Goal: Task Accomplishment & Management: Manage account settings

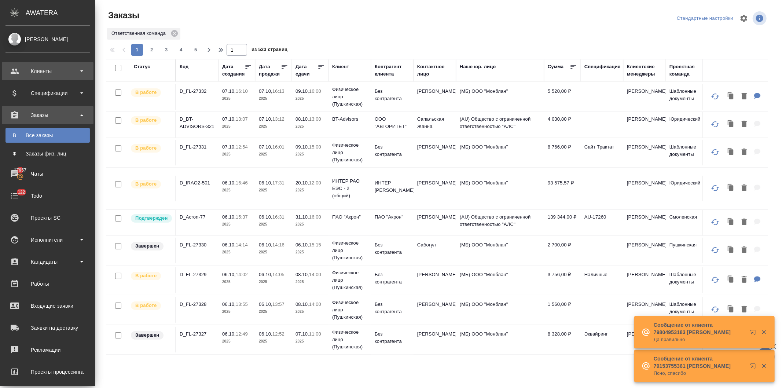
click at [30, 71] on div "Клиенты" at bounding box center [48, 71] width 84 height 11
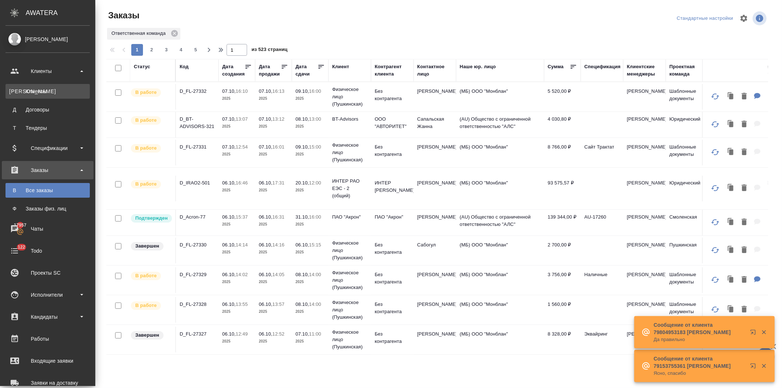
click at [32, 89] on div "Клиенты" at bounding box center [47, 91] width 77 height 7
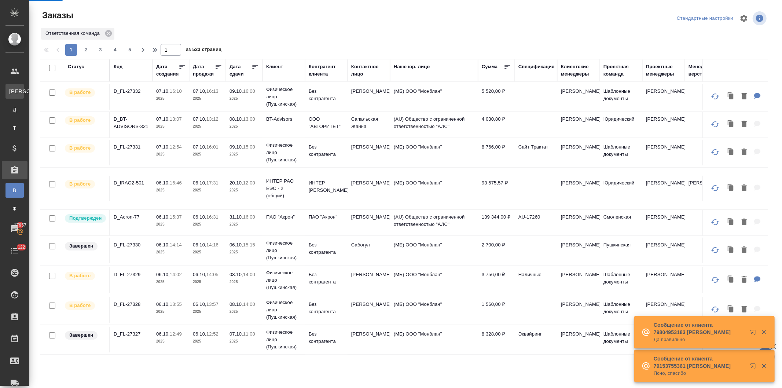
select select "RU"
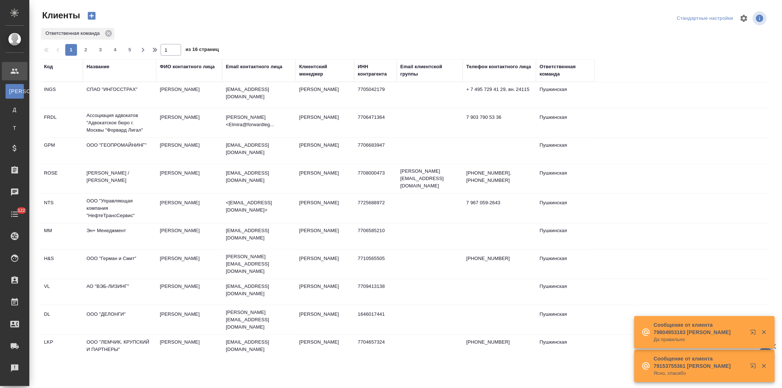
click at [94, 65] on div "Название" at bounding box center [98, 66] width 23 height 7
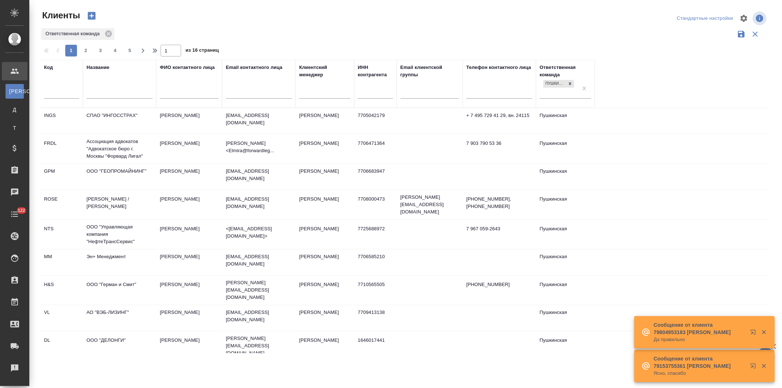
click at [100, 96] on input "text" at bounding box center [120, 93] width 66 height 9
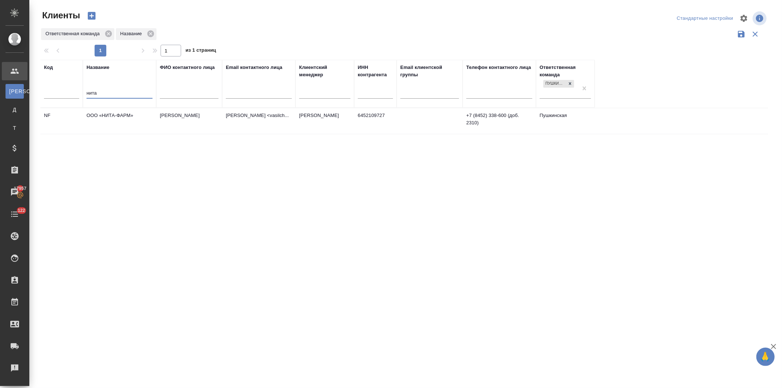
type input "нита"
click at [120, 112] on td "ООО «НИТА-ФАРМ»" at bounding box center [119, 121] width 73 height 26
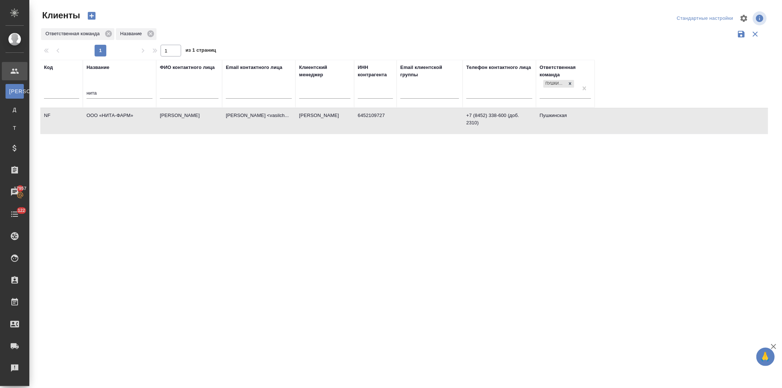
click at [120, 112] on td "ООО «НИТА-ФАРМ»" at bounding box center [119, 121] width 73 height 26
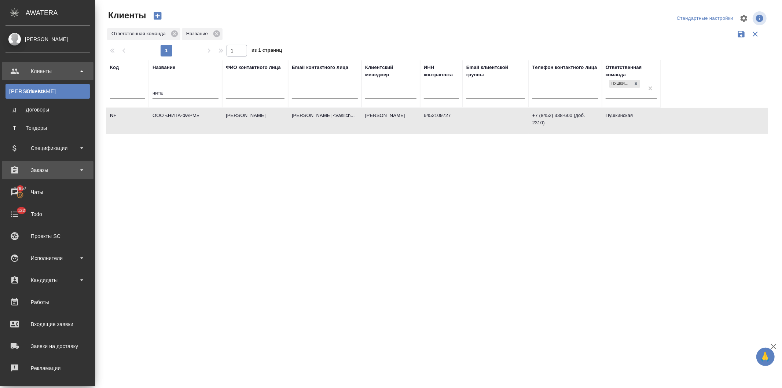
click at [39, 170] on div "Заказы" at bounding box center [48, 170] width 84 height 11
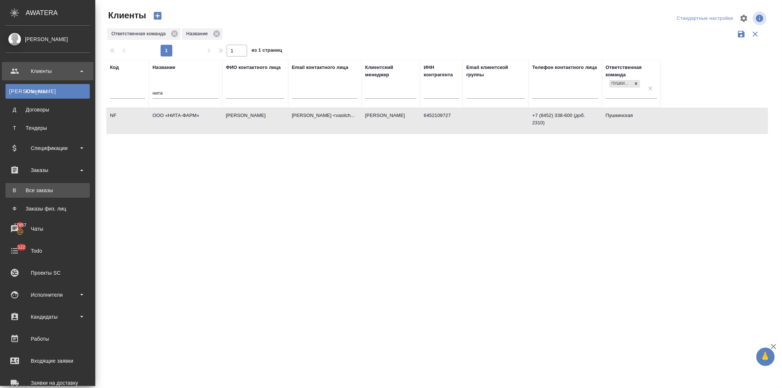
click at [39, 186] on link "В Все заказы" at bounding box center [48, 190] width 84 height 15
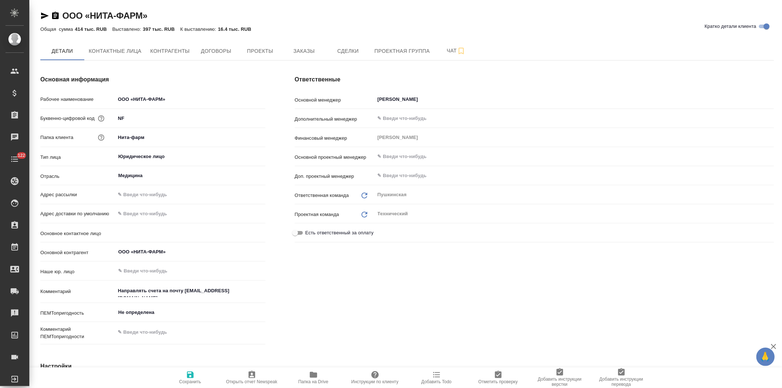
click at [303, 50] on span "Заказы" at bounding box center [303, 51] width 35 height 9
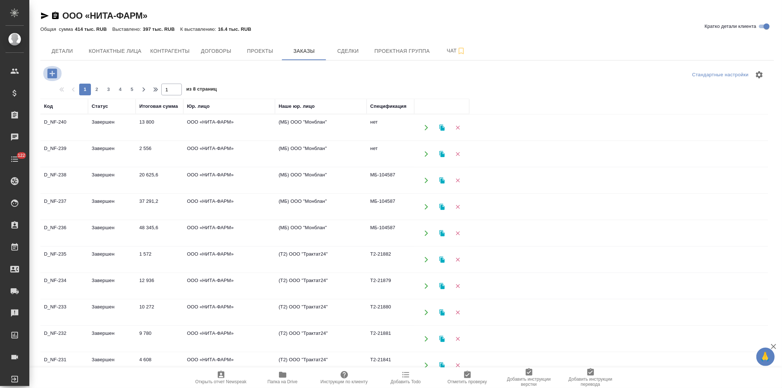
click at [50, 73] on icon "button" at bounding box center [52, 73] width 13 height 13
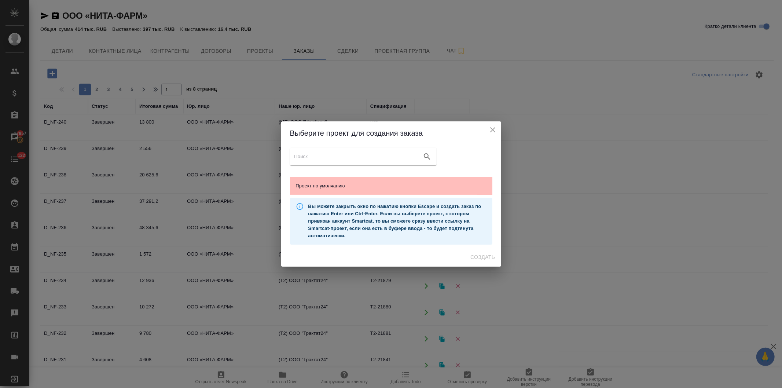
click at [347, 182] on div "Проект по умолчанию" at bounding box center [391, 186] width 202 height 18
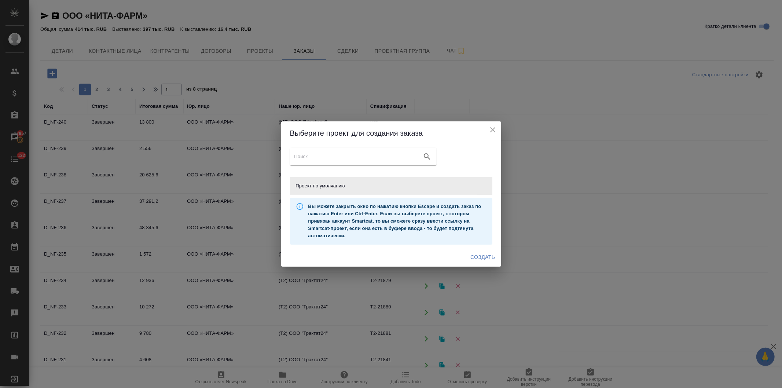
click at [472, 255] on span "Создать" at bounding box center [483, 257] width 25 height 9
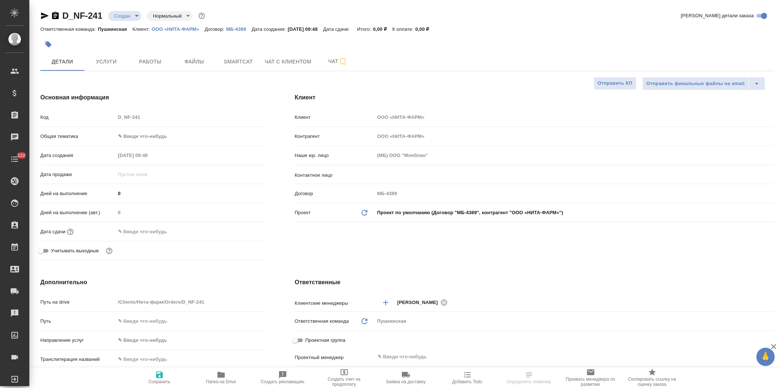
select select "RU"
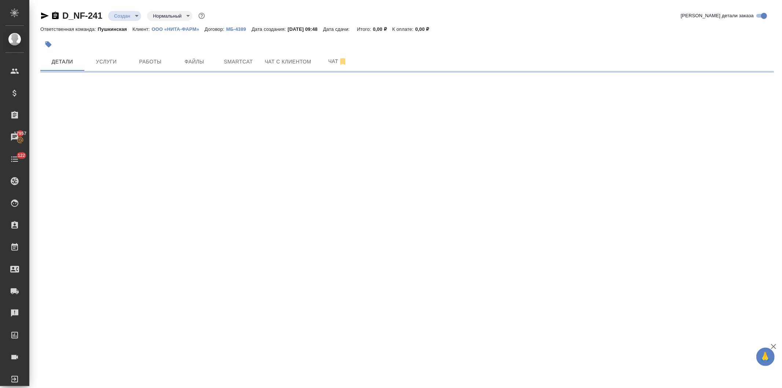
select select "RU"
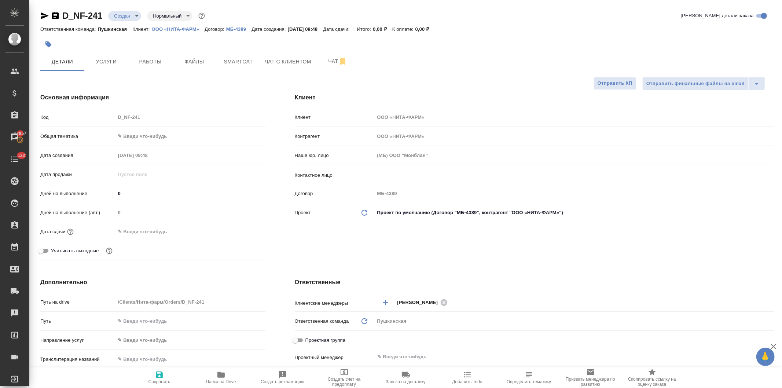
type textarea "x"
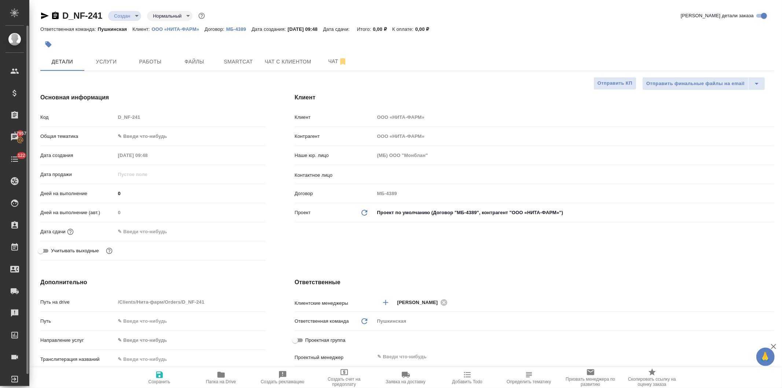
type textarea "x"
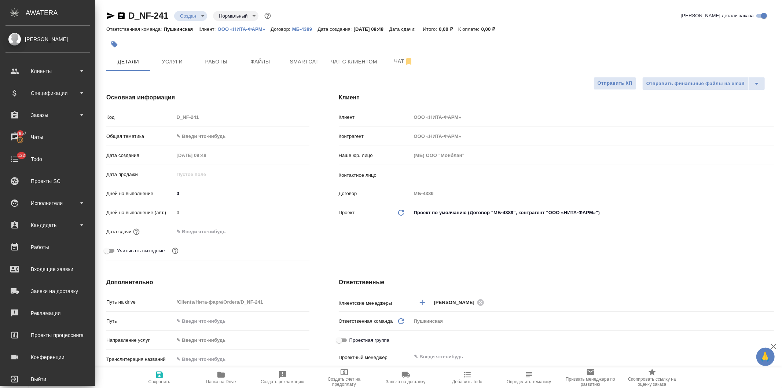
type textarea "x"
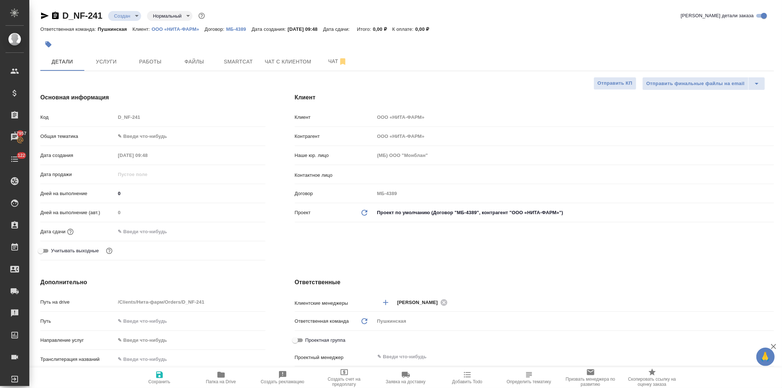
type textarea "x"
click at [393, 176] on input "text" at bounding box center [562, 174] width 370 height 9
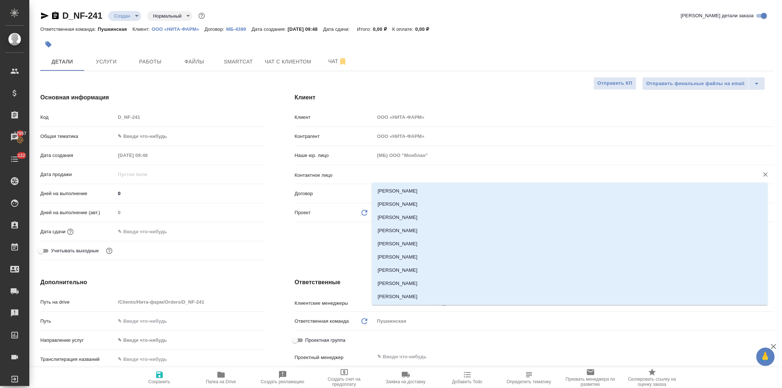
type textarea "x"
click at [396, 244] on li "[PERSON_NAME]" at bounding box center [570, 243] width 396 height 13
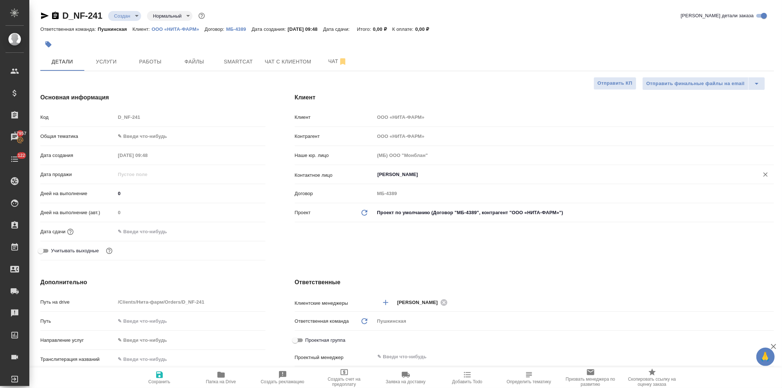
type input "[PERSON_NAME]"
type textarea "x"
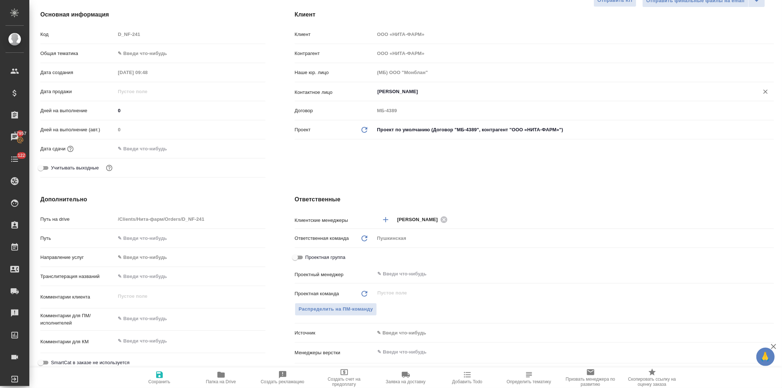
click at [141, 53] on body "🙏 .cls-1 fill:#fff; AWATERA Давыдова Елена Клиенты Спецификации Заказы 17957 Ча…" at bounding box center [391, 194] width 782 height 388
click at [140, 83] on li "Медицина" at bounding box center [189, 89] width 149 height 12
type input "med"
type textarea "x"
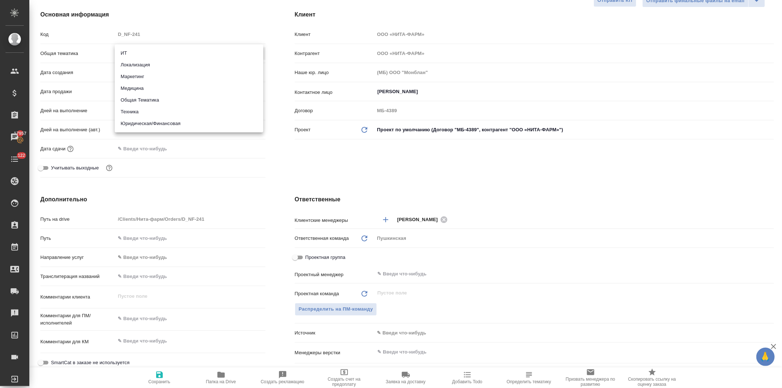
type textarea "x"
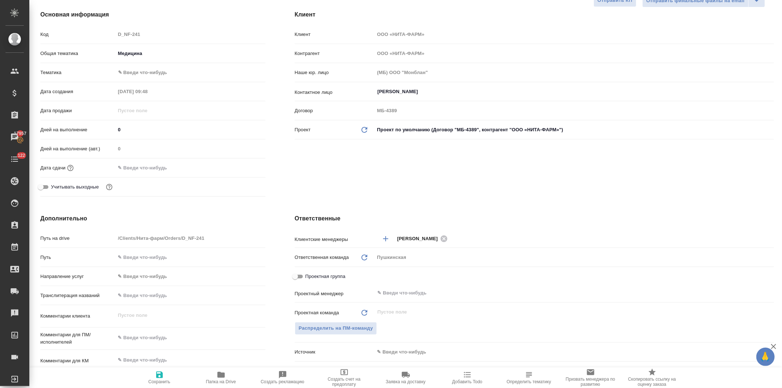
click at [140, 72] on body "🙏 .cls-1 fill:#fff; AWATERA Давыдова Елена Клиенты Спецификации Заказы 17957 Ча…" at bounding box center [391, 194] width 782 height 388
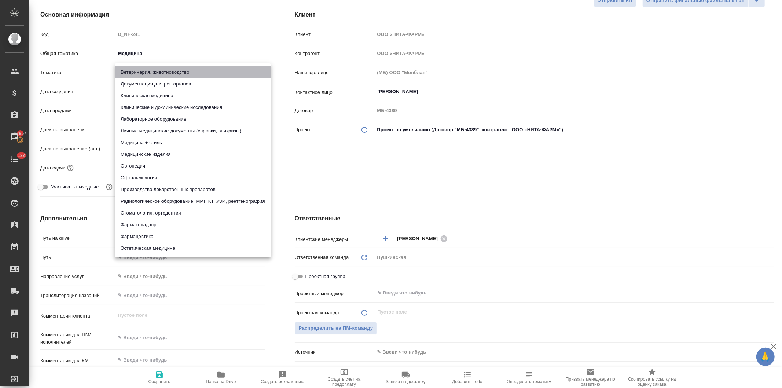
click at [140, 72] on li "Ветеринария, животноводство" at bounding box center [193, 72] width 156 height 12
type textarea "x"
type input "5f647204b73bc97568ca66a8"
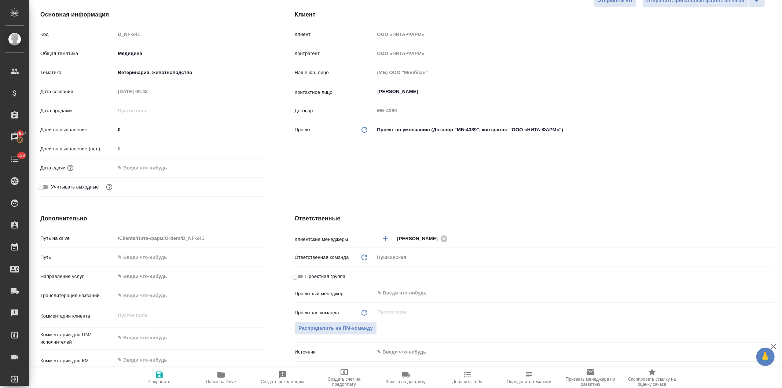
type textarea "x"
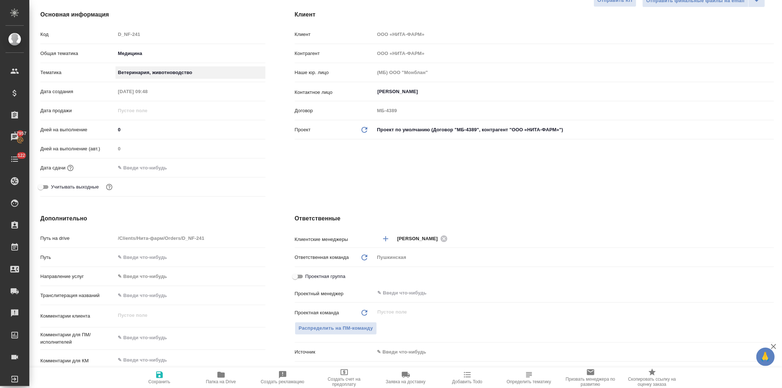
type textarea "x"
click at [149, 164] on input "text" at bounding box center [148, 167] width 64 height 11
click at [240, 166] on icon "button" at bounding box center [244, 167] width 9 height 9
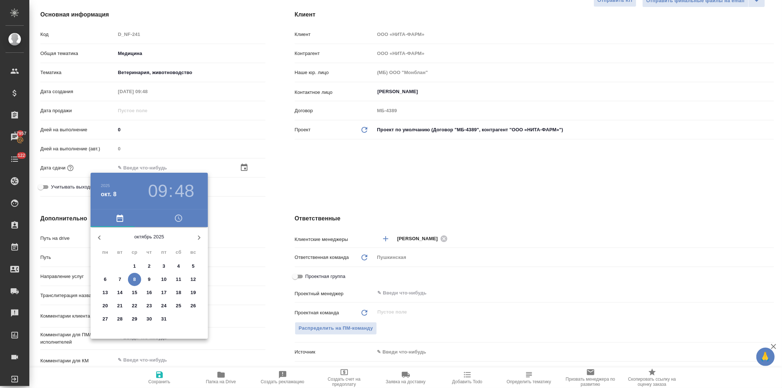
click at [162, 276] on p "10" at bounding box center [164, 279] width 6 height 7
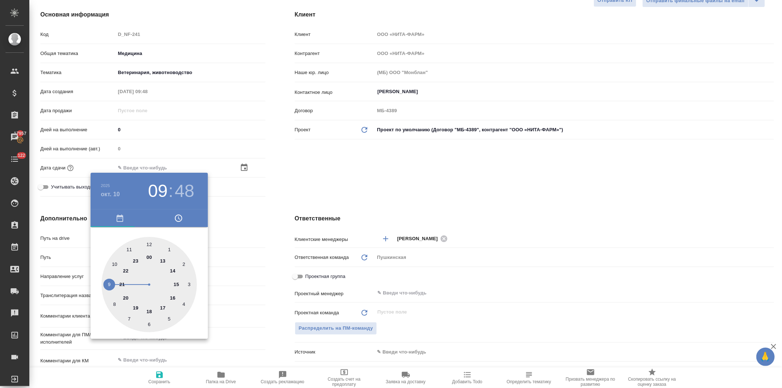
type input "10.10.2025 09:48"
type textarea "x"
click at [115, 262] on div at bounding box center [149, 284] width 95 height 95
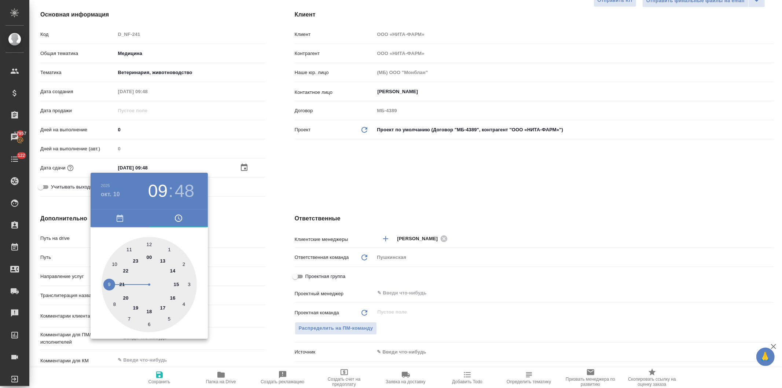
type input "10.10.2025 10:48"
type textarea "x"
click at [149, 242] on div at bounding box center [149, 284] width 95 height 95
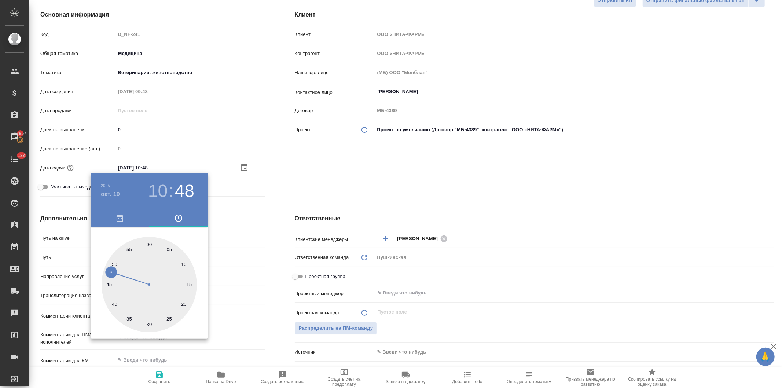
type input "[DATE] 10:00"
type textarea "x"
click at [308, 154] on div at bounding box center [391, 194] width 782 height 388
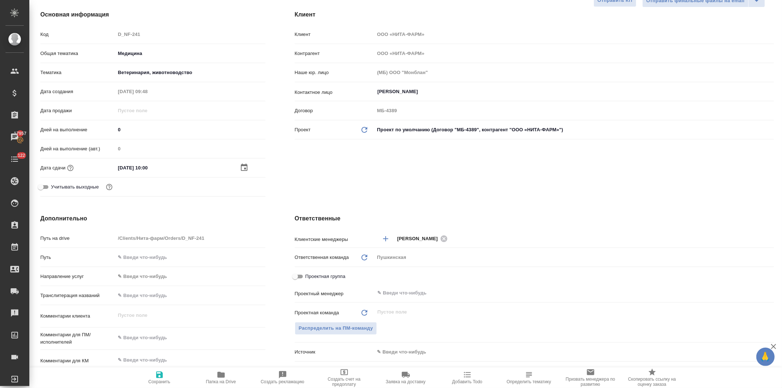
click at [160, 376] on icon "button" at bounding box center [159, 375] width 7 height 7
type textarea "x"
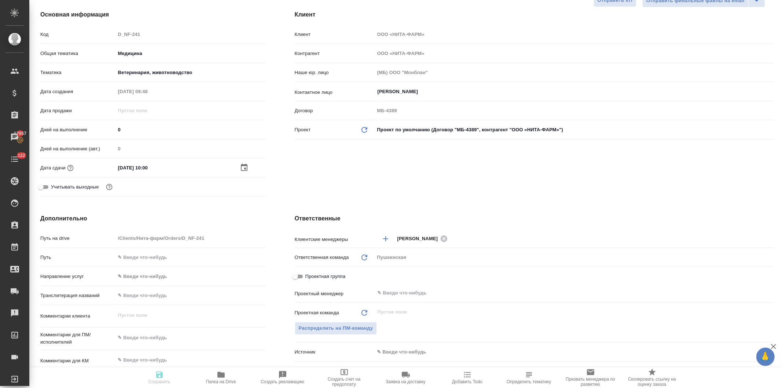
type textarea "x"
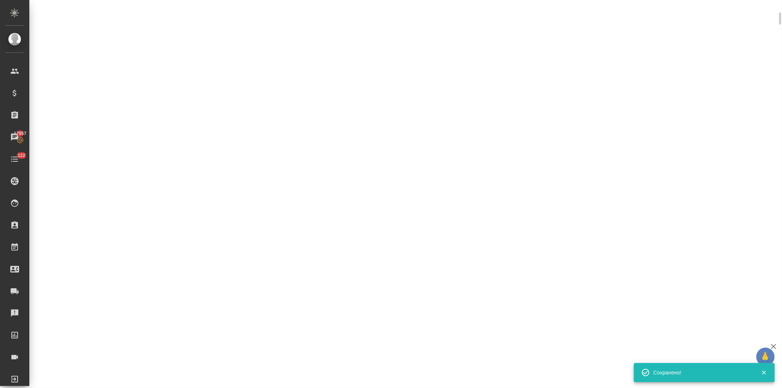
select select "RU"
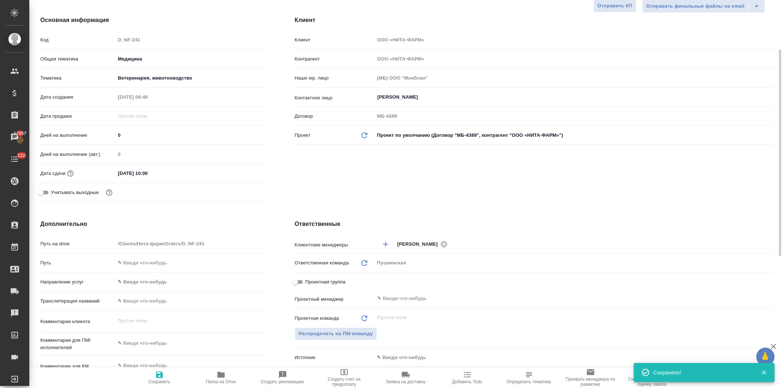
type textarea "x"
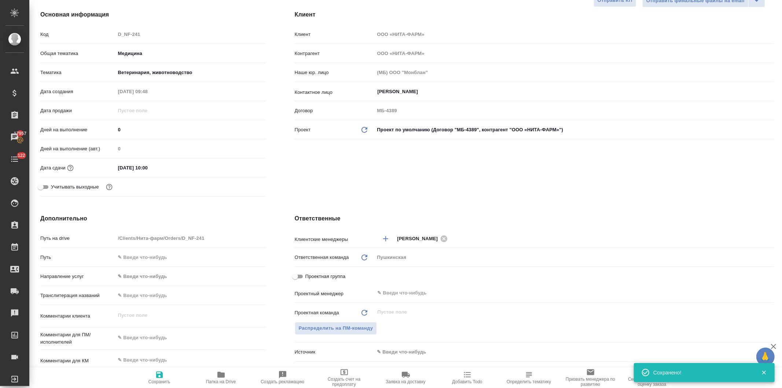
type textarea "x"
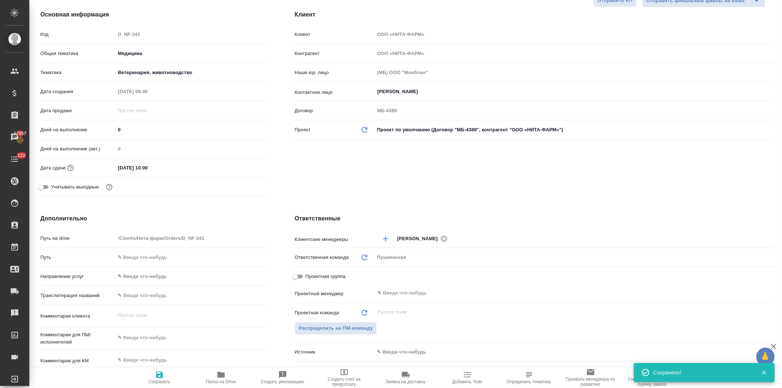
type textarea "x"
click at [223, 376] on icon "button" at bounding box center [220, 375] width 7 height 6
type textarea "x"
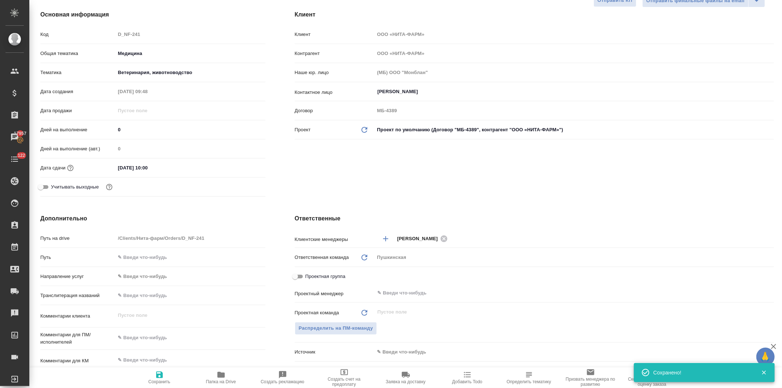
type textarea "x"
click at [170, 255] on input "text" at bounding box center [191, 257] width 150 height 11
paste input "https://drive.awatera.com/s/eMGyDGf8feDyaNf"
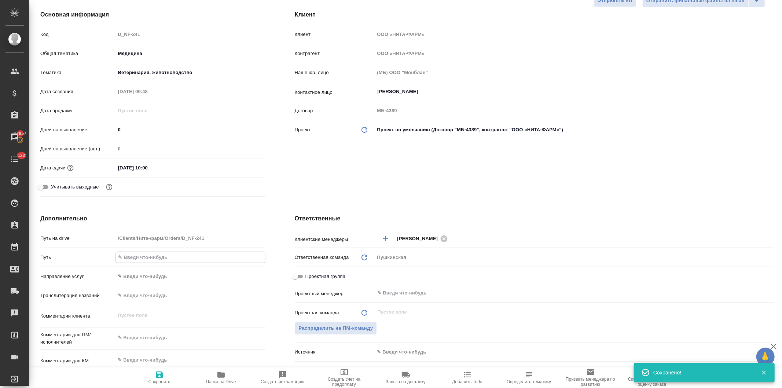
type input "https://drive.awatera.com/s/eMGyDGf8feDyaNf"
type textarea "x"
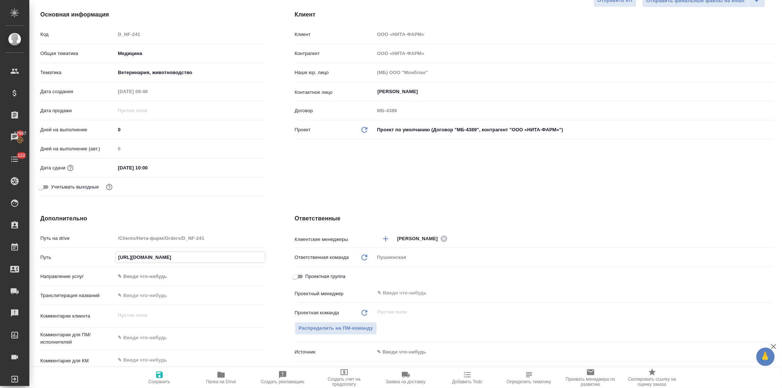
type input "https://drive.awatera.com/s/eMGyDGf8feDyaNf"
click at [313, 169] on div "Клиент Клиент ООО «НИТА-ФАРМ» Контрагент ООО «НИТА-ФАРМ» Наше юр. лицо (МБ) ООО…" at bounding box center [534, 105] width 509 height 219
click at [160, 375] on icon "button" at bounding box center [159, 375] width 7 height 7
type textarea "x"
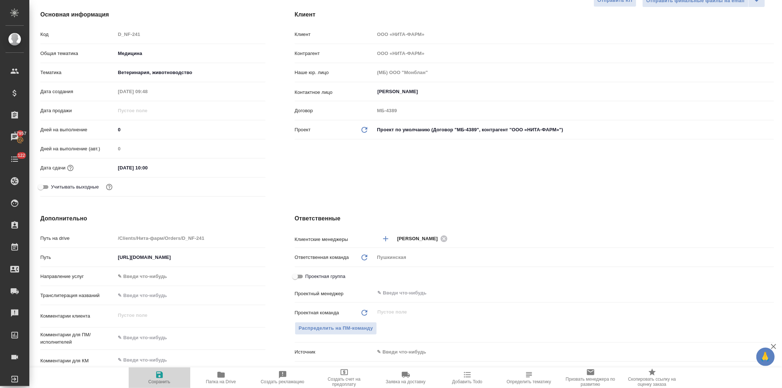
type textarea "x"
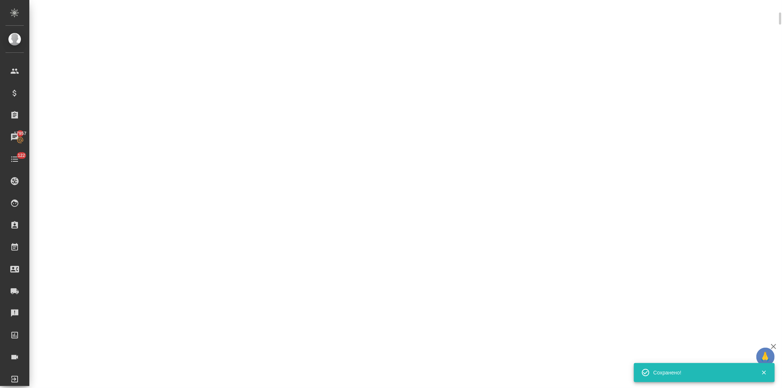
select select "RU"
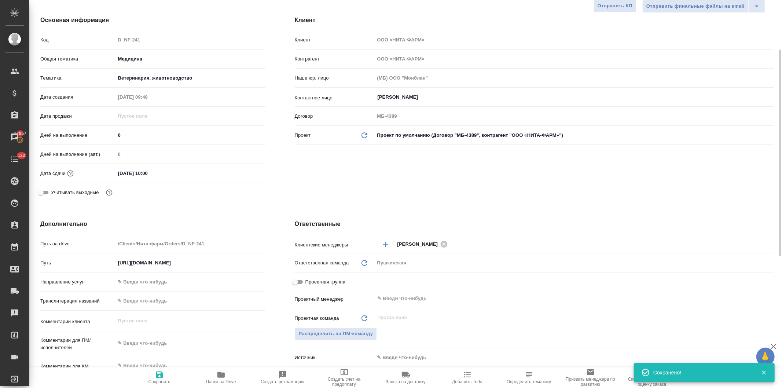
type textarea "x"
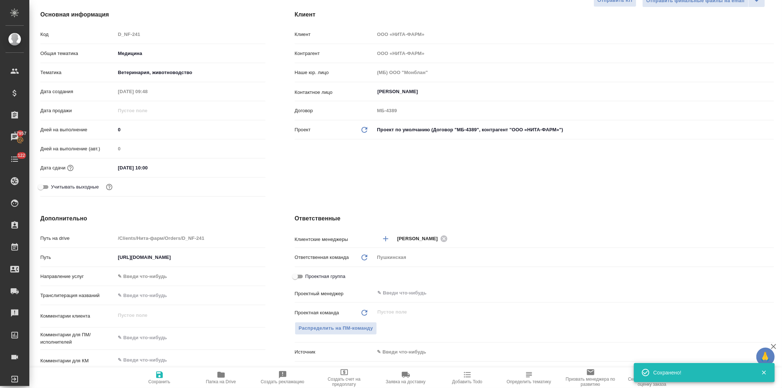
type textarea "x"
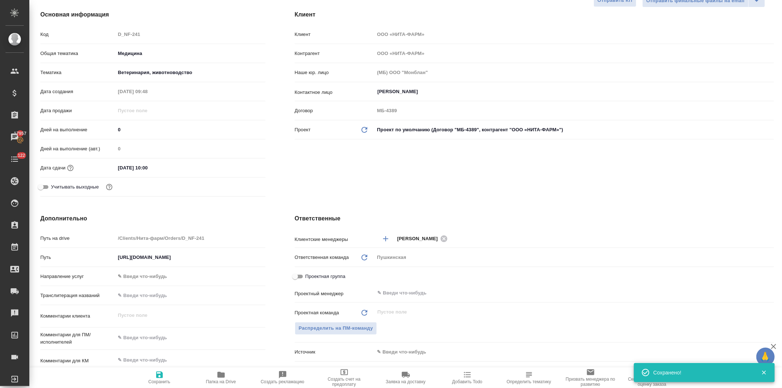
type textarea "x"
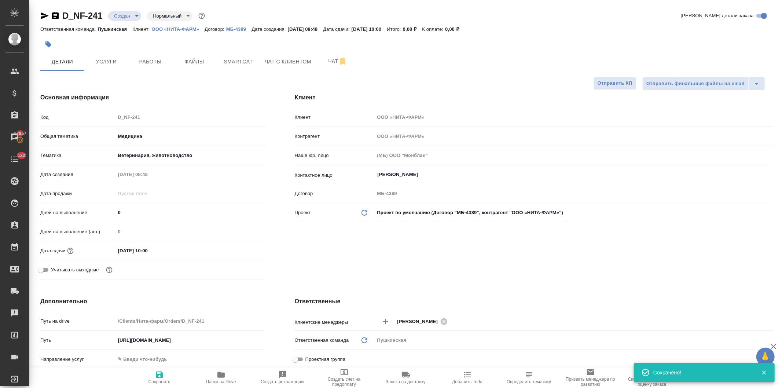
click at [147, 135] on body "🙏 .cls-1 fill:#fff; AWATERA Давыдова Елена Клиенты Спецификации Заказы 17957 Ча…" at bounding box center [391, 194] width 782 height 388
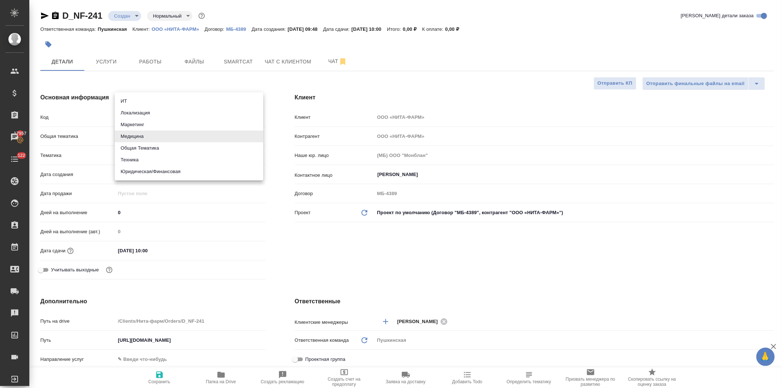
click at [147, 171] on li "Юридическая/Финансовая" at bounding box center [189, 172] width 149 height 12
type input "yr-fn"
type textarea "x"
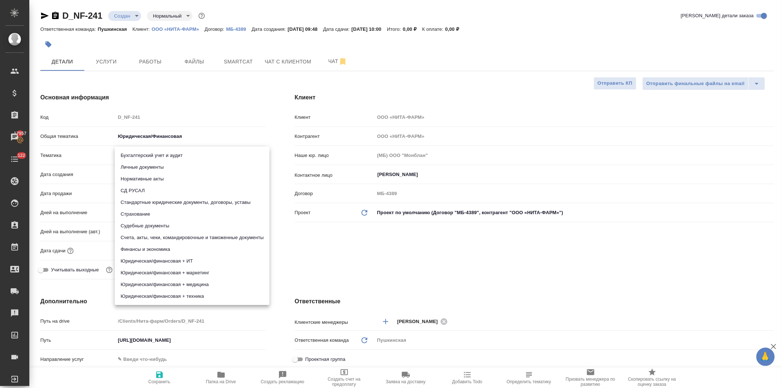
click at [148, 152] on body "🙏 .cls-1 fill:#fff; AWATERA Давыдова Елена Клиенты Спецификации Заказы 17957 Ча…" at bounding box center [391, 194] width 782 height 388
click at [180, 204] on li "Стандартные юридические документы, договоры, уставы" at bounding box center [192, 203] width 155 height 12
type input "5f647205b73bc97568ca66bf"
type textarea "x"
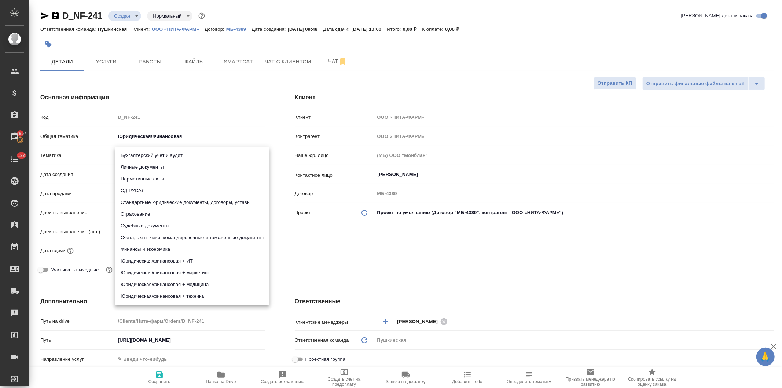
type textarea "x"
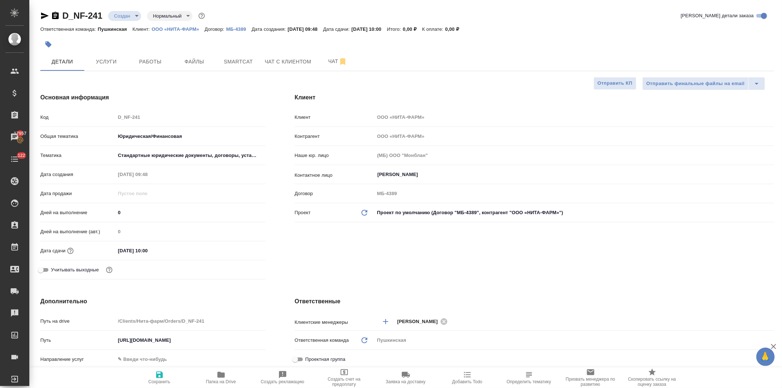
click at [157, 378] on icon "button" at bounding box center [159, 375] width 7 height 7
type textarea "x"
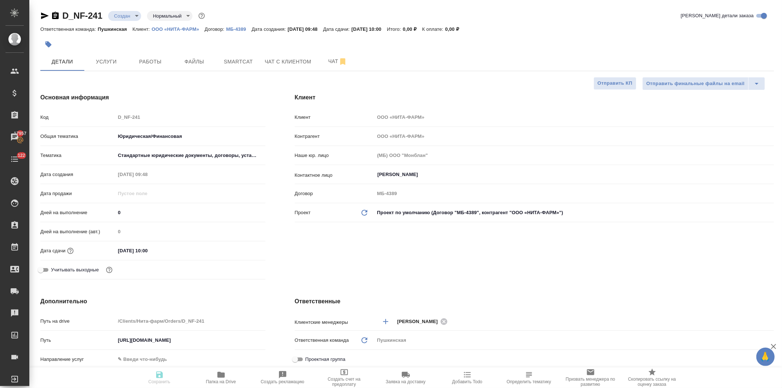
type textarea "x"
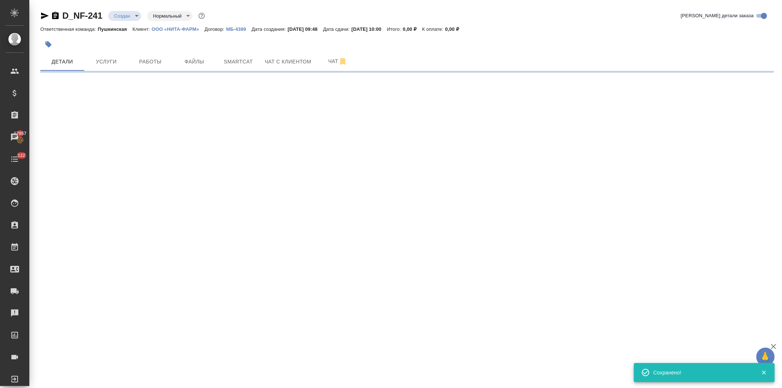
select select "RU"
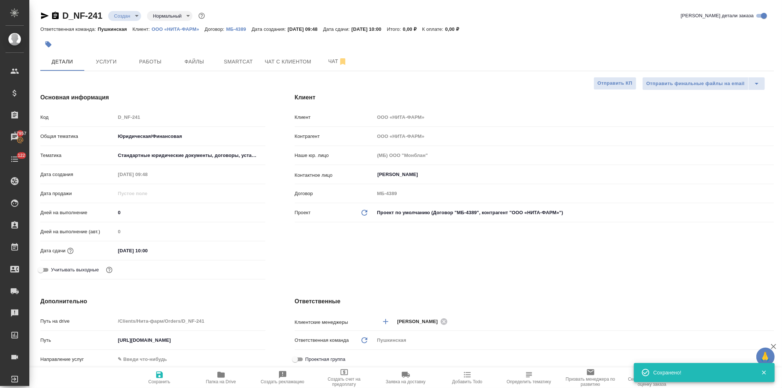
type textarea "x"
click at [110, 61] on span "Услуги" at bounding box center [106, 61] width 35 height 9
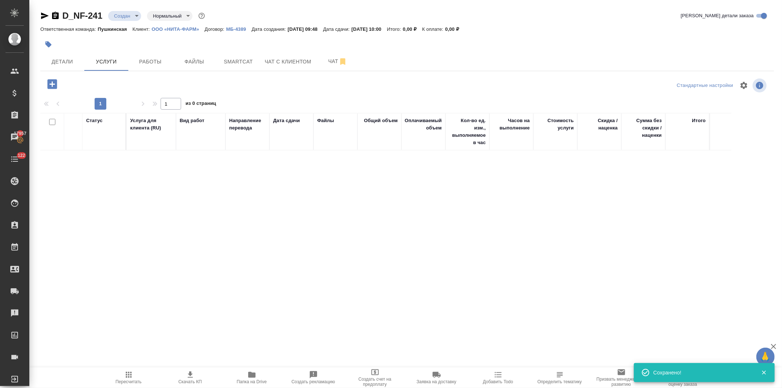
click at [50, 83] on icon "button" at bounding box center [52, 84] width 10 height 10
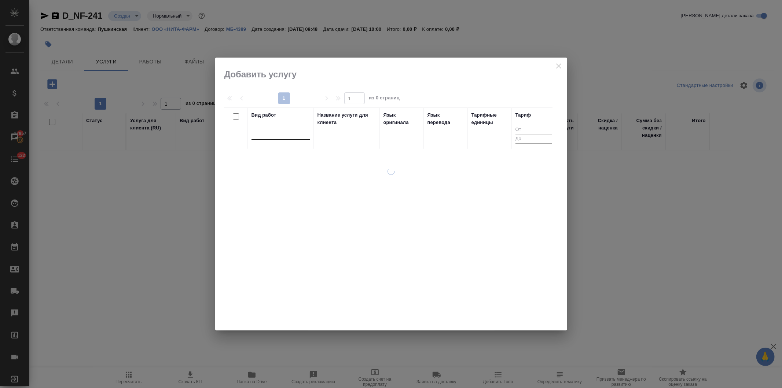
click at [278, 135] on div at bounding box center [281, 132] width 59 height 11
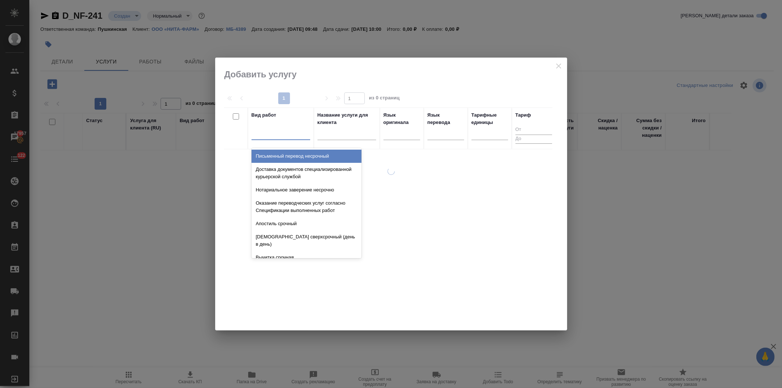
click at [279, 156] on div "Письменный перевод несрочный" at bounding box center [307, 156] width 110 height 13
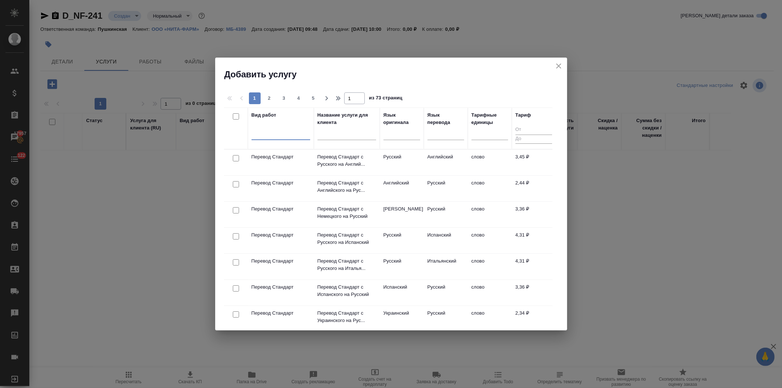
click at [263, 137] on div at bounding box center [281, 132] width 59 height 11
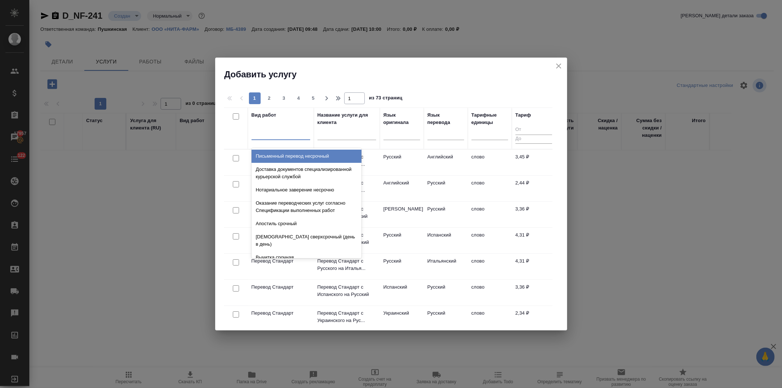
click at [270, 153] on div "Письменный перевод несрочный" at bounding box center [307, 156] width 110 height 13
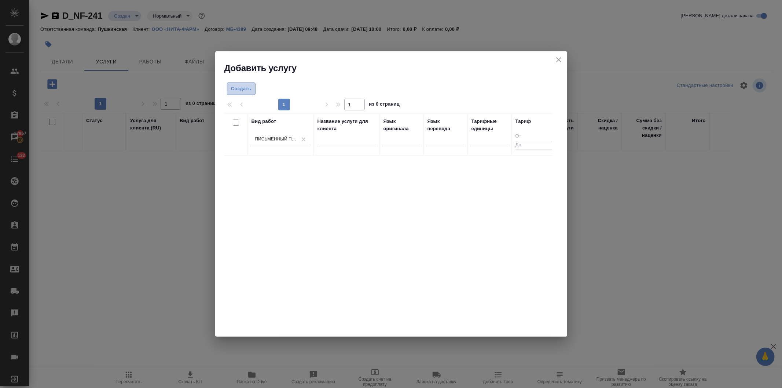
click at [237, 88] on span "Создать" at bounding box center [241, 89] width 21 height 8
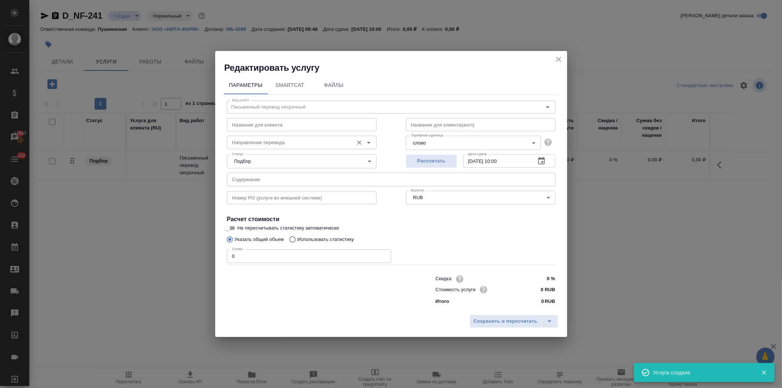
click at [257, 141] on input "Направление перевода" at bounding box center [289, 142] width 121 height 9
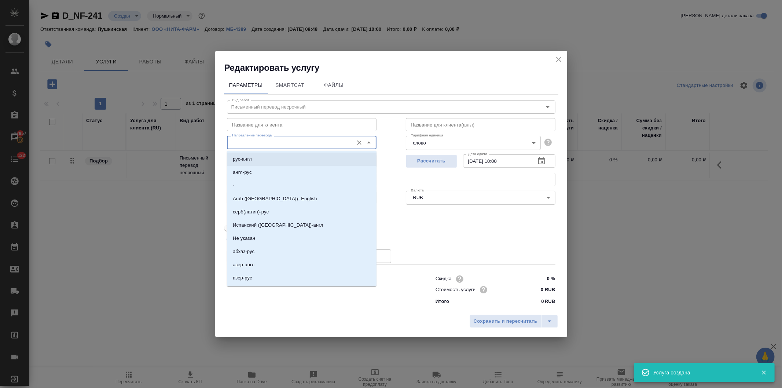
click at [247, 158] on p "рус-англ" at bounding box center [242, 159] width 19 height 7
type input "рус-англ"
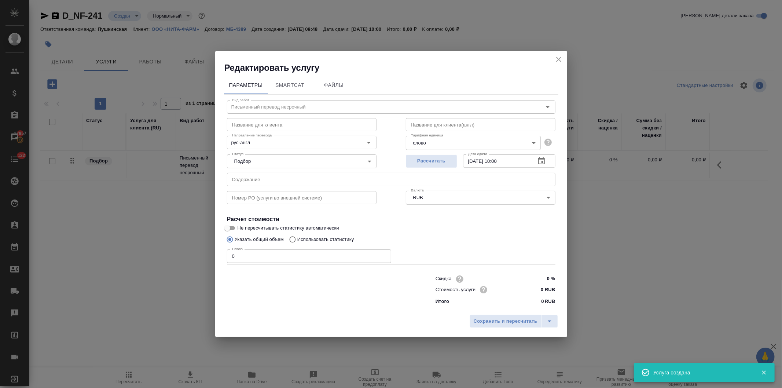
click at [436, 142] on body "🙏 .cls-1 fill:#fff; AWATERA Давыдова Елена Клиенты Спецификации Заказы 17957 Ча…" at bounding box center [391, 194] width 782 height 388
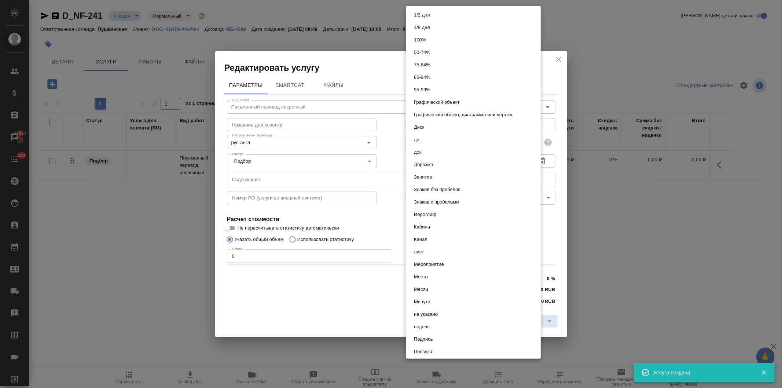
scroll to position [231, 0]
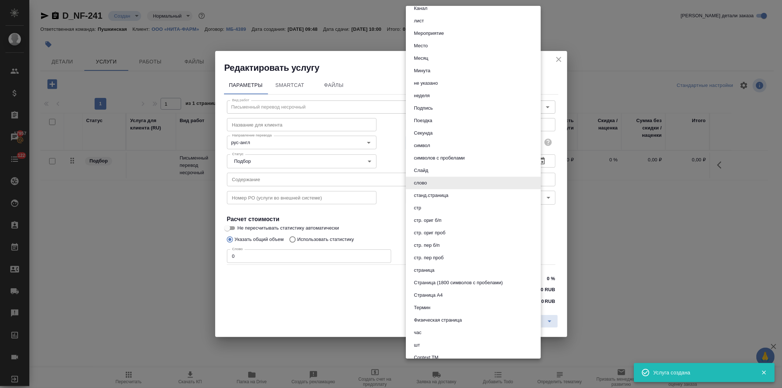
click at [445, 270] on li "страница" at bounding box center [473, 270] width 135 height 12
type input "5a8b1489cc6b4906c91bfdb2"
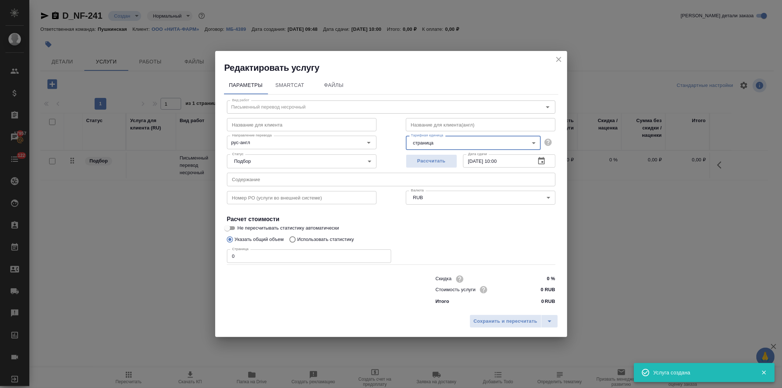
click at [255, 178] on input "text" at bounding box center [391, 179] width 329 height 13
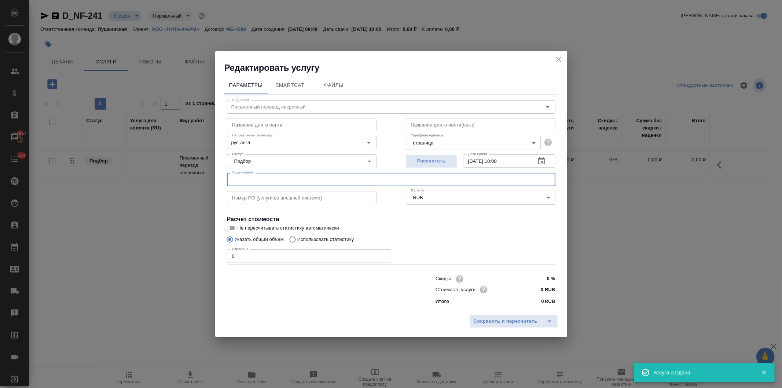
paste input "Политика конфединциальности для сайта (002)"
type input "Политика конфединциальности для сайта (002)"
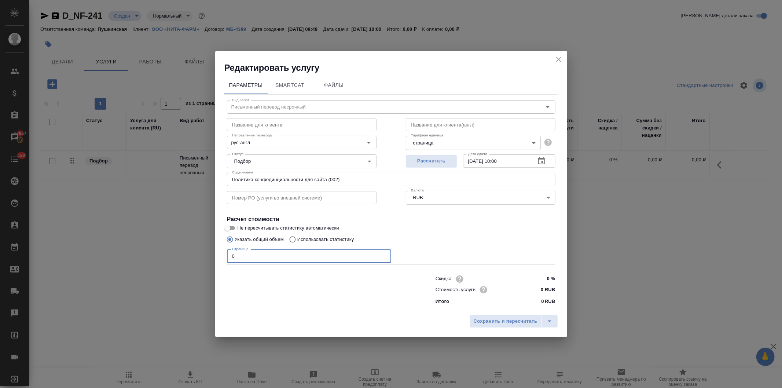
drag, startPoint x: 253, startPoint y: 259, endPoint x: 239, endPoint y: 260, distance: 14.0
click at [239, 260] on input "0" at bounding box center [309, 255] width 164 height 13
drag, startPoint x: 225, startPoint y: 255, endPoint x: 216, endPoint y: 254, distance: 9.5
click at [216, 254] on div "Параметры SmartCat Файлы Вид работ Письменный перевод несрочный Вид работ Назва…" at bounding box center [391, 193] width 352 height 238
drag, startPoint x: 238, startPoint y: 252, endPoint x: 216, endPoint y: 254, distance: 22.1
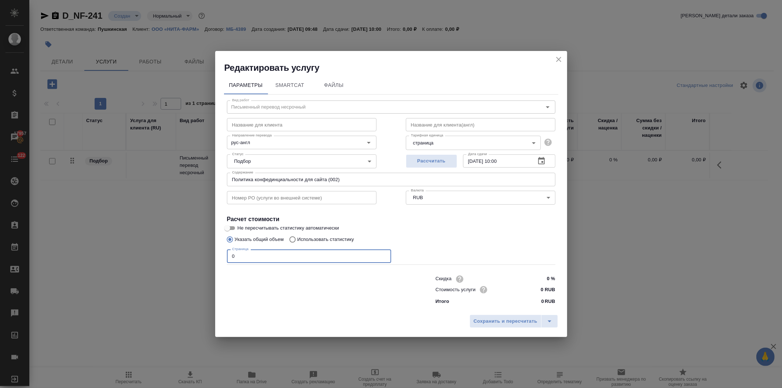
click at [216, 254] on div "Параметры SmartCat Файлы Вид работ Письменный перевод несрочный Вид работ Назва…" at bounding box center [391, 193] width 352 height 238
type input "7"
click at [536, 293] on input "0 RUB" at bounding box center [542, 289] width 28 height 11
type input "580 RUB"
click at [497, 318] on span "Сохранить и пересчитать" at bounding box center [506, 321] width 64 height 8
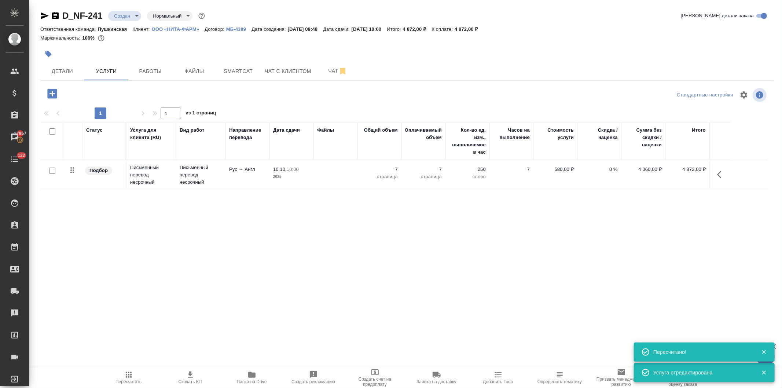
click at [46, 92] on icon "button" at bounding box center [52, 93] width 13 height 13
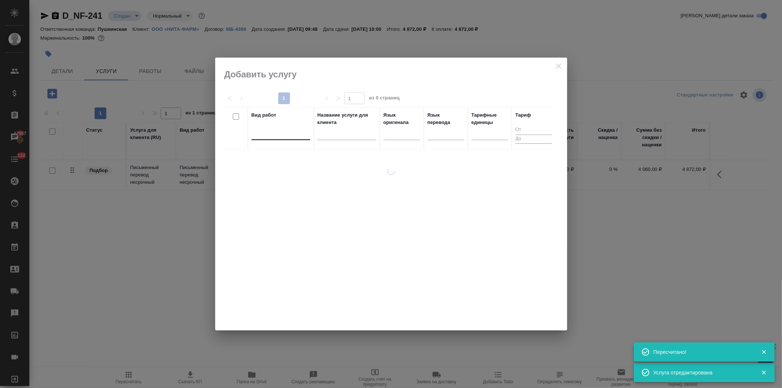
click at [267, 135] on div at bounding box center [281, 132] width 59 height 11
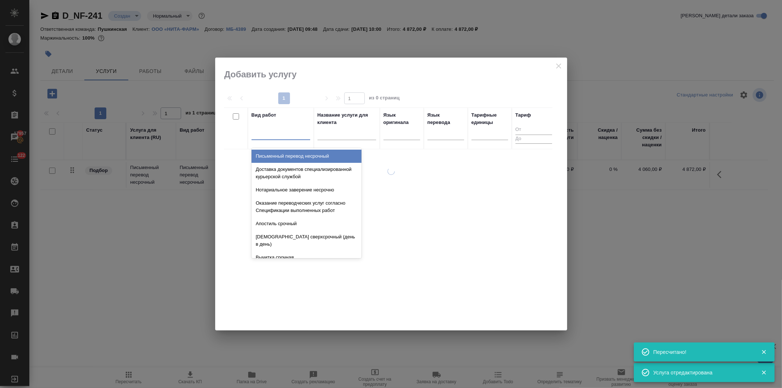
click at [284, 156] on div "Письменный перевод несрочный" at bounding box center [307, 156] width 110 height 13
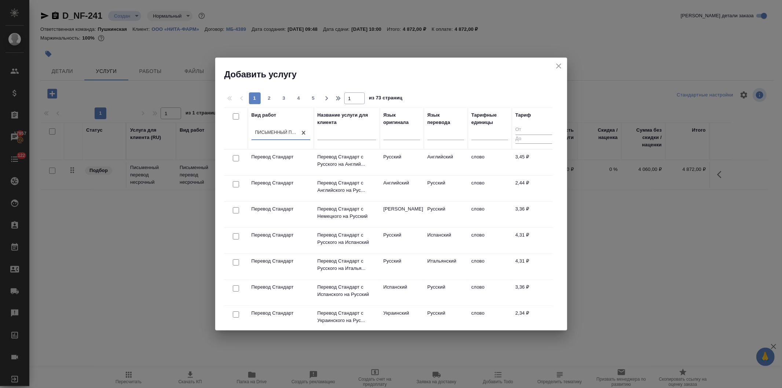
click at [268, 131] on div "Письменный перевод несрочный" at bounding box center [276, 132] width 43 height 6
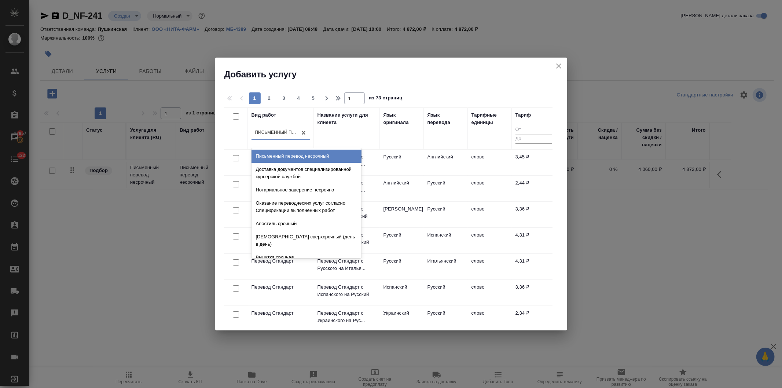
click at [273, 156] on div "Письменный перевод несрочный" at bounding box center [307, 156] width 110 height 13
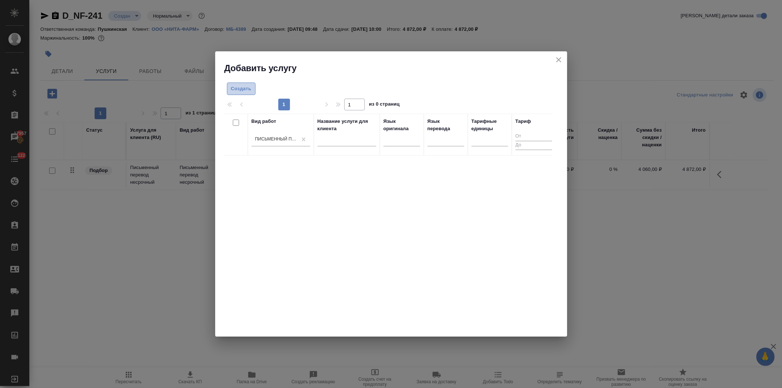
click at [237, 89] on span "Создать" at bounding box center [241, 89] width 21 height 8
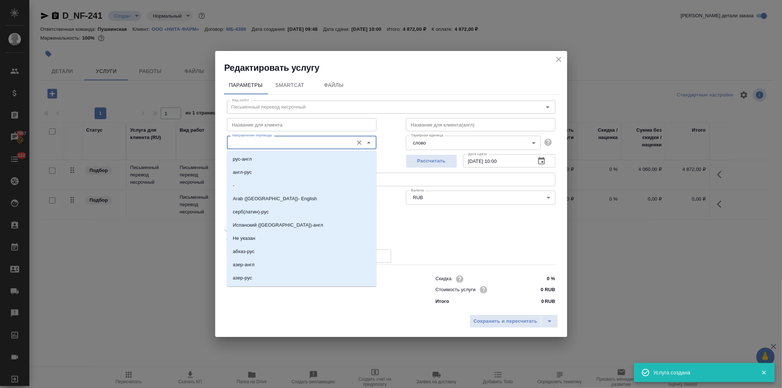
click at [248, 142] on input "Направление перевода" at bounding box center [289, 142] width 121 height 9
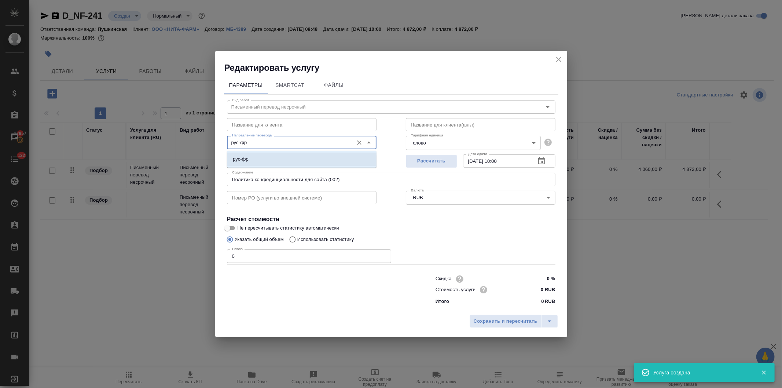
click at [250, 159] on li "рус-фр" at bounding box center [302, 159] width 150 height 13
type input "рус-фр"
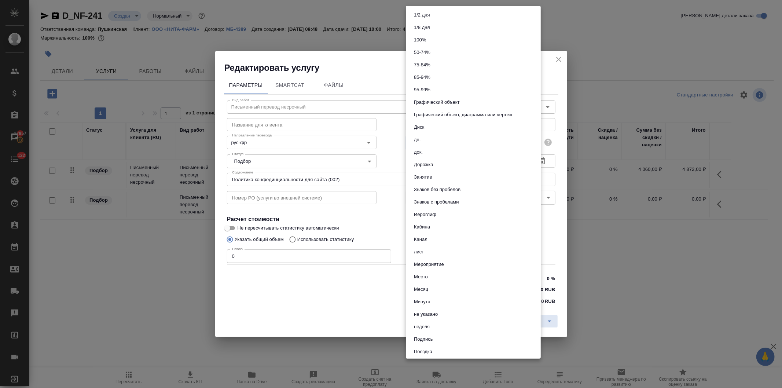
click at [443, 142] on body "🙏 .cls-1 fill:#fff; AWATERA Давыдова Елена Клиенты Спецификации Заказы 17957 Ча…" at bounding box center [391, 194] width 782 height 388
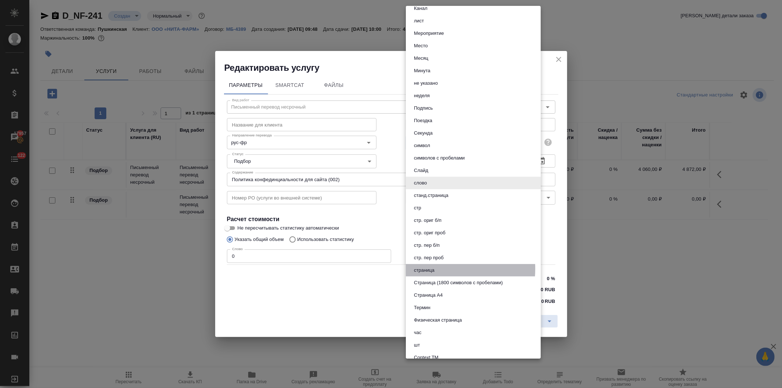
click at [435, 268] on button "страница" at bounding box center [424, 270] width 25 height 8
type input "5a8b1489cc6b4906c91bfdb2"
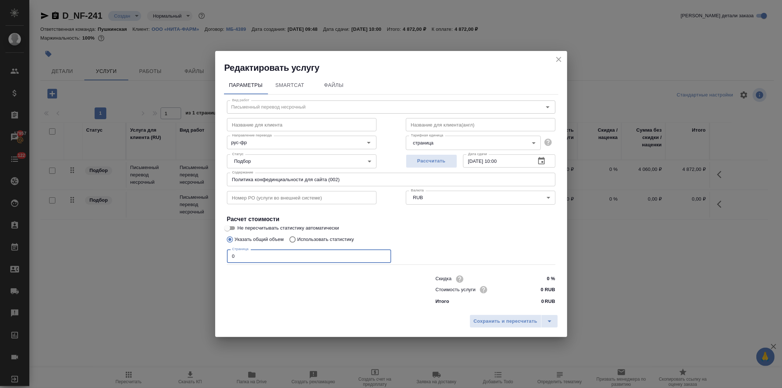
drag, startPoint x: 252, startPoint y: 255, endPoint x: 226, endPoint y: 255, distance: 26.0
click at [226, 255] on div "Вид работ Письменный перевод несрочный Вид работ Название для клиента Название …" at bounding box center [391, 202] width 334 height 214
type input "7"
click at [535, 288] on input "0 RUB" at bounding box center [542, 289] width 28 height 11
type input "750 RUB"
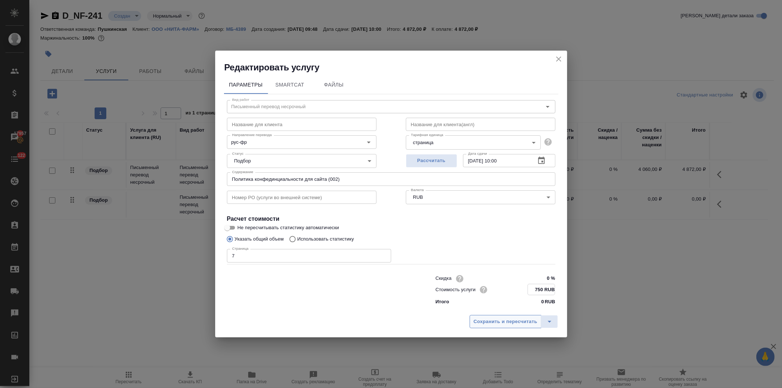
click at [515, 322] on span "Сохранить и пересчитать" at bounding box center [506, 322] width 64 height 8
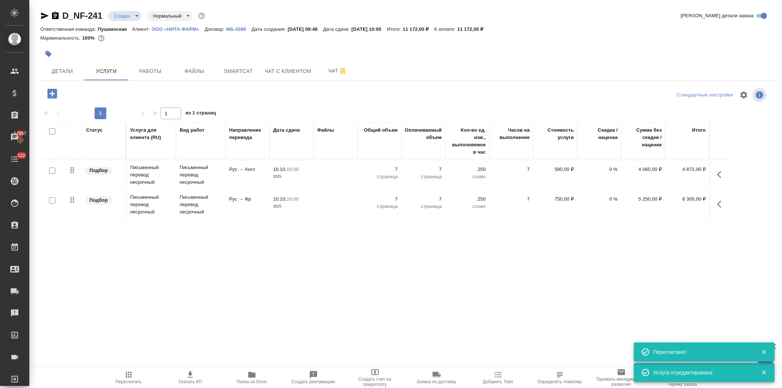
click at [47, 92] on icon "button" at bounding box center [52, 93] width 13 height 13
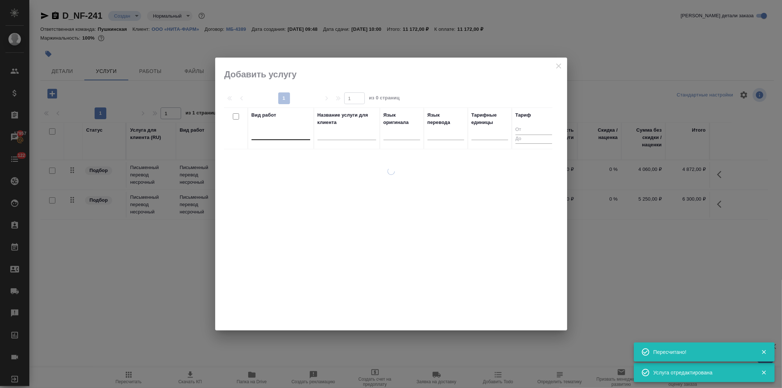
click at [272, 136] on div at bounding box center [281, 132] width 59 height 11
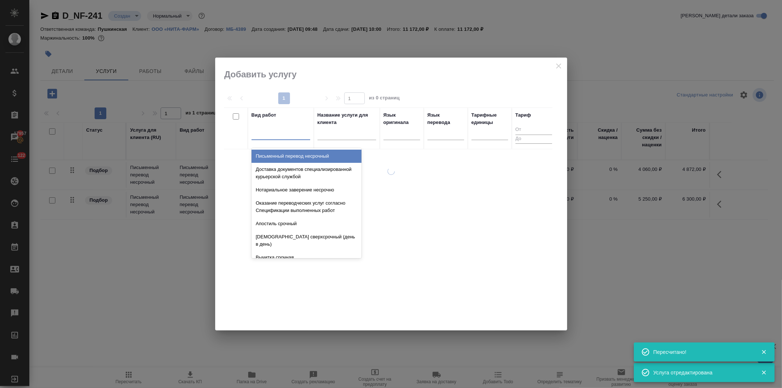
click at [273, 153] on div "Письменный перевод несрочный" at bounding box center [307, 156] width 110 height 13
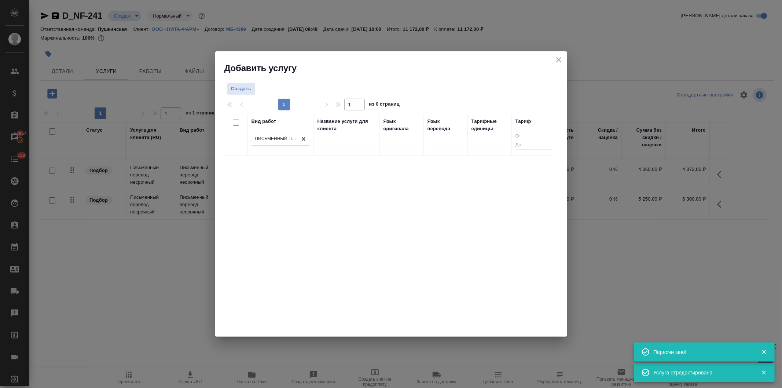
click at [273, 139] on div "Письменный перевод несрочный" at bounding box center [276, 139] width 43 height 6
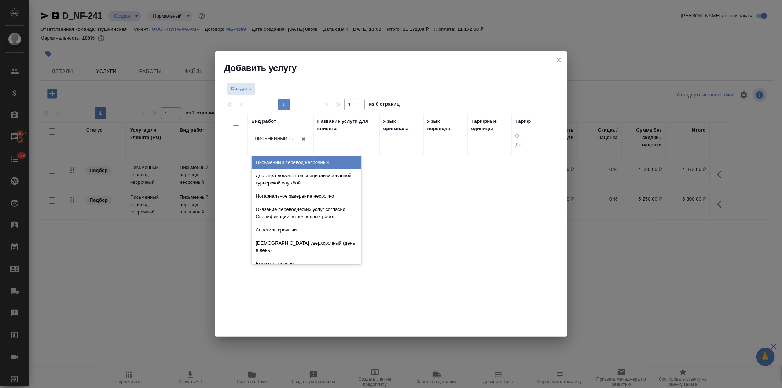
click at [272, 163] on div "Письменный перевод несрочный" at bounding box center [307, 162] width 110 height 13
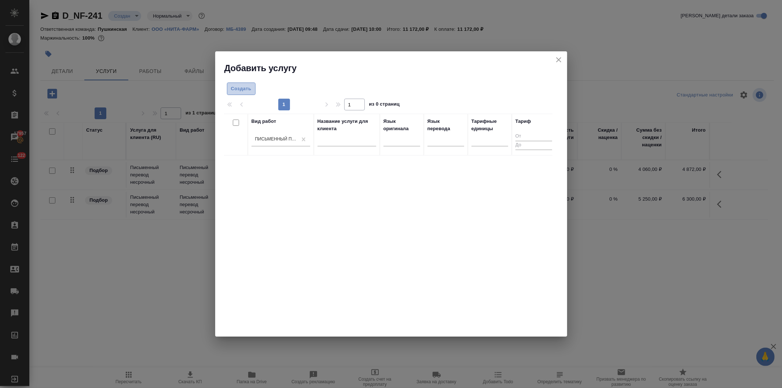
click at [235, 87] on span "Создать" at bounding box center [241, 89] width 21 height 8
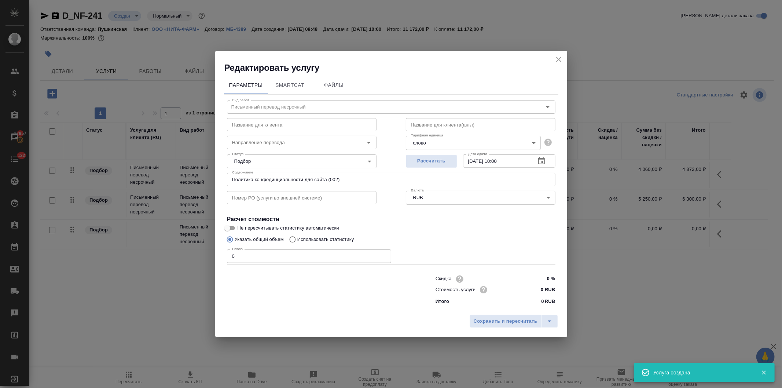
click at [422, 143] on body "🙏 .cls-1 fill:#fff; AWATERA Давыдова Елена Клиенты Спецификации Заказы 17957 Ча…" at bounding box center [391, 194] width 782 height 388
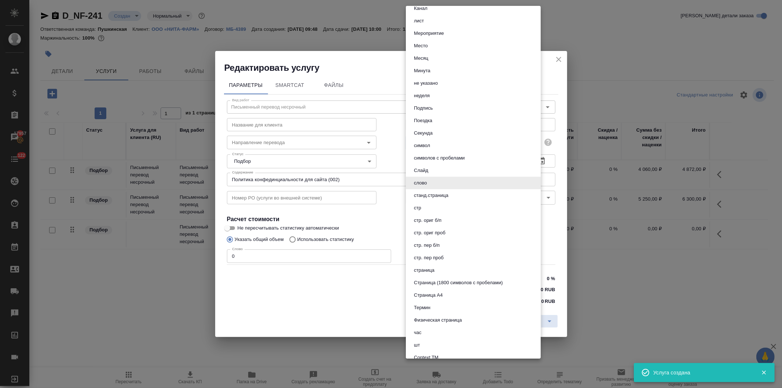
click at [432, 268] on button "страница" at bounding box center [424, 270] width 25 height 8
type input "5a8b1489cc6b4906c91bfdb2"
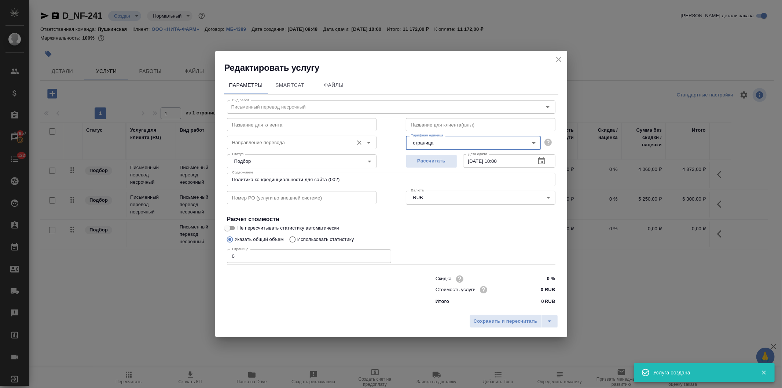
click at [274, 144] on input "Направление перевода" at bounding box center [289, 142] width 121 height 9
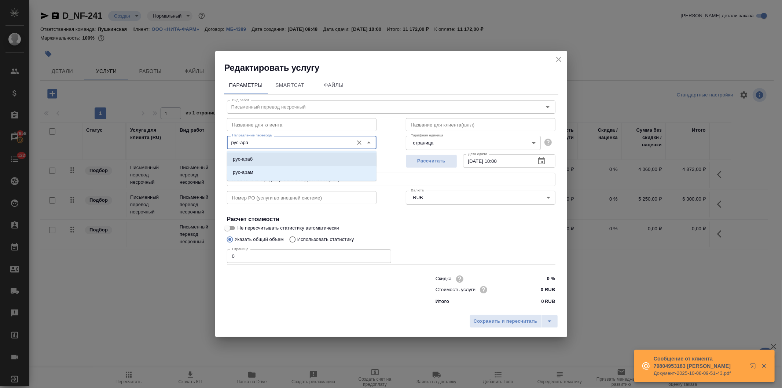
click at [268, 159] on li "рус-араб" at bounding box center [302, 159] width 150 height 13
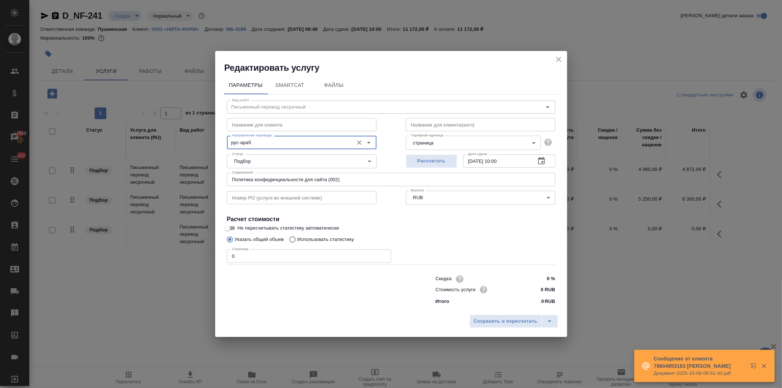
type input "рус-араб"
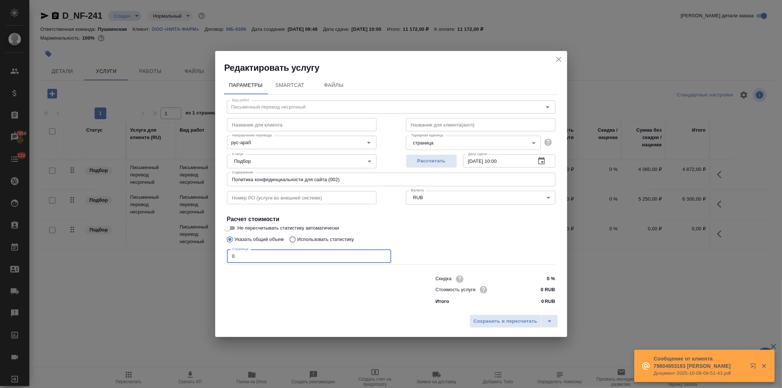
drag, startPoint x: 237, startPoint y: 256, endPoint x: 208, endPoint y: 255, distance: 28.3
click at [208, 255] on div "Редактировать услугу Параметры SmartCat Файлы Вид работ Письменный перевод неср…" at bounding box center [391, 194] width 782 height 388
type input "7"
click at [537, 292] on input "0 RUB" at bounding box center [541, 289] width 27 height 11
type input "1100 RUB"
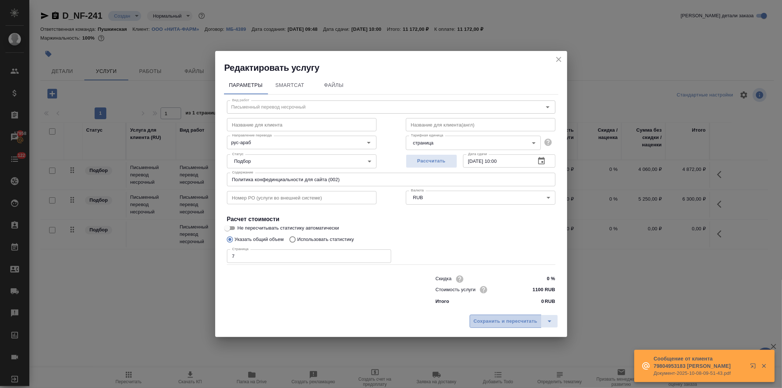
click at [508, 319] on span "Сохранить и пересчитать" at bounding box center [506, 321] width 64 height 8
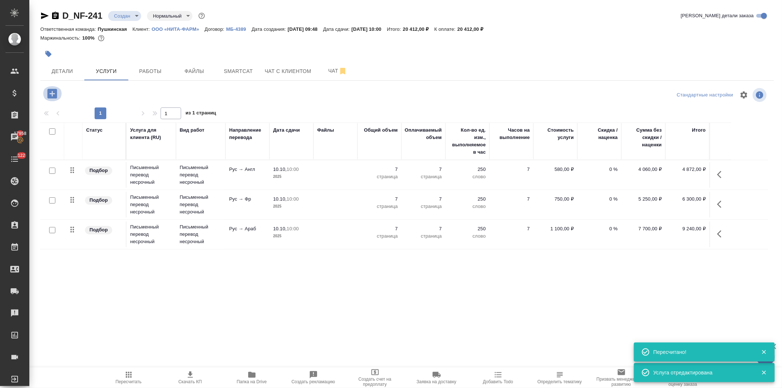
click at [48, 92] on icon "button" at bounding box center [52, 94] width 10 height 10
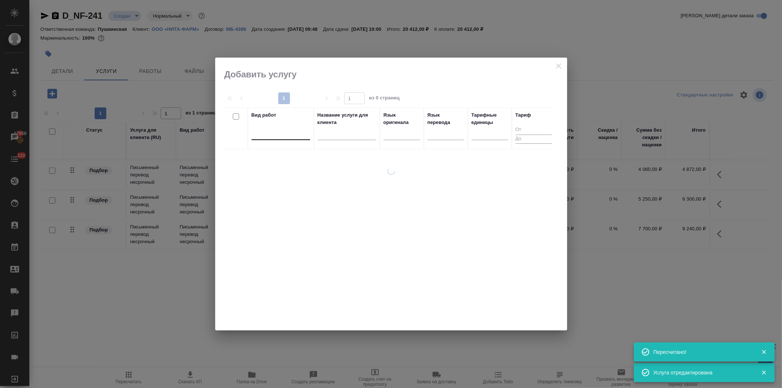
click at [264, 134] on div at bounding box center [281, 132] width 59 height 11
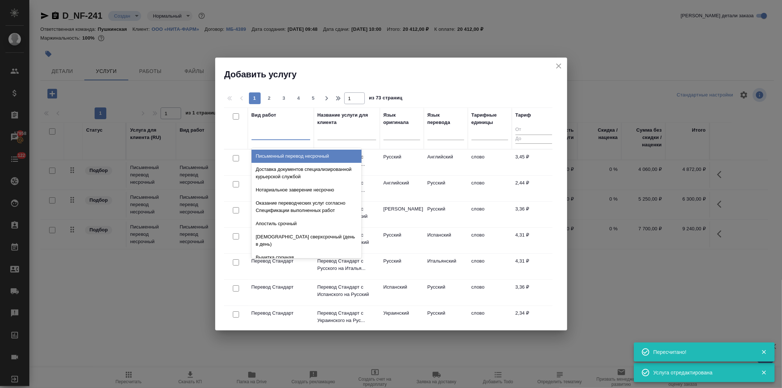
click at [269, 156] on div "Письменный перевод несрочный" at bounding box center [307, 156] width 110 height 13
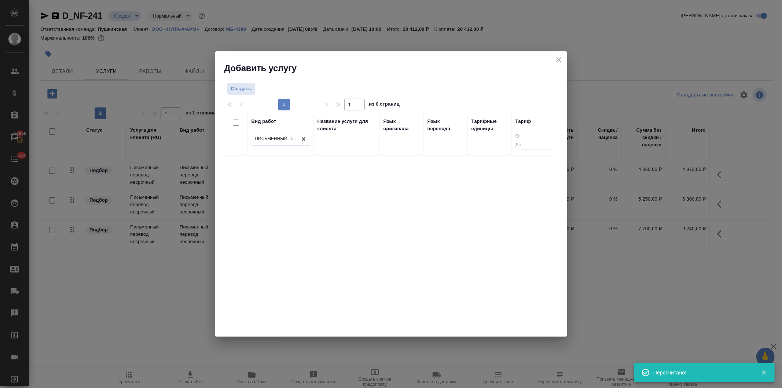
click at [266, 133] on div "Письменный перевод несрочный" at bounding box center [281, 139] width 59 height 14
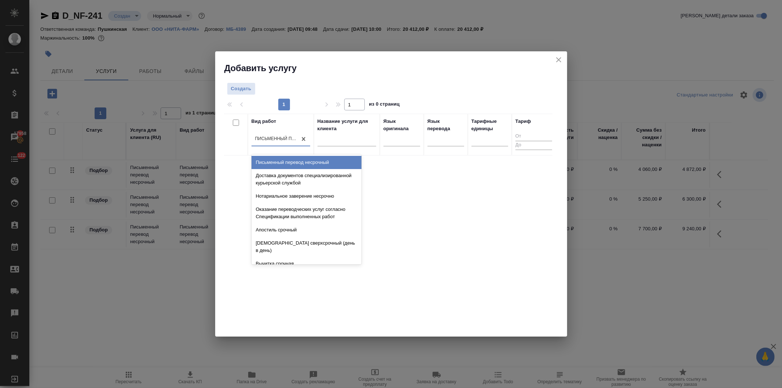
click at [271, 160] on div "Письменный перевод несрочный" at bounding box center [307, 162] width 110 height 13
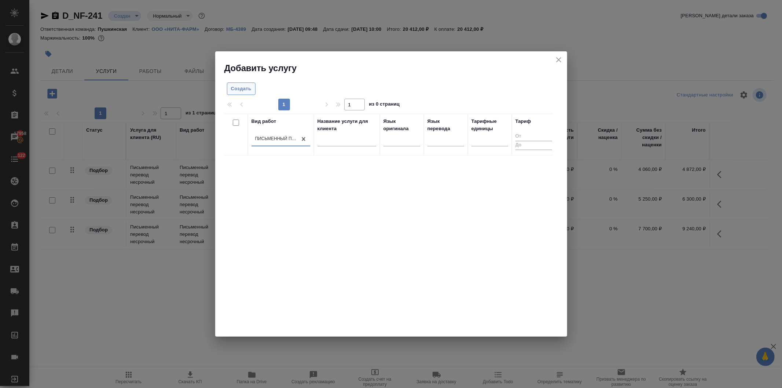
click at [235, 89] on span "Создать" at bounding box center [241, 89] width 21 height 8
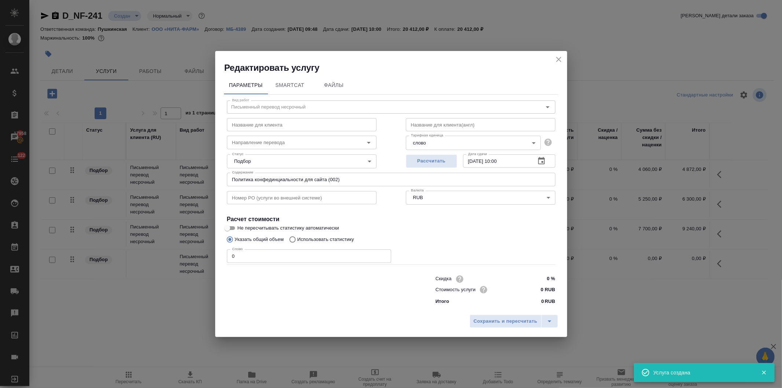
click at [425, 142] on body "🙏 .cls-1 fill:#fff; AWATERA Давыдова Елена Клиенты Спецификации Заказы 17958 Ча…" at bounding box center [391, 194] width 782 height 388
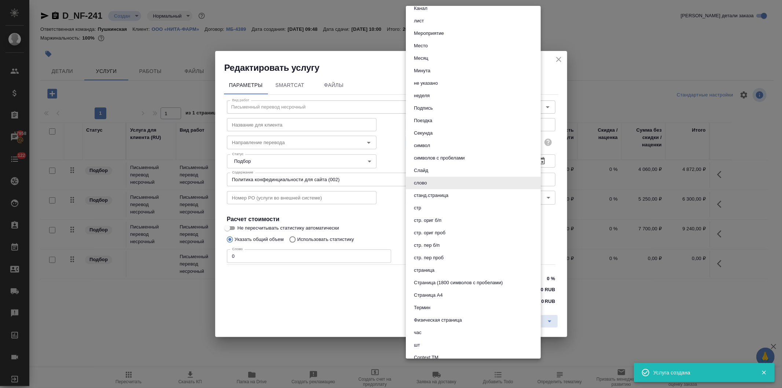
click at [440, 267] on li "страница" at bounding box center [473, 270] width 135 height 12
type input "5a8b1489cc6b4906c91bfdb2"
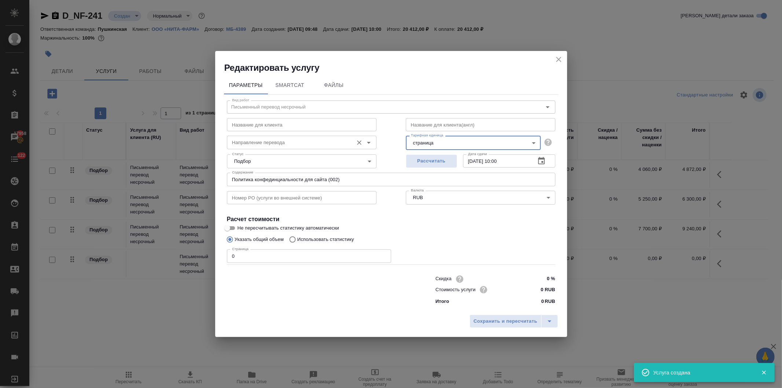
click at [264, 142] on input "Направление перевода" at bounding box center [289, 142] width 121 height 9
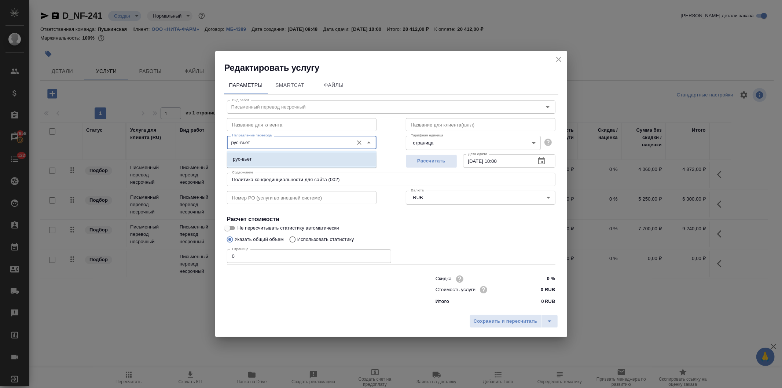
click at [263, 156] on li "рус-вьет" at bounding box center [302, 159] width 150 height 13
type input "рус-вьет"
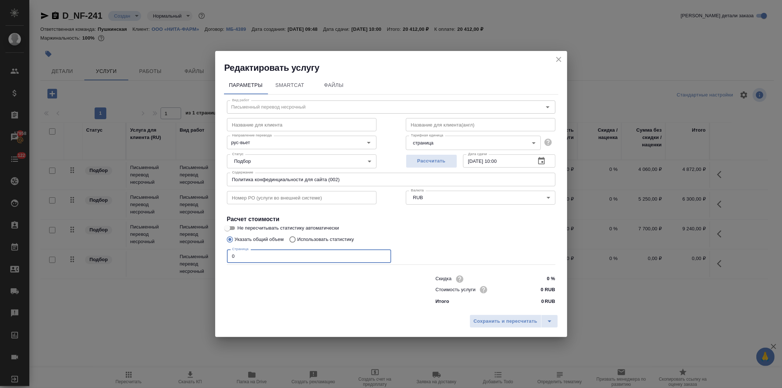
drag, startPoint x: 241, startPoint y: 255, endPoint x: 217, endPoint y: 255, distance: 23.8
click at [218, 255] on div "Параметры SmartCat Файлы Вид работ Письменный перевод несрочный Вид работ Назва…" at bounding box center [391, 193] width 352 height 238
type input "7"
click at [539, 292] on input "0 RUB" at bounding box center [541, 289] width 27 height 11
type input "1100 RUB"
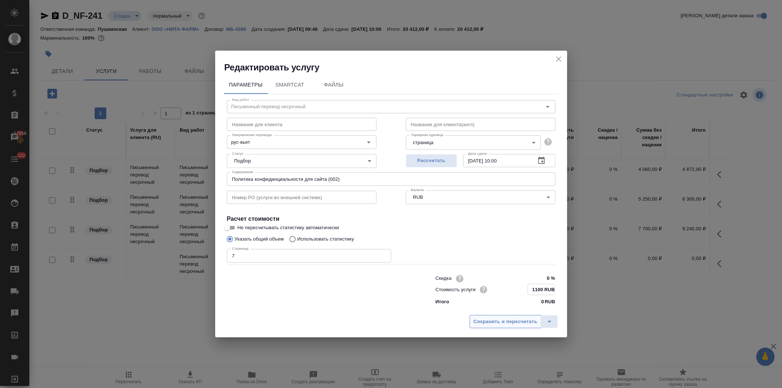
click at [515, 321] on span "Сохранить и пересчитать" at bounding box center [506, 322] width 64 height 8
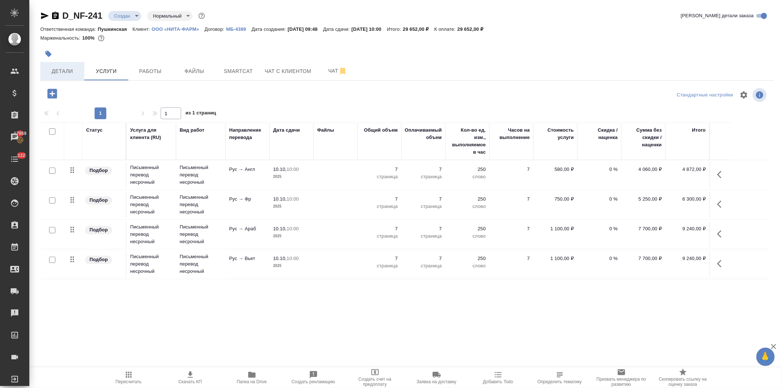
click at [63, 71] on span "Детали" at bounding box center [62, 71] width 35 height 9
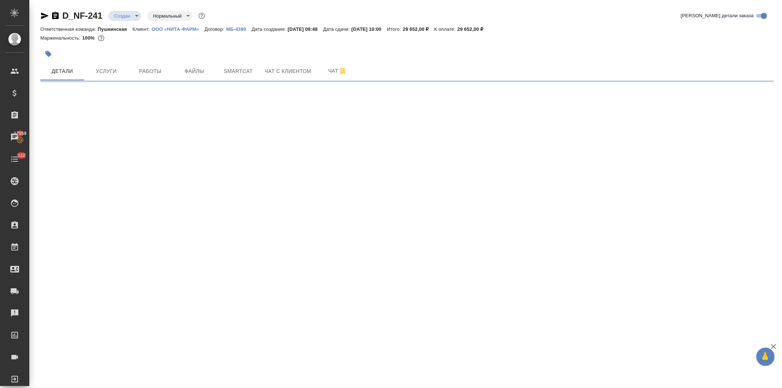
select select "RU"
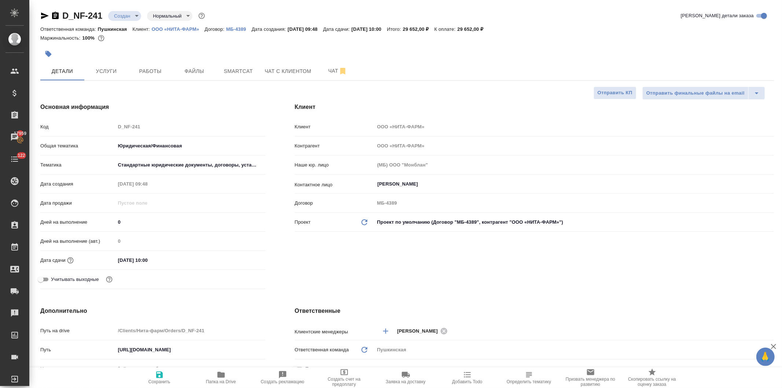
type textarea "x"
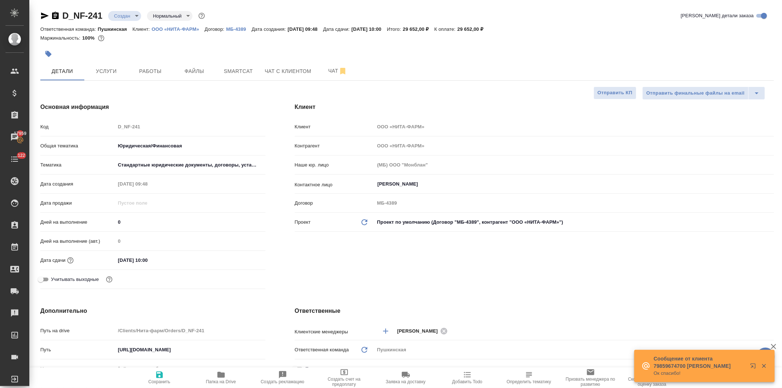
click at [97, 127] on div "Код D_NF-241" at bounding box center [152, 126] width 225 height 13
type textarea "x"
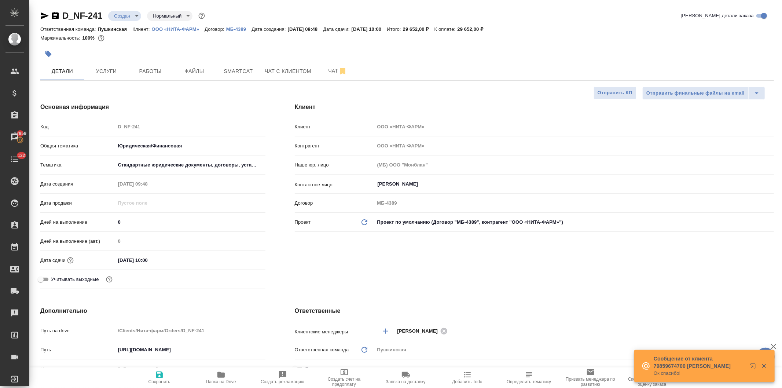
type textarea "x"
click at [235, 71] on span "Smartcat" at bounding box center [238, 71] width 35 height 9
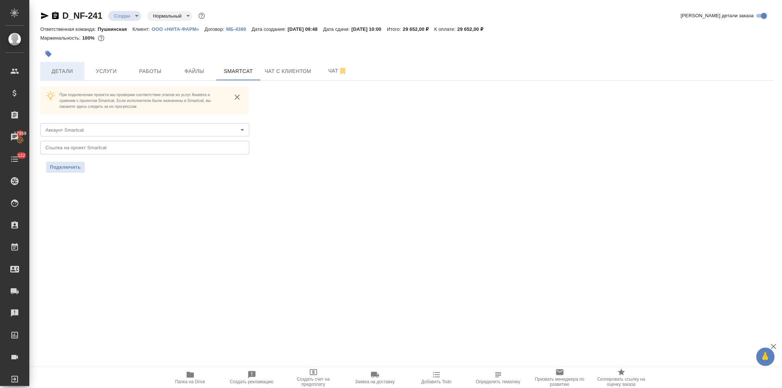
click at [58, 70] on span "Детали" at bounding box center [62, 71] width 35 height 9
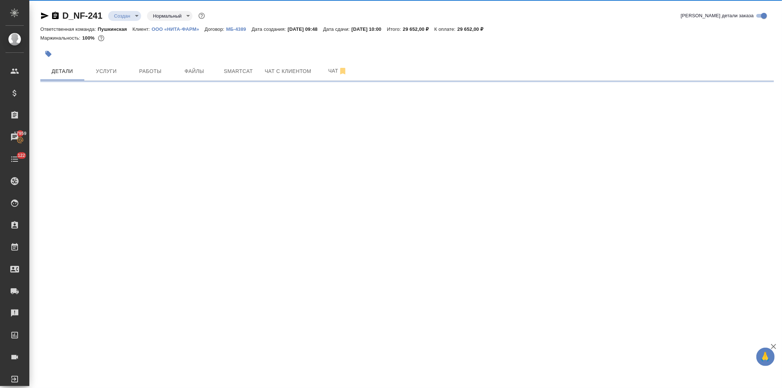
select select "RU"
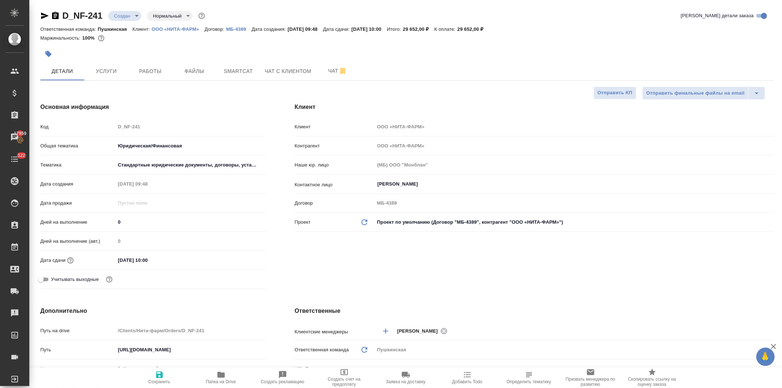
type textarea "x"
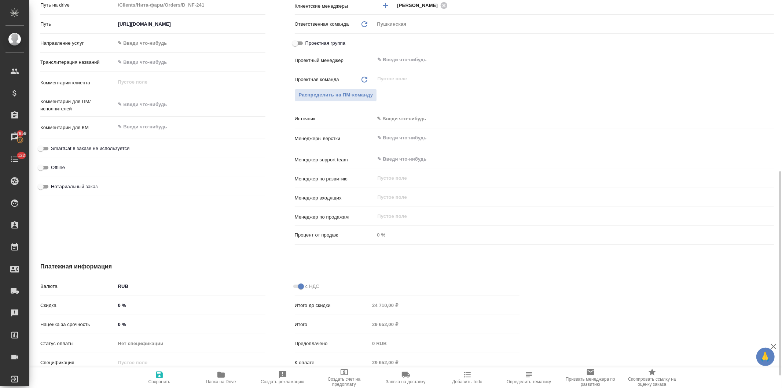
scroll to position [244, 0]
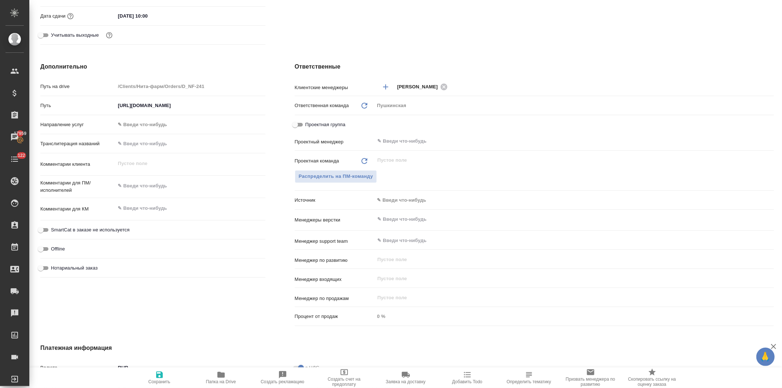
type textarea "x"
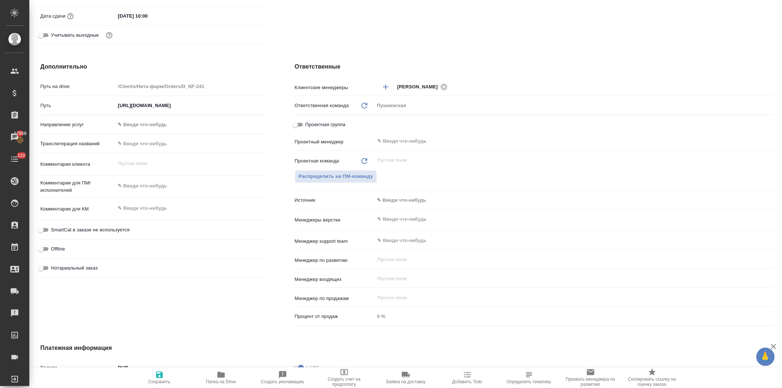
type textarea "x"
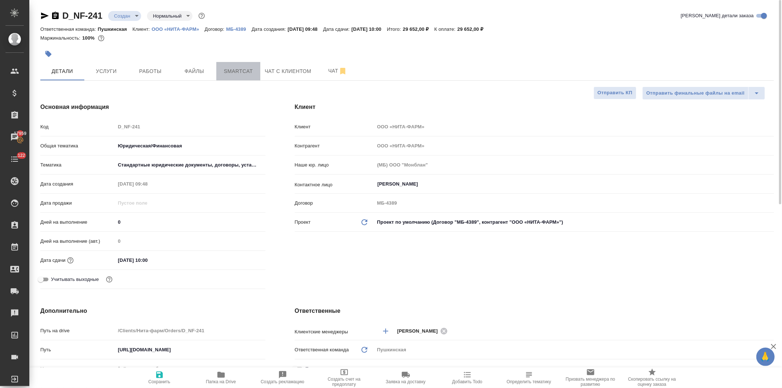
click at [239, 70] on span "Smartcat" at bounding box center [238, 71] width 35 height 9
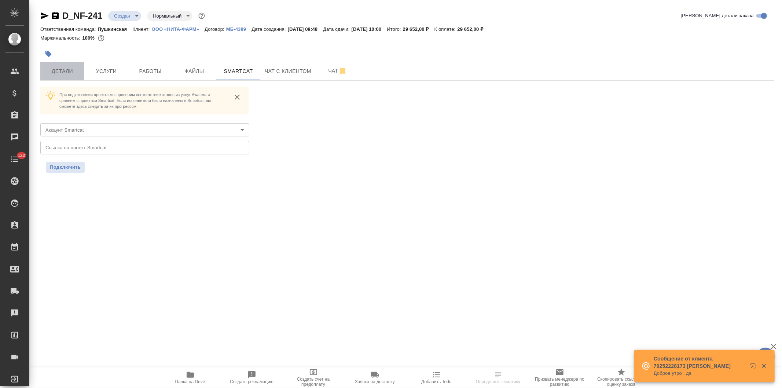
click at [61, 70] on span "Детали" at bounding box center [62, 71] width 35 height 9
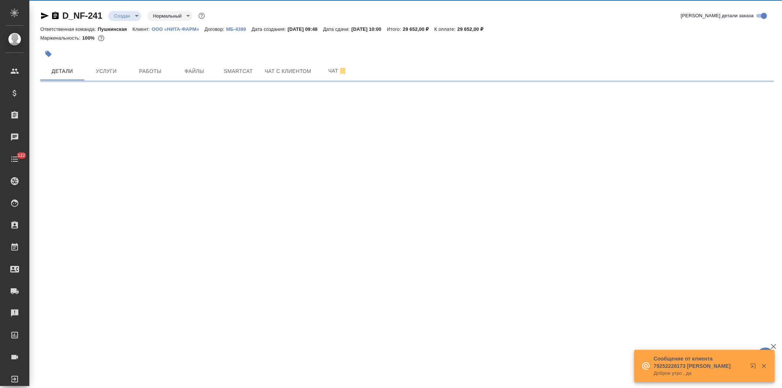
select select "RU"
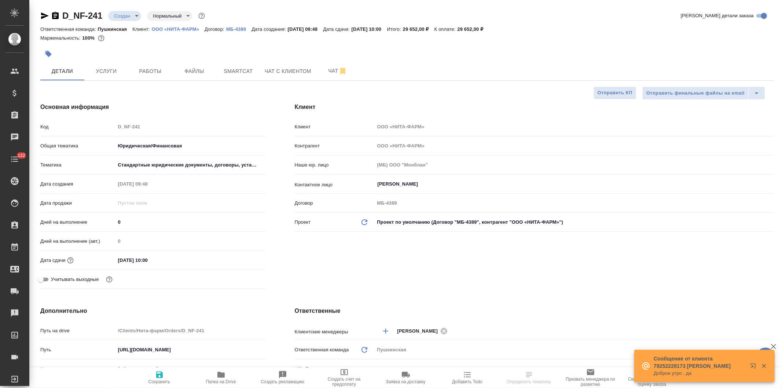
type textarea "x"
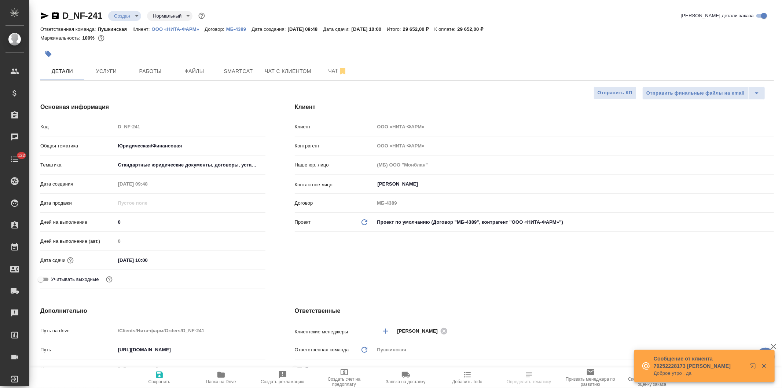
type textarea "x"
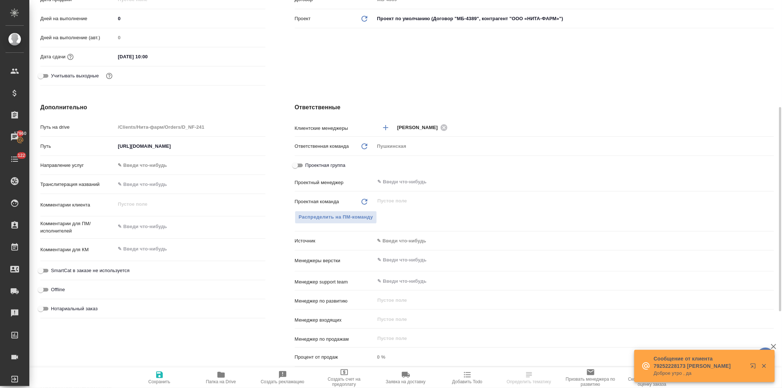
type textarea "x"
click at [147, 228] on textarea at bounding box center [191, 226] width 150 height 12
type textarea "С"
type textarea "x"
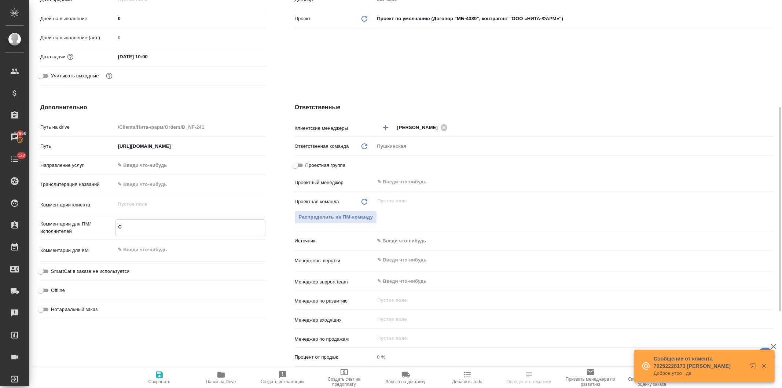
type textarea "x"
type textarea "СК"
type textarea "x"
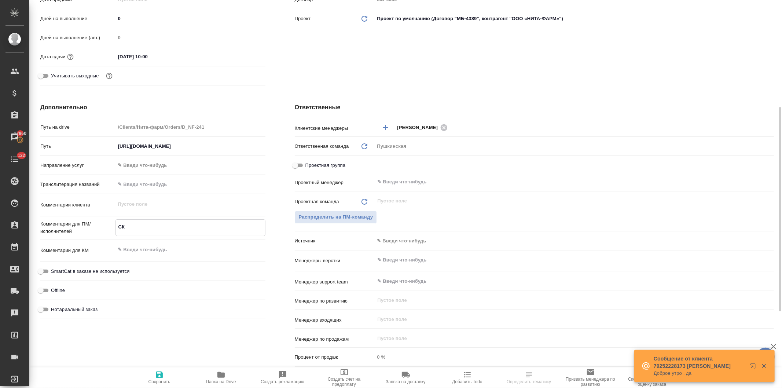
type textarea "x"
type textarea "СК"
type textarea "x"
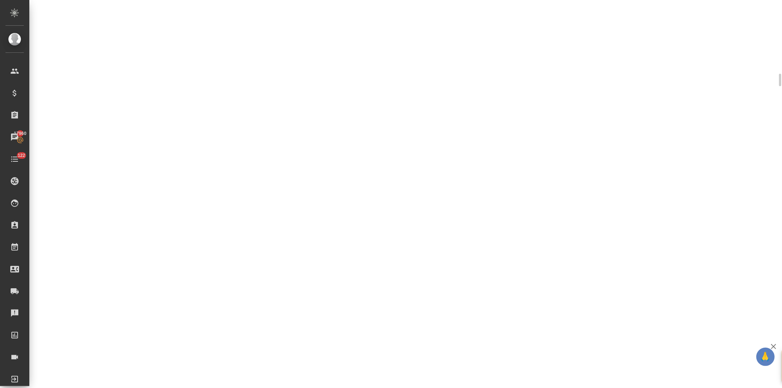
select select "RU"
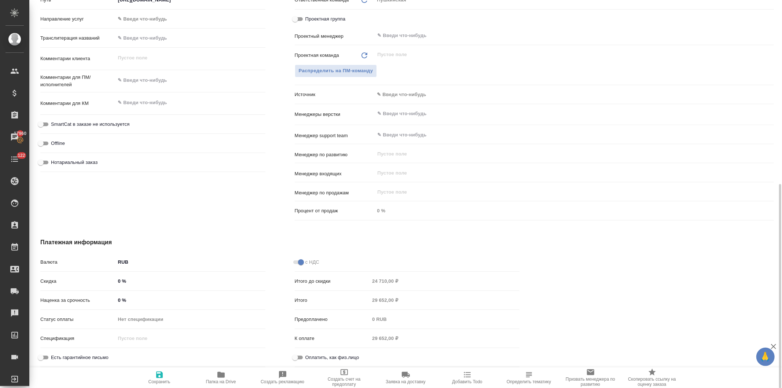
type textarea "x"
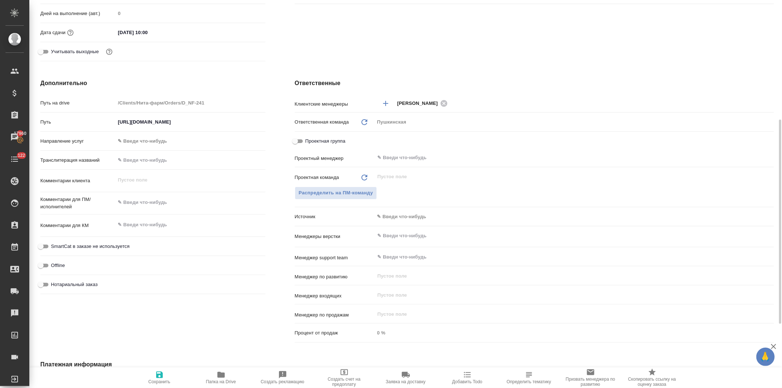
type textarea "x"
click at [140, 201] on textarea at bounding box center [191, 202] width 150 height 12
type textarea "С"
type textarea "x"
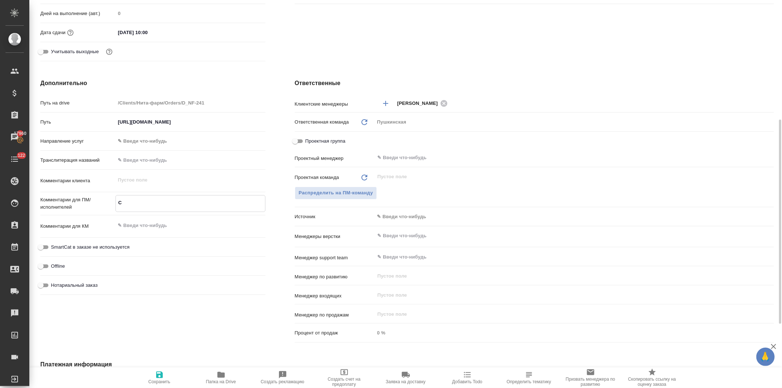
type textarea "x"
type textarea "СК"
type textarea "x"
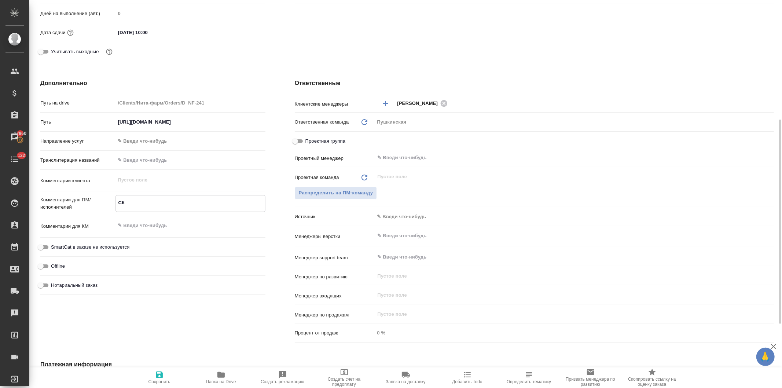
type textarea "x"
type textarea "СК"
type textarea "x"
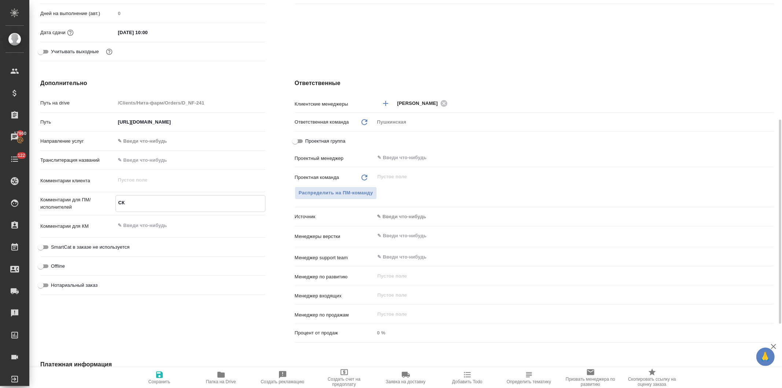
type textarea "СК ф"
type textarea "x"
type textarea "СК фр"
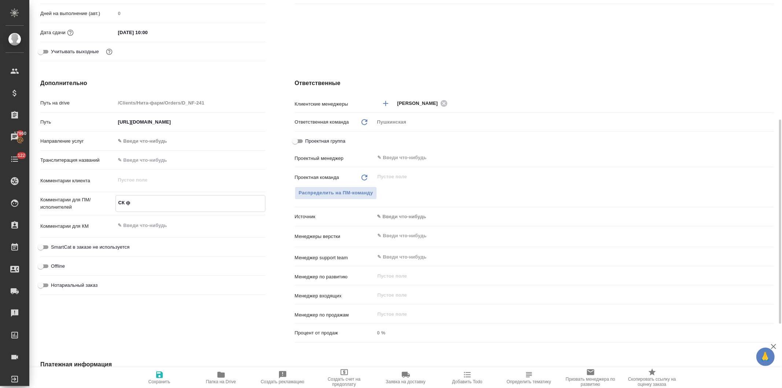
type textarea "x"
type textarea "СК фр"
type textarea "x"
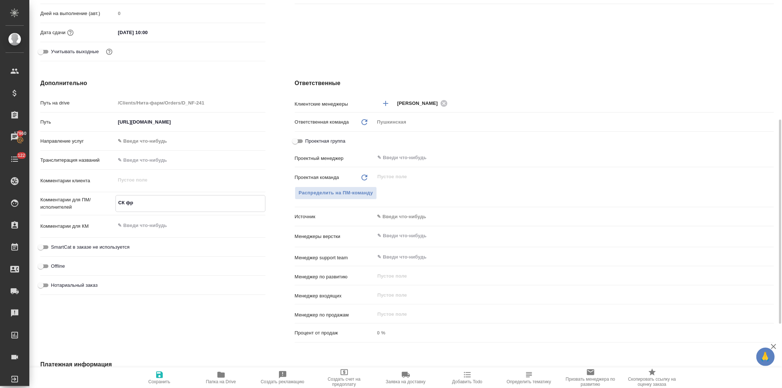
type textarea "x"
paste textarea "https://smartcat.com/projects/e744b79b-959a-4536-afc4-bcbd959380d3/statistics"
type textarea "СК фр https://smartcat.com/projects/e744b79b-959a-4536-afc4-bcbd959380d3/statis…"
type textarea "x"
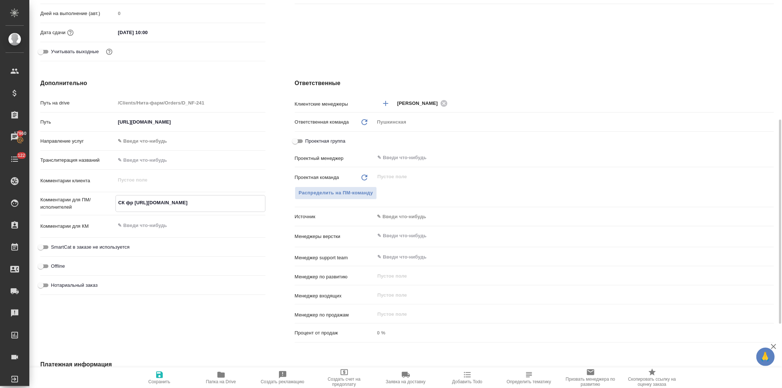
type textarea "x"
type textarea "СК фр https://smartcat.com/projects/e744b79b-959a-4536-afc4-bcbd959380d3/statis…"
type textarea "x"
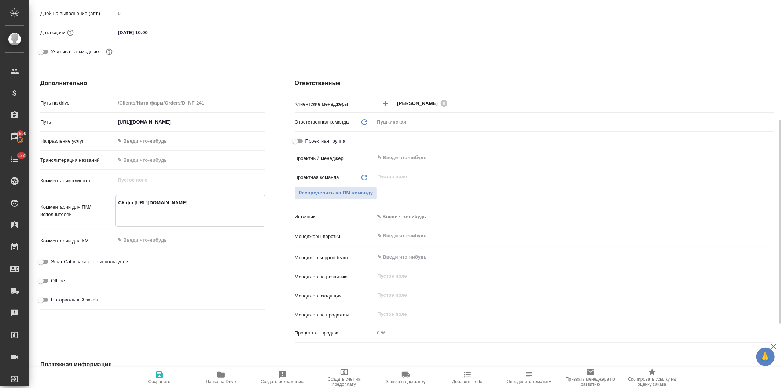
type textarea "СК фр https://smartcat.com/projects/e744b79b-959a-4536-afc4-bcbd959380d3/statis…"
type textarea "x"
type textarea "СК фр https://smartcat.com/projects/e744b79b-959a-4536-afc4-bcbd959380d3/statis…"
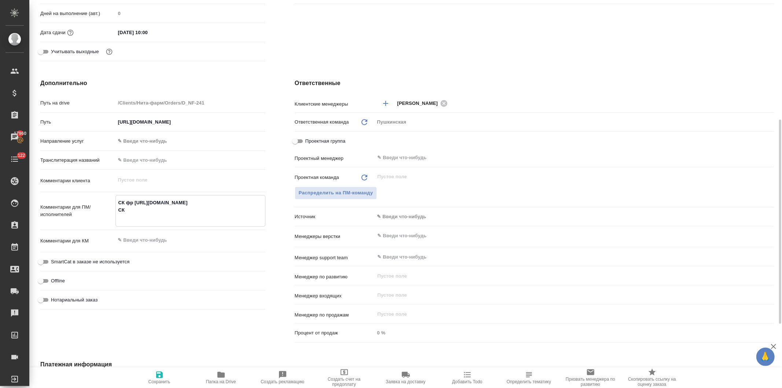
type textarea "x"
type textarea "СК фр https://smartcat.com/projects/e744b79b-959a-4536-afc4-bcbd959380d3/statis…"
type textarea "x"
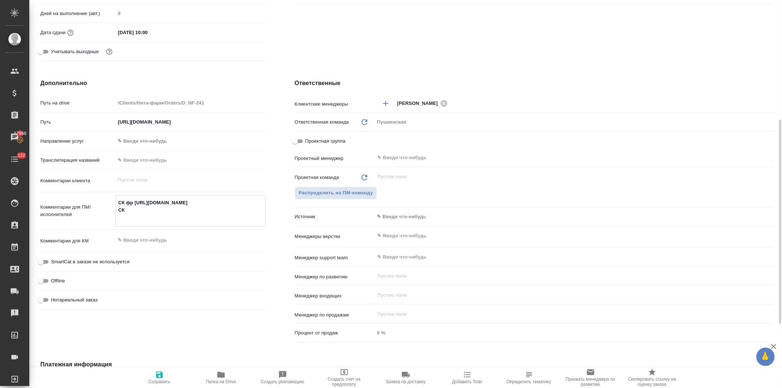
type textarea "x"
type textarea "СК фр https://smartcat.com/projects/e744b79b-959a-4536-afc4-bcbd959380d3/statis…"
type textarea "x"
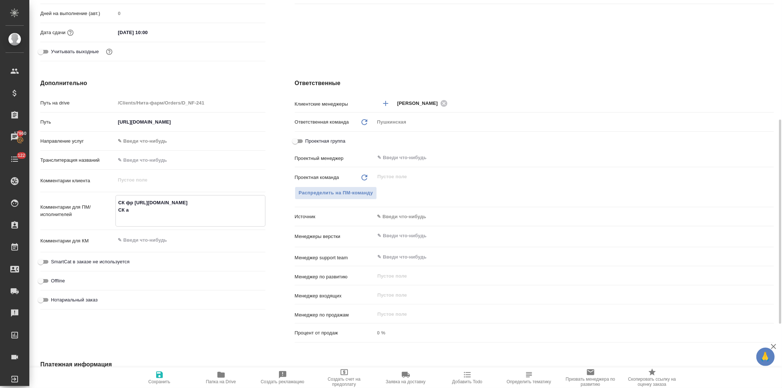
type textarea "x"
type textarea "СК фр https://smartcat.com/projects/e744b79b-959a-4536-afc4-bcbd959380d3/statis…"
type textarea "x"
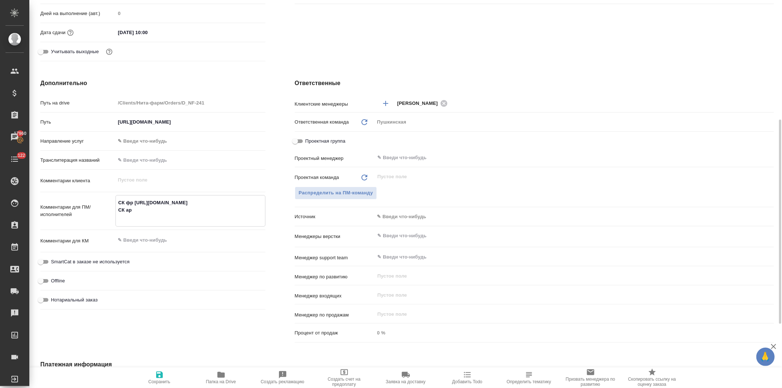
type textarea "СК фр https://smartcat.com/projects/e744b79b-959a-4536-afc4-bcbd959380d3/statis…"
type textarea "x"
type textarea "СК фр https://smartcat.com/projects/e744b79b-959a-4536-afc4-bcbd959380d3/statis…"
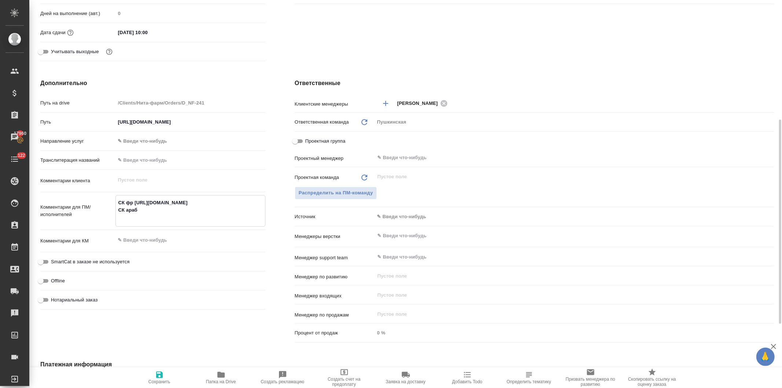
type textarea "x"
type textarea "СК фр https://smartcat.com/projects/e744b79b-959a-4536-afc4-bcbd959380d3/statis…"
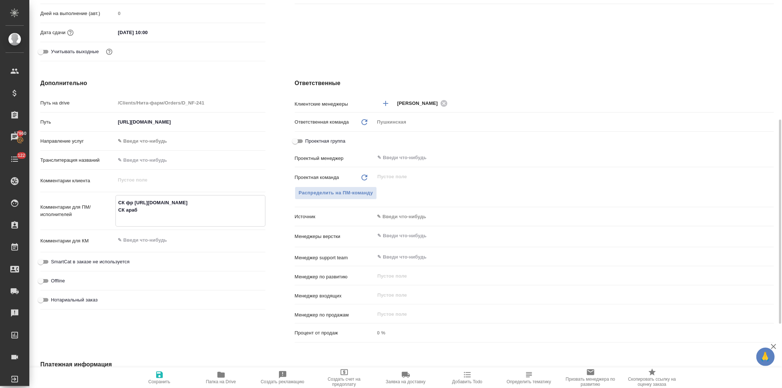
type textarea "x"
type textarea "СК фр https://smartcat.com/projects/e744b79b-959a-4536-afc4-bcbd959380d3/statis…"
type textarea "x"
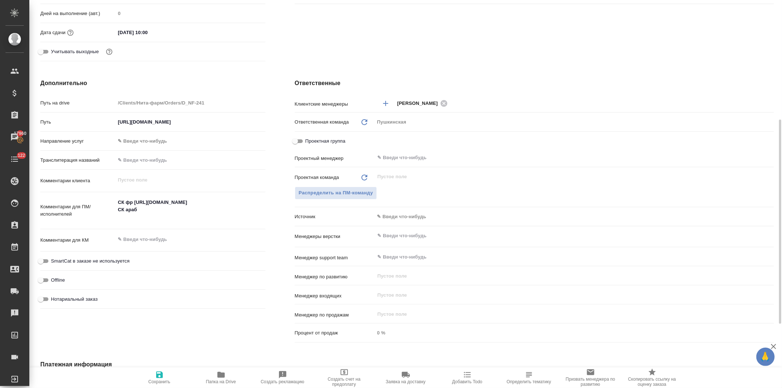
type textarea "x"
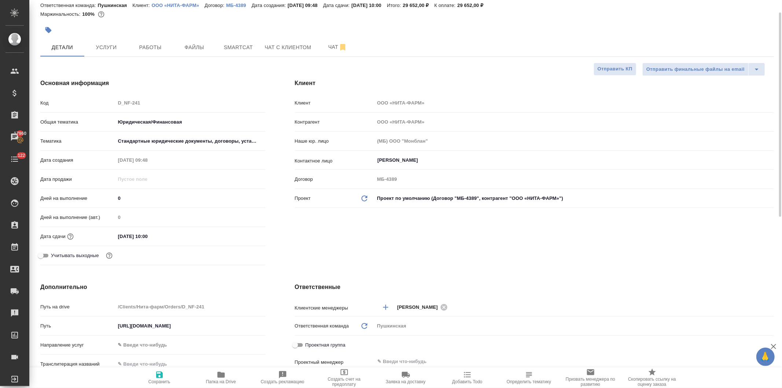
type textarea "x"
click at [102, 100] on div "Код D_NF-241" at bounding box center [152, 102] width 225 height 13
type textarea "x"
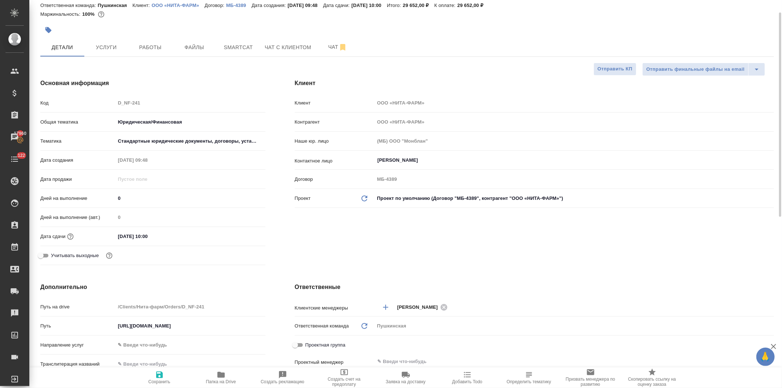
type textarea "x"
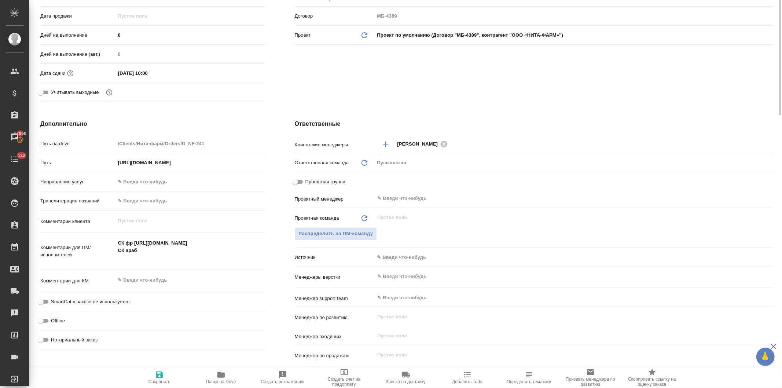
scroll to position [228, 0]
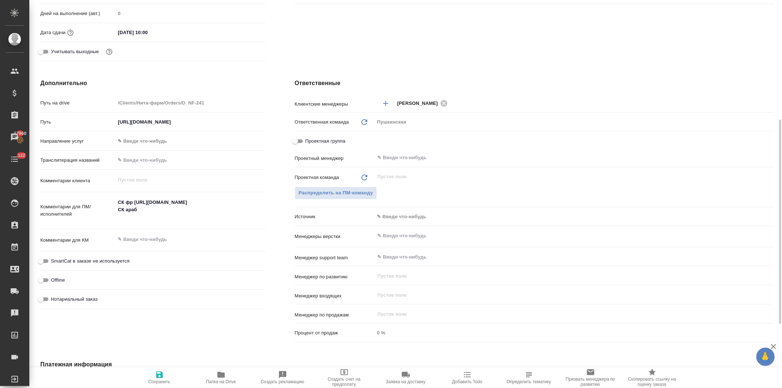
type textarea "x"
click at [155, 217] on textarea "СК фр https://smartcat.com/projects/e744b79b-959a-4536-afc4-bcbd959380d3/statis…" at bounding box center [191, 209] width 150 height 27
paste textarea "https://smartcat.com/projects/ceb5a237-46f9-4cf7-b46c-23a44da98a59/statistics"
type textarea "СК фр https://smartcat.com/projects/e744b79b-959a-4536-afc4-bcbd959380d3/statis…"
type textarea "x"
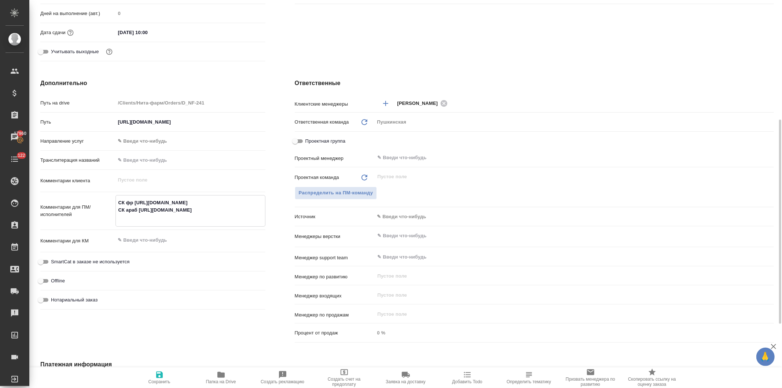
type textarea "x"
type textarea "СК фр https://smartcat.com/projects/e744b79b-959a-4536-afc4-bcbd959380d3/statis…"
type textarea "x"
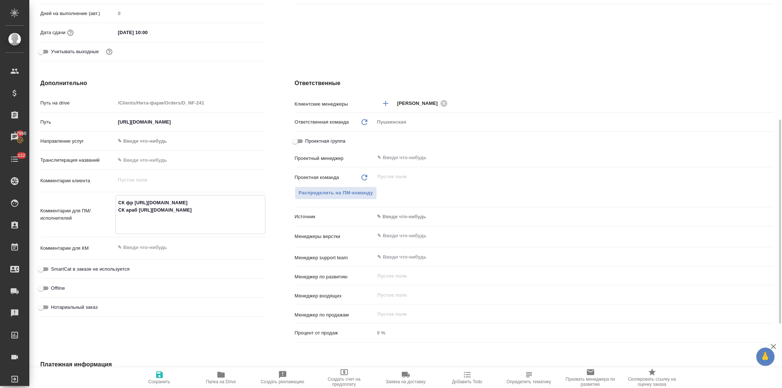
type textarea "x"
type textarea "СК фр https://smartcat.com/projects/e744b79b-959a-4536-afc4-bcbd959380d3/statis…"
type textarea "x"
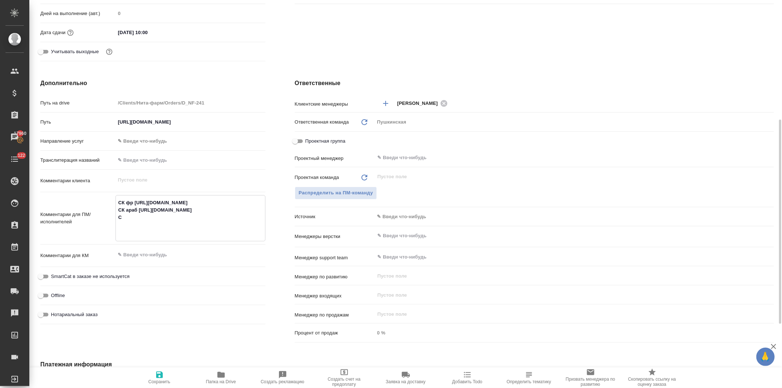
type textarea "СК фр https://smartcat.com/projects/e744b79b-959a-4536-afc4-bcbd959380d3/statis…"
type textarea "x"
type textarea "СК фр https://smartcat.com/projects/e744b79b-959a-4536-afc4-bcbd959380d3/statis…"
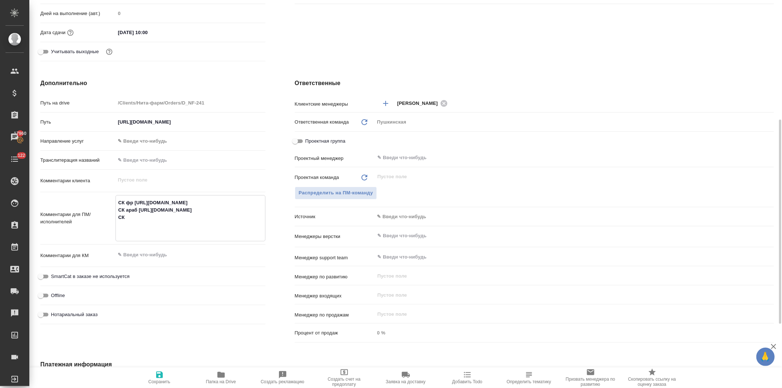
type textarea "x"
type textarea "СК фр https://smartcat.com/projects/e744b79b-959a-4536-afc4-bcbd959380d3/statis…"
type textarea "x"
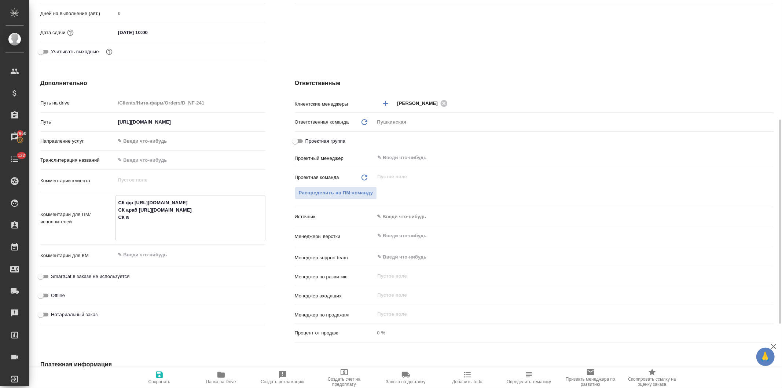
type textarea "x"
type textarea "СК фр https://smartcat.com/projects/e744b79b-959a-4536-afc4-bcbd959380d3/statis…"
type textarea "x"
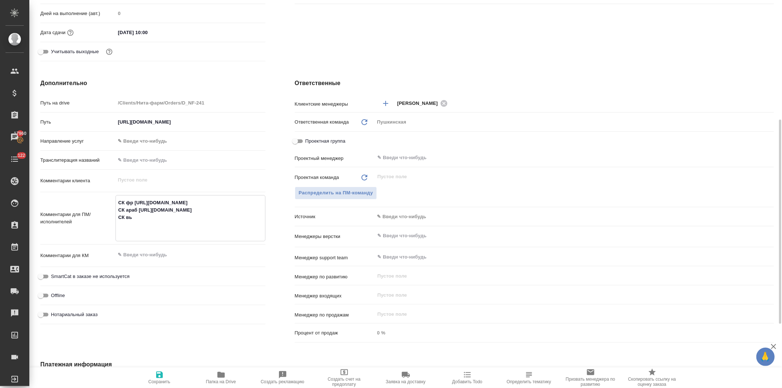
type textarea "x"
type textarea "СК фр https://smartcat.com/projects/e744b79b-959a-4536-afc4-bcbd959380d3/statis…"
type textarea "x"
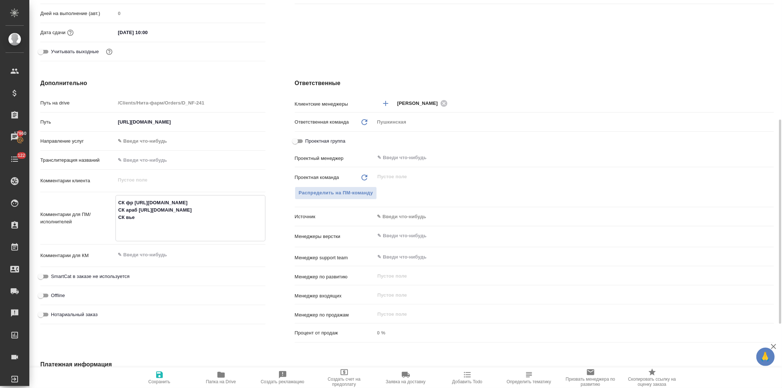
type textarea "СК фр https://smartcat.com/projects/e744b79b-959a-4536-afc4-bcbd959380d3/statis…"
type textarea "x"
type textarea "СК фр https://smartcat.com/projects/e744b79b-959a-4536-afc4-bcbd959380d3/statis…"
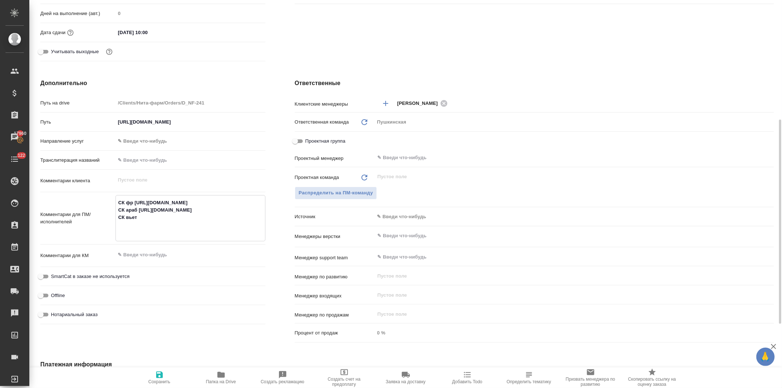
type textarea "x"
type textarea "СК фр https://smartcat.com/projects/e744b79b-959a-4536-afc4-bcbd959380d3/statis…"
type textarea "x"
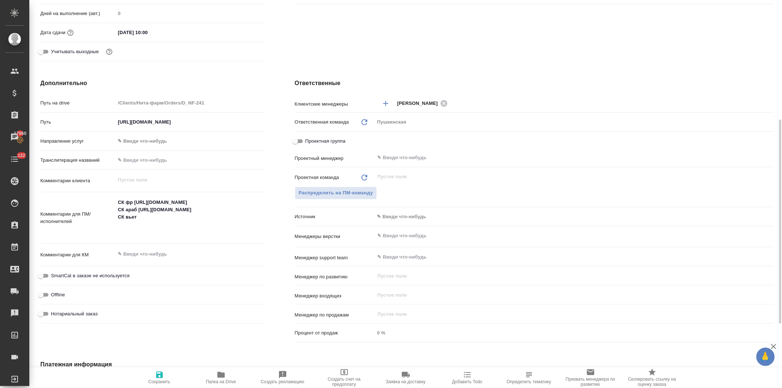
type textarea "x"
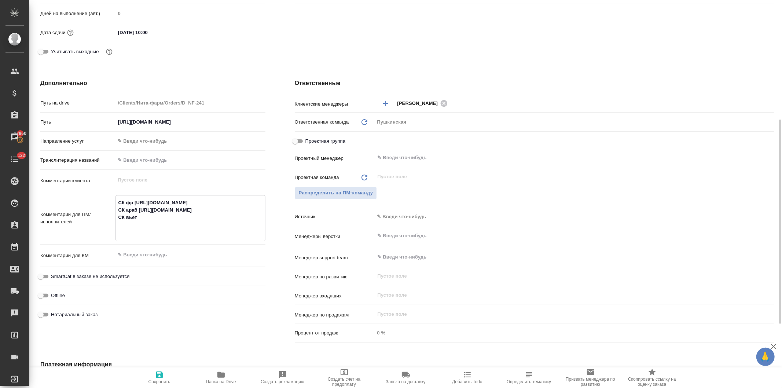
scroll to position [65, 0]
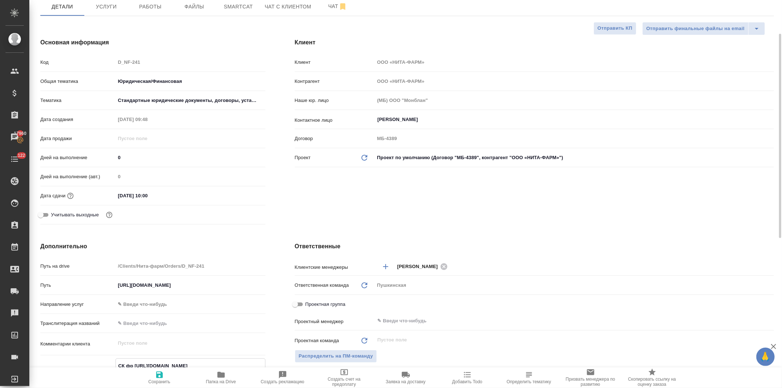
type textarea "x"
click at [105, 61] on div "Код D_NF-241" at bounding box center [152, 62] width 225 height 13
type textarea "x"
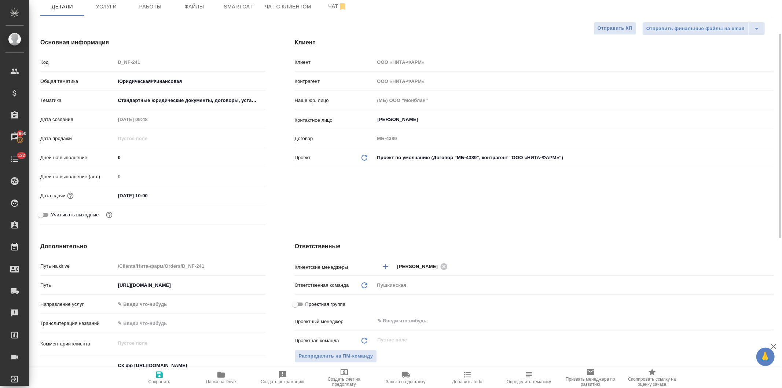
type textarea "x"
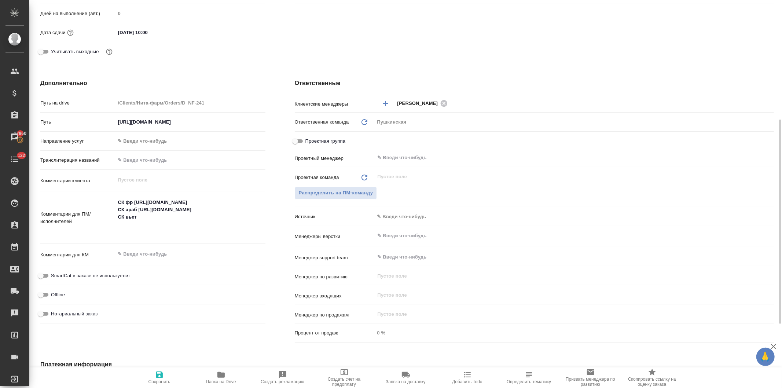
type textarea "x"
click at [175, 234] on textarea "СК фр https://smartcat.com/projects/e744b79b-959a-4536-afc4-bcbd959380d3/statis…" at bounding box center [191, 217] width 150 height 42
paste textarea "https://smartcat.com/projects/09c5a4cd-5103-4b68-8618-817a9b85a767/statistics"
type textarea "СК фр https://smartcat.com/projects/e744b79b-959a-4536-afc4-bcbd959380d3/statis…"
type textarea "x"
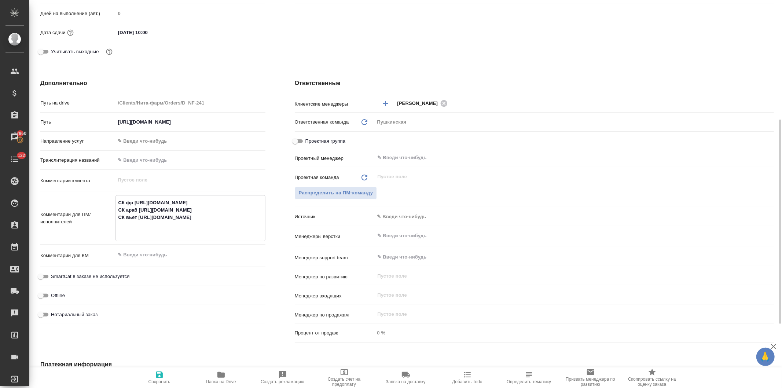
type textarea "x"
type textarea "СК фр https://smartcat.com/projects/e744b79b-959a-4536-afc4-bcbd959380d3/statis…"
type textarea "x"
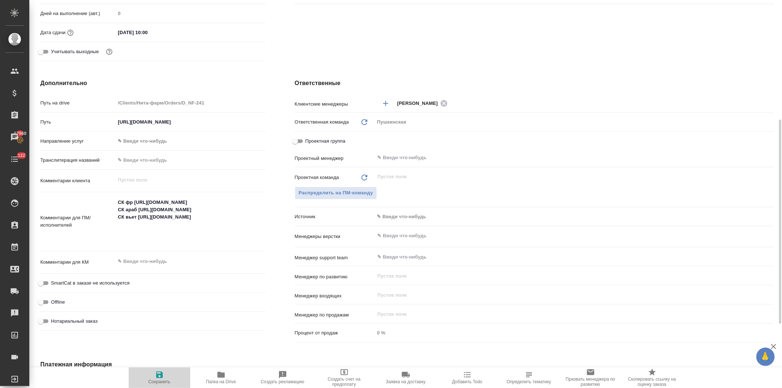
click at [160, 376] on icon "button" at bounding box center [159, 374] width 9 height 9
type textarea "x"
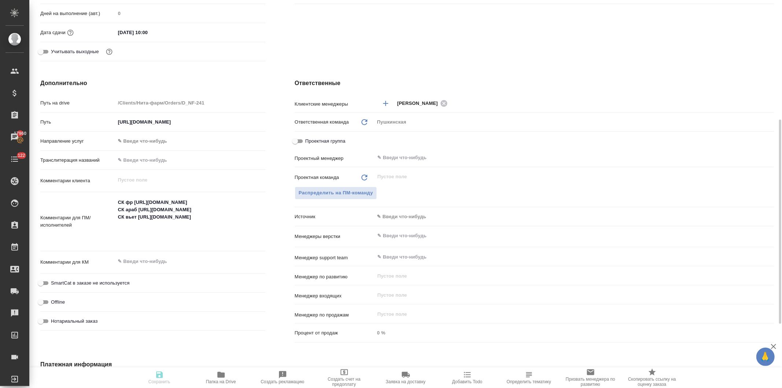
type textarea "x"
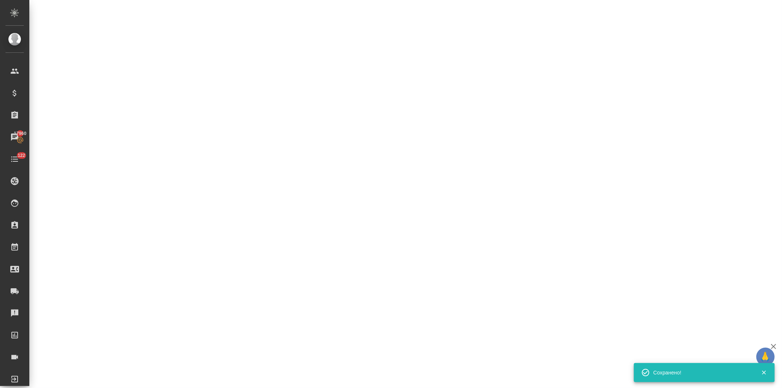
select select "RU"
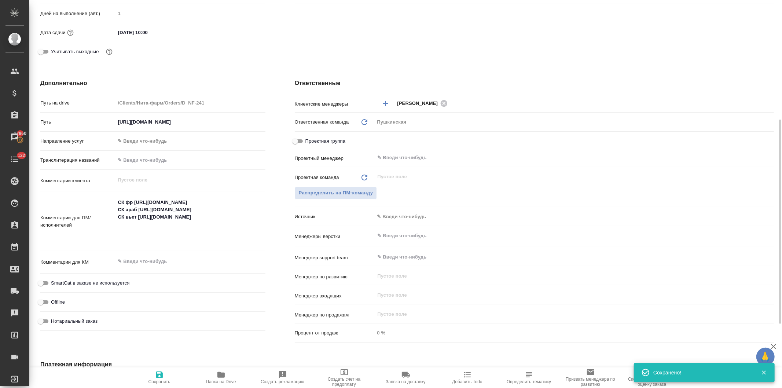
type textarea "x"
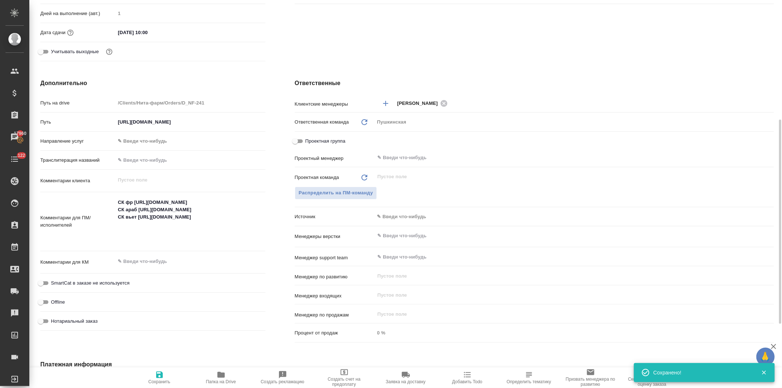
type textarea "x"
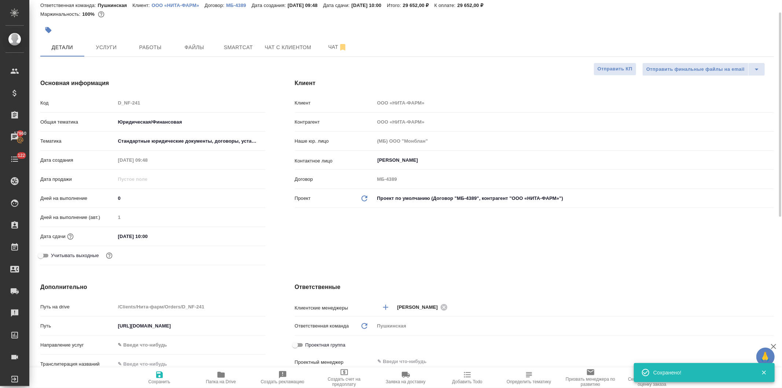
scroll to position [0, 0]
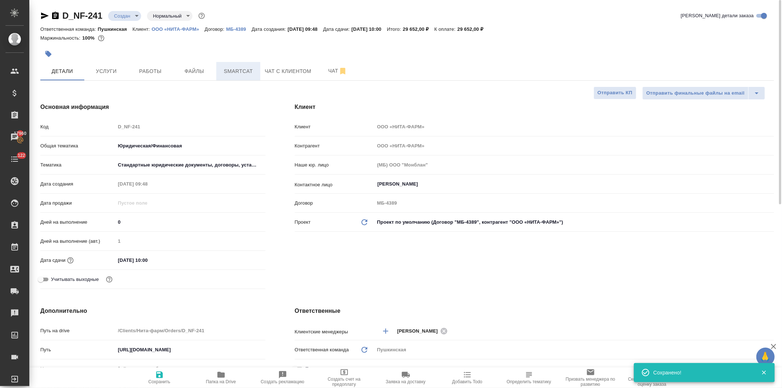
click at [231, 69] on span "Smartcat" at bounding box center [238, 71] width 35 height 9
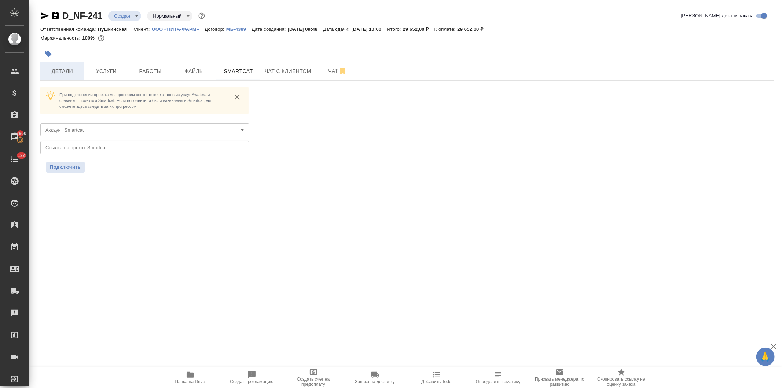
click at [63, 68] on span "Детали" at bounding box center [62, 71] width 35 height 9
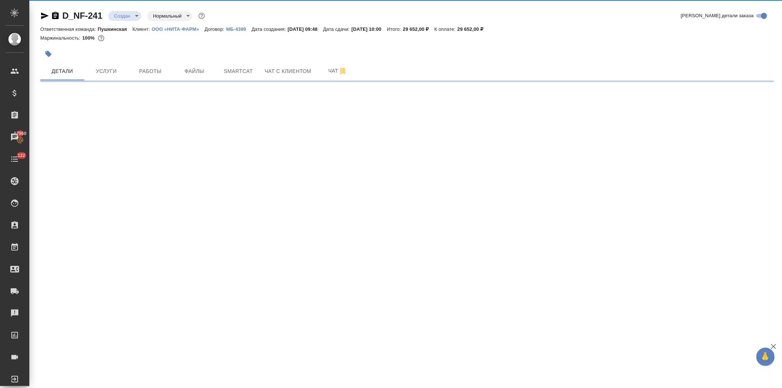
select select "RU"
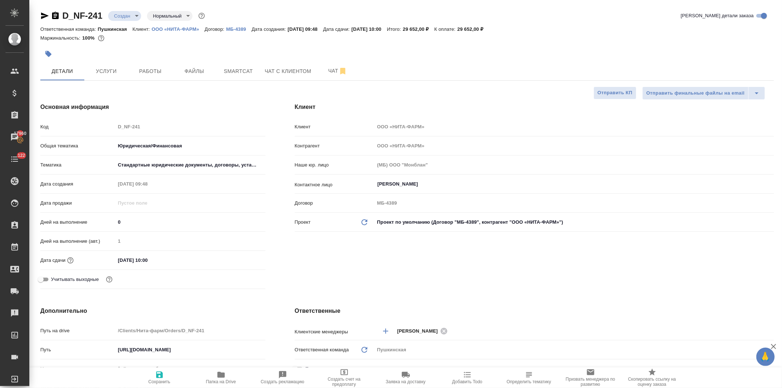
type textarea "x"
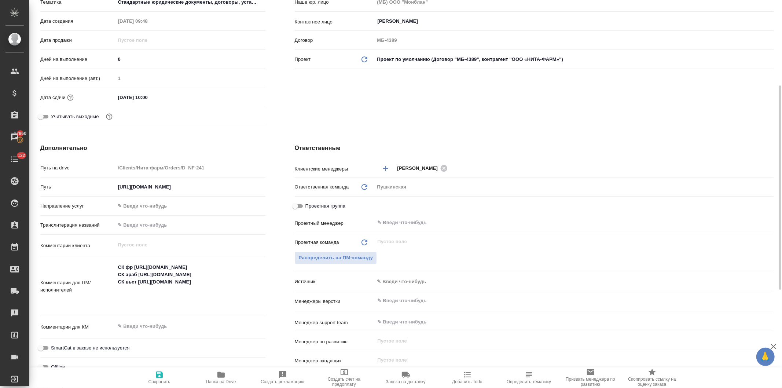
type textarea "x"
click at [118, 267] on textarea "СК фр [URL][DOMAIN_NAME] СК араб [URL][DOMAIN_NAME] СК вьет [URL][DOMAIN_NAME]" at bounding box center [191, 285] width 150 height 49
type textarea "СК фр [URL][DOMAIN_NAME] СК араб [URL][DOMAIN_NAME] СК вьет [URL][DOMAIN_NAME]"
type textarea "x"
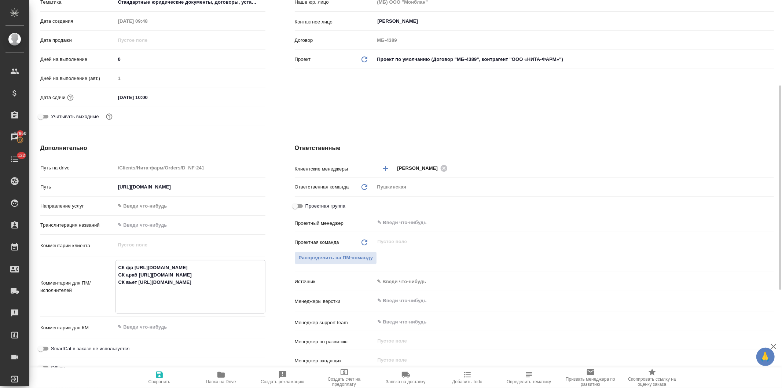
type textarea "x"
type textarea "C СК фр [URL][DOMAIN_NAME] СК араб [URL][DOMAIN_NAME] СК вьет [URL][DOMAIN_NAME]"
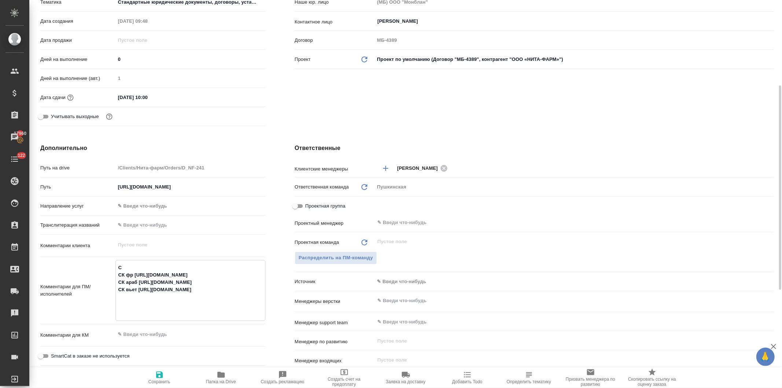
type textarea "x"
type textarea "CR СК фр [URL][DOMAIN_NAME] СК араб [URL][DOMAIN_NAME] СК вьет [URL][DOMAIN_NAM…"
type textarea "x"
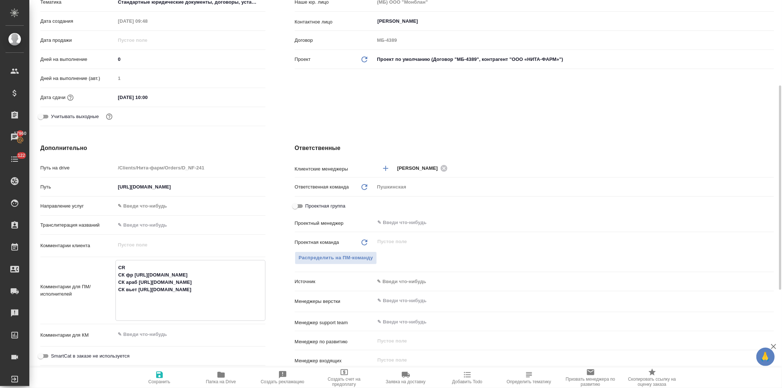
type textarea "x"
type textarea "CR СК фр [URL][DOMAIN_NAME] СК араб [URL][DOMAIN_NAME] СК вьет [URL][DOMAIN_NAM…"
type textarea "x"
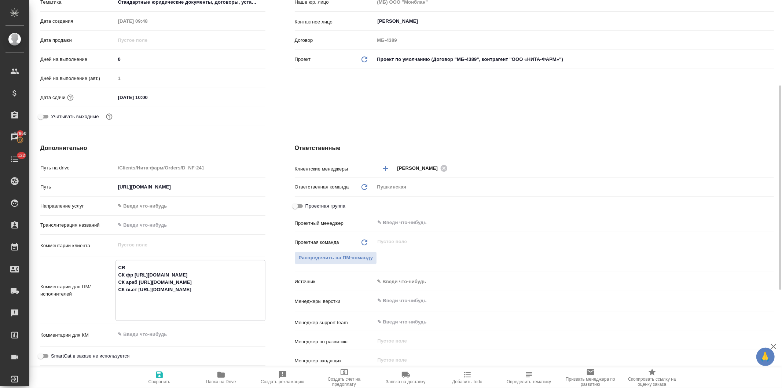
type textarea "x"
type textarea "CR fy СК фр [URL][DOMAIN_NAME] СК араб [URL][DOMAIN_NAME] СК вьет [URL][DOMAIN_…"
type textarea "x"
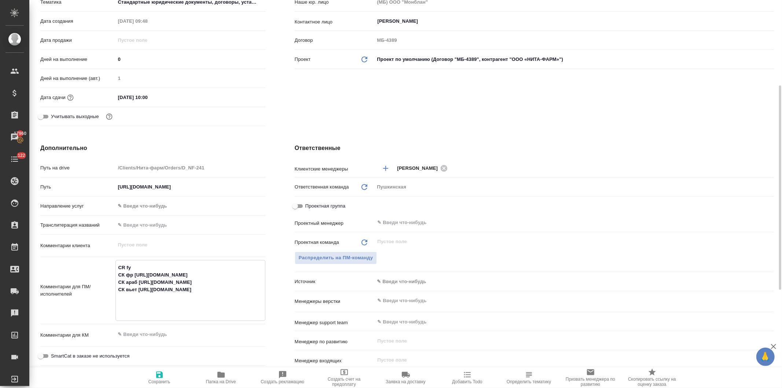
type textarea "CR fyu СК фр https://smartcat.com/projects/e744b79b-959a-4536-afc4-bcbd959380d3…"
type textarea "x"
type textarea "CR fyuk СК фр https://smartcat.com/projects/e744b79b-959a-4536-afc4-bcbd959380d…"
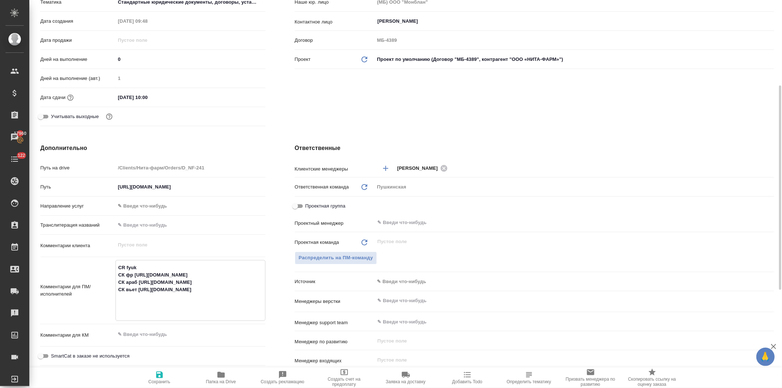
type textarea "x"
type textarea "CR fyuk СК фр https://smartcat.com/projects/e744b79b-959a-4536-afc4-bcbd959380d…"
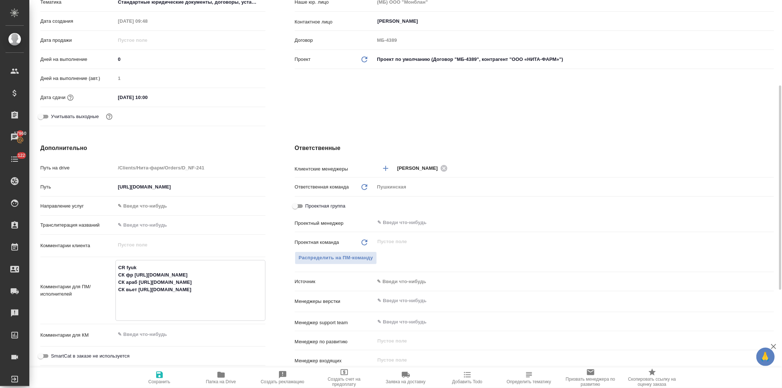
type textarea "x"
type textarea "CR fyuk СК фр https://smartcat.com/projects/e744b79b-959a-4536-afc4-bcbd959380d…"
type textarea "x"
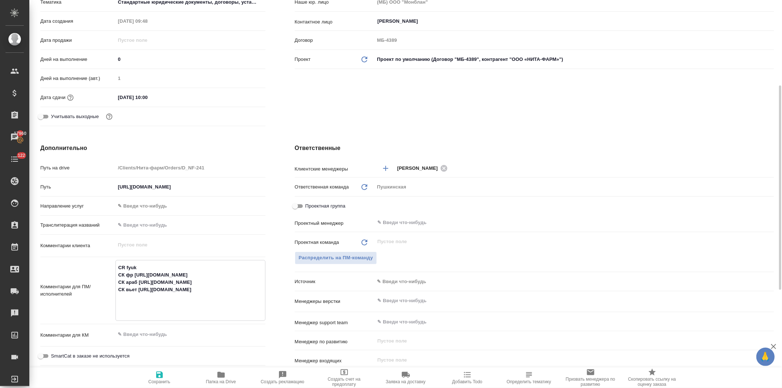
type textarea "x"
type textarea "CR fyu СК фр https://smartcat.com/projects/e744b79b-959a-4536-afc4-bcbd959380d3…"
type textarea "x"
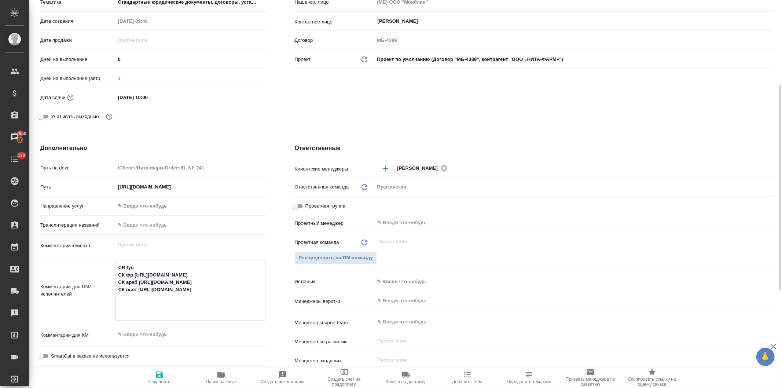
type textarea "CR fy СК фр https://smartcat.com/projects/e744b79b-959a-4536-afc4-bcbd959380d3/…"
type textarea "x"
type textarea "CR f СК фр https://smartcat.com/projects/e744b79b-959a-4536-afc4-bcbd959380d3/s…"
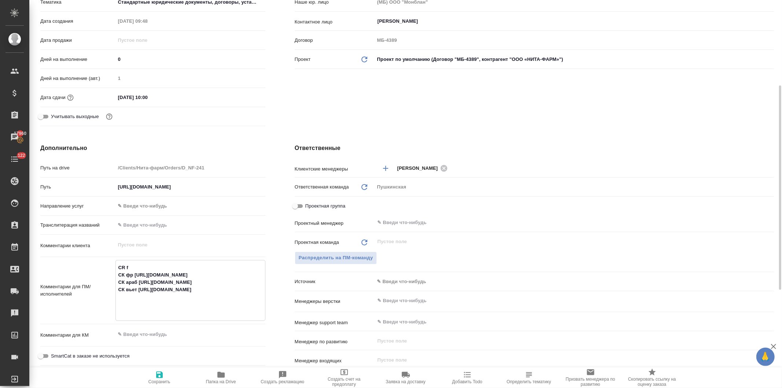
type textarea "x"
type textarea "CR СК фр https://smartcat.com/projects/e744b79b-959a-4536-afc4-bcbd959380d3/sta…"
type textarea "x"
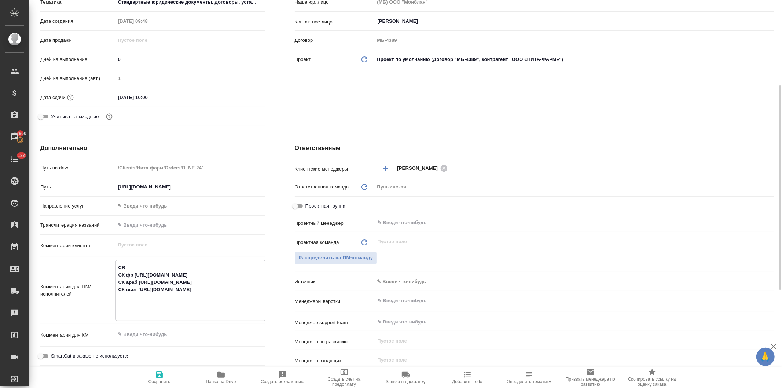
type textarea "x"
type textarea "CR а СК фр https://smartcat.com/projects/e744b79b-959a-4536-afc4-bcbd959380d3/s…"
type textarea "x"
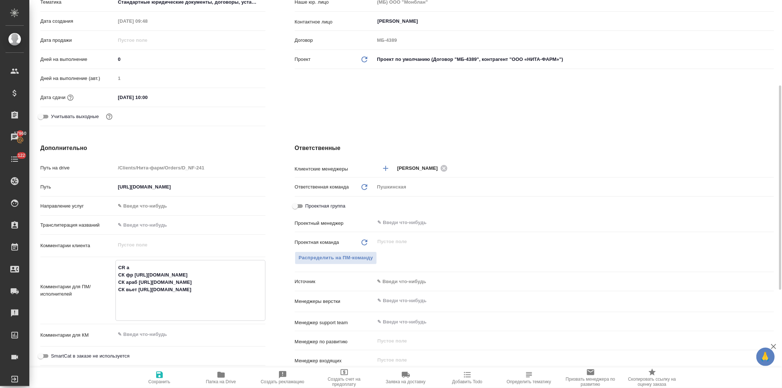
type textarea "x"
type textarea "CR ан СК фр https://smartcat.com/projects/e744b79b-959a-4536-afc4-bcbd959380d3/…"
type textarea "x"
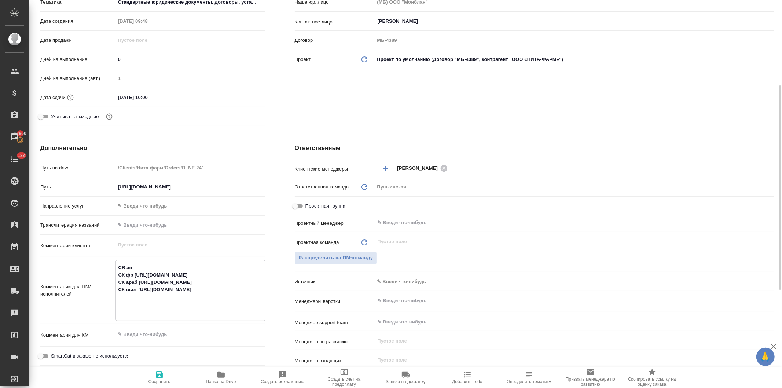
type textarea "CR анг СК фр https://smartcat.com/projects/e744b79b-959a-4536-afc4-bcbd959380d3…"
type textarea "x"
type textarea "CR англ СК фр https://smartcat.com/projects/e744b79b-959a-4536-afc4-bcbd959380d…"
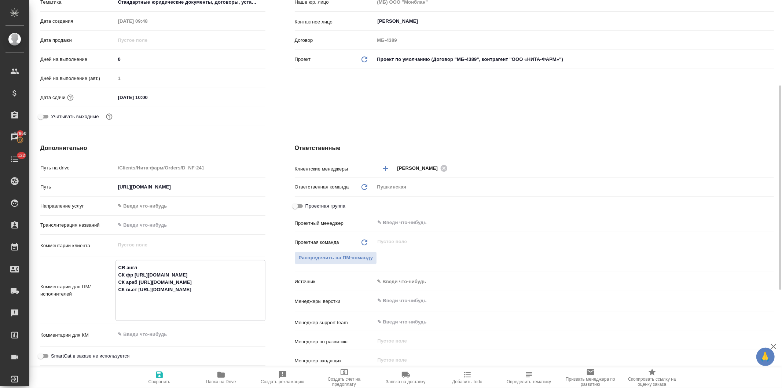
type textarea "x"
type textarea "CR англ СК фр https://smartcat.com/projects/e744b79b-959a-4536-afc4-bcbd959380d…"
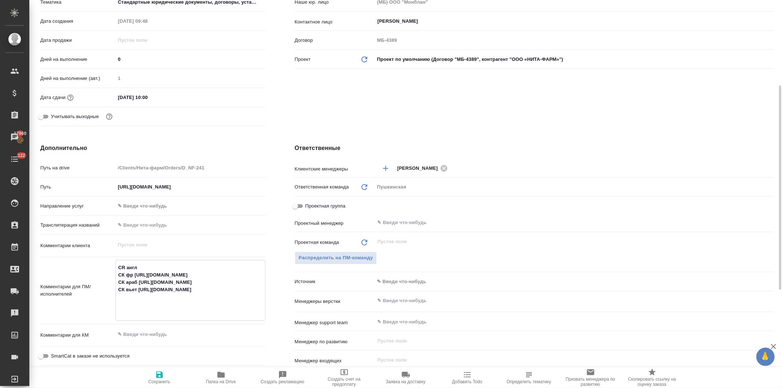
type textarea "x"
paste textarea "https://smartcat.com/projects/265863fa-58e4-4c58-88ff-9ec894afb1b9/statistics"
type textarea "CR англ https://smartcat.com/projects/265863fa-58e4-4c58-88ff-9ec894afb1b9/stat…"
type textarea "x"
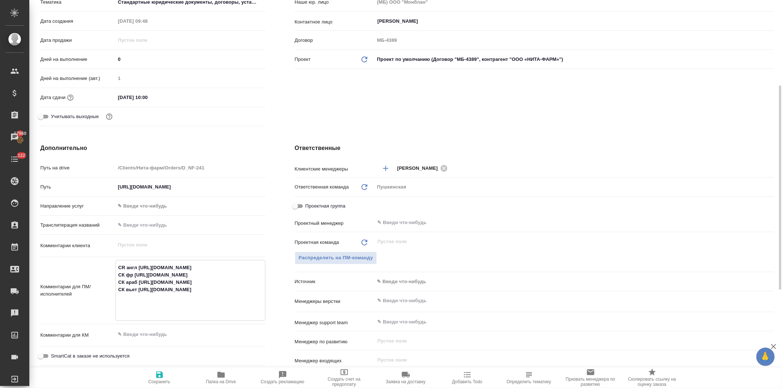
type textarea "x"
type textarea "CR англ https://smartcat.com/projects/265863fa-58e4-4c58-88ff-9ec894afb1b9/stat…"
type textarea "x"
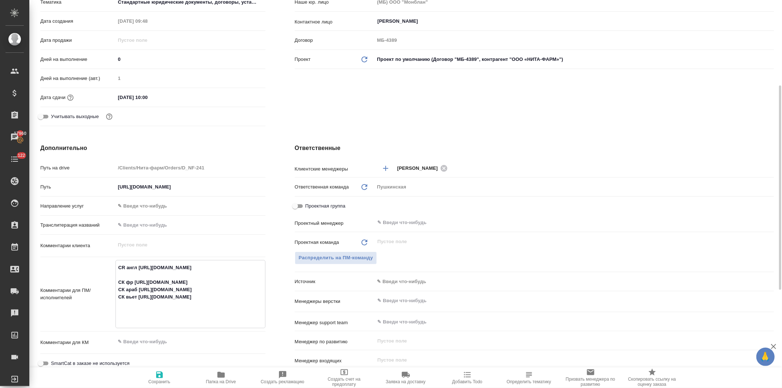
type textarea "x"
click at [190, 298] on textarea "CR англ https://smartcat.com/projects/265863fa-58e4-4c58-88ff-9ec894afb1b9/stat…" at bounding box center [190, 297] width 149 height 71
type textarea "x"
type textarea "CR англ https://smartcat.com/projects/265863fa-58e4-4c58-88ff-9ec894afb1b9/stat…"
type textarea "x"
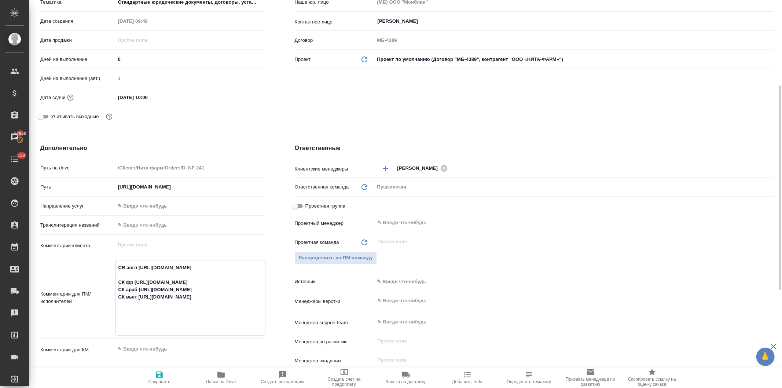
type textarea "x"
click at [200, 319] on textarea "CR англ https://smartcat.com/projects/265863fa-58e4-4c58-88ff-9ec894afb1b9/stat…" at bounding box center [190, 301] width 149 height 78
type textarea "x"
type textarea "CR англ https://smartcat.com/projects/265863fa-58e4-4c58-88ff-9ec894afb1b9/stat…"
type textarea "x"
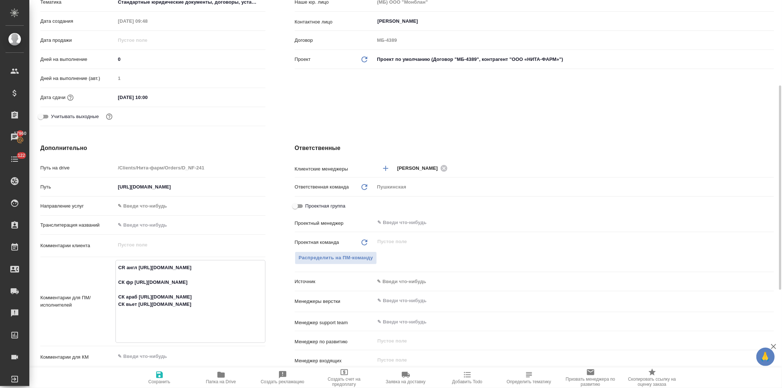
type textarea "x"
type textarea "CR англ https://smartcat.com/projects/265863fa-58e4-4c58-88ff-9ec894afb1b9/stat…"
click at [323, 128] on div "Клиент Клиент ООО «НИТА-ФАРМ» Контрагент ООО «НИТА-ФАРМ» Наше юр. лицо (МБ) ООО…" at bounding box center [534, 34] width 509 height 219
type textarea "x"
click at [122, 266] on textarea "CR англ https://smartcat.com/projects/265863fa-58e4-4c58-88ff-9ec894afb1b9/stat…" at bounding box center [191, 304] width 150 height 86
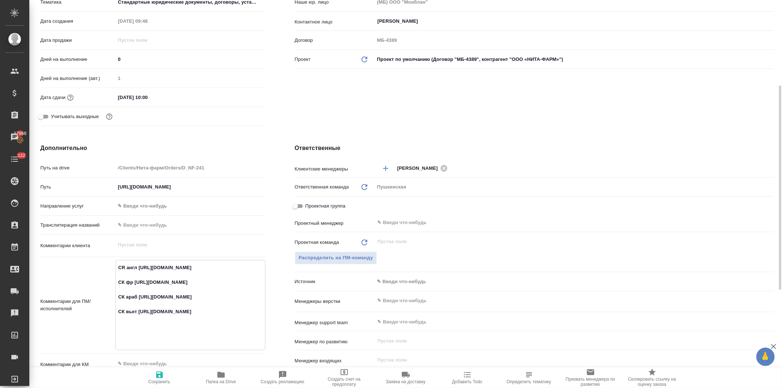
type textarea "C англ https://smartcat.com/projects/265863fa-58e4-4c58-88ff-9ec894afb1b9/stati…"
type textarea "x"
type textarea "CК англ [URL][DOMAIN_NAME] СК фр [URL][DOMAIN_NAME] СК араб [URL][DOMAIN_NAME] …"
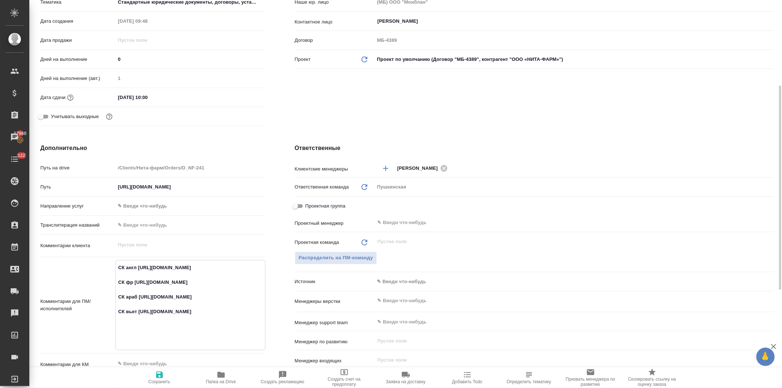
type textarea "x"
type textarea "CК англ [URL][DOMAIN_NAME] СК фр [URL][DOMAIN_NAME] СК араб [URL][DOMAIN_NAME] …"
type textarea "x"
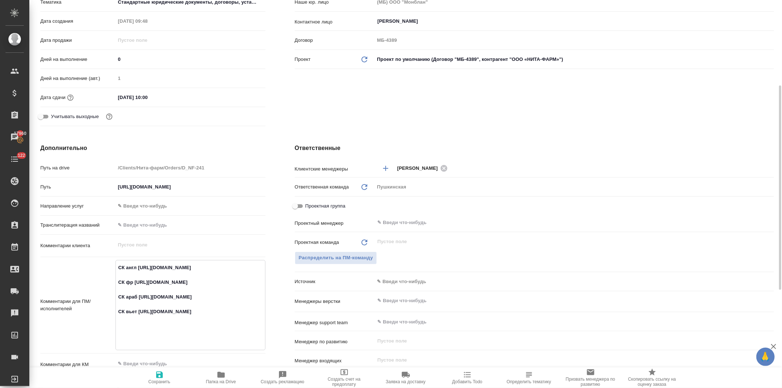
click at [339, 105] on div "Клиент Клиент ООО «НИТА-ФАРМ» Контрагент ООО «НИТА-ФАРМ» Наше юр. лицо (МБ) ООО…" at bounding box center [534, 34] width 509 height 219
click at [159, 377] on icon "button" at bounding box center [159, 374] width 9 height 9
type textarea "x"
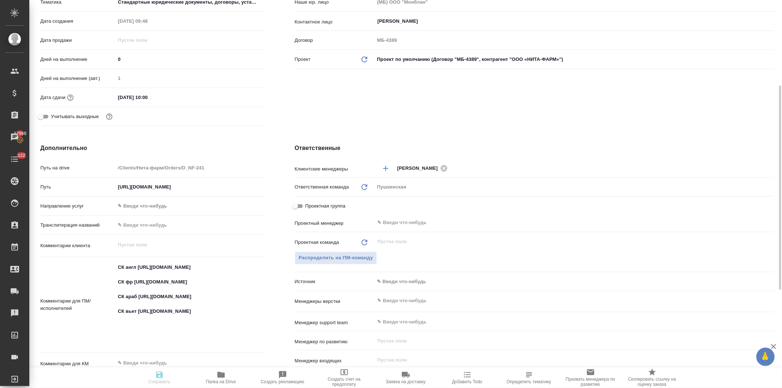
type textarea "x"
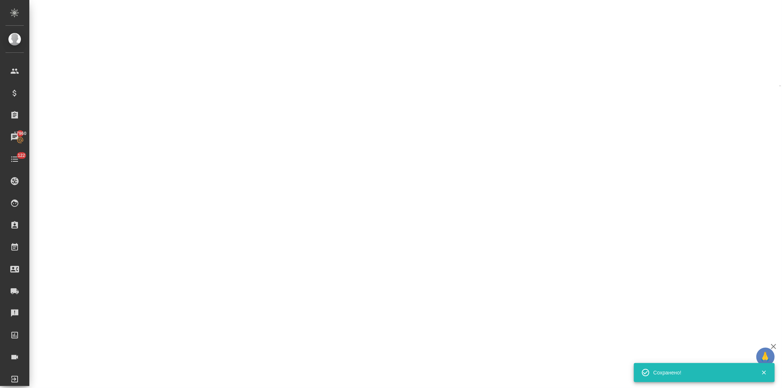
select select "RU"
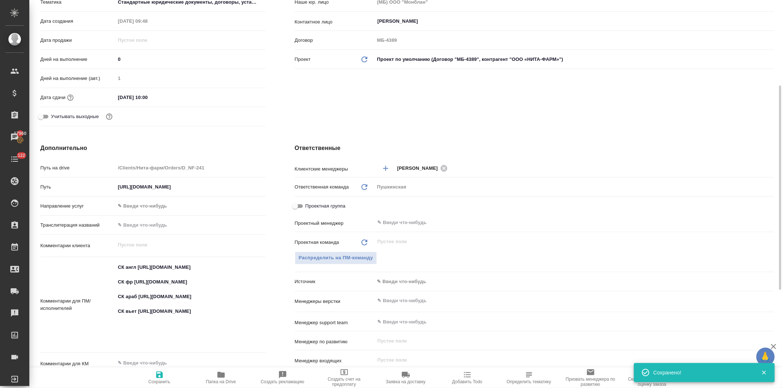
type textarea "x"
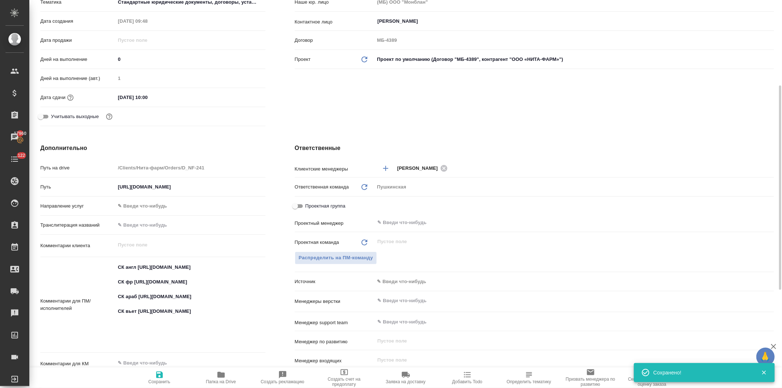
type textarea "x"
click at [350, 252] on button "Распределить на ПМ-команду" at bounding box center [336, 258] width 83 height 13
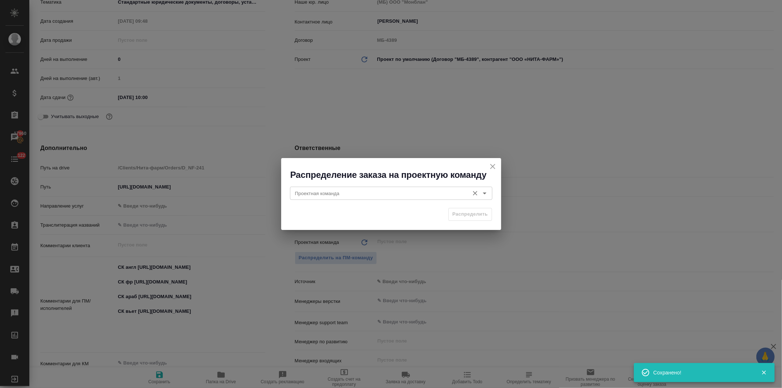
click at [341, 188] on div "Проектная команда" at bounding box center [391, 193] width 202 height 13
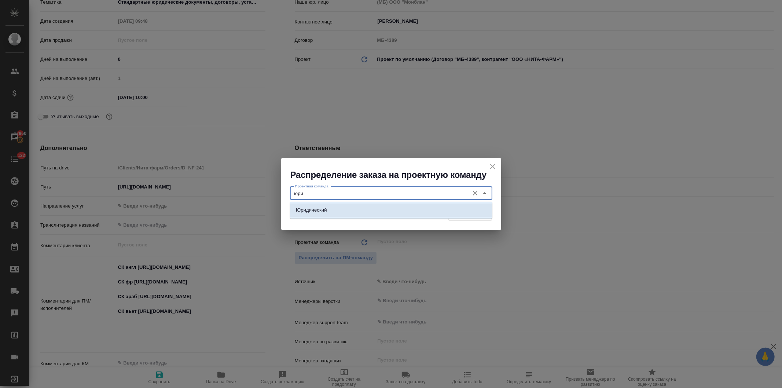
click at [347, 212] on li "Юридический" at bounding box center [391, 210] width 202 height 13
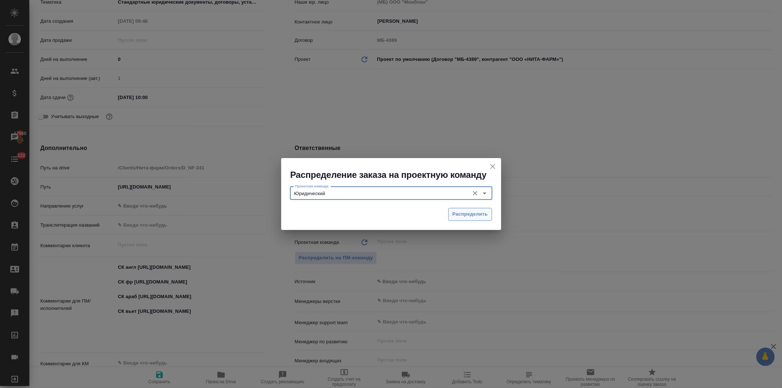
type input "Юридический"
click at [471, 210] on button "Распределить" at bounding box center [471, 214] width 44 height 13
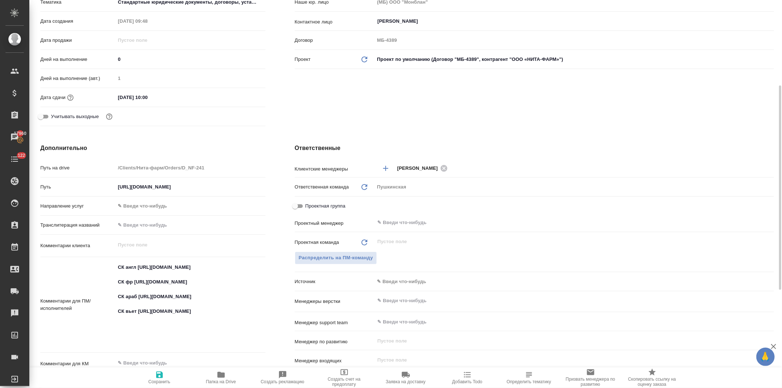
type textarea "x"
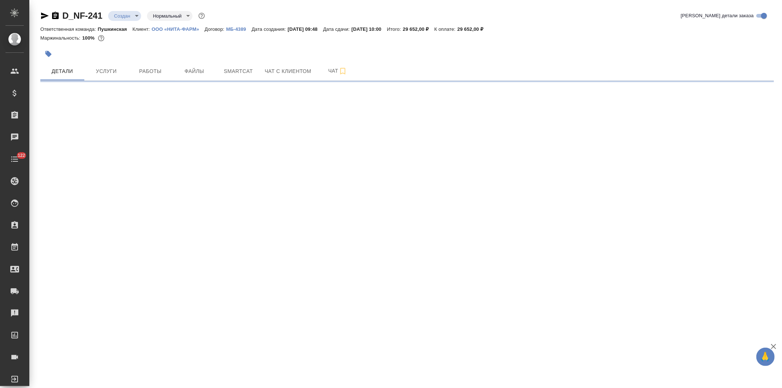
select select "RU"
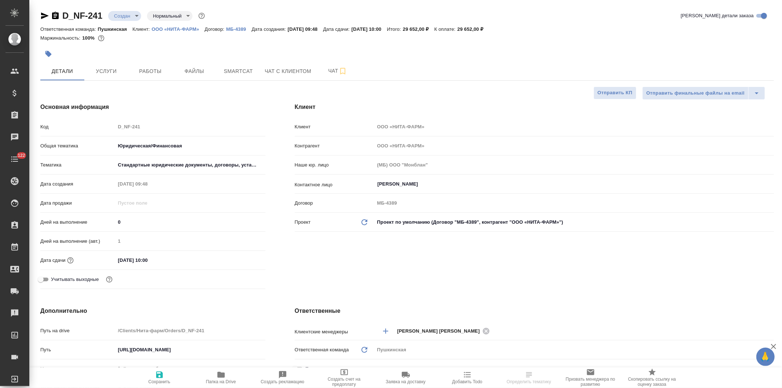
type textarea "x"
click at [124, 14] on body "🙏 .cls-1 fill:#fff; AWATERA [PERSON_NAME] [PERSON_NAME] Спецификации Заказы Чат…" at bounding box center [391, 194] width 782 height 388
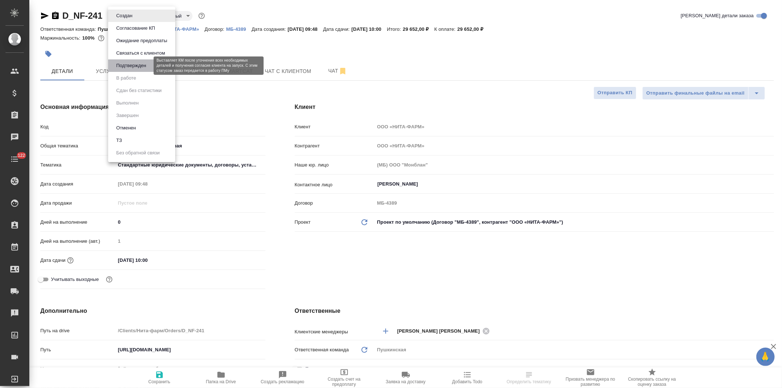
click at [131, 66] on button "Подтвержден" at bounding box center [131, 66] width 34 height 8
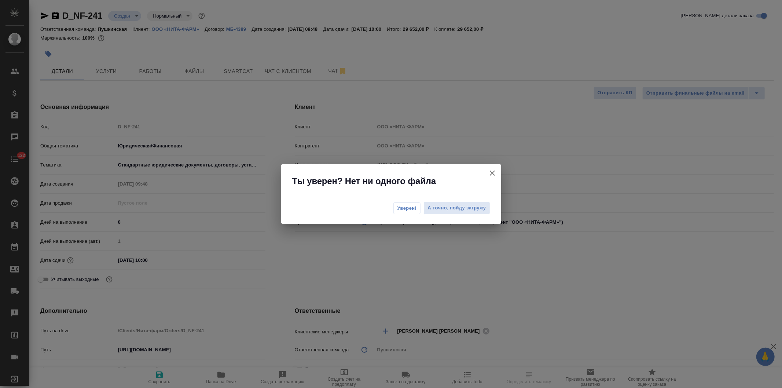
click at [401, 208] on span "Уверен!" at bounding box center [407, 208] width 19 height 7
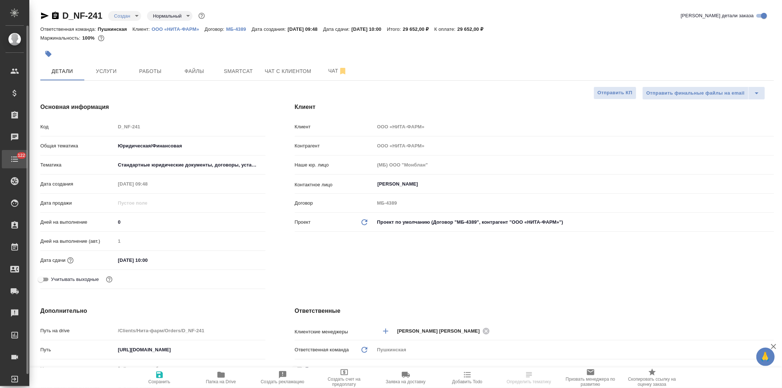
type textarea "x"
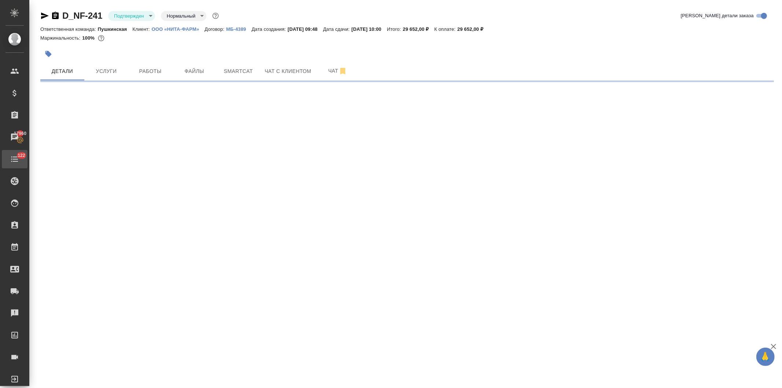
select select "RU"
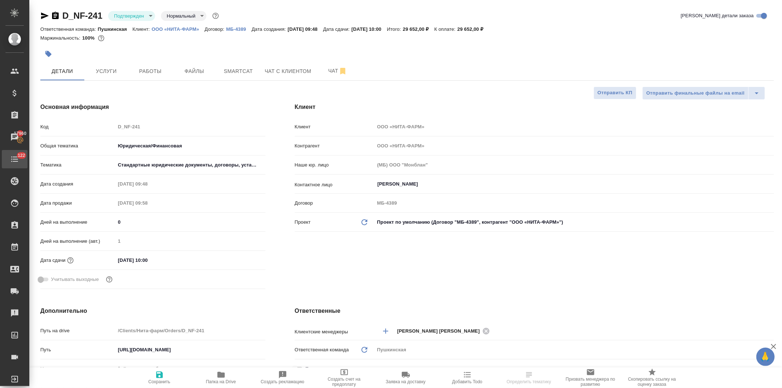
type textarea "x"
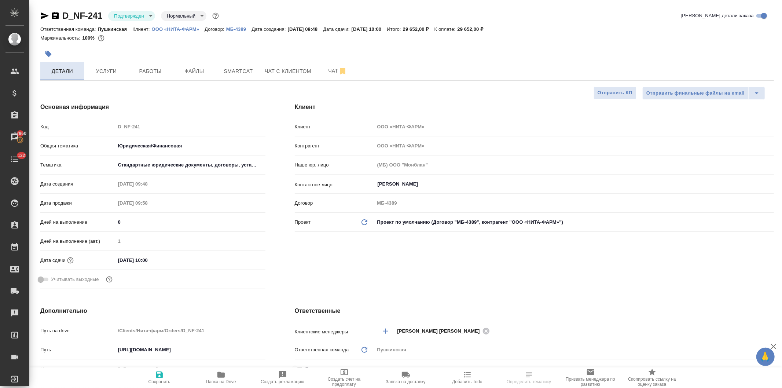
type textarea "x"
select select "RU"
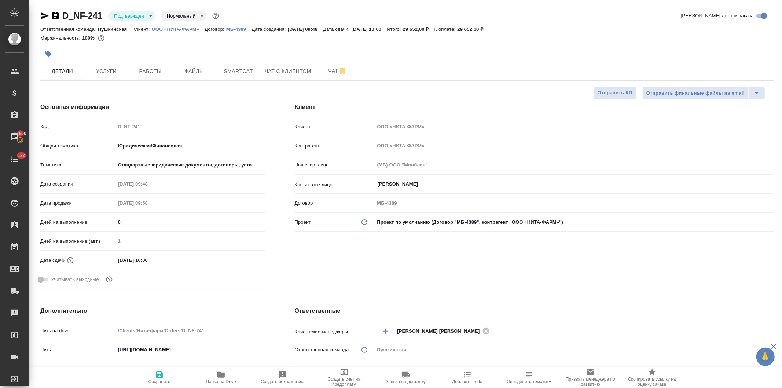
type textarea "x"
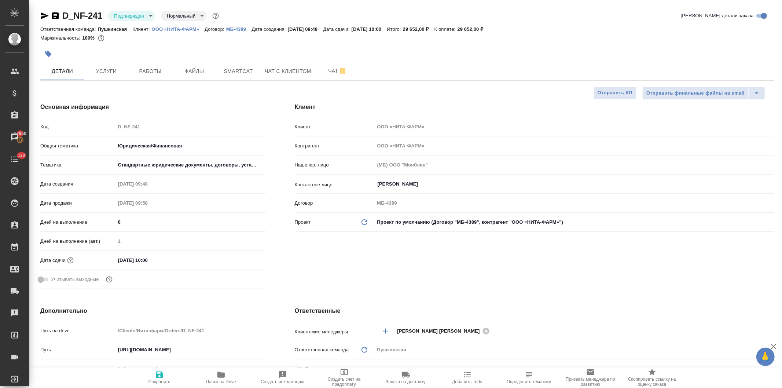
type textarea "x"
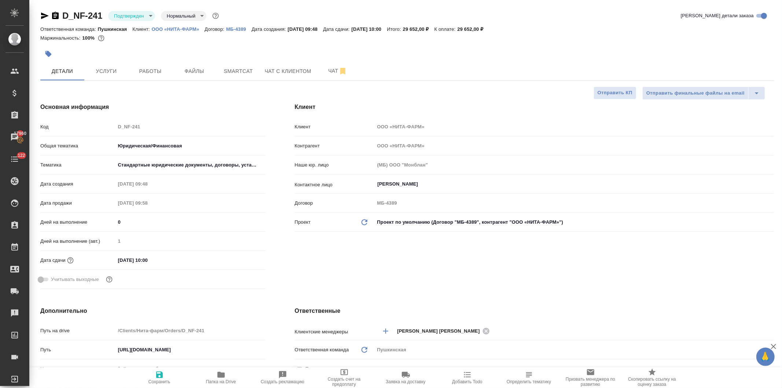
type textarea "x"
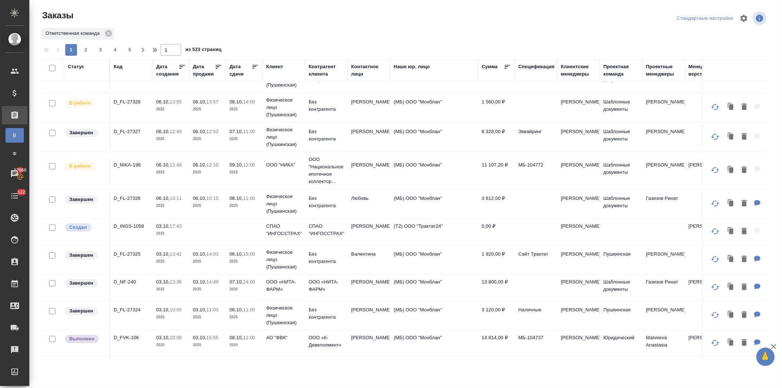
scroll to position [244, 0]
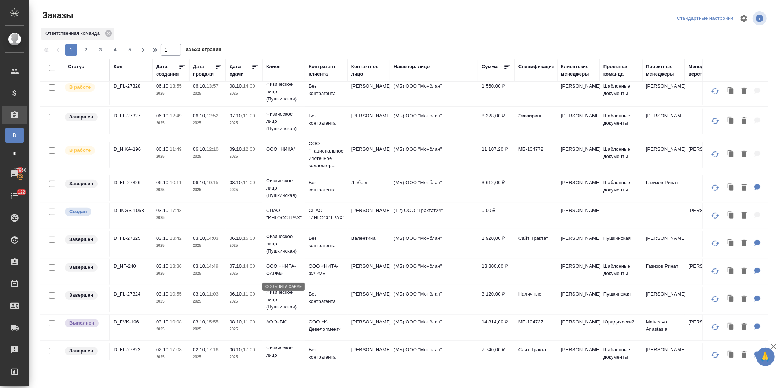
click at [277, 270] on p "ООО «НИТА-ФАРМ»" at bounding box center [283, 270] width 35 height 15
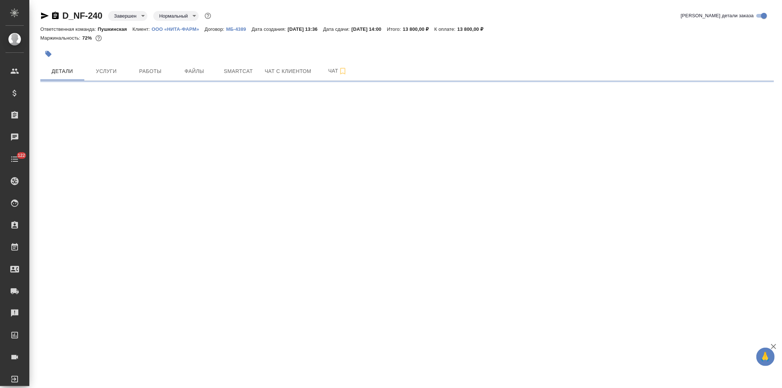
select select "RU"
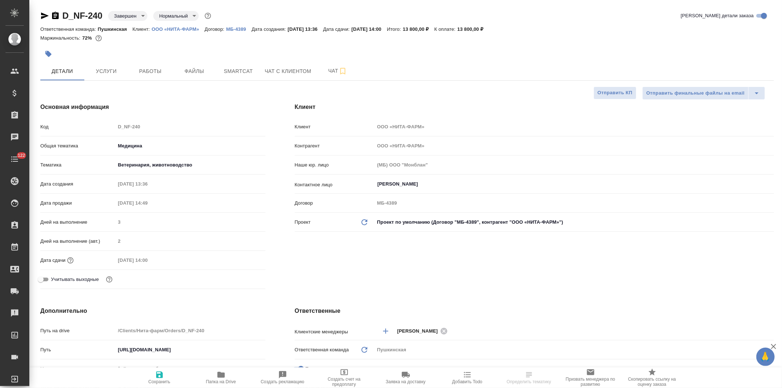
type textarea "x"
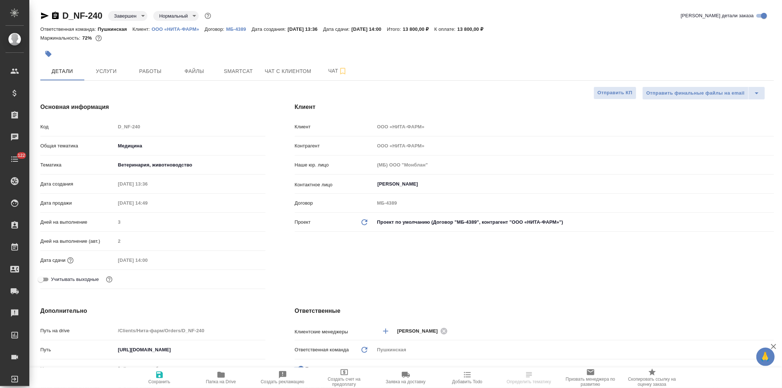
type textarea "x"
click at [151, 72] on span "Работы" at bounding box center [150, 71] width 35 height 9
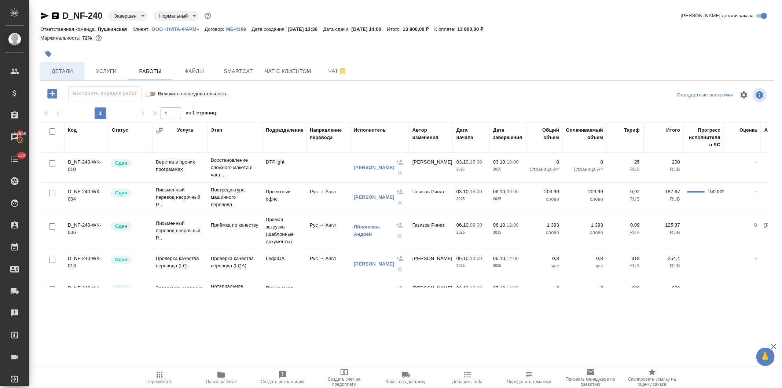
click at [68, 67] on span "Детали" at bounding box center [62, 71] width 35 height 9
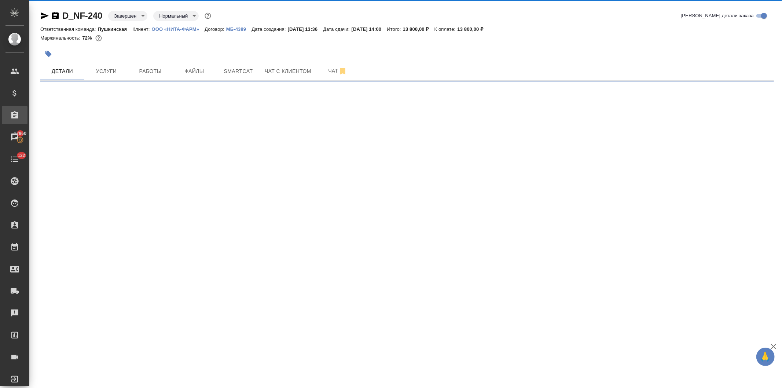
select select "RU"
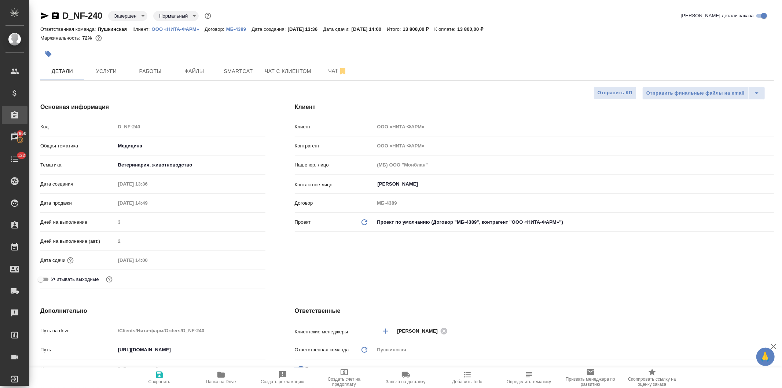
type textarea "x"
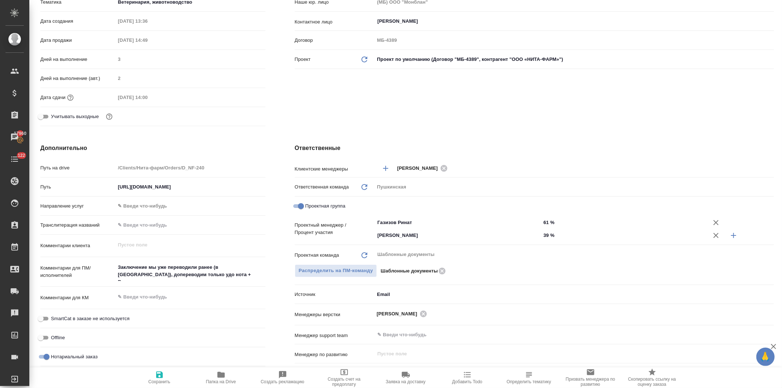
type textarea "x"
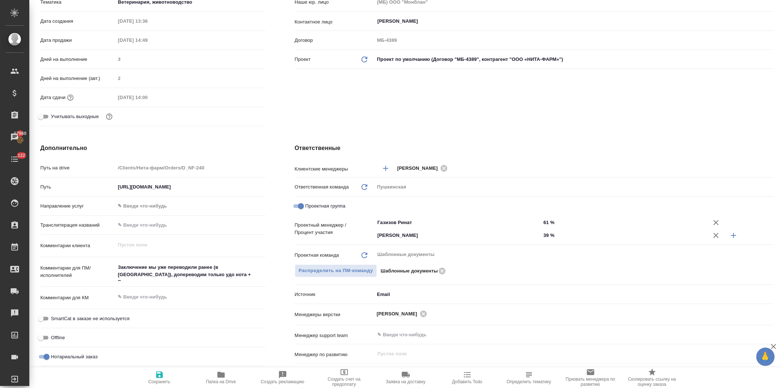
type textarea "x"
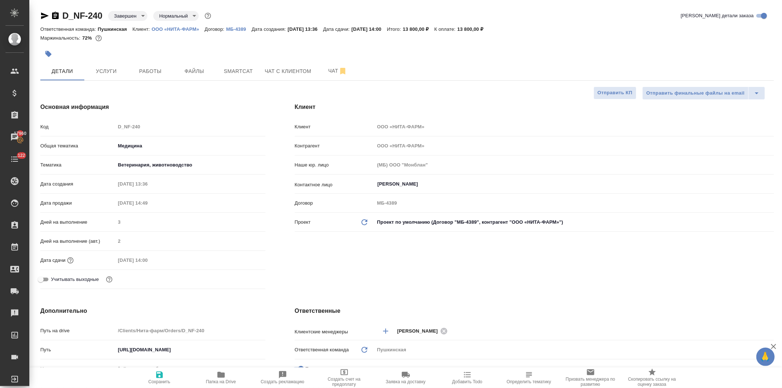
type textarea "x"
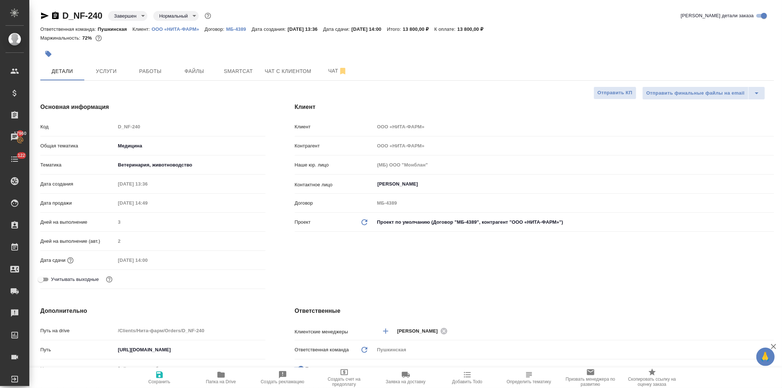
type textarea "x"
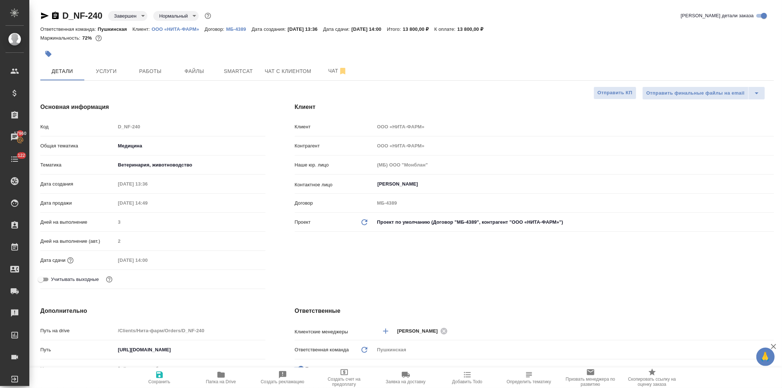
type textarea "x"
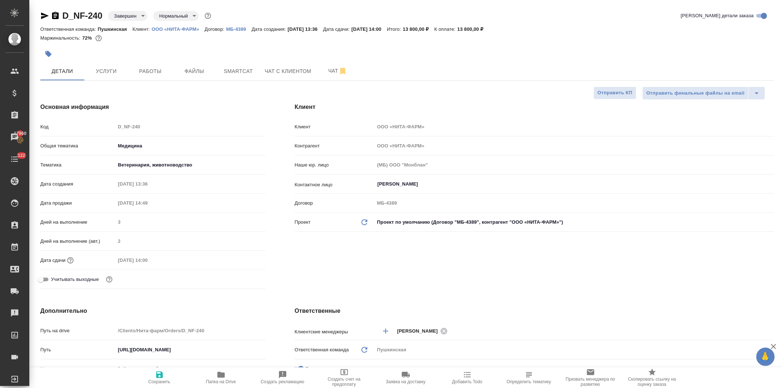
type textarea "x"
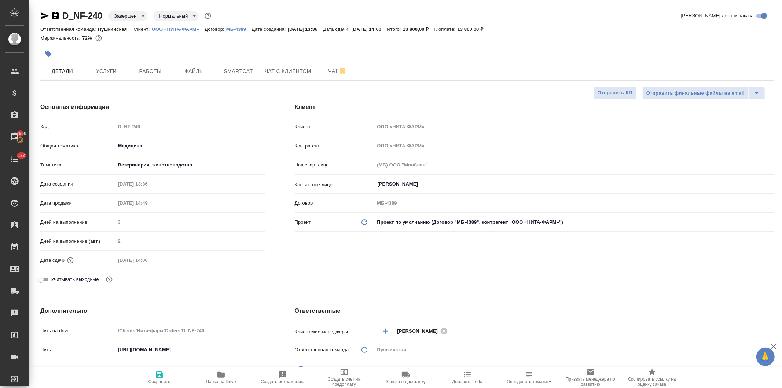
type textarea "x"
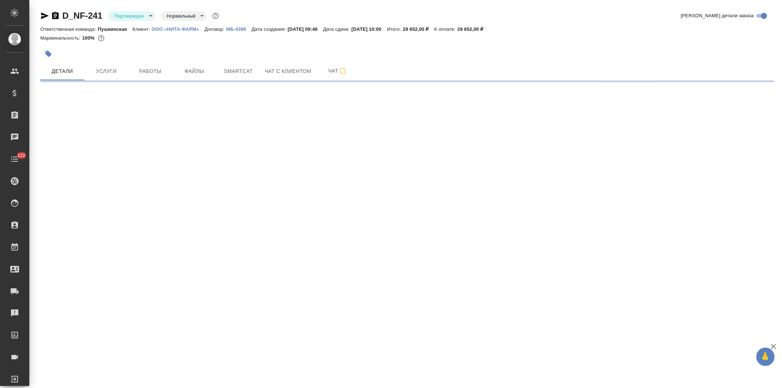
select select "RU"
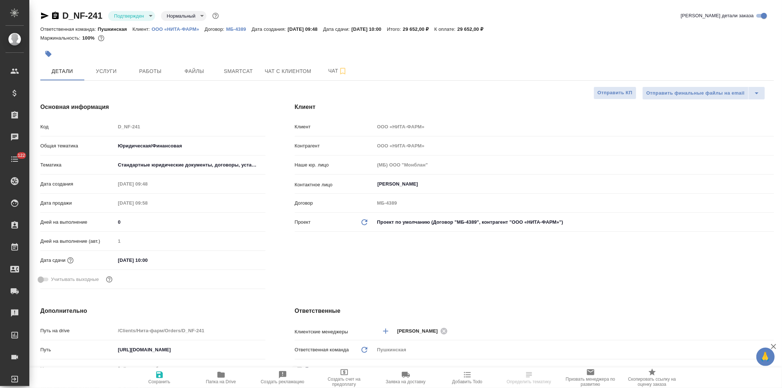
type textarea "x"
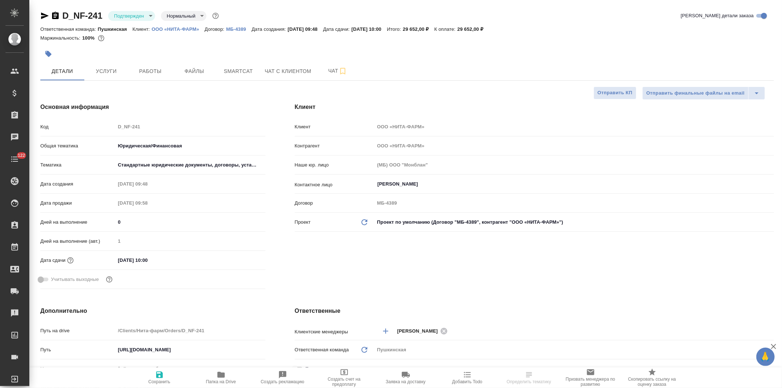
type textarea "x"
click at [240, 70] on span "Smartcat" at bounding box center [238, 71] width 35 height 9
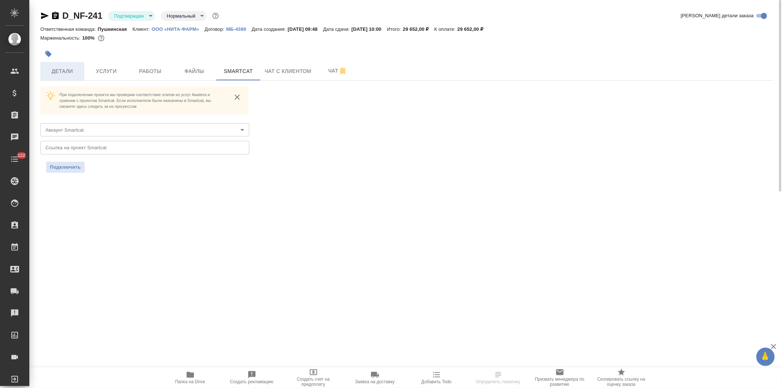
click at [57, 69] on span "Детали" at bounding box center [62, 71] width 35 height 9
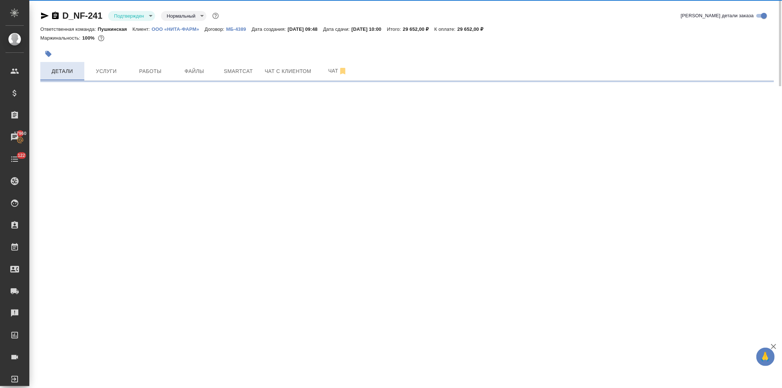
select select "RU"
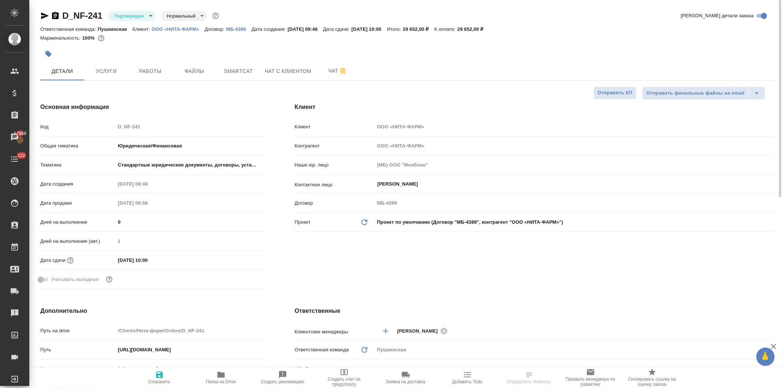
type textarea "x"
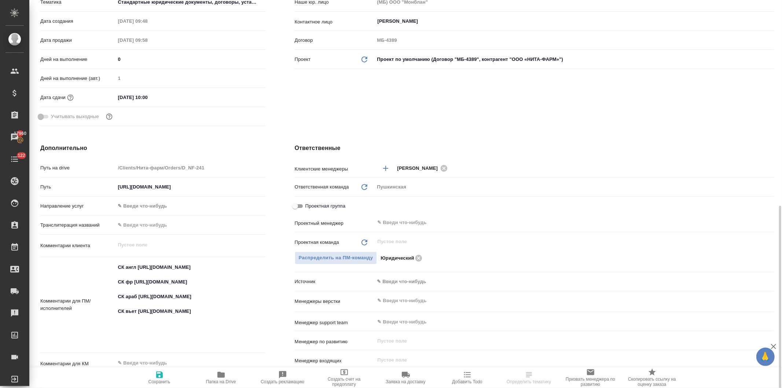
scroll to position [285, 0]
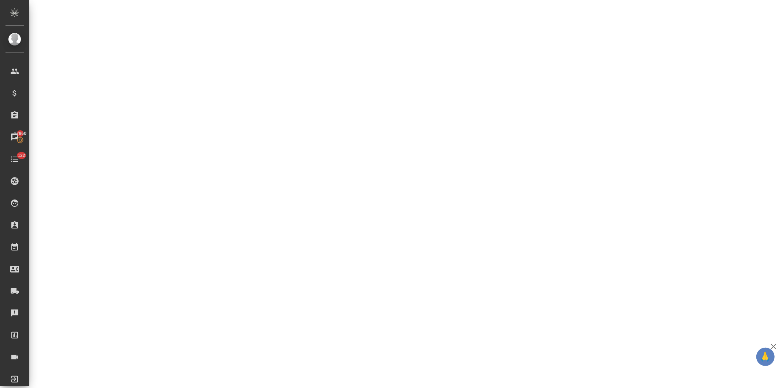
select select "RU"
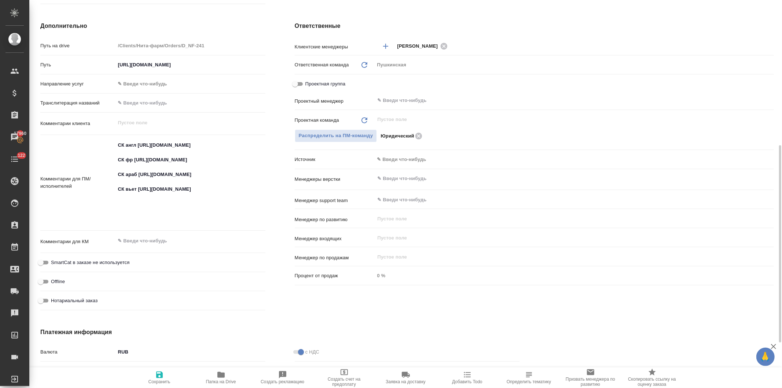
type textarea "x"
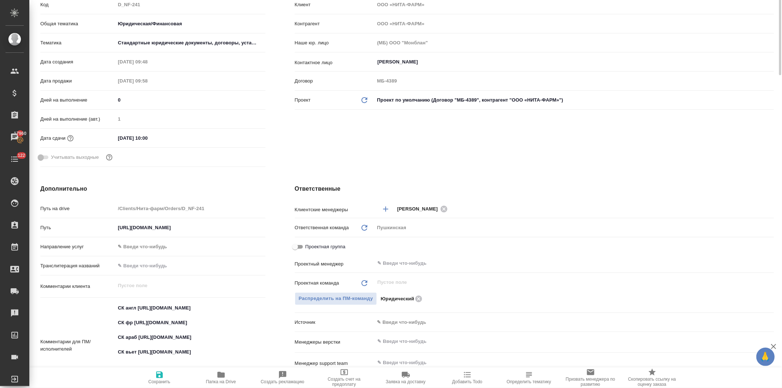
scroll to position [0, 0]
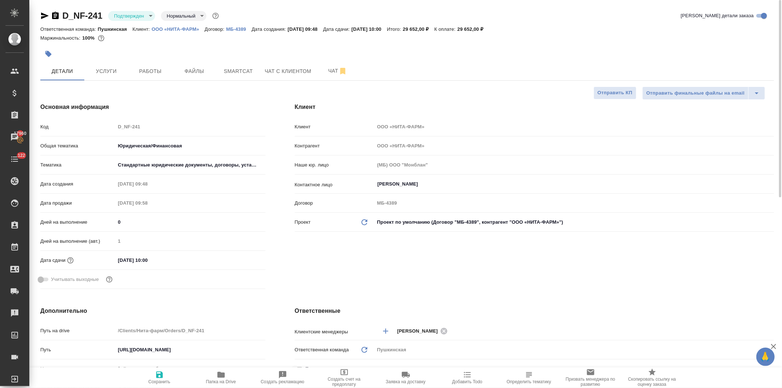
type textarea "x"
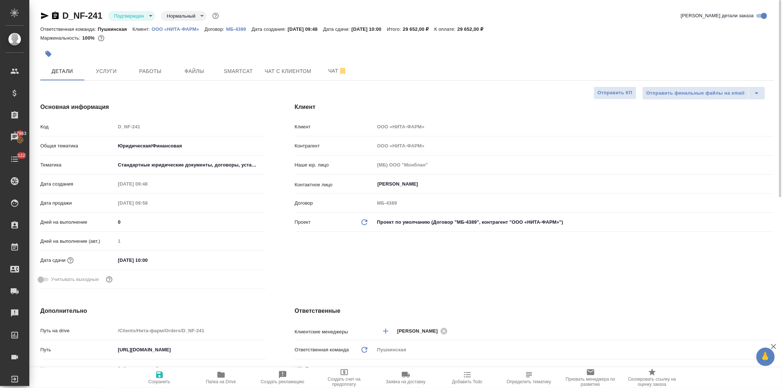
type textarea "x"
select select "RU"
click at [178, 28] on p "ООО «НИТА-ФАРМ»" at bounding box center [178, 29] width 53 height 6
select select "RU"
type textarea "x"
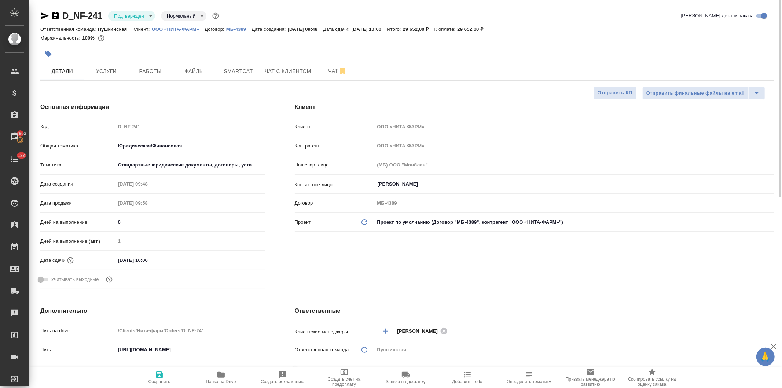
type textarea "x"
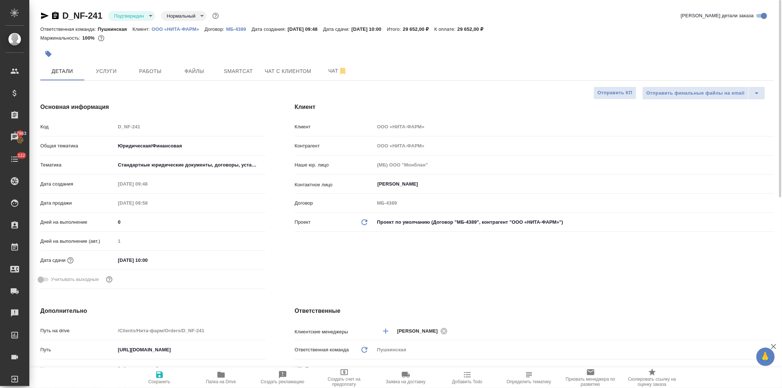
type textarea "x"
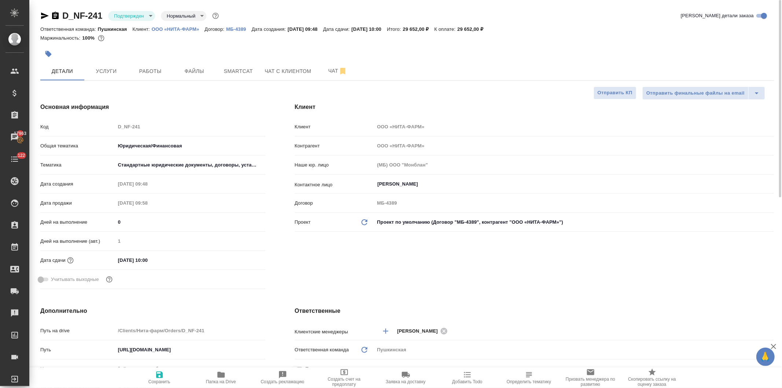
type textarea "x"
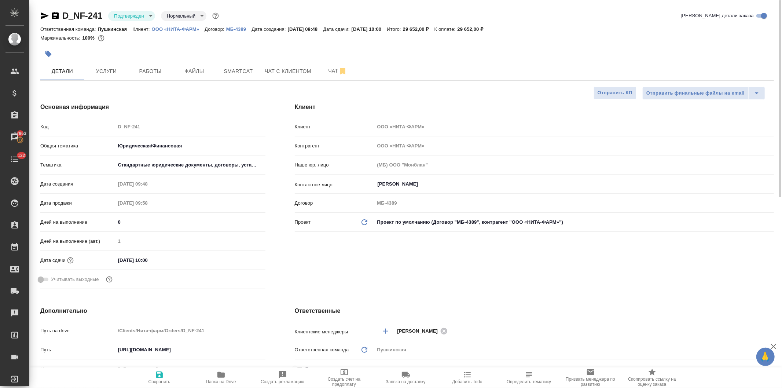
type textarea "x"
click at [104, 68] on span "Услуги" at bounding box center [106, 71] width 35 height 9
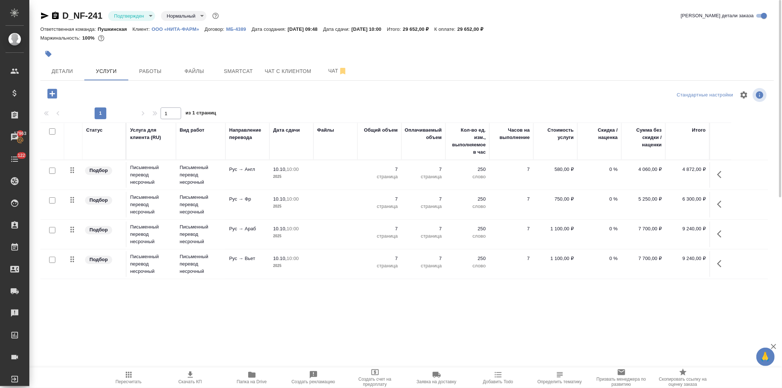
click at [252, 377] on icon "button" at bounding box center [251, 375] width 7 height 6
click at [54, 73] on span "Детали" at bounding box center [62, 71] width 35 height 9
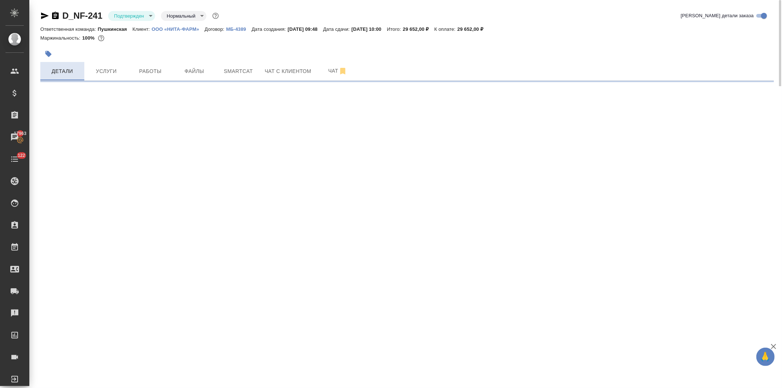
select select "RU"
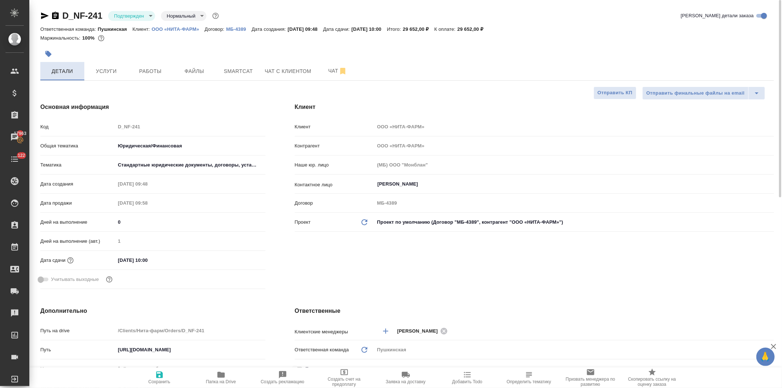
type textarea "x"
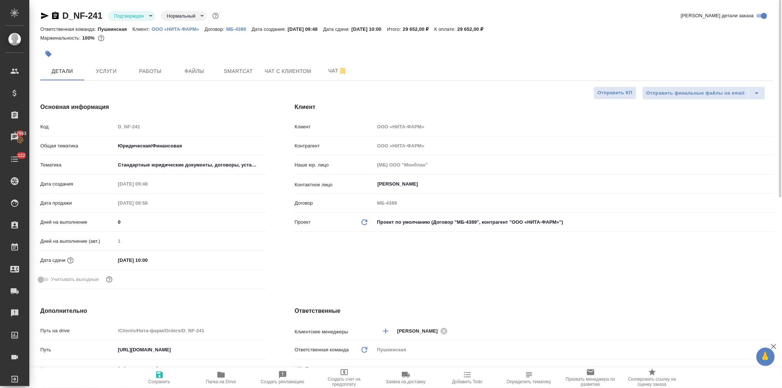
type textarea "x"
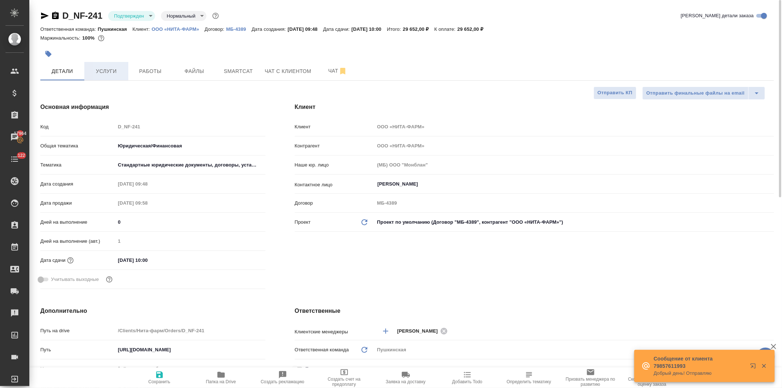
click at [105, 65] on button "Услуги" at bounding box center [106, 71] width 44 height 18
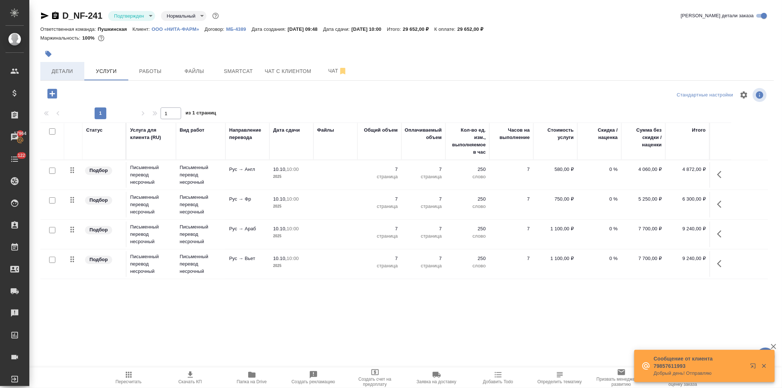
click at [60, 70] on span "Детали" at bounding box center [62, 71] width 35 height 9
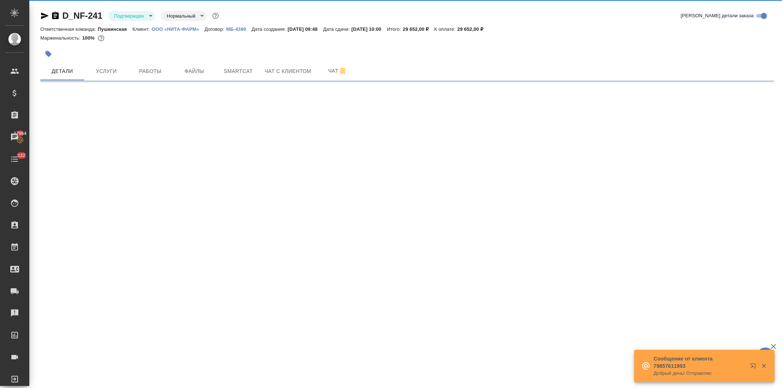
select select "RU"
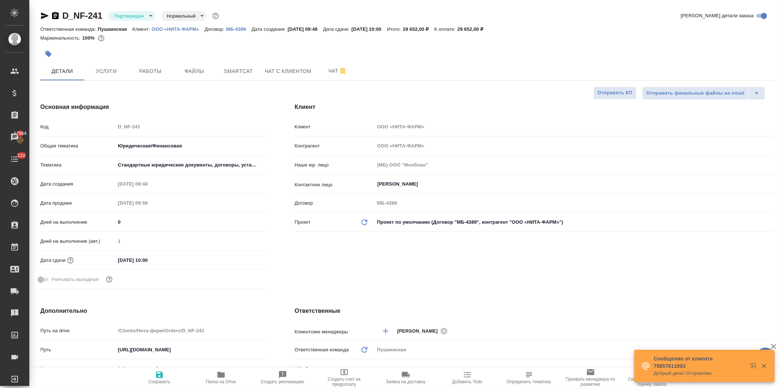
type textarea "x"
click at [94, 125] on div "Код D_NF-241" at bounding box center [152, 126] width 225 height 13
type textarea "x"
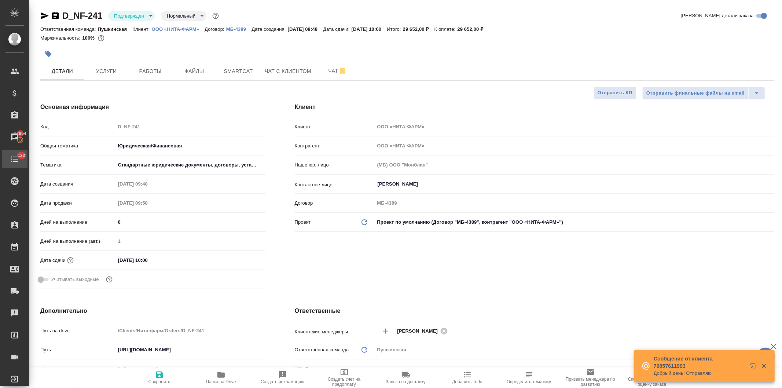
type textarea "x"
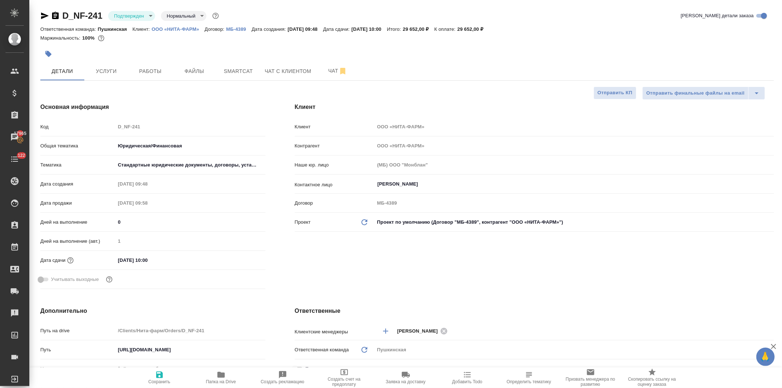
type textarea "x"
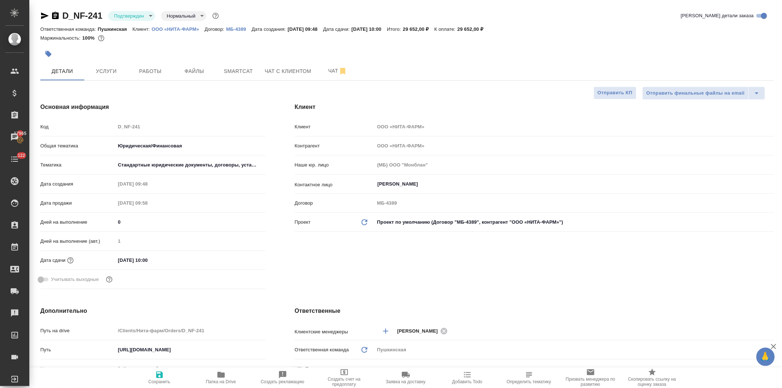
type textarea "x"
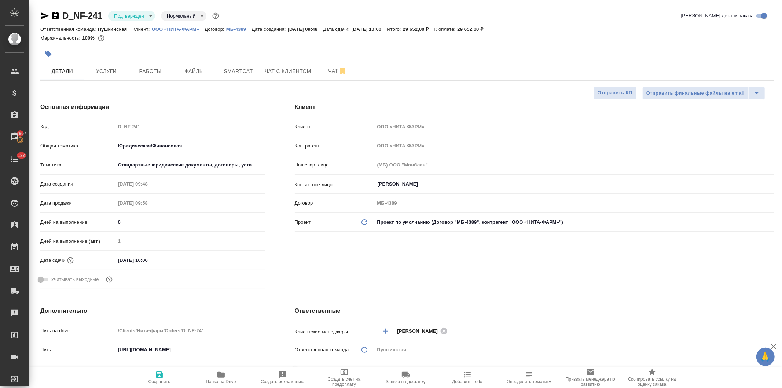
type textarea "x"
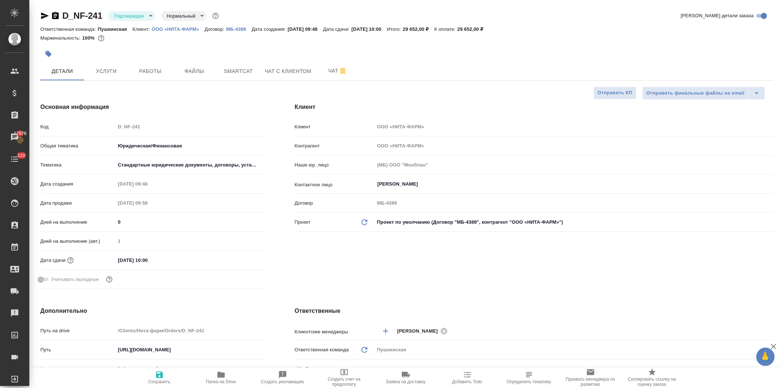
type textarea "x"
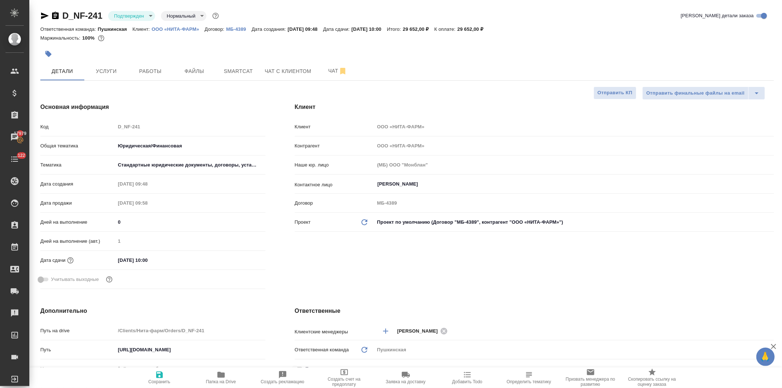
type textarea "x"
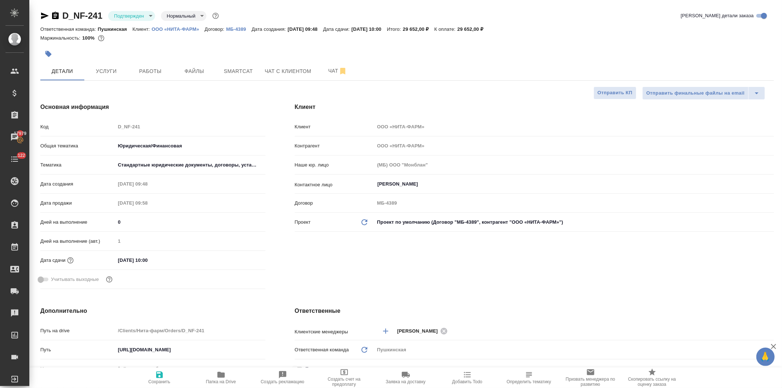
type textarea "x"
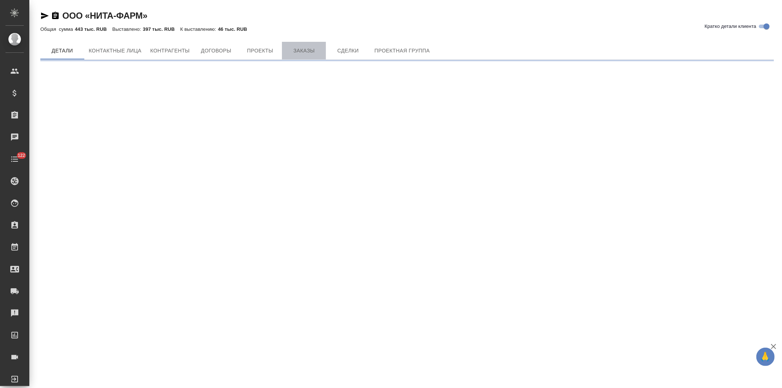
click at [301, 52] on span "Заказы" at bounding box center [303, 50] width 35 height 9
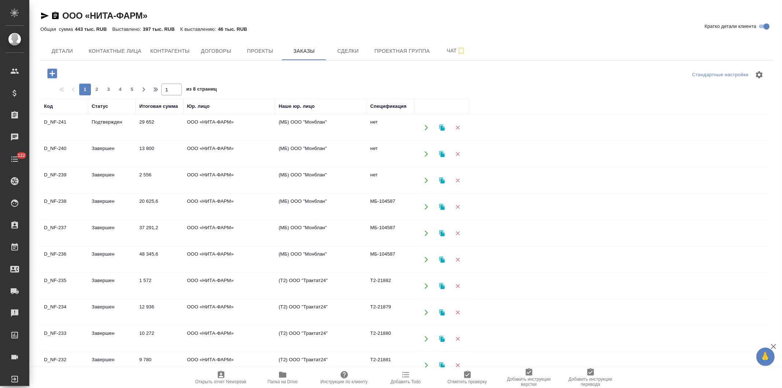
click at [48, 73] on icon "button" at bounding box center [52, 74] width 10 height 10
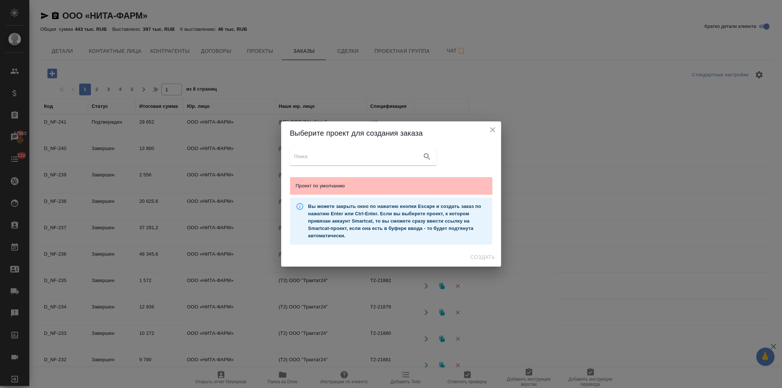
click at [337, 186] on span "Проект по умолчанию" at bounding box center [391, 185] width 191 height 7
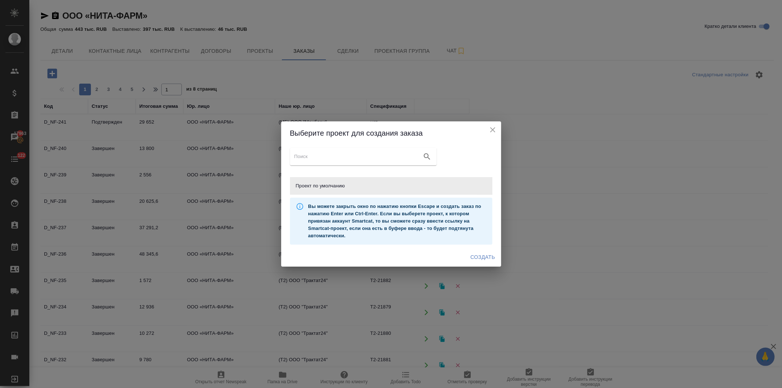
click at [480, 256] on span "Создать" at bounding box center [483, 257] width 25 height 9
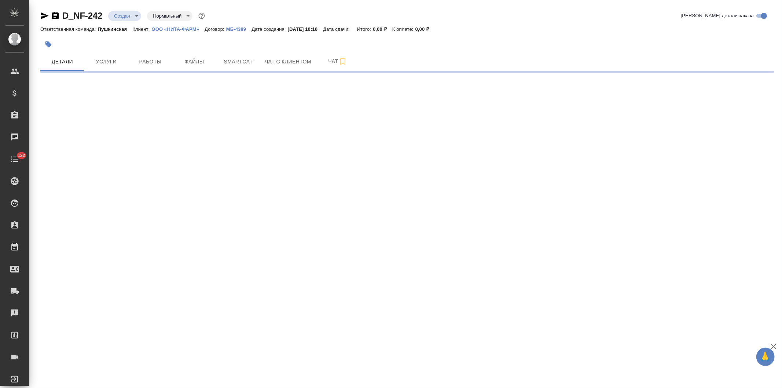
select select "RU"
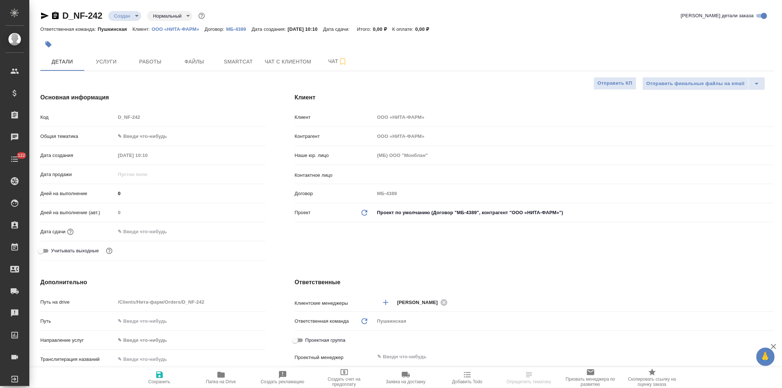
type textarea "x"
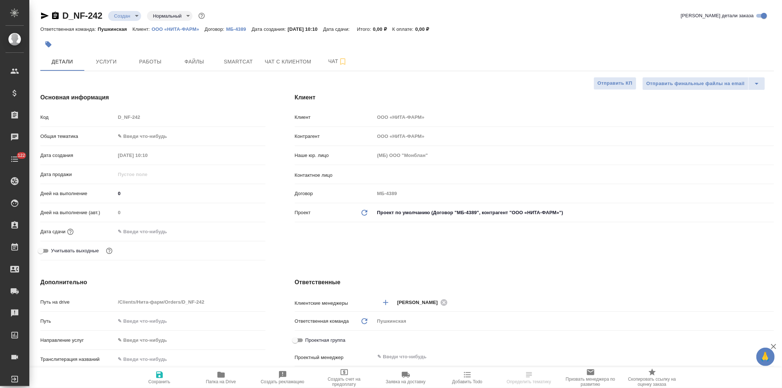
type textarea "x"
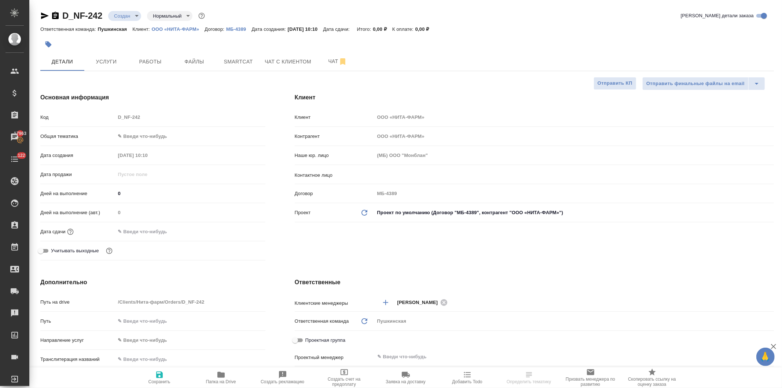
type textarea "x"
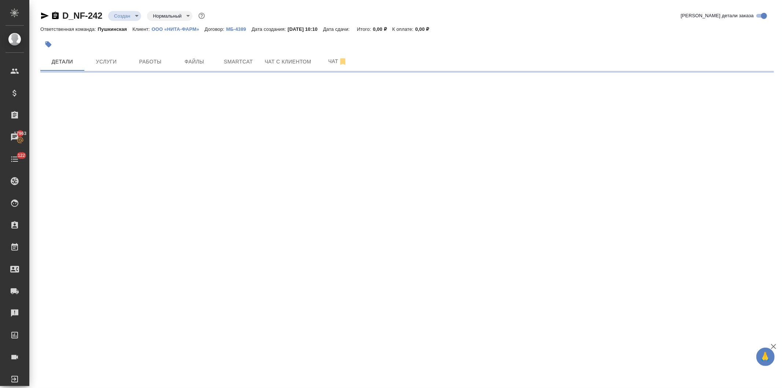
select select "RU"
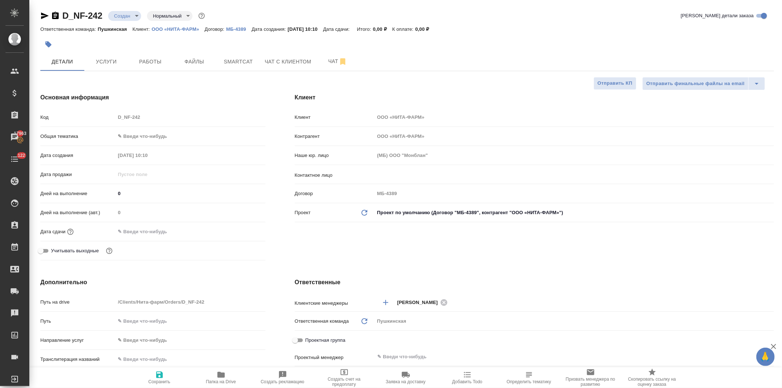
type textarea "x"
click at [383, 173] on input "text" at bounding box center [562, 174] width 370 height 9
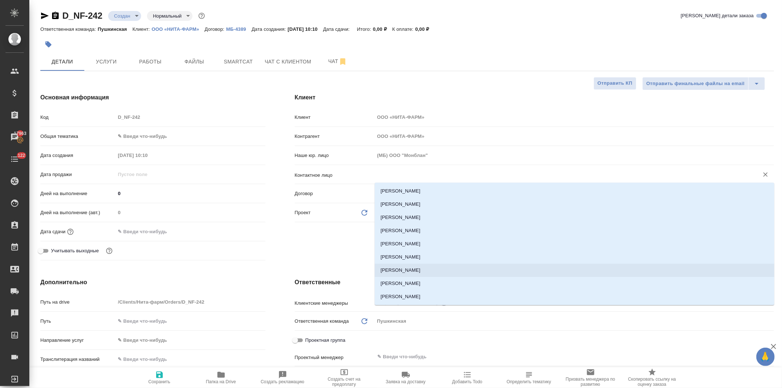
click at [418, 269] on li "[PERSON_NAME]" at bounding box center [575, 270] width 400 height 13
type input "[PERSON_NAME]"
type textarea "x"
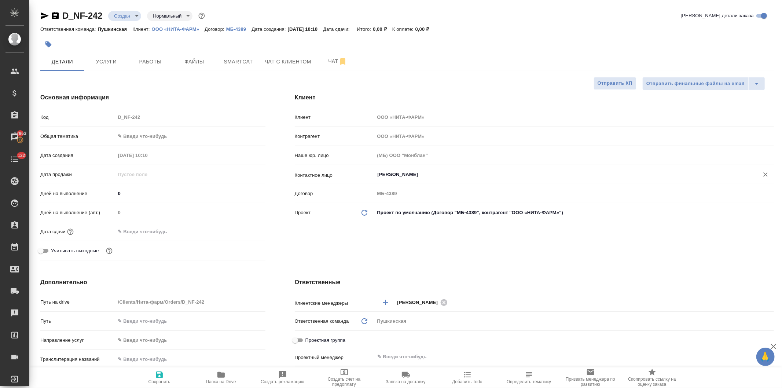
click at [162, 379] on icon "button" at bounding box center [159, 374] width 9 height 9
type textarea "x"
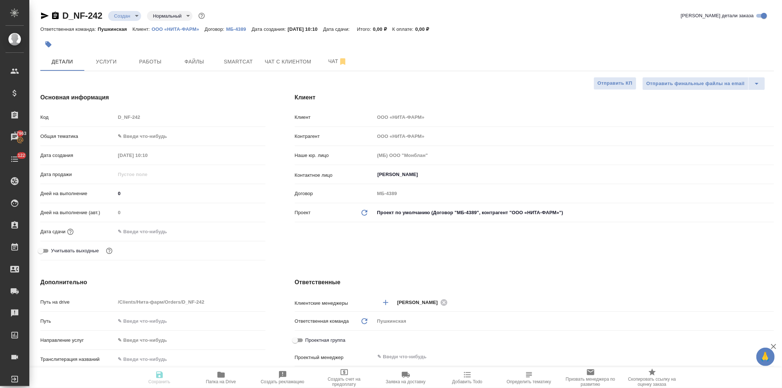
type textarea "x"
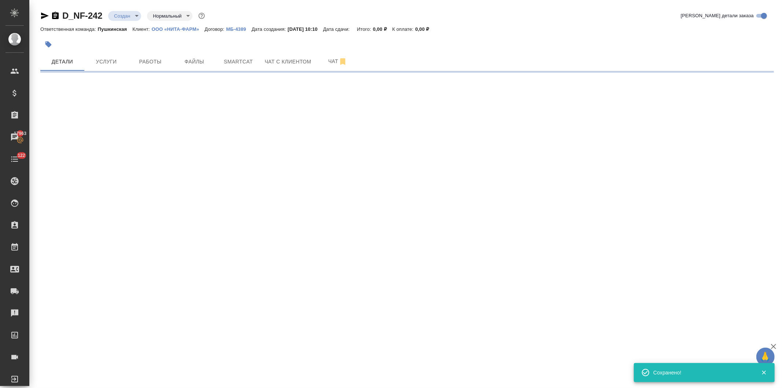
type input "holyTrinity"
select select "RU"
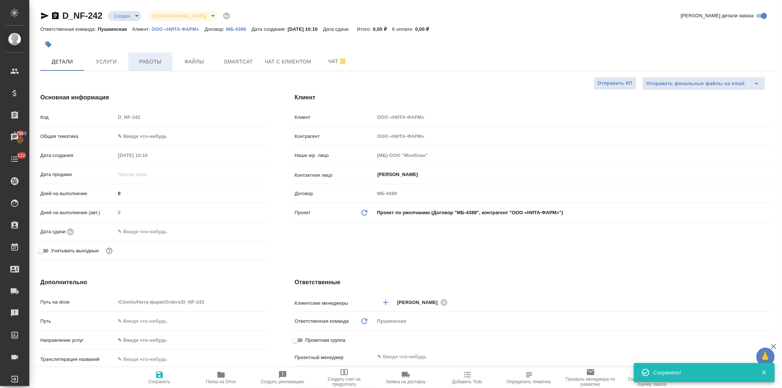
type textarea "x"
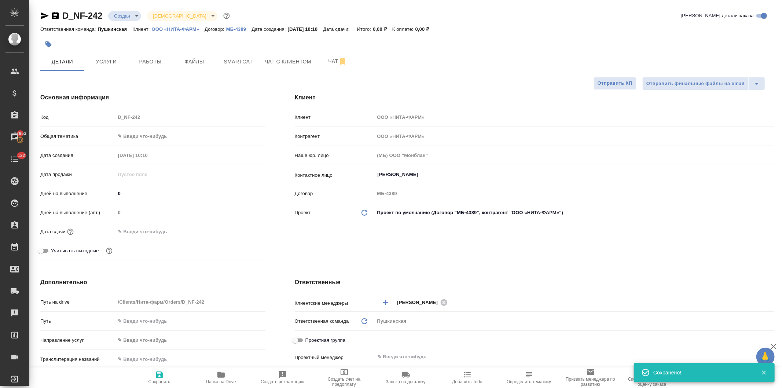
type textarea "x"
click at [143, 134] on body "🙏 .cls-1 fill:#fff; AWATERA Давыдова Елена Клиенты Спецификации Заказы 17963 Ча…" at bounding box center [391, 194] width 782 height 388
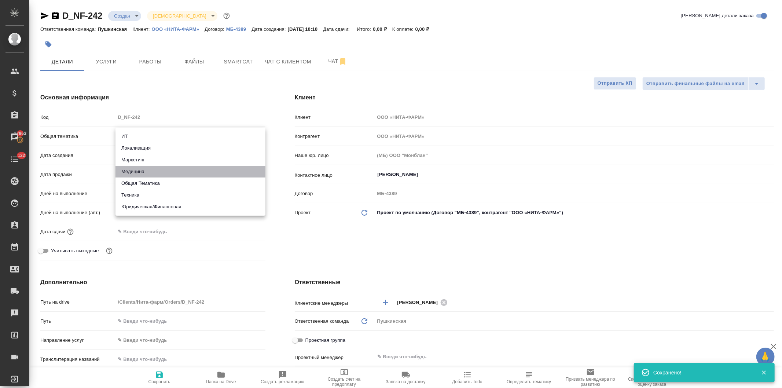
click at [140, 170] on li "Медицина" at bounding box center [191, 172] width 150 height 12
type input "med"
type textarea "x"
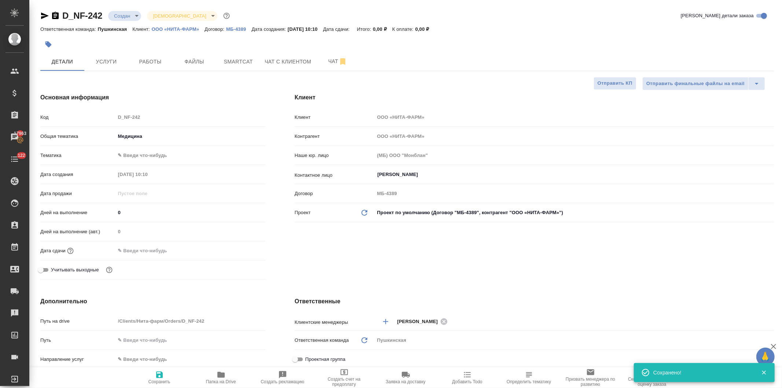
click at [136, 156] on body "🙏 .cls-1 fill:#fff; AWATERA Давыдова Елена Клиенты Спецификации Заказы 17963 Ча…" at bounding box center [391, 194] width 782 height 388
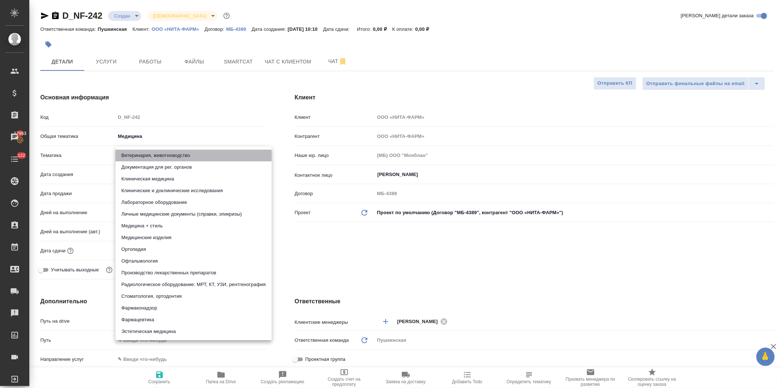
click at [136, 156] on li "Ветеринария, животноводство" at bounding box center [194, 156] width 156 height 12
type textarea "x"
type input "5f647204b73bc97568ca66a8"
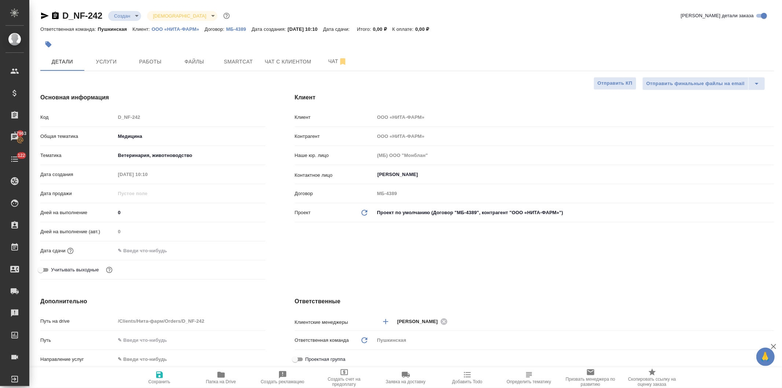
click at [160, 378] on icon "button" at bounding box center [159, 375] width 7 height 7
type textarea "x"
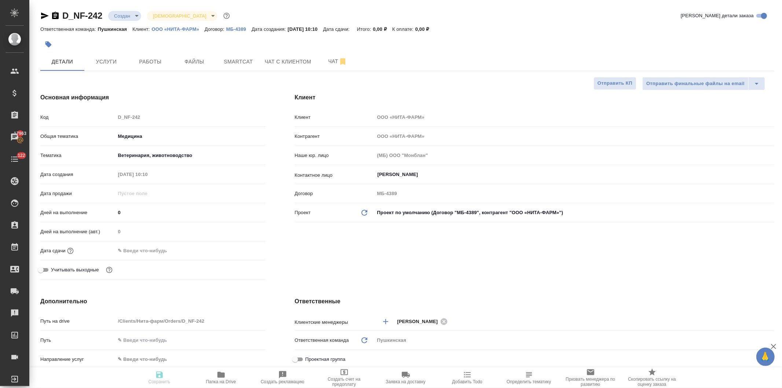
type textarea "x"
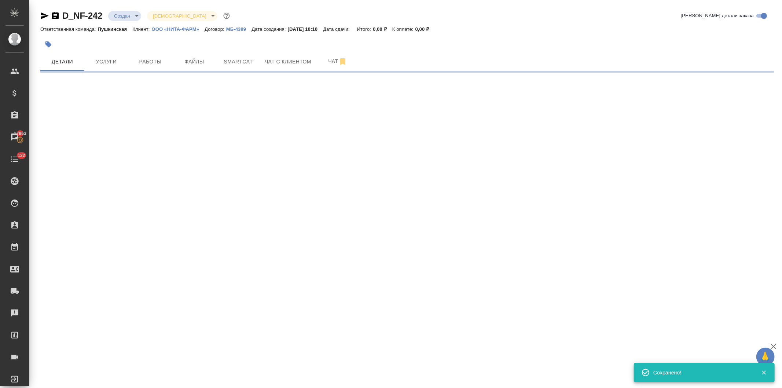
select select "RU"
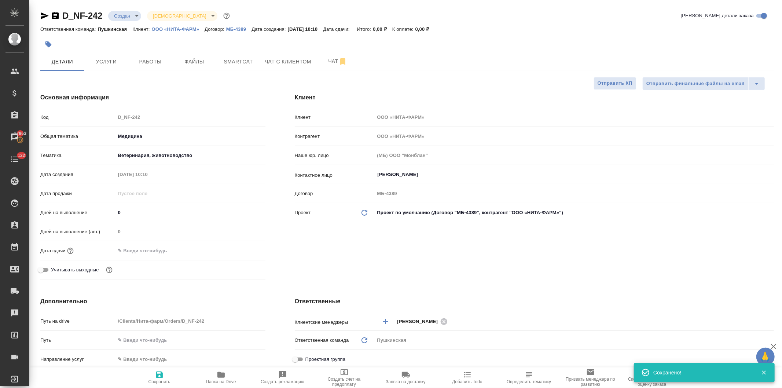
type textarea "x"
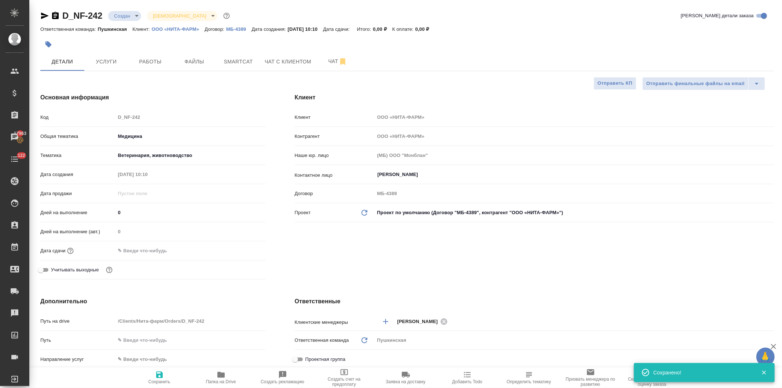
type textarea "x"
click at [147, 252] on input "text" at bounding box center [148, 250] width 64 height 11
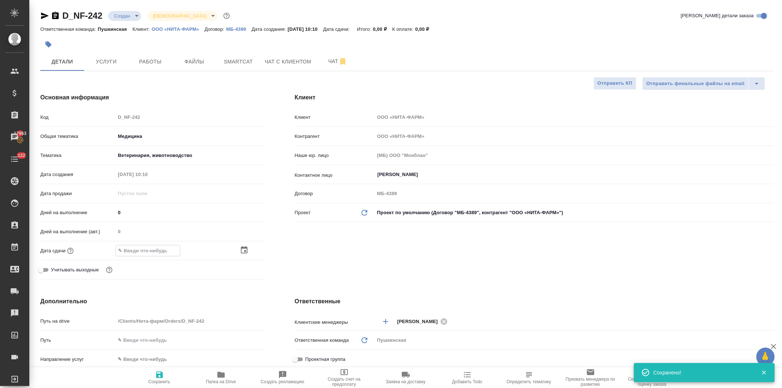
click at [241, 248] on icon "button" at bounding box center [244, 250] width 9 height 9
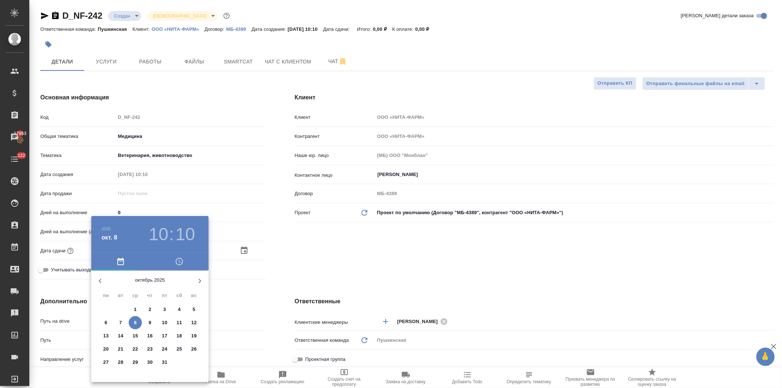
click at [149, 320] on p "9" at bounding box center [150, 322] width 3 height 7
type input "09.10.2025 10:10"
type textarea "x"
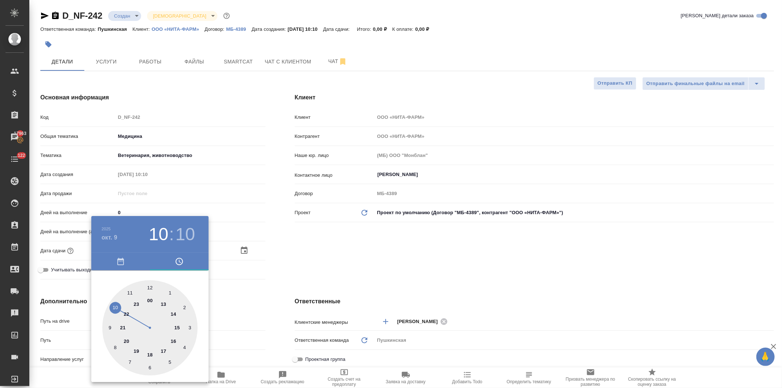
click at [173, 314] on div at bounding box center [149, 327] width 95 height 95
type input "09.10.2025 14:10"
type textarea "x"
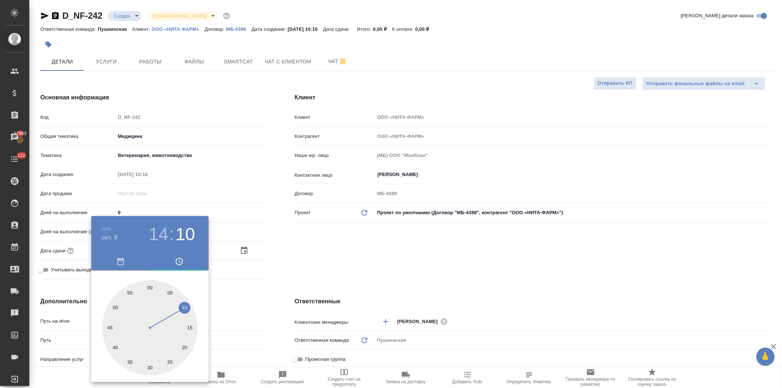
click at [152, 286] on div at bounding box center [149, 327] width 95 height 95
type input "09.10.2025 14:00"
type textarea "x"
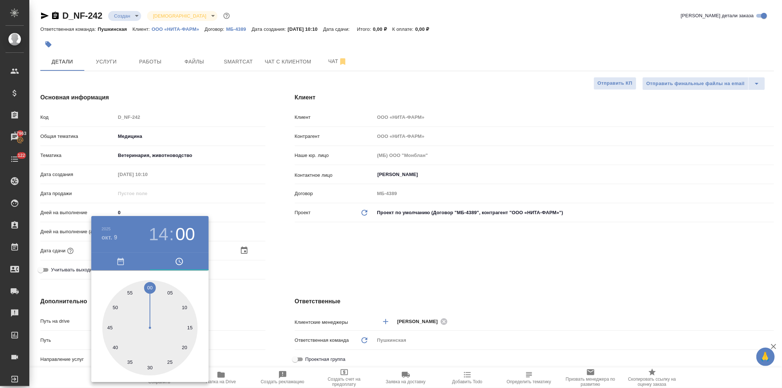
click at [350, 246] on div at bounding box center [391, 194] width 782 height 388
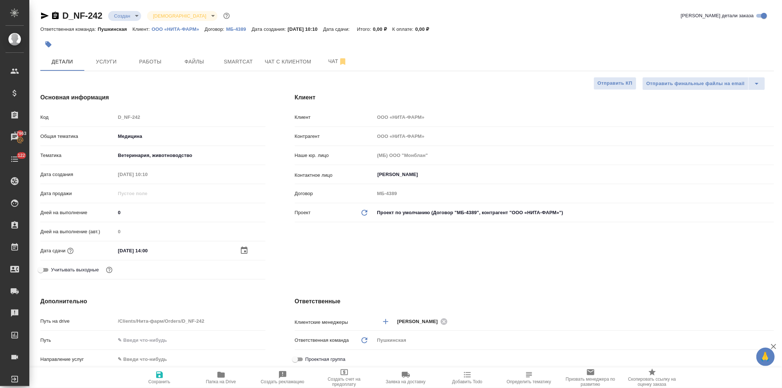
click at [159, 377] on icon "button" at bounding box center [159, 374] width 9 height 9
type textarea "x"
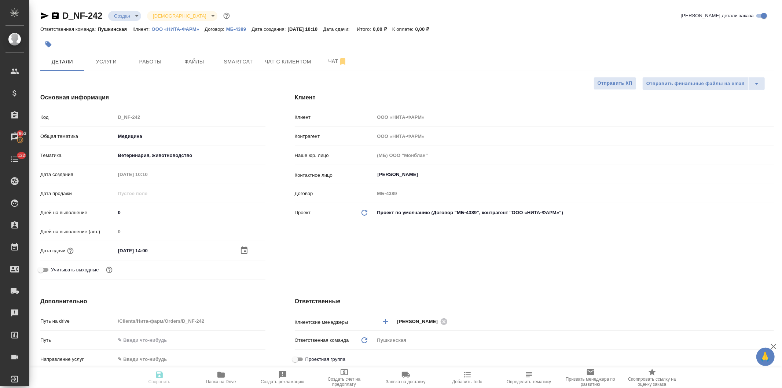
type textarea "x"
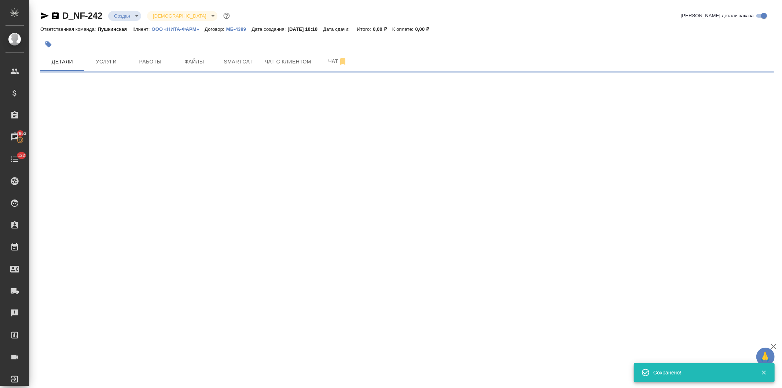
select select "RU"
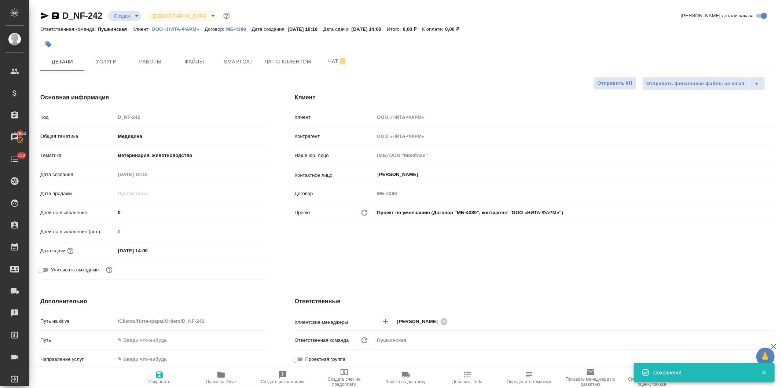
type textarea "x"
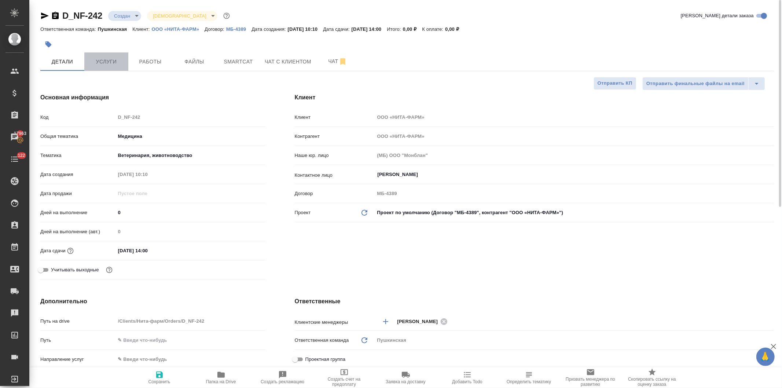
click at [105, 61] on span "Услуги" at bounding box center [106, 61] width 35 height 9
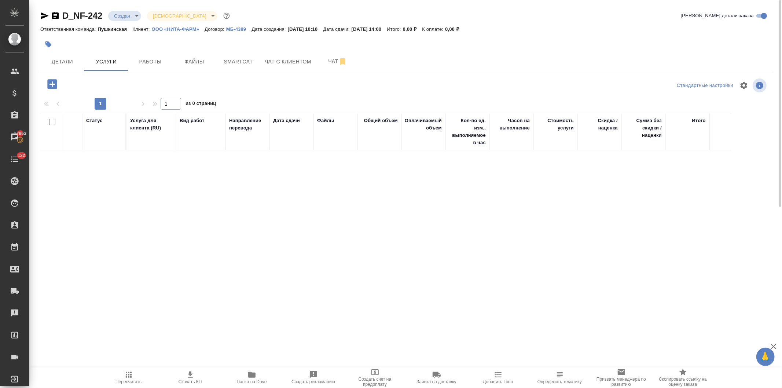
click at [49, 86] on icon "button" at bounding box center [52, 84] width 10 height 10
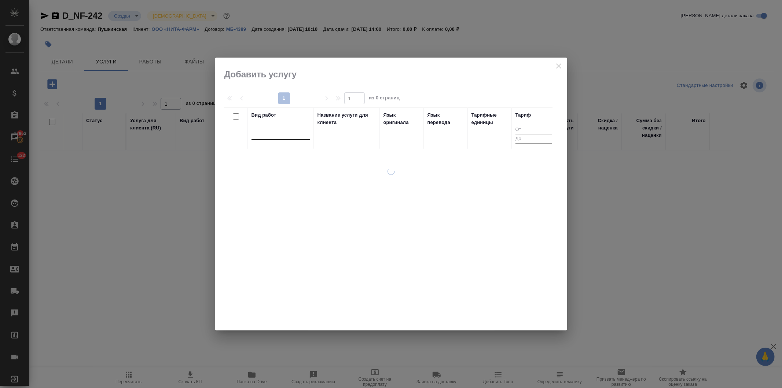
click at [268, 135] on div at bounding box center [281, 132] width 59 height 11
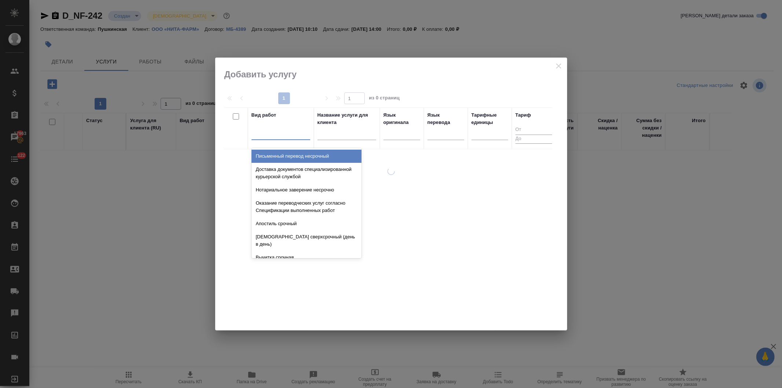
click at [272, 154] on div "Письменный перевод несрочный" at bounding box center [307, 156] width 110 height 13
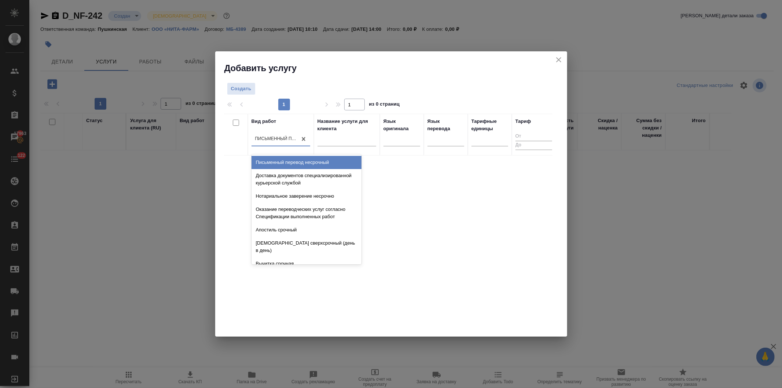
click at [270, 138] on div "Письменный перевод несрочный" at bounding box center [276, 139] width 43 height 6
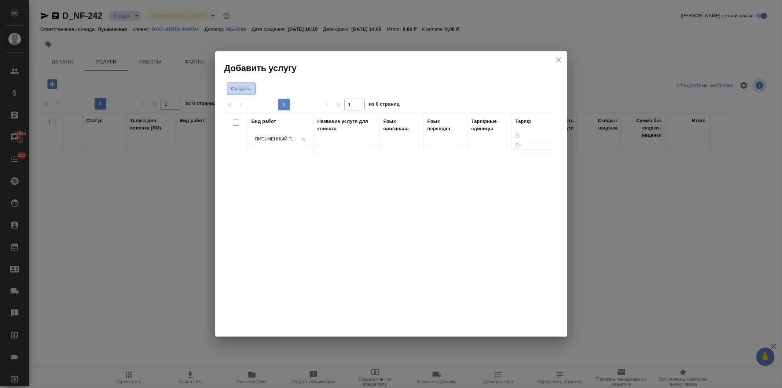
click at [241, 90] on span "Создать" at bounding box center [241, 89] width 21 height 8
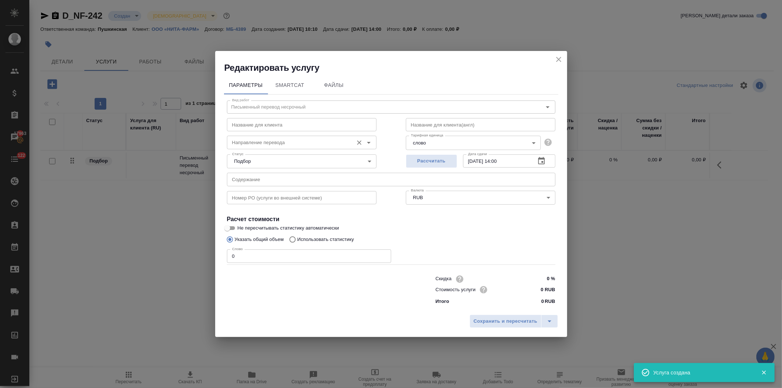
click at [247, 138] on div "Направление перевода" at bounding box center [302, 142] width 150 height 13
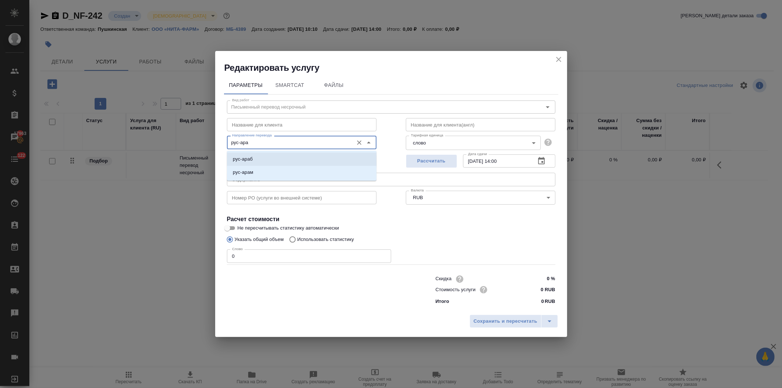
drag, startPoint x: 251, startPoint y: 158, endPoint x: 467, endPoint y: 164, distance: 216.8
click at [251, 158] on p "рус-араб" at bounding box center [243, 159] width 20 height 7
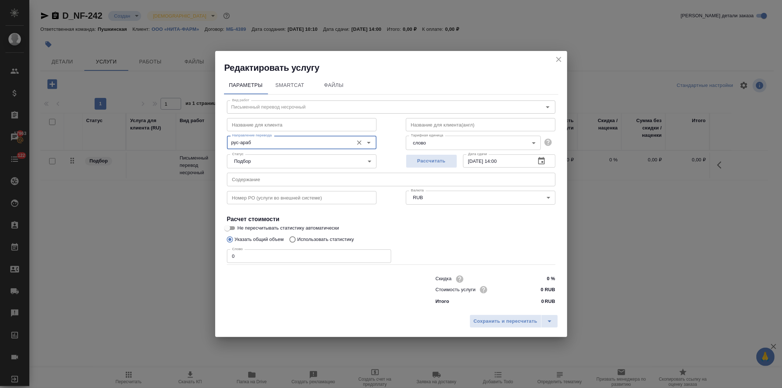
type input "рус-араб"
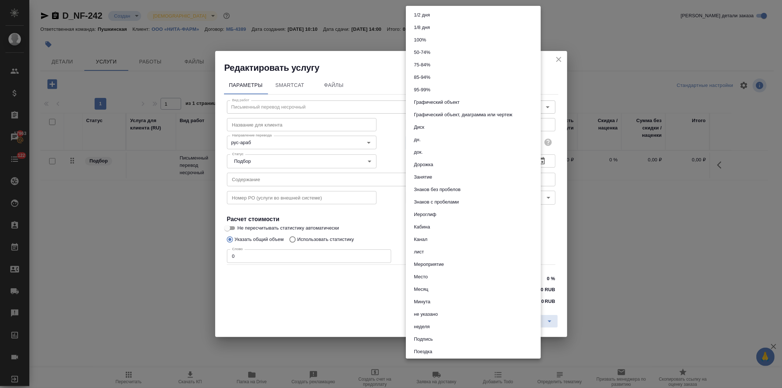
click at [442, 141] on body "🙏 .cls-1 fill:#fff; AWATERA Давыдова Елена Клиенты Спецификации Заказы 17963 Ча…" at bounding box center [391, 194] width 782 height 388
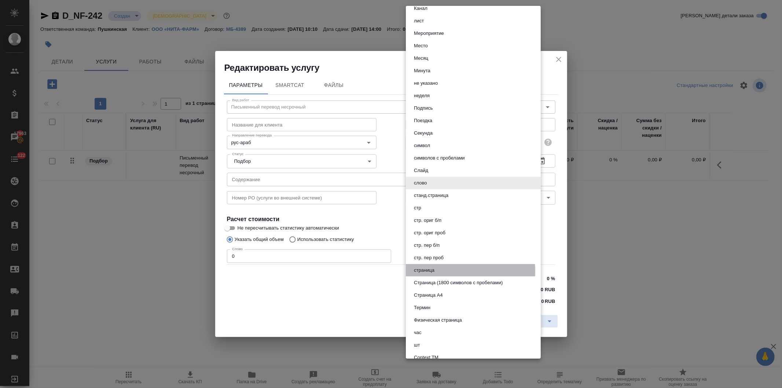
click at [435, 271] on button "страница" at bounding box center [424, 270] width 25 height 8
type input "5a8b1489cc6b4906c91bfdb2"
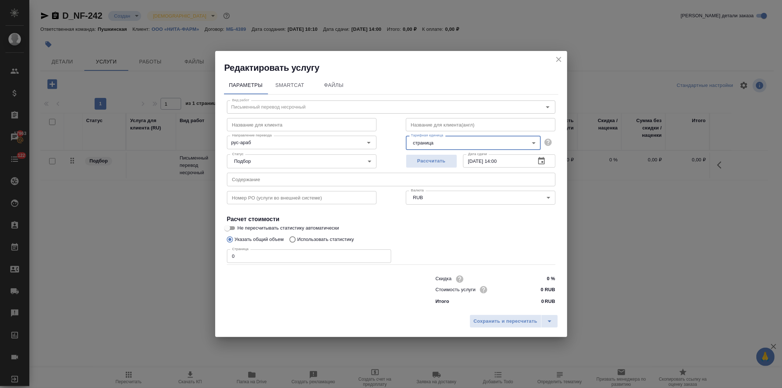
click at [222, 259] on div "Параметры SmartCat Файлы Вид работ Письменный перевод несрочный Вид работ Назва…" at bounding box center [391, 193] width 352 height 238
type input "7"
click at [540, 290] on input "0 RUB" at bounding box center [541, 289] width 27 height 11
type input "1100 RUB"
click at [254, 184] on input "text" at bounding box center [391, 179] width 329 height 13
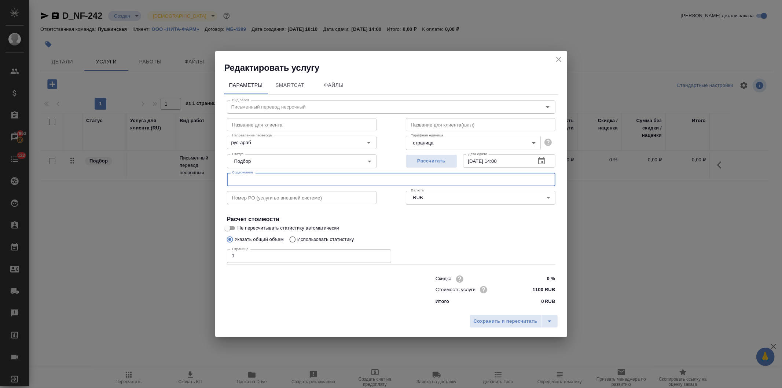
paste input "Sepranol PL RUS на арабский"
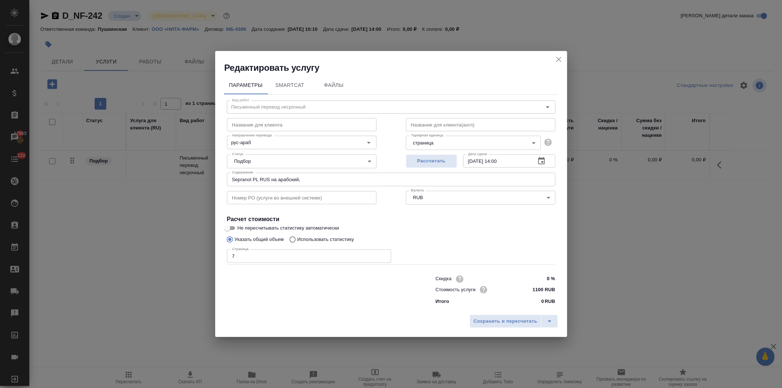
click at [318, 184] on input "Sepranol PL RUS на арабский," at bounding box center [391, 179] width 329 height 13
paste input "Mitrec PL RUS на арабский"
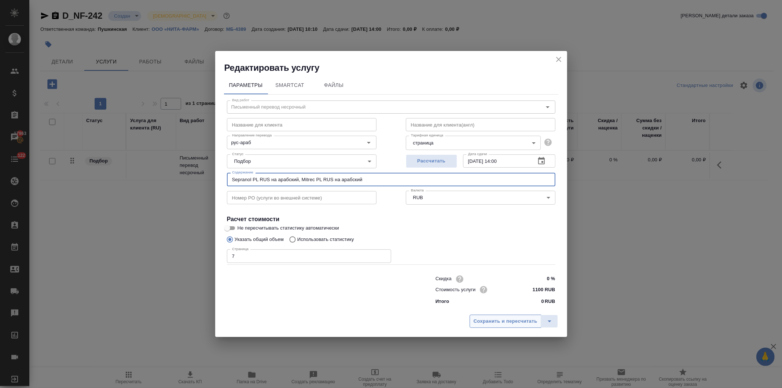
type input "Sepranol PL RUS на арабский, Mitrec PL RUS на арабский"
click at [510, 318] on span "Сохранить и пересчитать" at bounding box center [506, 321] width 64 height 8
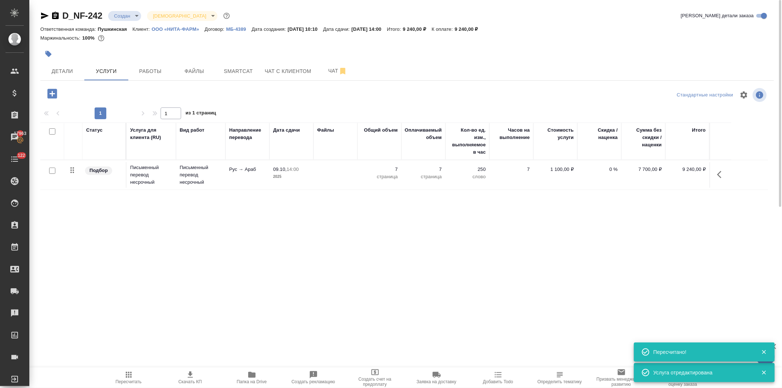
click at [328, 168] on td at bounding box center [336, 175] width 44 height 26
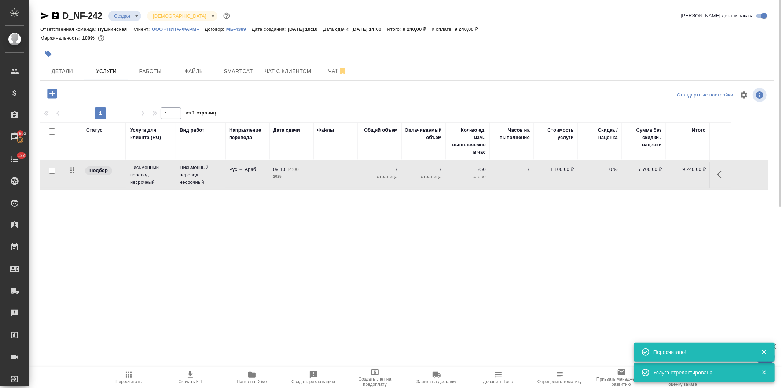
click at [328, 168] on td at bounding box center [336, 175] width 44 height 26
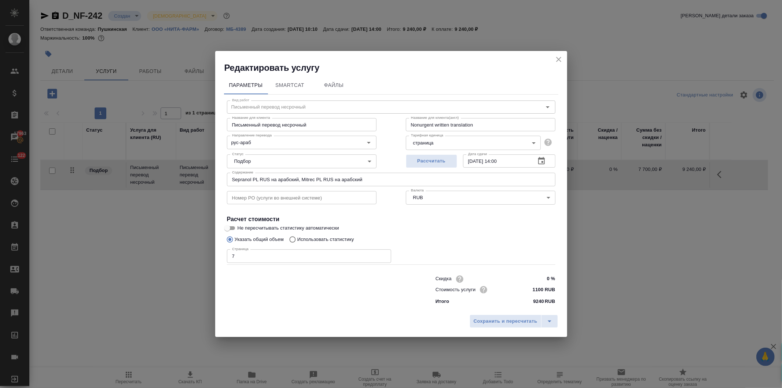
drag, startPoint x: 248, startPoint y: 253, endPoint x: 200, endPoint y: 254, distance: 47.3
click at [200, 254] on div "Редактировать услугу Параметры SmartCat Файлы Вид работ Письменный перевод неср…" at bounding box center [391, 194] width 782 height 388
type input "6"
click at [501, 320] on span "Сохранить и пересчитать" at bounding box center [506, 321] width 64 height 8
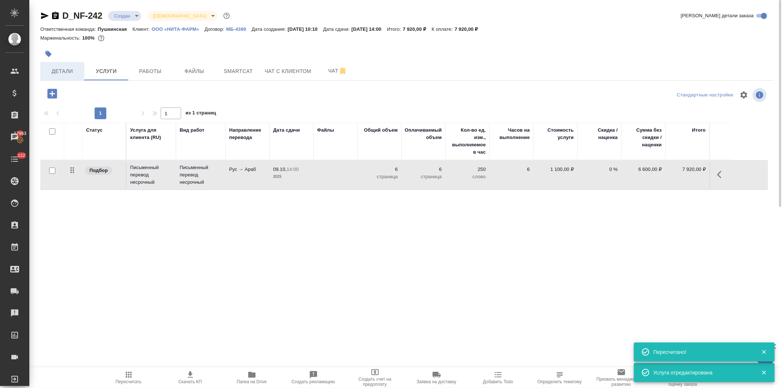
click at [63, 76] on button "Детали" at bounding box center [62, 71] width 44 height 18
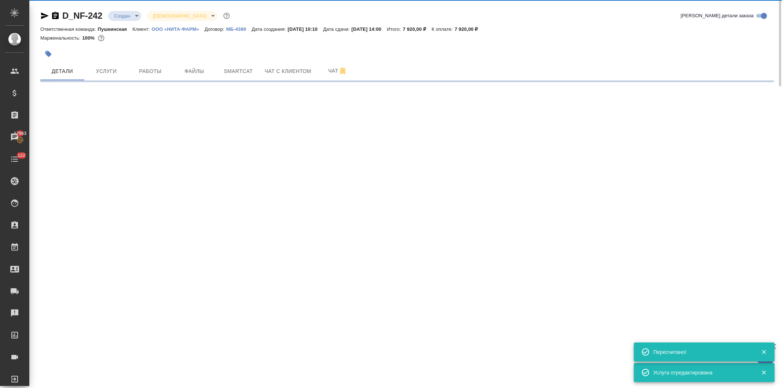
select select "RU"
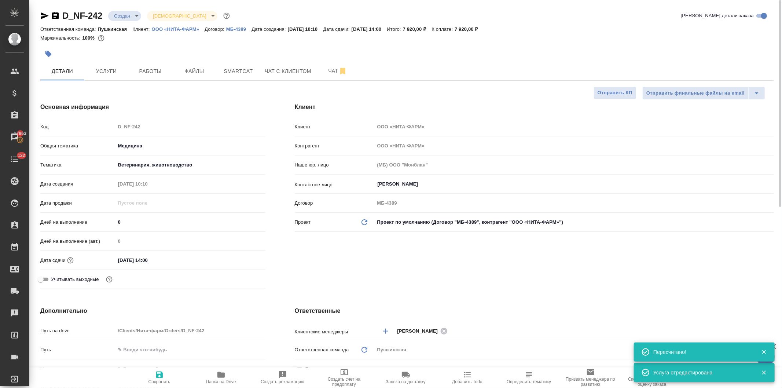
type textarea "x"
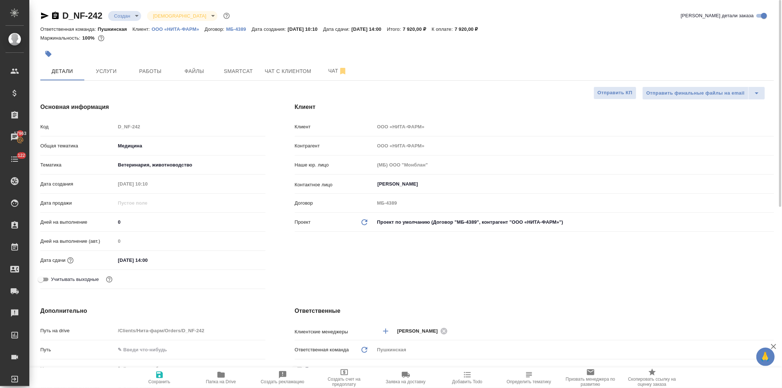
type textarea "x"
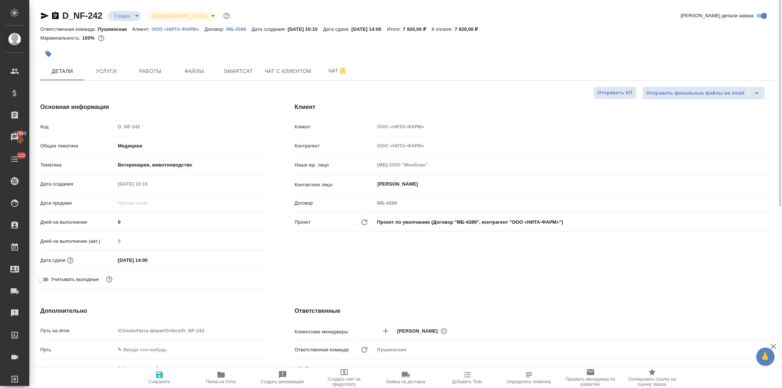
type textarea "x"
click at [223, 376] on icon "button" at bounding box center [220, 375] width 7 height 6
type textarea "x"
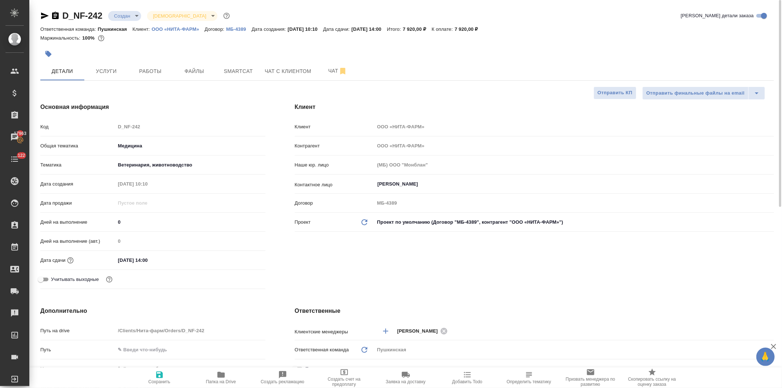
type textarea "x"
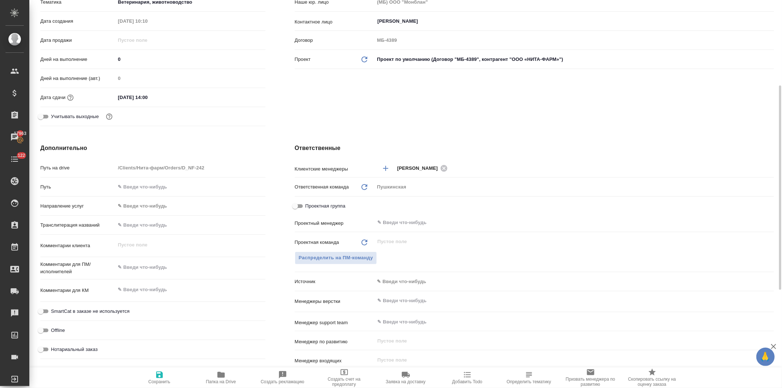
click at [152, 185] on input "text" at bounding box center [191, 187] width 150 height 11
paste input "https://drive.awatera.com/s/pAymRjw4NmPykCf"
type input "https://drive.awatera.com/s/pAymRjw4NmPykCf"
type textarea "x"
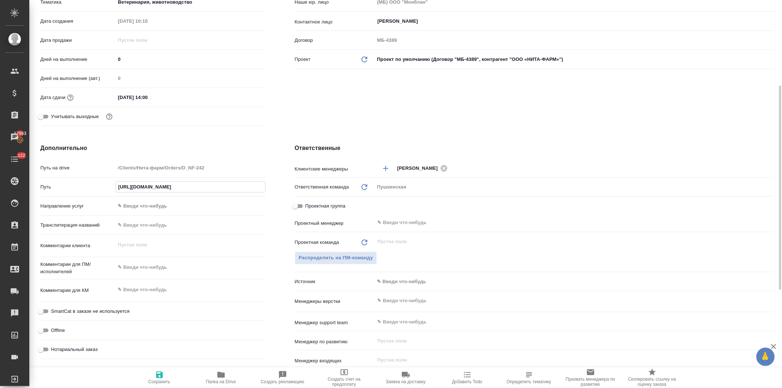
type textarea "x"
type input "https://drive.awatera.com/s/pAymRjw4NmPykCf"
click at [318, 109] on div "Клиент Клиент ООО «НИТА-ФАРМ» Контрагент ООО «НИТА-ФАРМ» Наше юр. лицо (МБ) ООО…" at bounding box center [534, 34] width 509 height 219
click at [160, 377] on icon "button" at bounding box center [159, 374] width 9 height 9
type textarea "x"
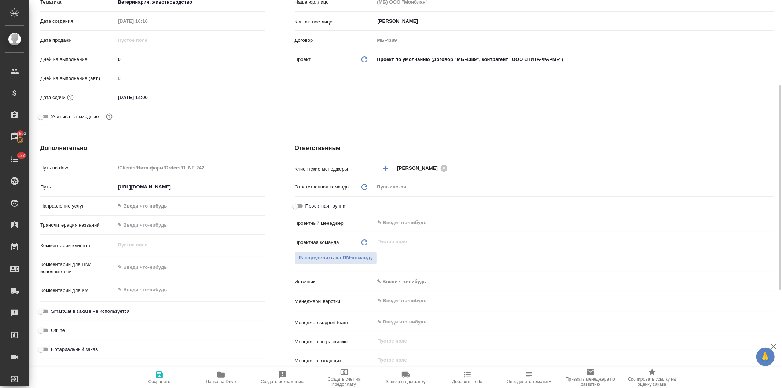
type textarea "x"
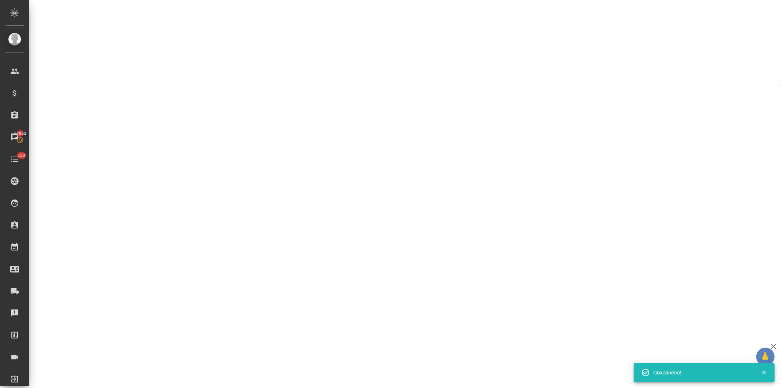
select select "RU"
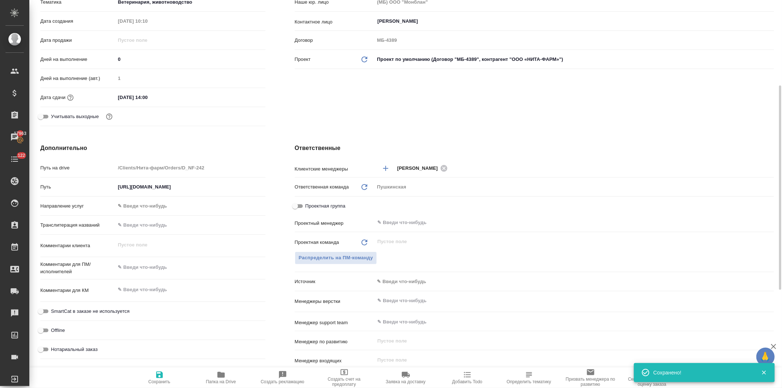
type textarea "x"
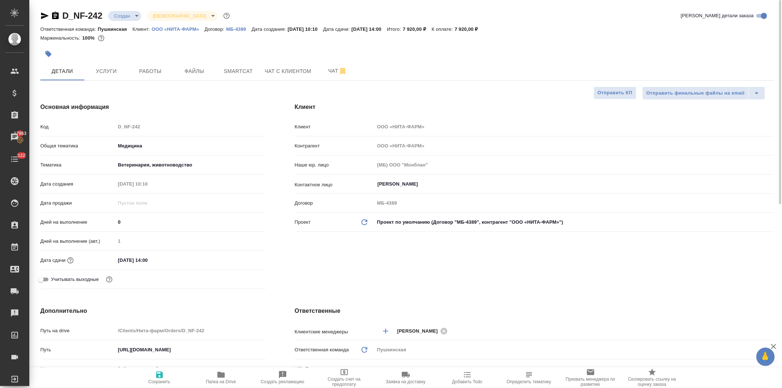
type textarea "x"
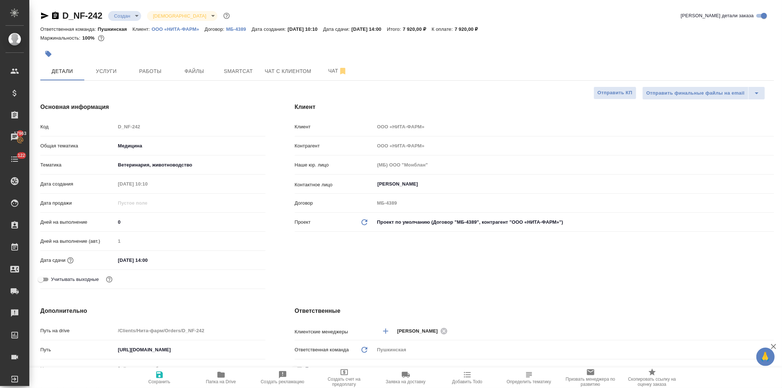
type textarea "x"
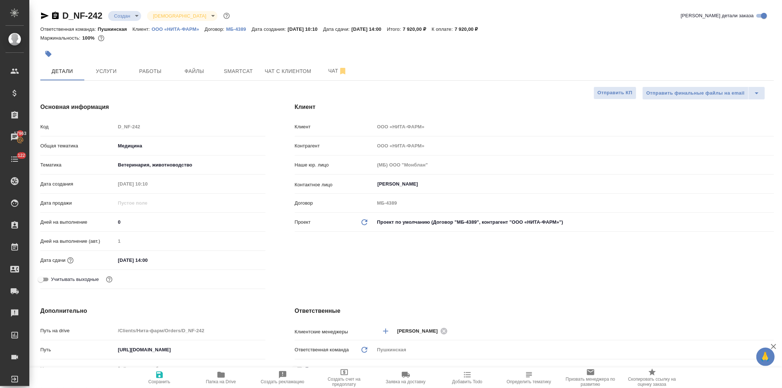
type textarea "x"
click at [106, 68] on span "Услуги" at bounding box center [106, 71] width 35 height 9
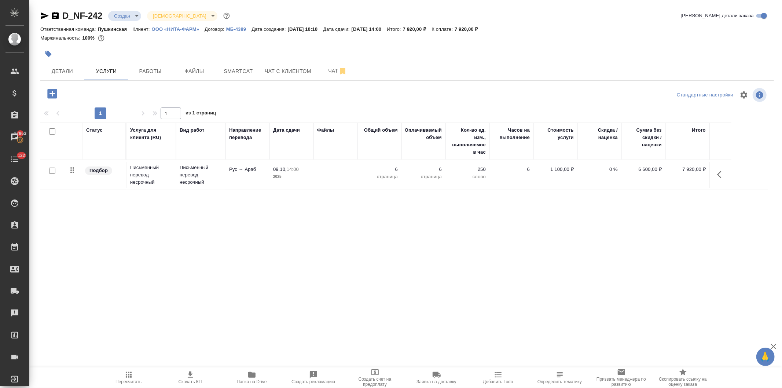
click at [255, 173] on td "Рус → Араб" at bounding box center [248, 175] width 44 height 26
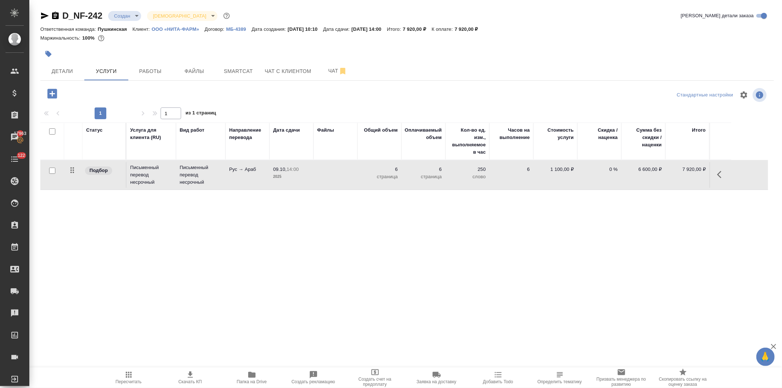
click at [255, 173] on td "Рус → Араб" at bounding box center [248, 175] width 44 height 26
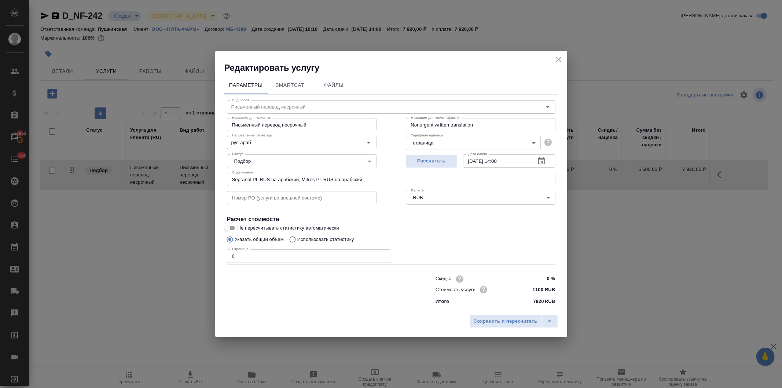
click at [556, 57] on icon "close" at bounding box center [558, 59] width 5 height 5
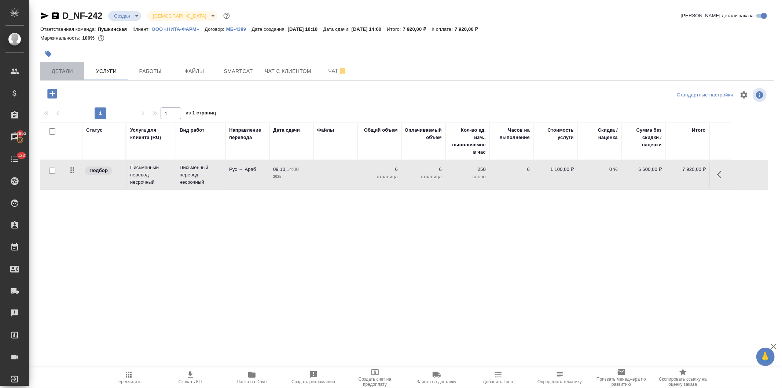
click at [58, 68] on span "Детали" at bounding box center [62, 71] width 35 height 9
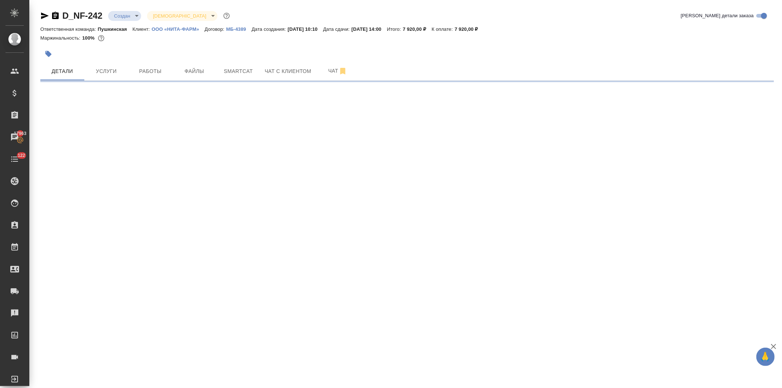
select select "RU"
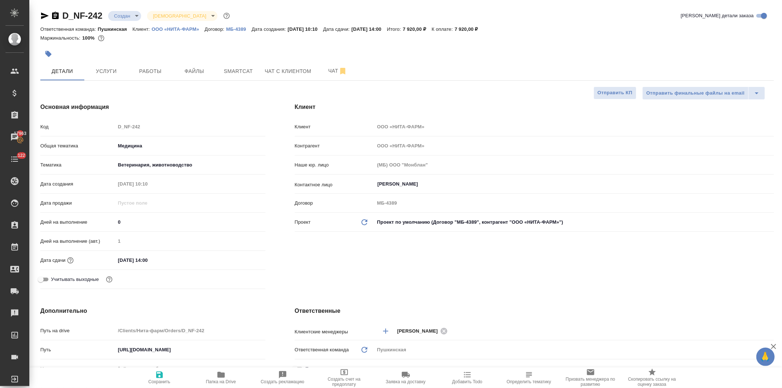
type textarea "x"
click at [98, 125] on div "Код D_NF-242" at bounding box center [152, 126] width 225 height 13
click at [107, 72] on span "Услуги" at bounding box center [106, 71] width 35 height 9
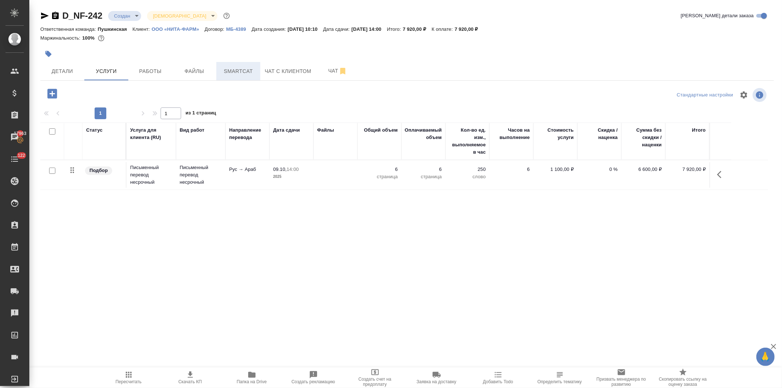
click at [233, 70] on span "Smartcat" at bounding box center [238, 71] width 35 height 9
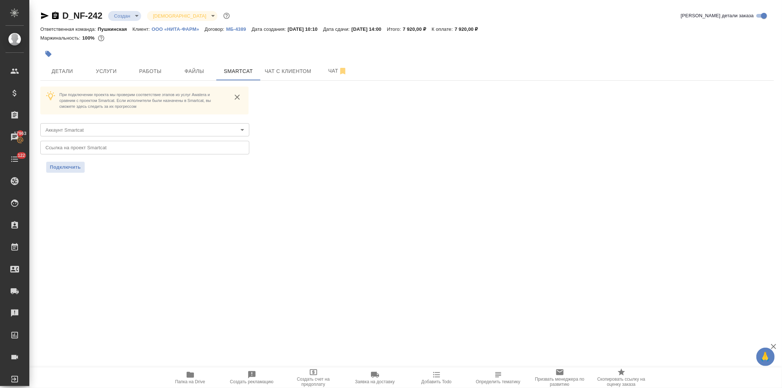
click at [122, 129] on body "🙏 .cls-1 fill:#fff; AWATERA Давыдова Елена Клиенты Спецификации Заказы 17963 Ча…" at bounding box center [391, 194] width 782 height 388
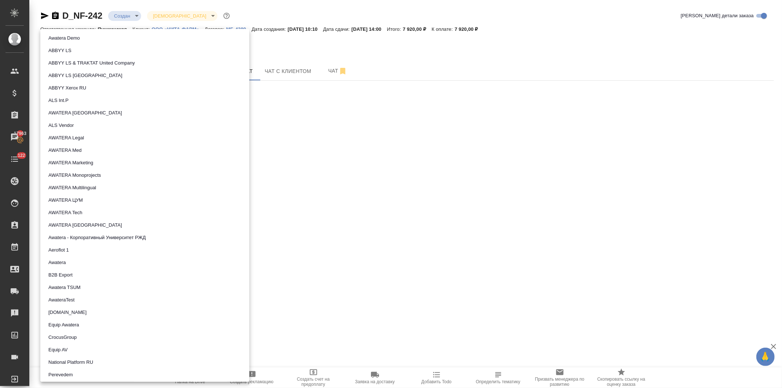
scroll to position [393, 0]
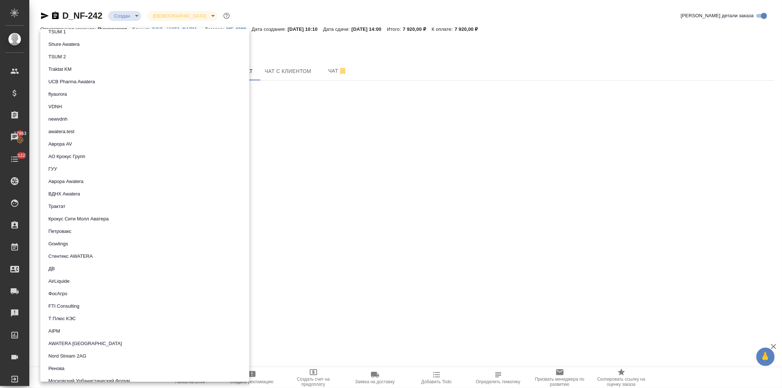
click at [65, 205] on button "Трактат" at bounding box center [56, 206] width 21 height 8
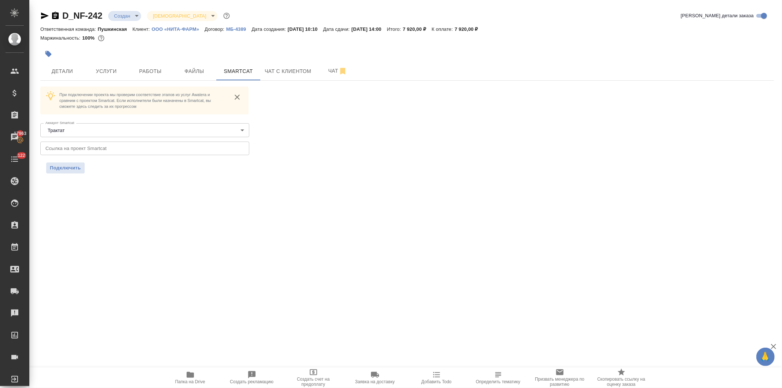
click at [70, 149] on input "text" at bounding box center [144, 148] width 209 height 13
click at [67, 166] on span "Подключить" at bounding box center [65, 167] width 31 height 7
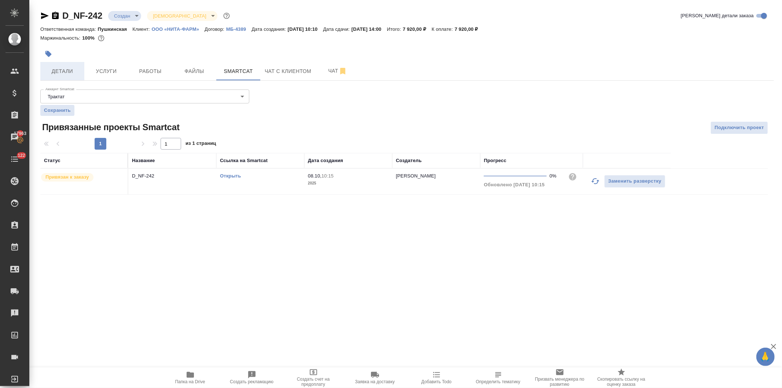
click at [62, 69] on span "Детали" at bounding box center [62, 71] width 35 height 9
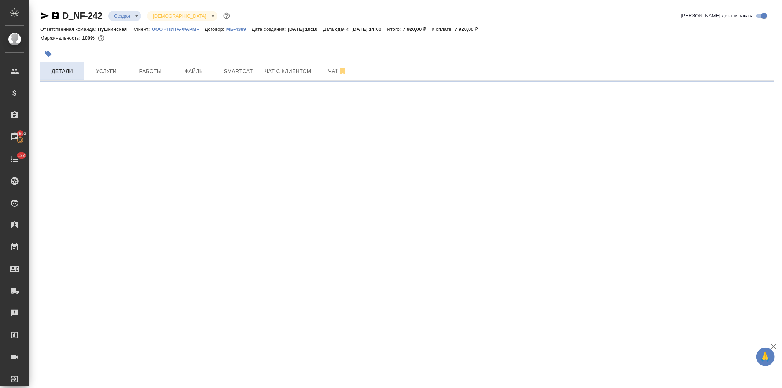
select select "RU"
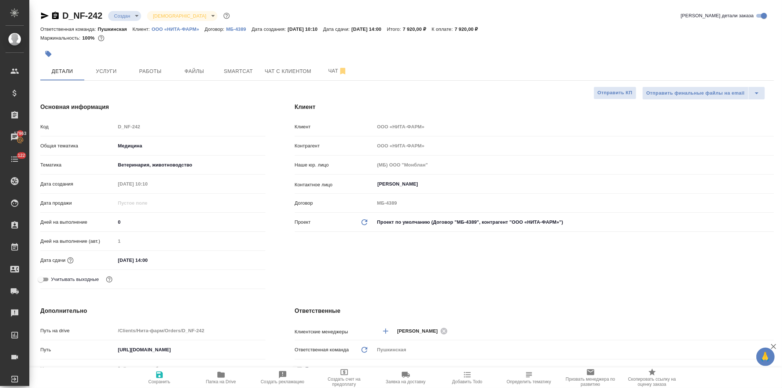
type textarea "x"
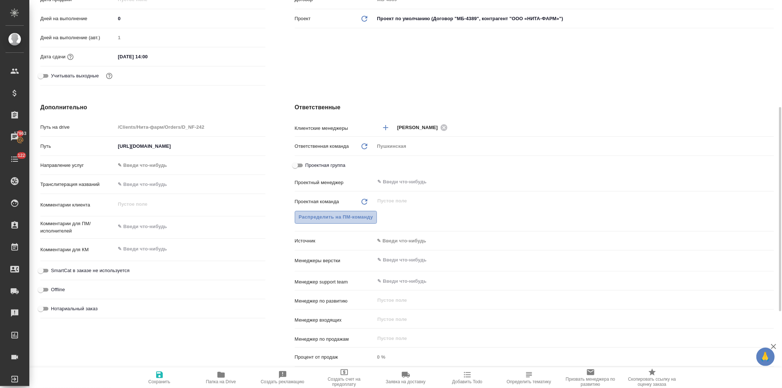
click at [342, 216] on span "Распределить на ПМ-команду" at bounding box center [336, 217] width 74 height 8
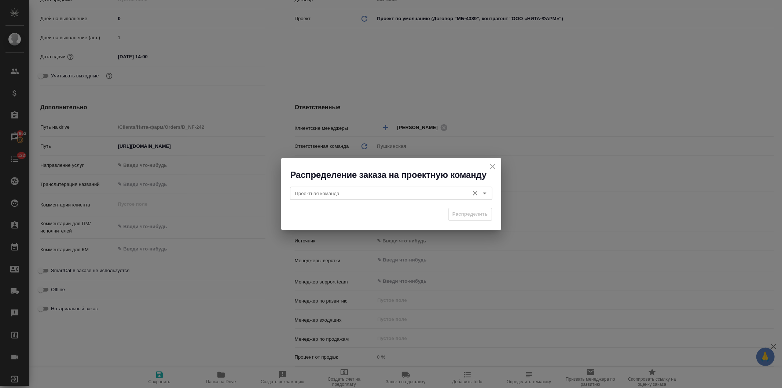
click at [344, 193] on input "Проектная команда" at bounding box center [378, 193] width 173 height 9
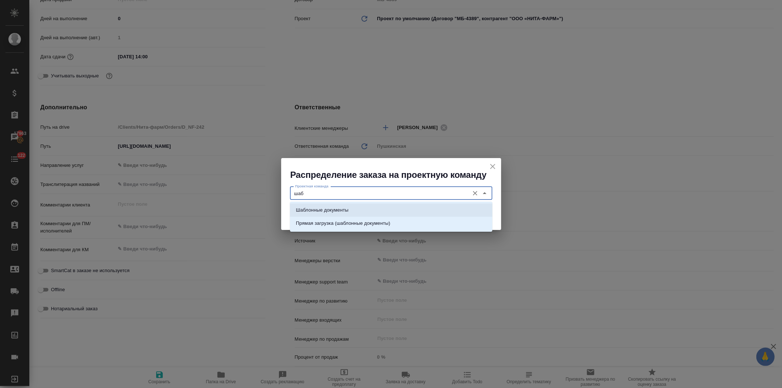
click at [345, 208] on p "Шаблонные документы" at bounding box center [322, 209] width 52 height 7
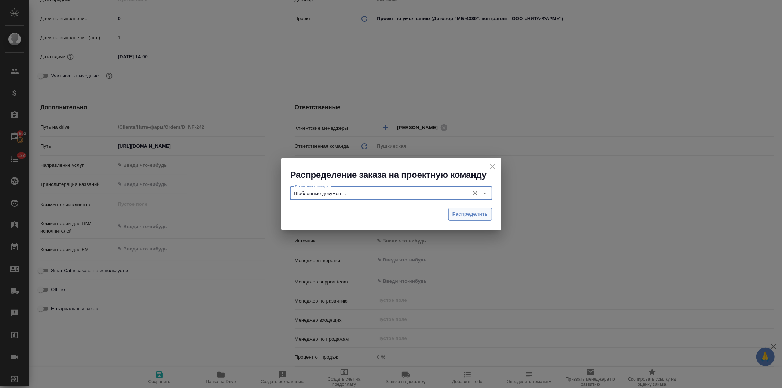
type input "Шаблонные документы"
click at [457, 213] on span "Распределить" at bounding box center [471, 214] width 36 height 8
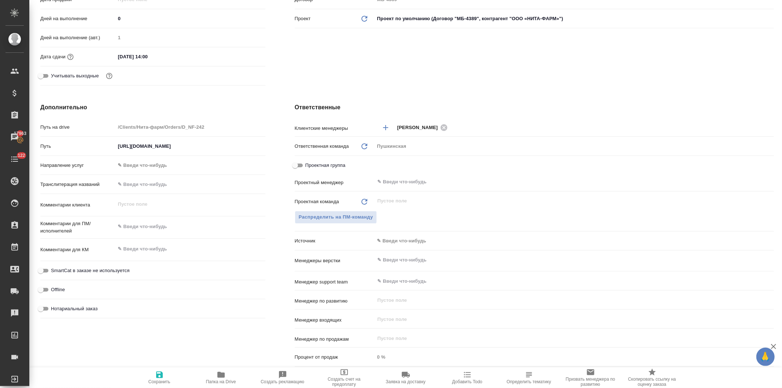
type textarea "x"
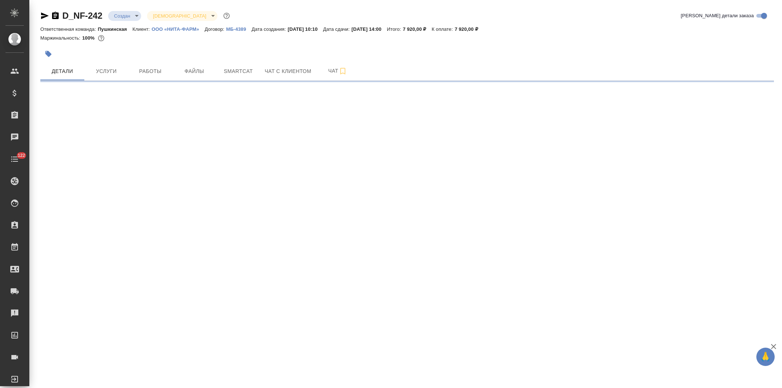
select select "RU"
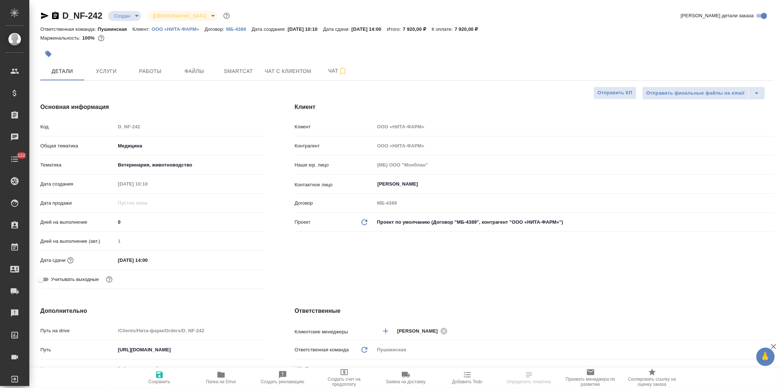
type textarea "x"
click at [119, 15] on body "🙏 .cls-1 fill:#fff; AWATERA Давыдова Елена Клиенты Спецификации Заказы Чаты 122…" at bounding box center [391, 194] width 782 height 388
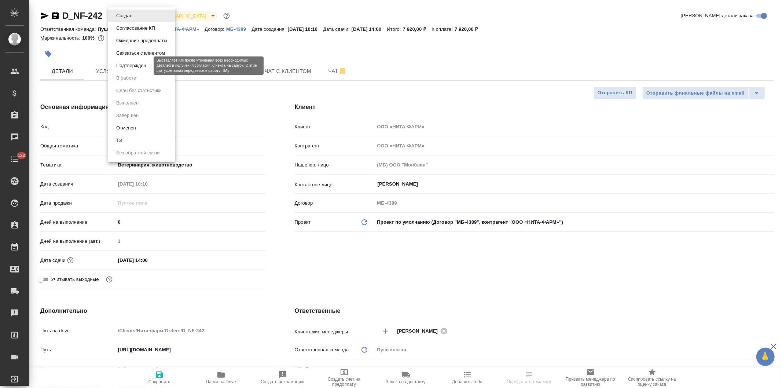
click at [129, 65] on button "Подтвержден" at bounding box center [131, 66] width 34 height 8
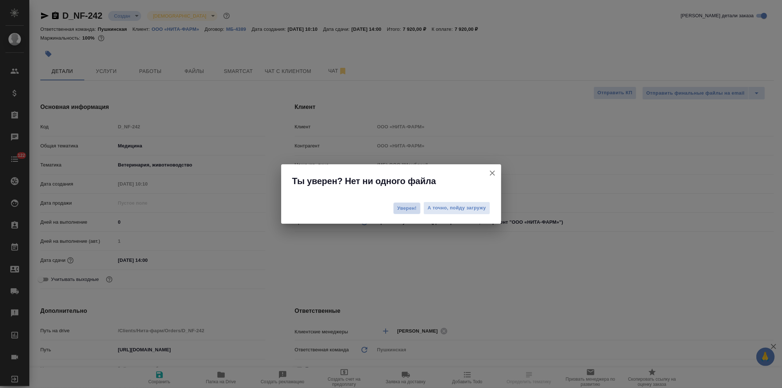
click at [402, 206] on span "Уверен!" at bounding box center [407, 208] width 19 height 7
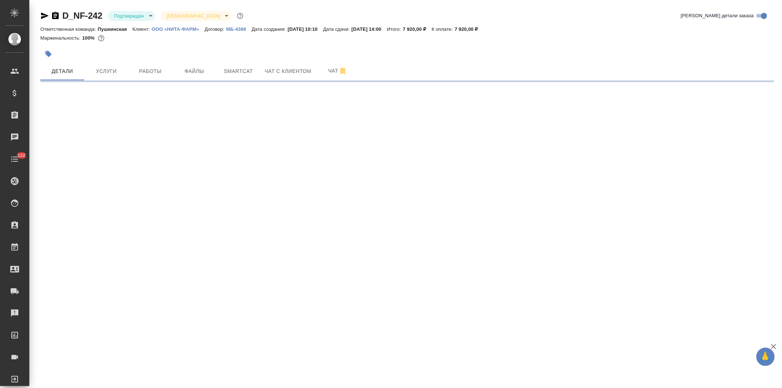
select select "RU"
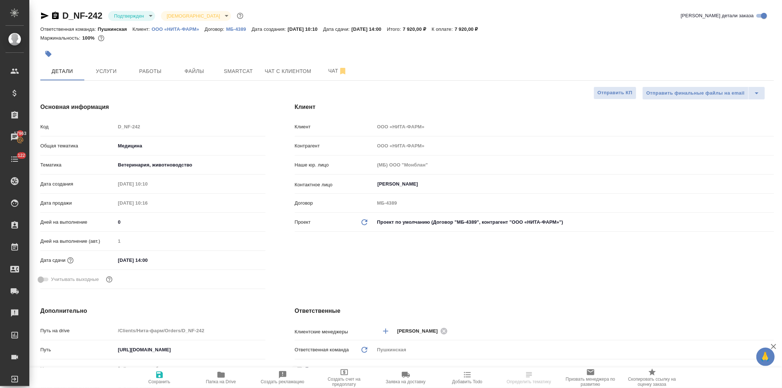
type textarea "x"
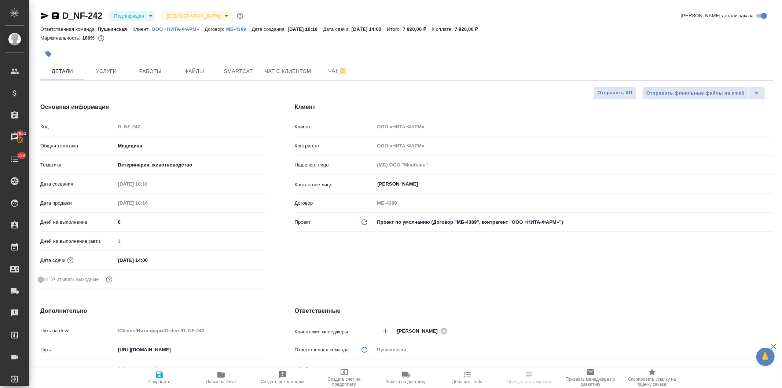
type textarea "x"
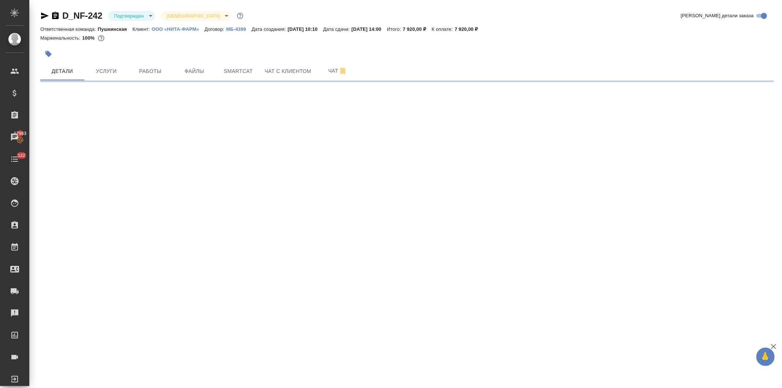
select select "RU"
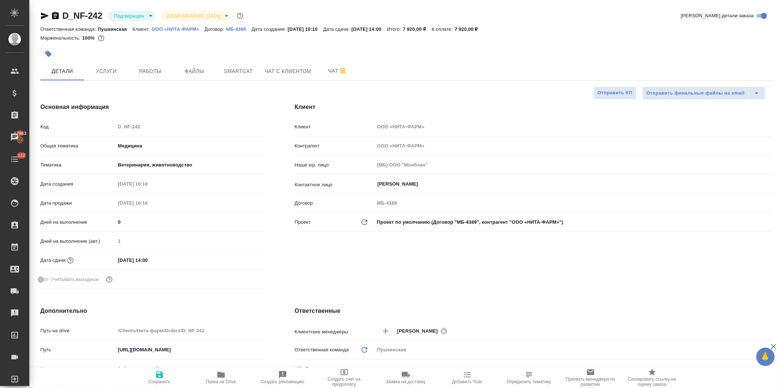
type textarea "x"
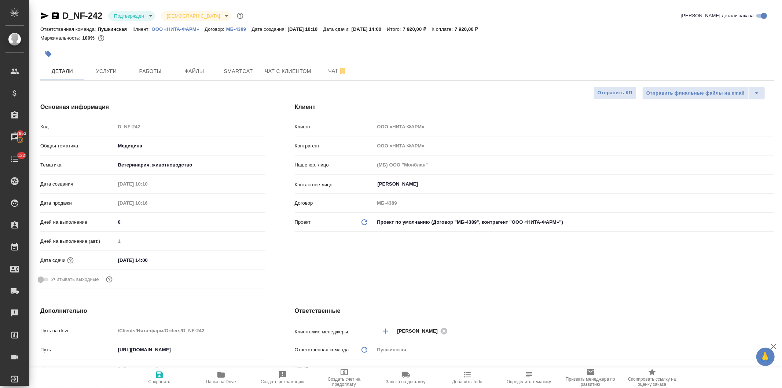
type textarea "x"
click at [220, 376] on icon "button" at bounding box center [220, 375] width 7 height 6
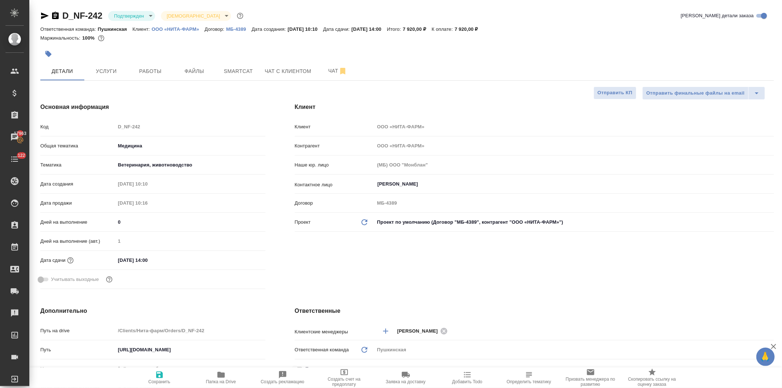
type textarea "x"
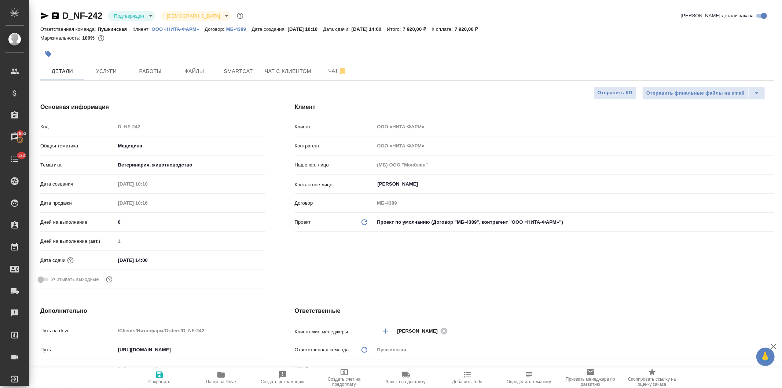
type textarea "x"
click at [108, 70] on span "Услуги" at bounding box center [106, 71] width 35 height 9
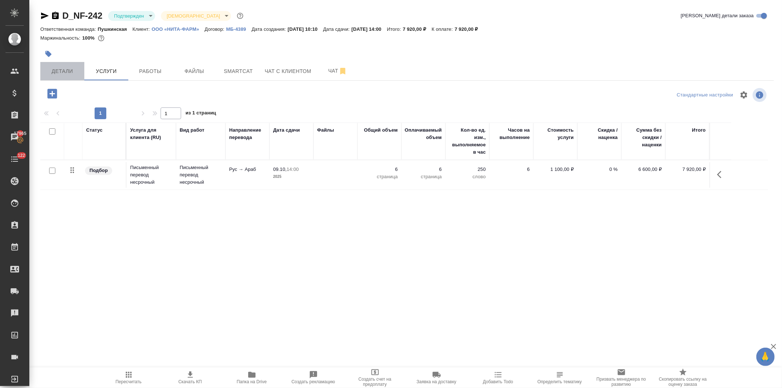
click at [62, 73] on span "Детали" at bounding box center [62, 71] width 35 height 9
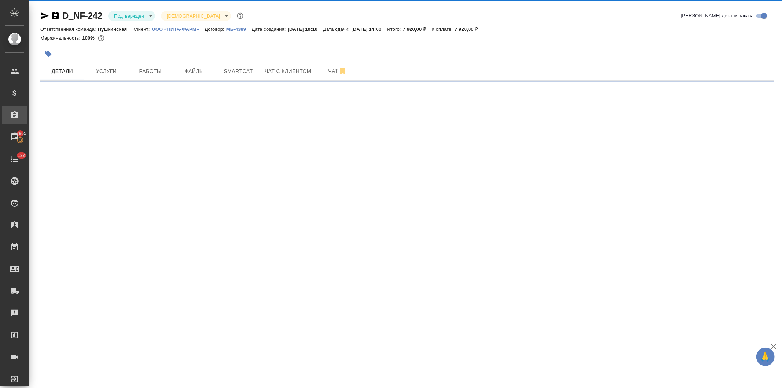
select select "RU"
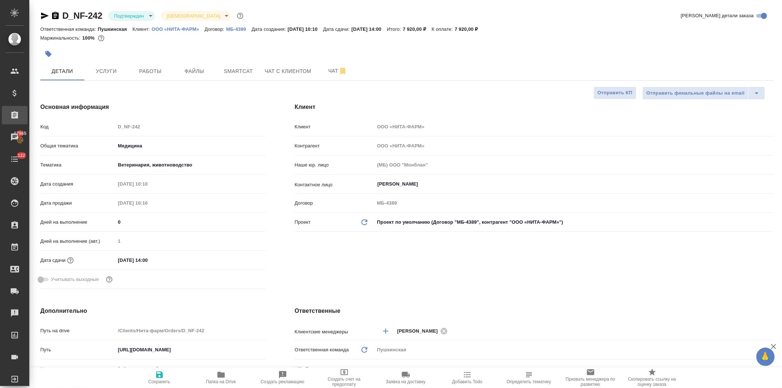
type textarea "x"
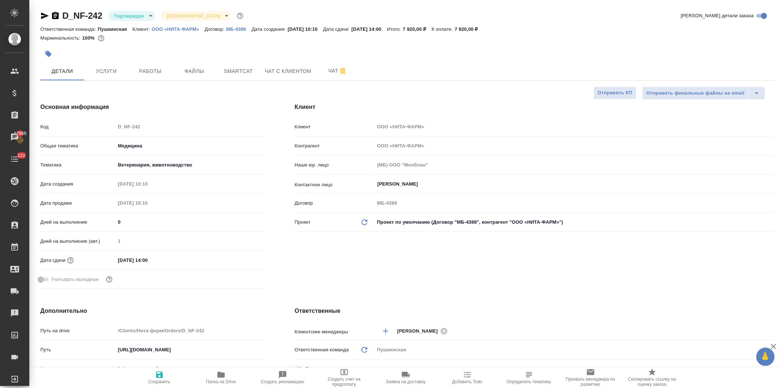
type textarea "x"
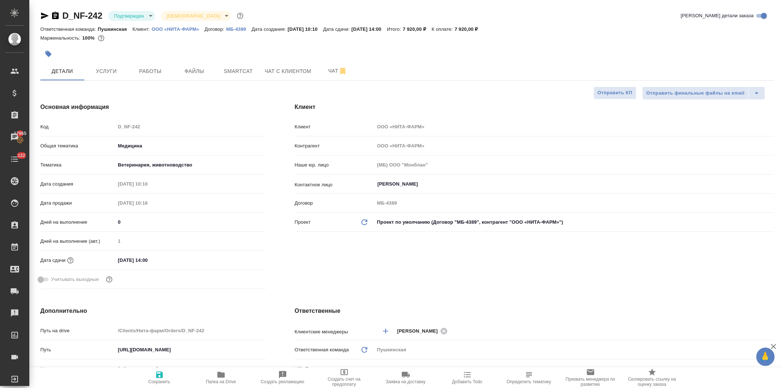
type textarea "x"
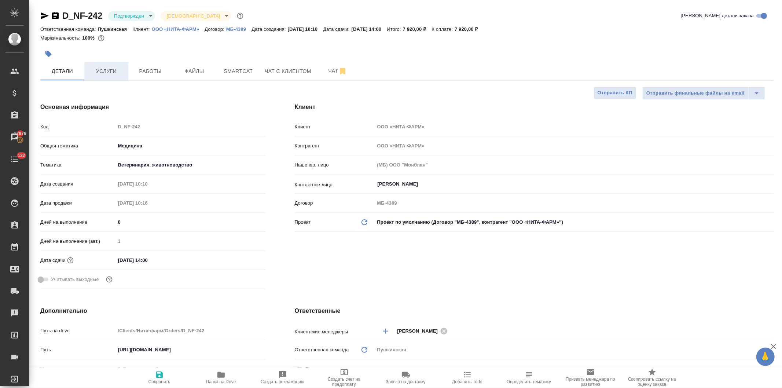
click at [107, 72] on span "Услуги" at bounding box center [106, 71] width 35 height 9
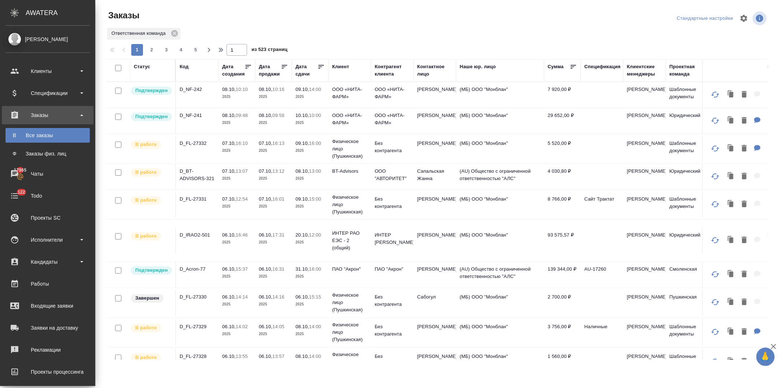
click at [332, 65] on div "Клиент" at bounding box center [340, 66] width 17 height 7
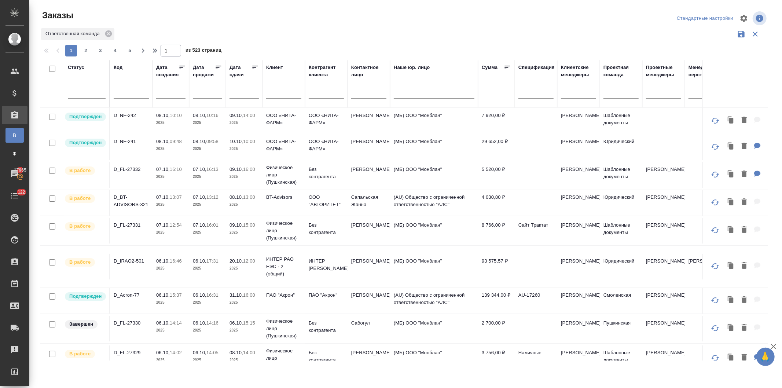
click at [274, 96] on input "text" at bounding box center [283, 93] width 35 height 9
type input "ника"
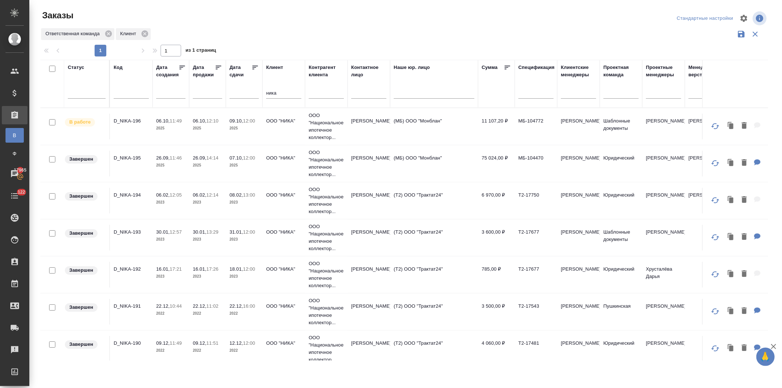
click at [200, 160] on p "26.09," at bounding box center [200, 158] width 14 height 6
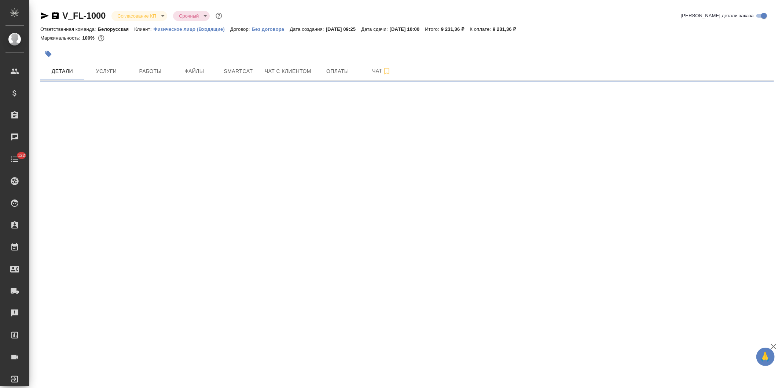
select select "RU"
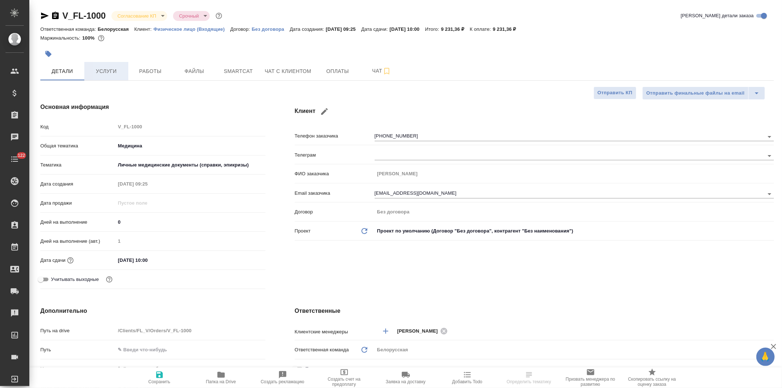
type textarea "x"
click at [102, 70] on span "Услуги" at bounding box center [106, 71] width 35 height 9
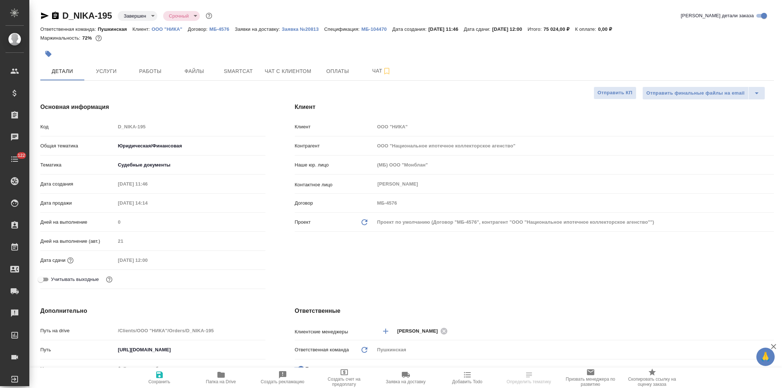
select select "RU"
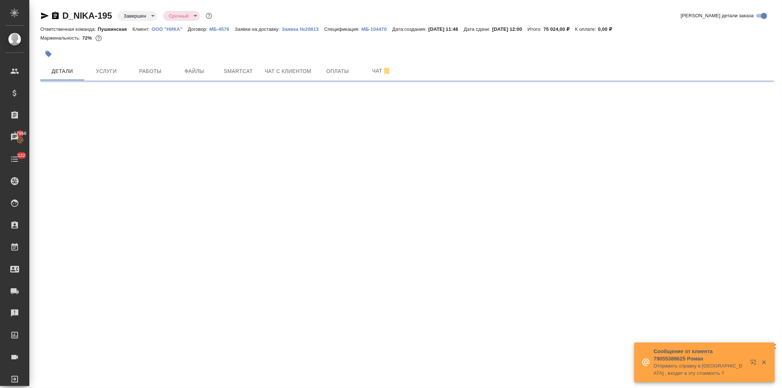
select select "RU"
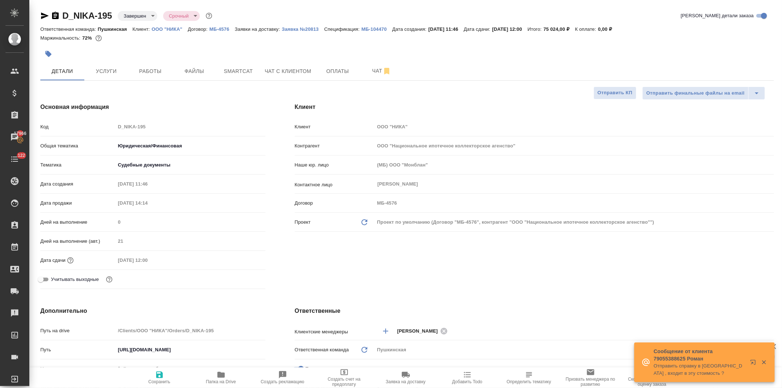
type textarea "x"
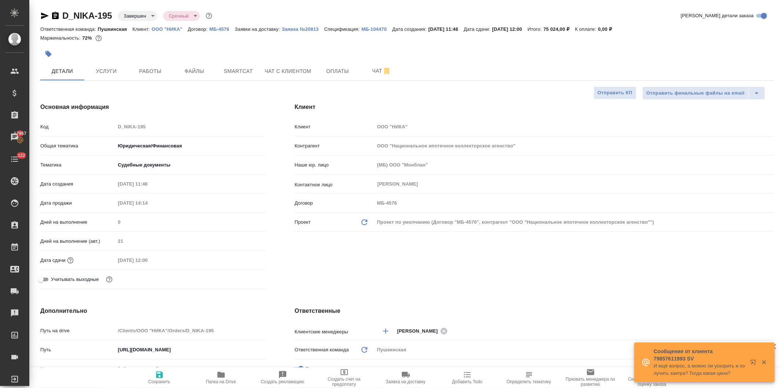
type textarea "x"
click at [223, 376] on icon "button" at bounding box center [220, 375] width 7 height 6
type textarea "x"
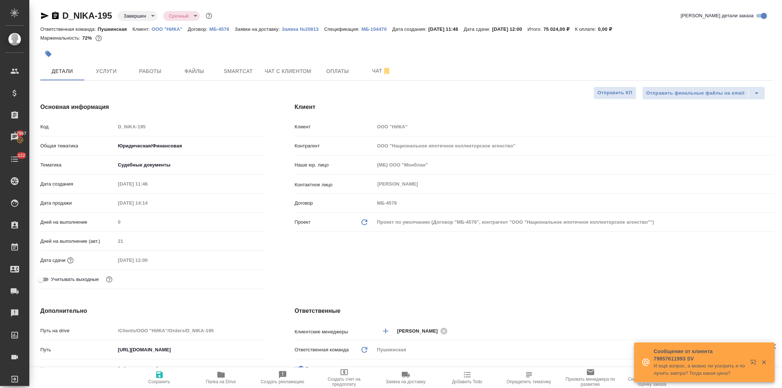
type textarea "x"
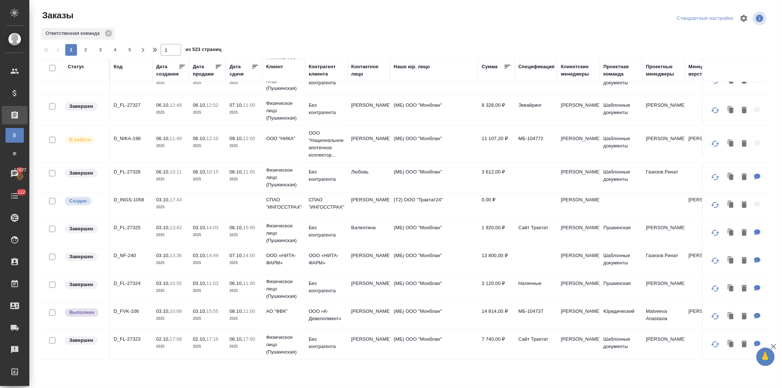
scroll to position [326, 0]
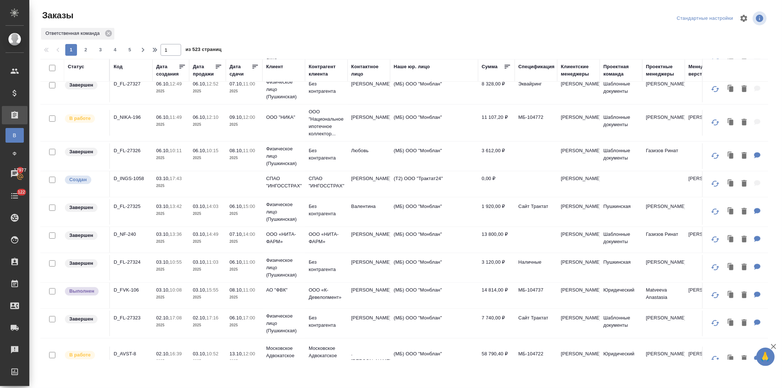
click at [234, 204] on p "06.10," at bounding box center [237, 207] width 14 height 6
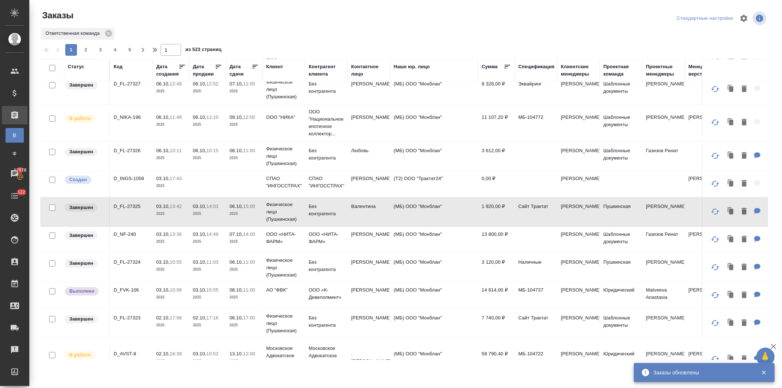
click at [247, 239] on p "2025" at bounding box center [244, 241] width 29 height 7
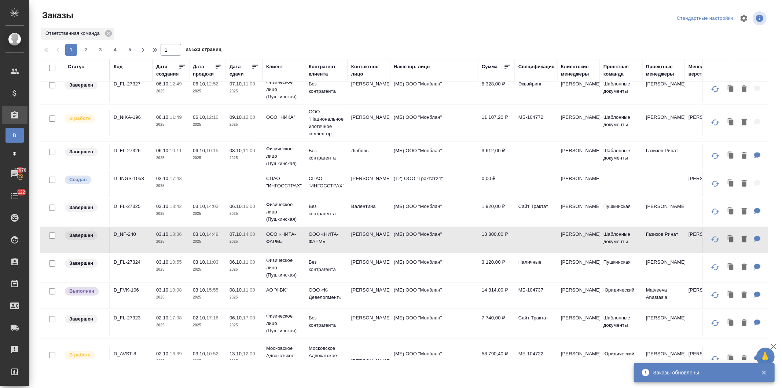
click at [285, 210] on p "Физическое лицо (Пушкинская)" at bounding box center [283, 212] width 35 height 22
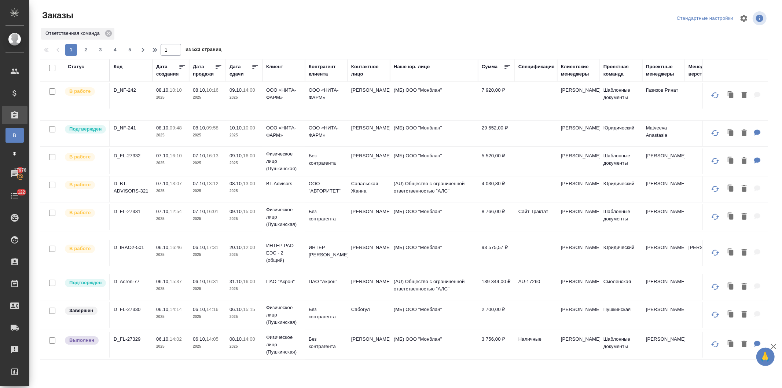
scroll to position [0, 0]
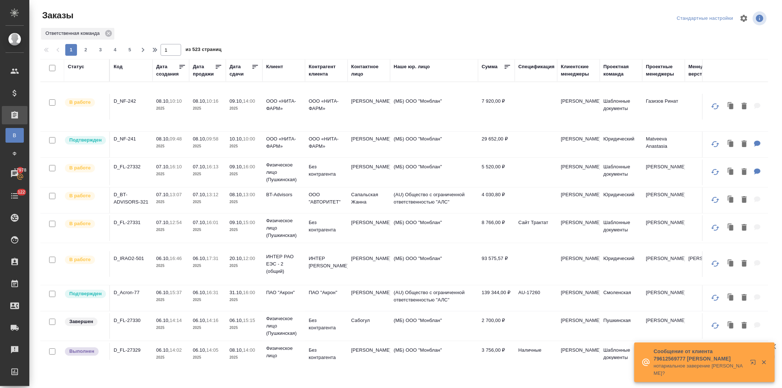
click at [261, 143] on td "10.10, 10:00 2025" at bounding box center [244, 145] width 37 height 26
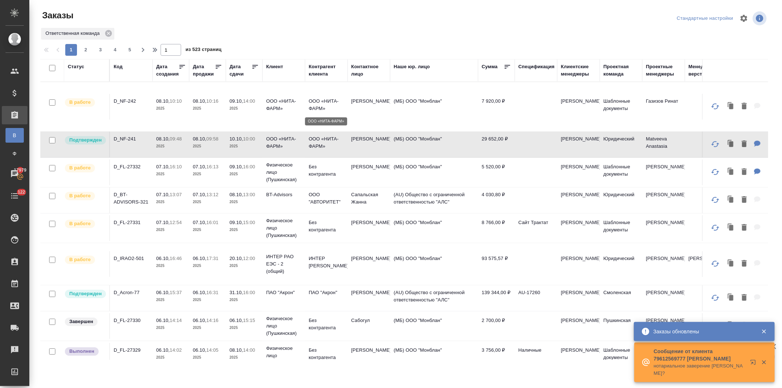
click at [334, 107] on p "ООО «НИТА-ФАРМ»" at bounding box center [326, 105] width 35 height 15
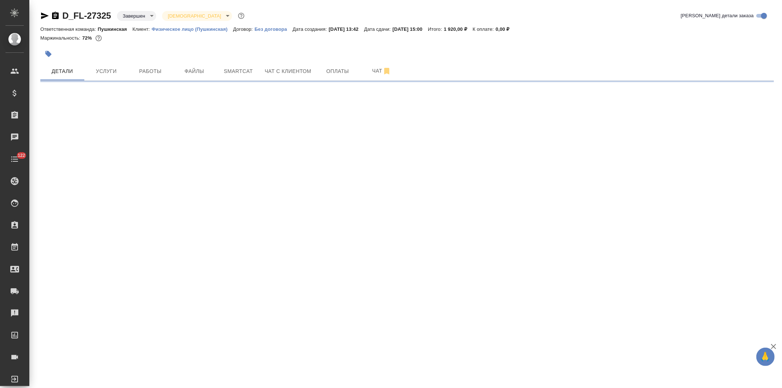
select select "RU"
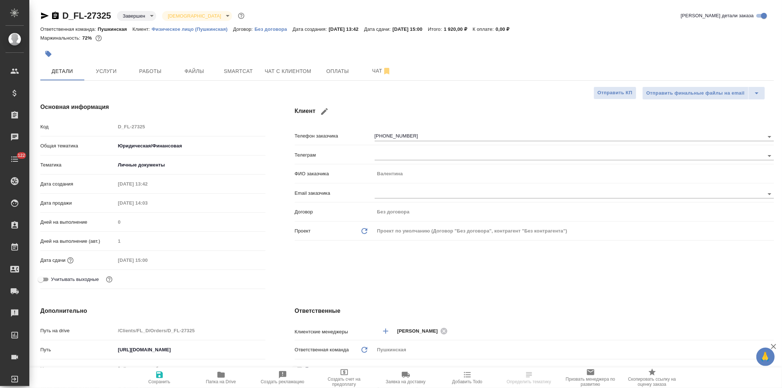
type textarea "x"
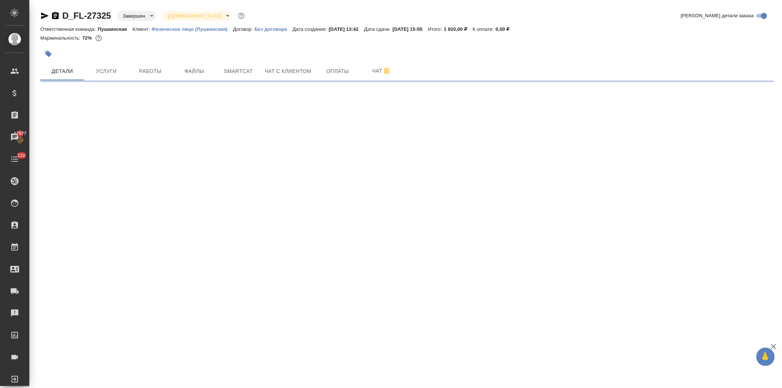
select select "RU"
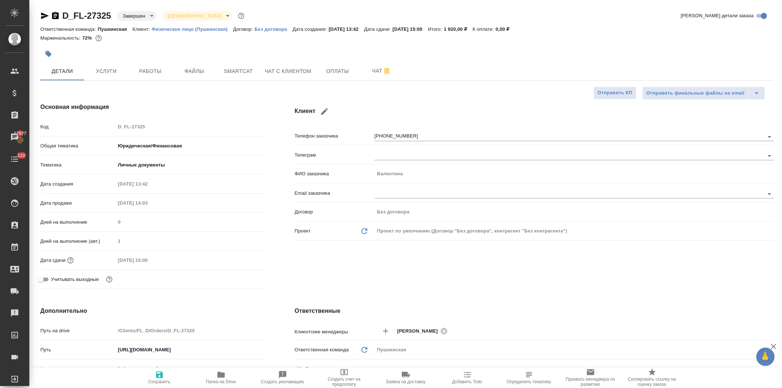
type textarea "x"
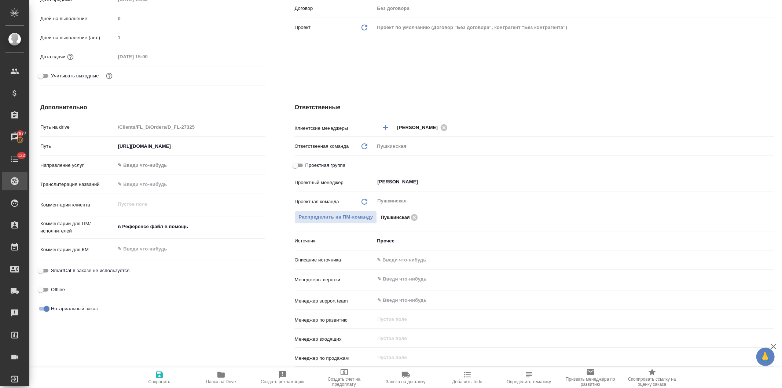
type textarea "x"
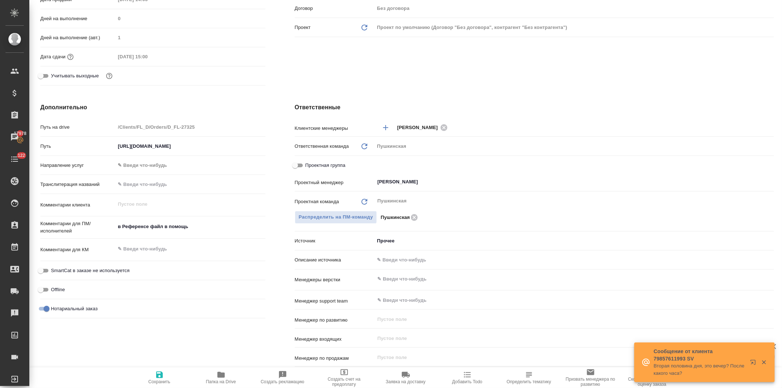
type textarea "x"
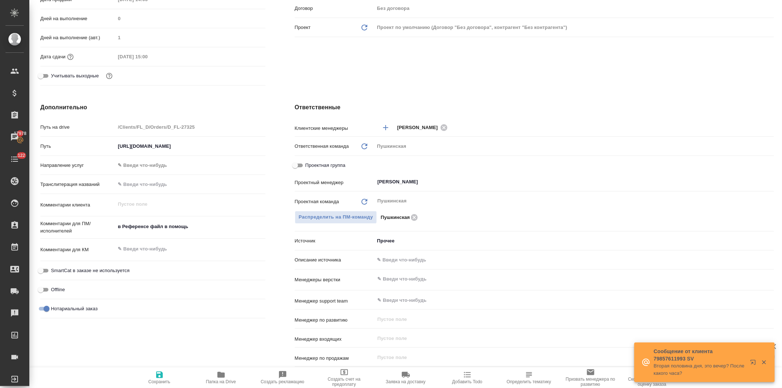
type textarea "x"
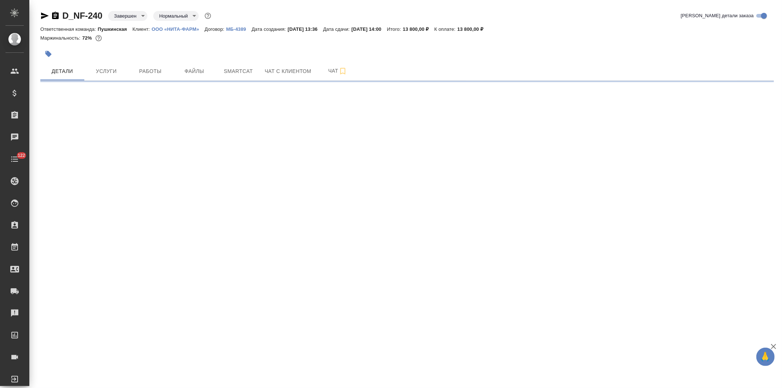
select select "RU"
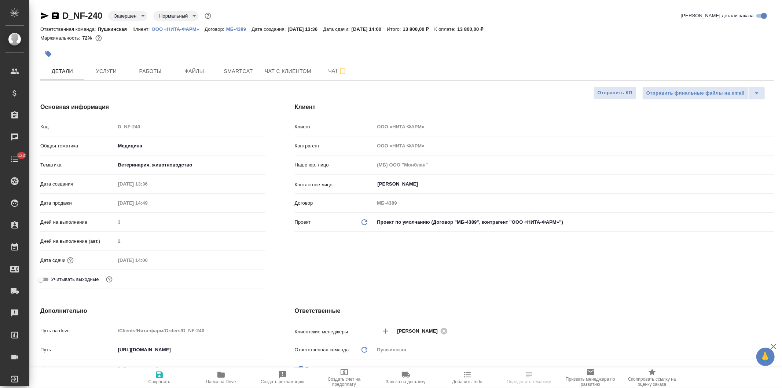
type textarea "x"
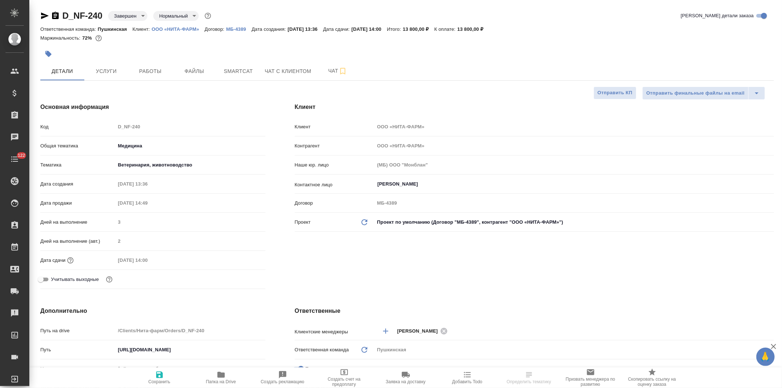
type textarea "x"
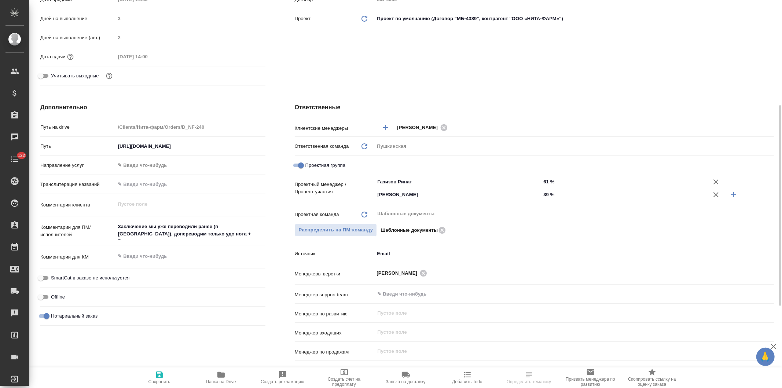
type textarea "x"
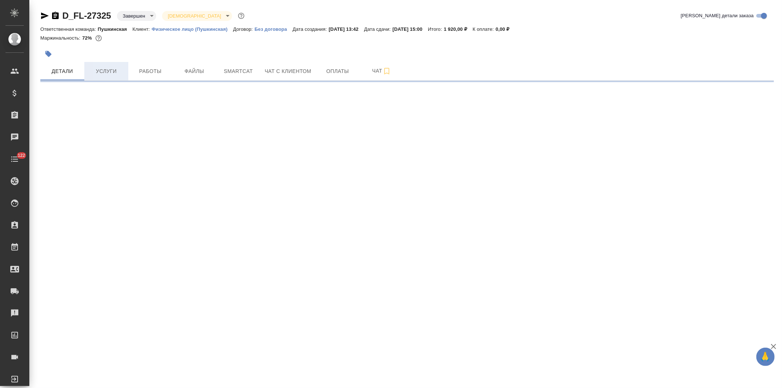
click at [106, 68] on span "Услуги" at bounding box center [106, 71] width 35 height 9
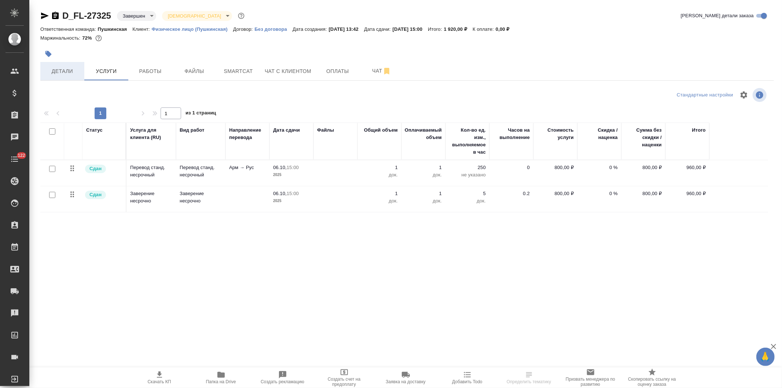
click at [56, 72] on span "Детали" at bounding box center [62, 71] width 35 height 9
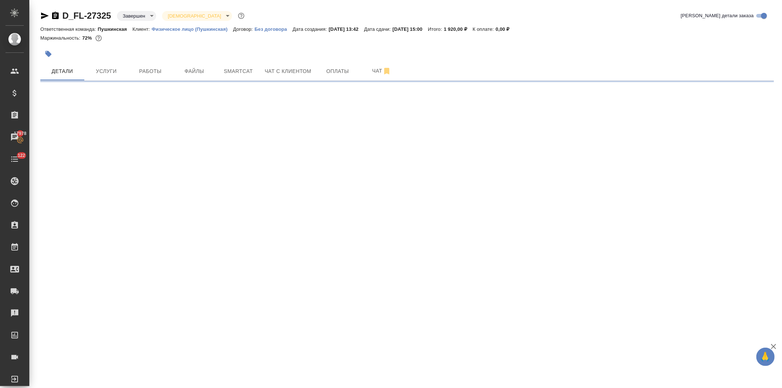
select select "RU"
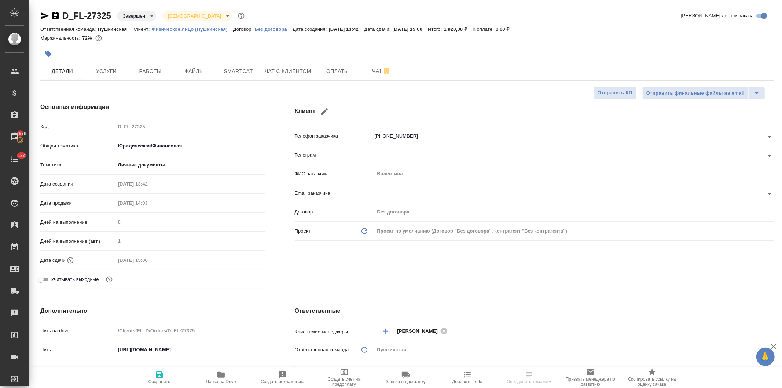
type textarea "x"
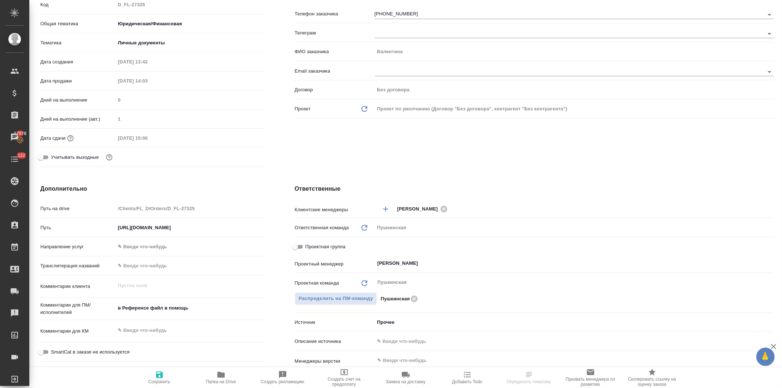
scroll to position [204, 0]
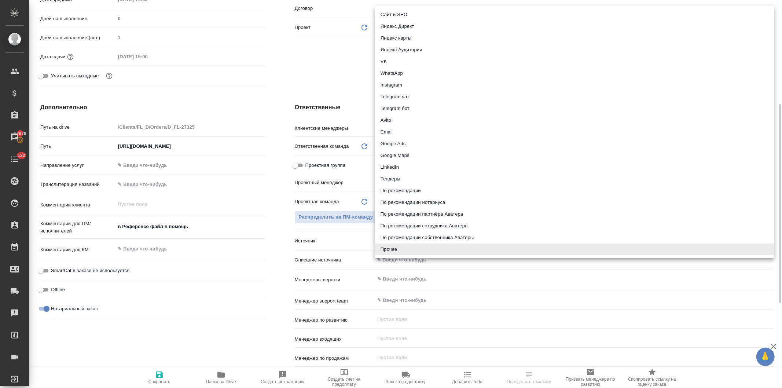
click at [384, 240] on body "🙏 .cls-1 fill:#fff; AWATERA [PERSON_NAME] Спецификации Заказы 17978 Чаты 122 To…" at bounding box center [391, 194] width 782 height 388
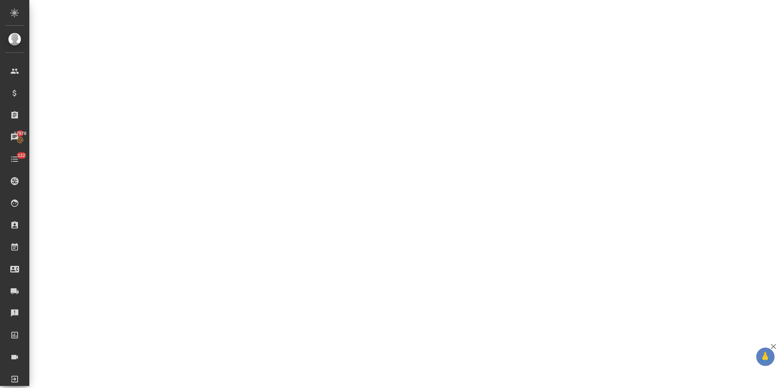
select select "RU"
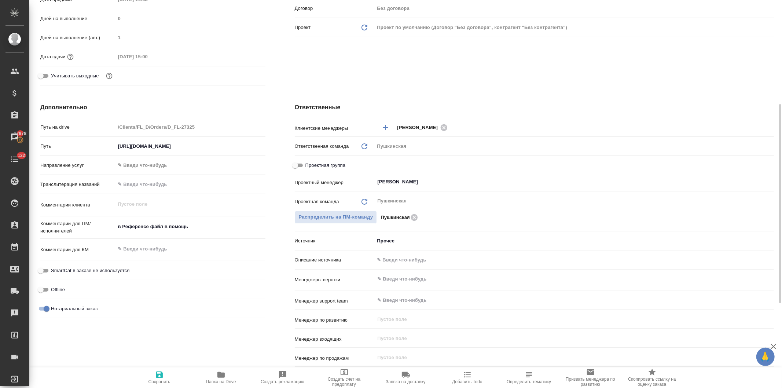
type textarea "x"
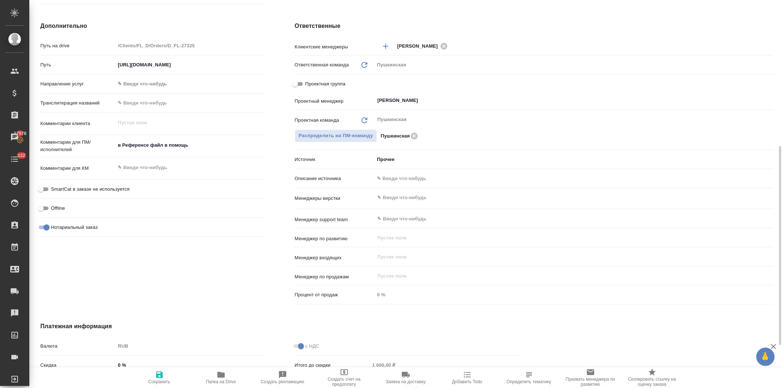
click at [383, 158] on body "🙏 .cls-1 fill:#fff; AWATERA Давыдова Елена Клиенты Спецификации Заказы 17978 Ча…" at bounding box center [391, 194] width 782 height 388
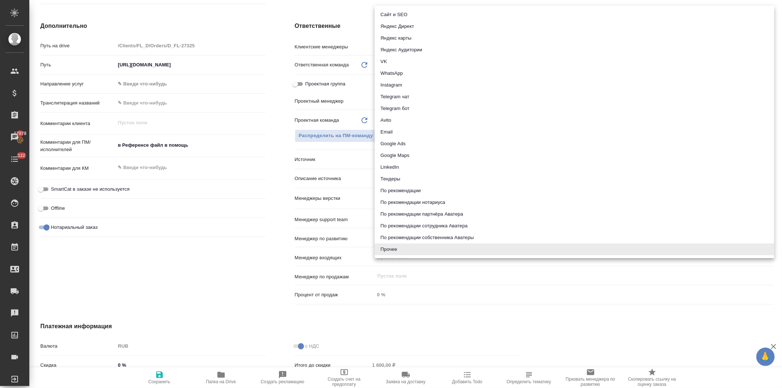
click at [393, 202] on li "По рекомендации нотариуса" at bounding box center [575, 203] width 400 height 12
type textarea "x"
type input "notaryRecommendation"
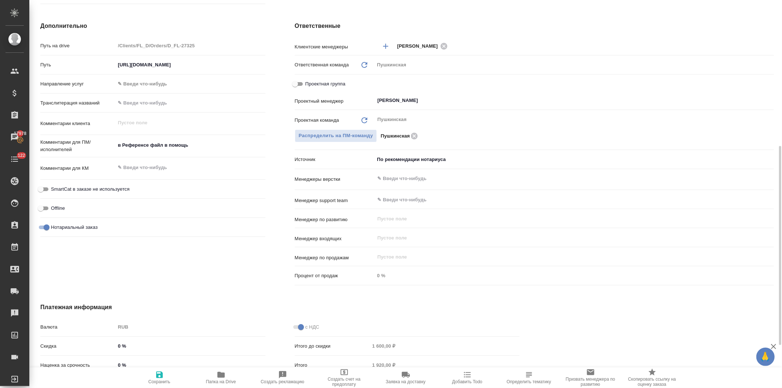
click at [161, 378] on icon "button" at bounding box center [159, 375] width 7 height 7
type textarea "x"
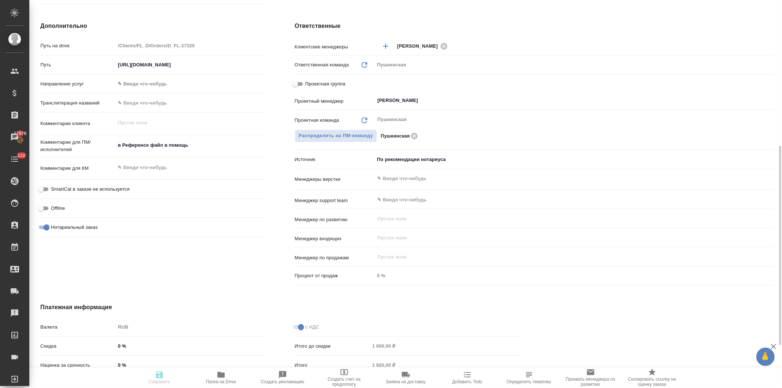
type textarea "x"
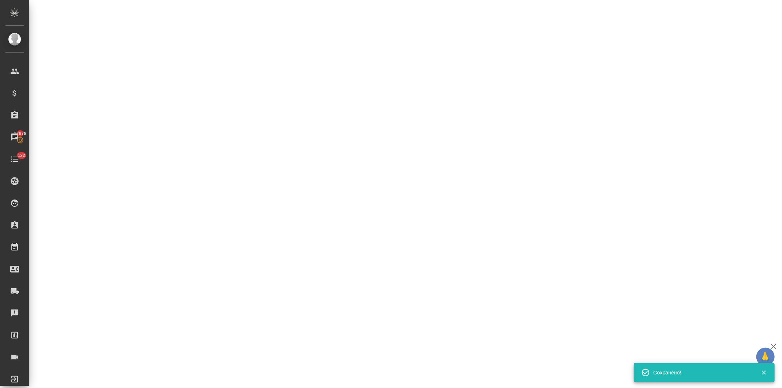
select select "RU"
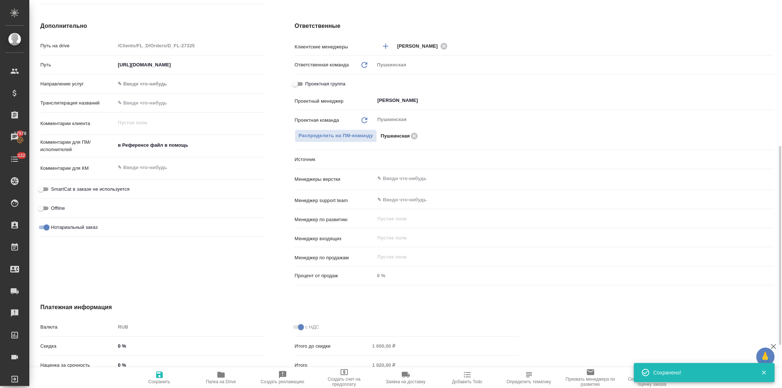
type textarea "x"
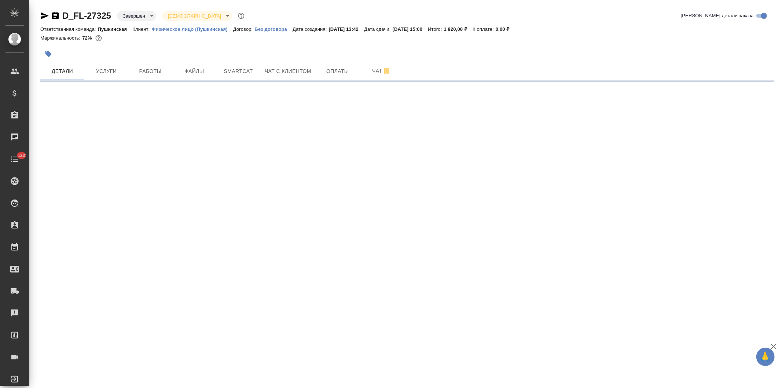
select select "RU"
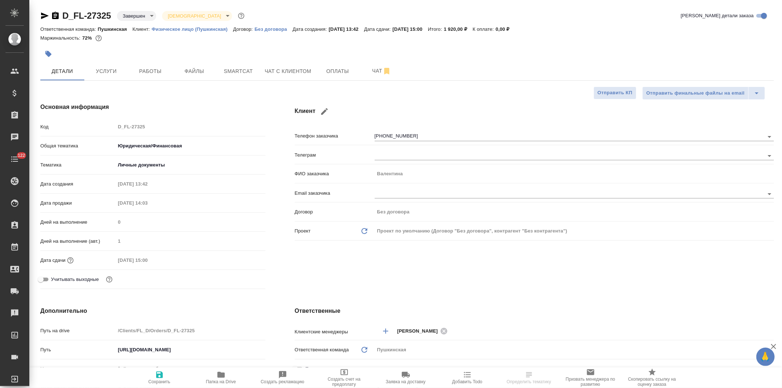
type textarea "x"
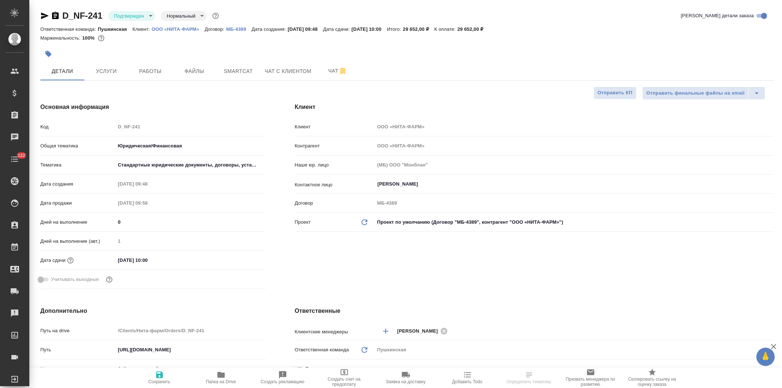
select select "RU"
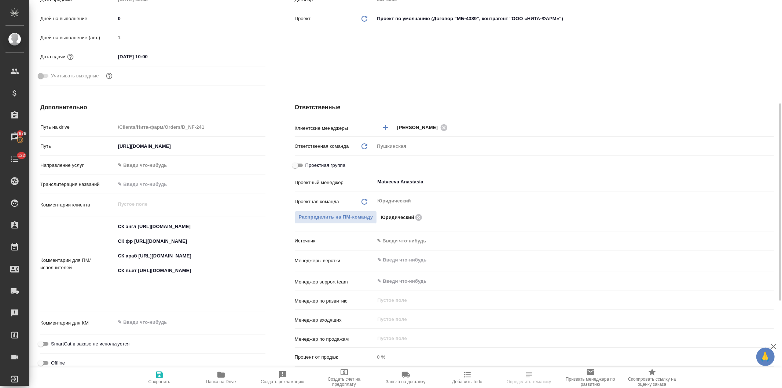
click at [398, 239] on body "🙏 .cls-1 fill:#fff; AWATERA [PERSON_NAME] Спецификации Заказы 17979 Чаты 122 To…" at bounding box center [391, 194] width 782 height 388
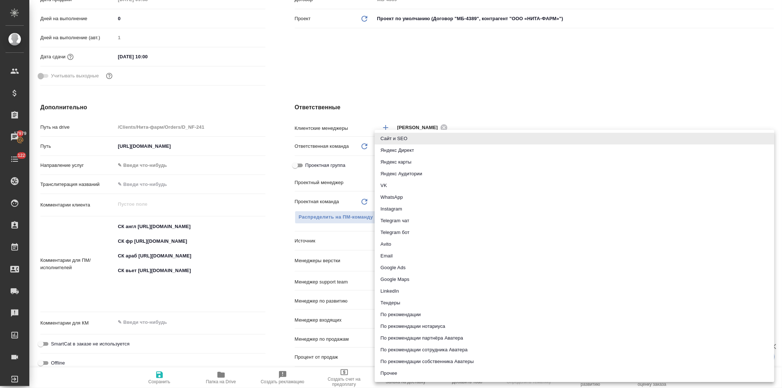
click at [392, 255] on li "Email" at bounding box center [575, 256] width 400 height 12
type input "emailAds"
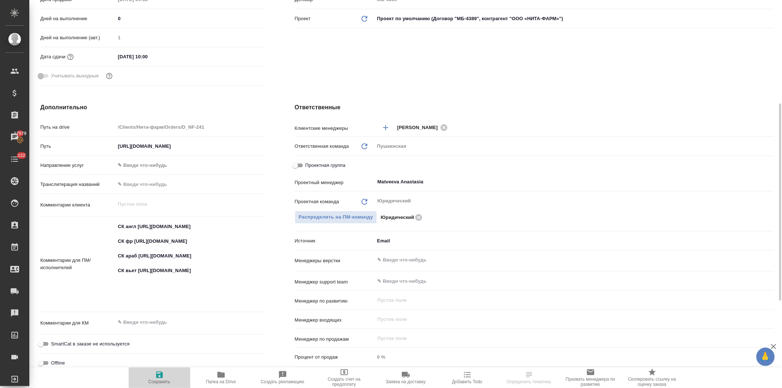
click at [161, 376] on icon "button" at bounding box center [159, 375] width 7 height 7
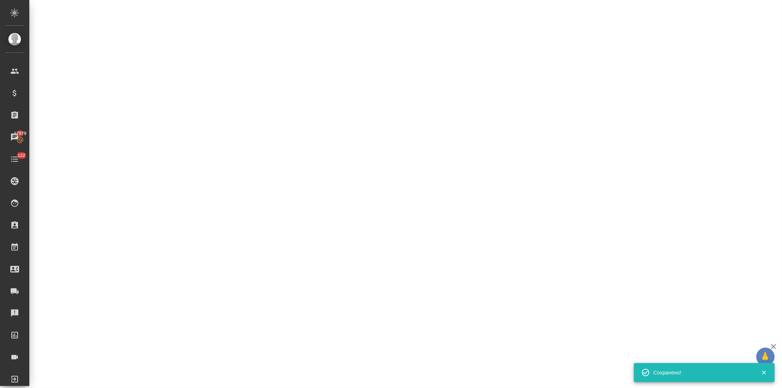
select select "RU"
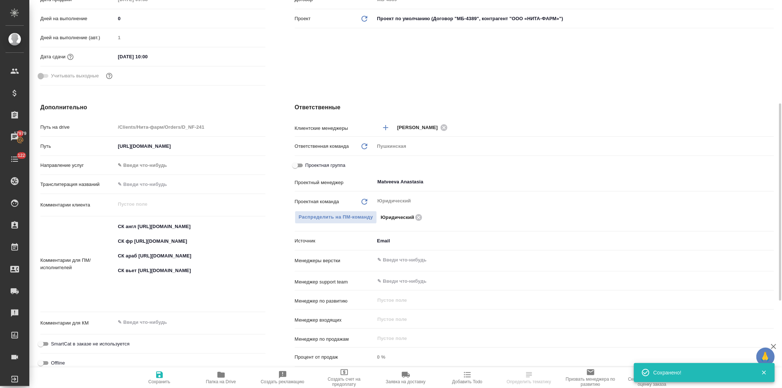
type textarea "x"
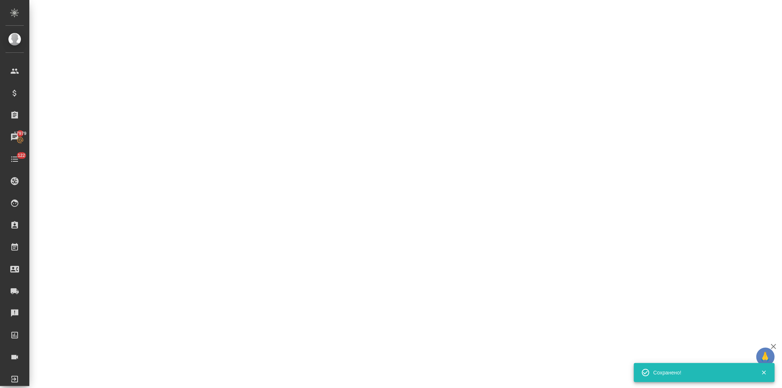
select select "RU"
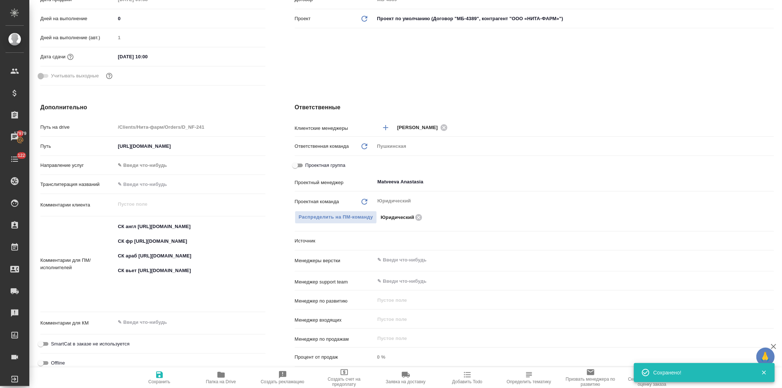
type textarea "x"
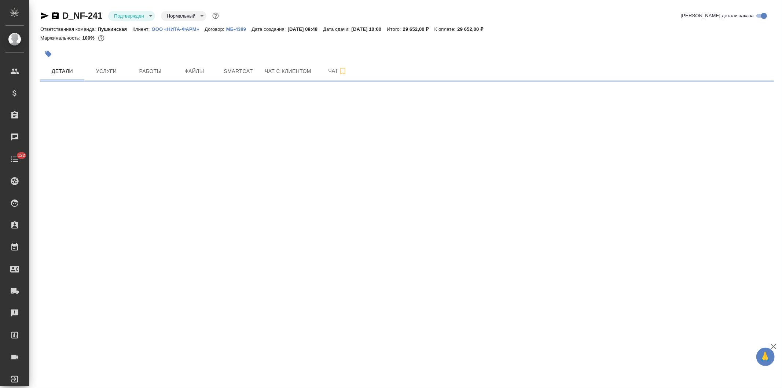
select select "RU"
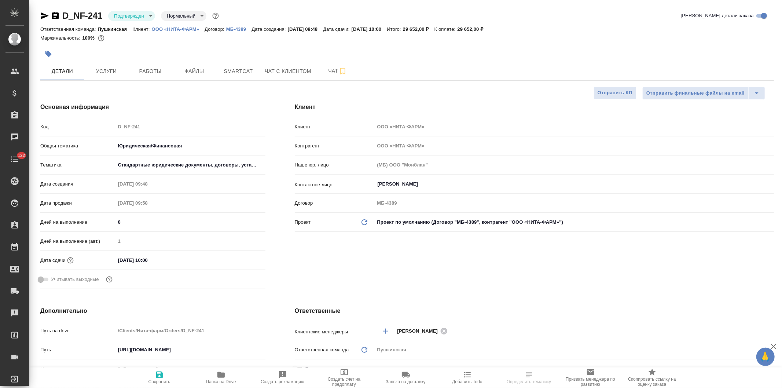
type textarea "x"
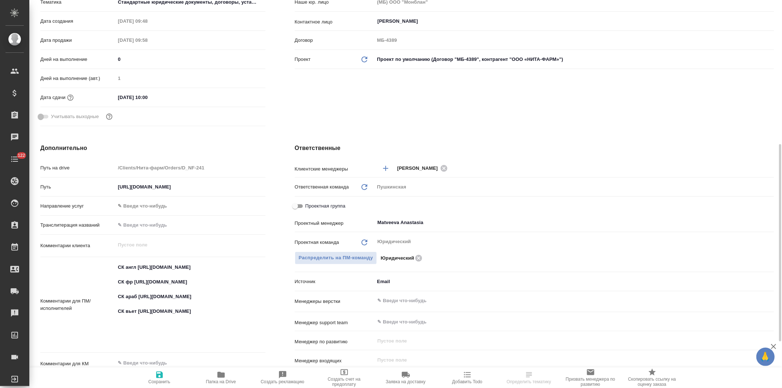
scroll to position [204, 0]
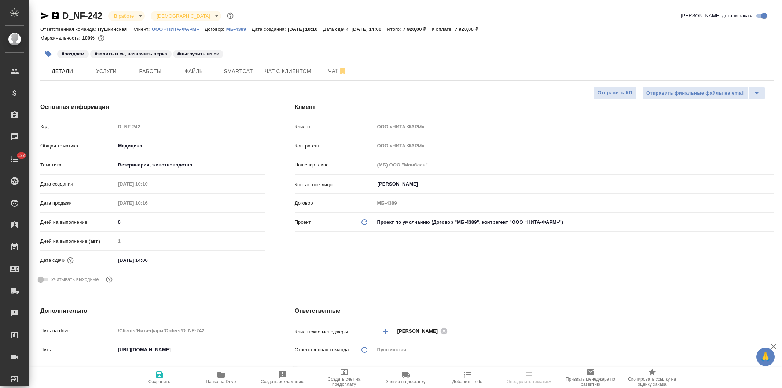
select select "RU"
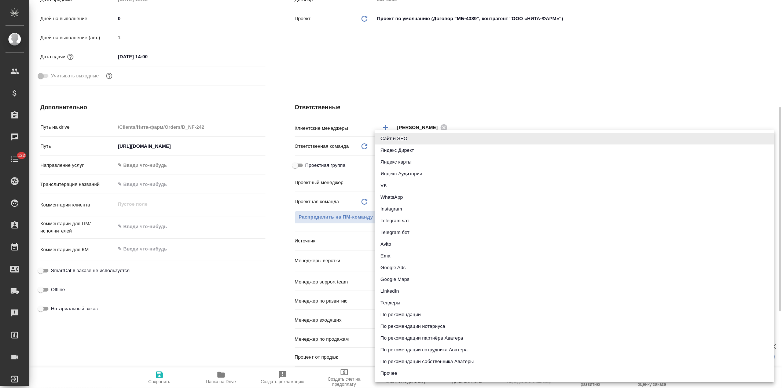
click at [399, 237] on body "🙏 .cls-1 fill:#fff; AWATERA Давыдова Елена Клиенты Спецификации Заказы Чаты 122…" at bounding box center [391, 194] width 782 height 388
click at [389, 255] on li "Email" at bounding box center [575, 256] width 400 height 12
type input "emailAds"
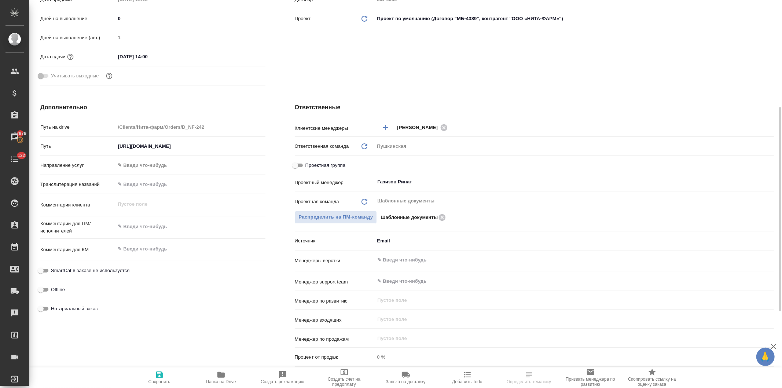
click at [159, 378] on icon "button" at bounding box center [159, 375] width 7 height 7
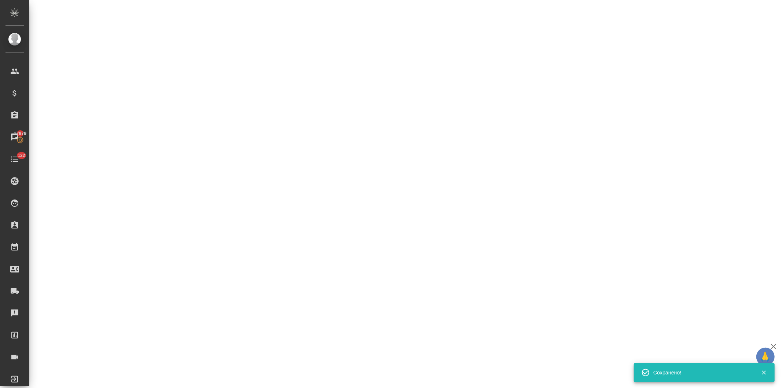
select select "RU"
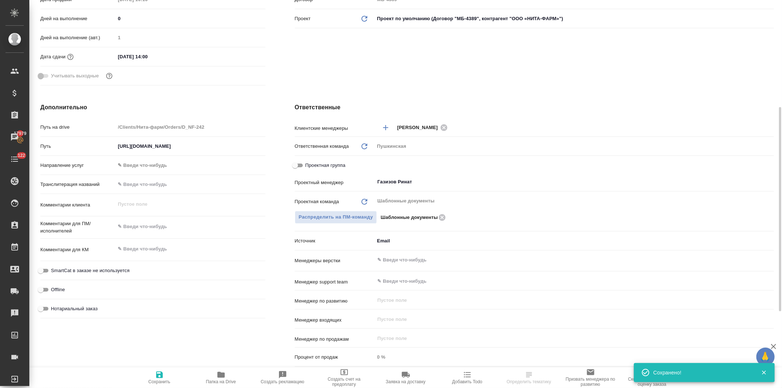
type textarea "x"
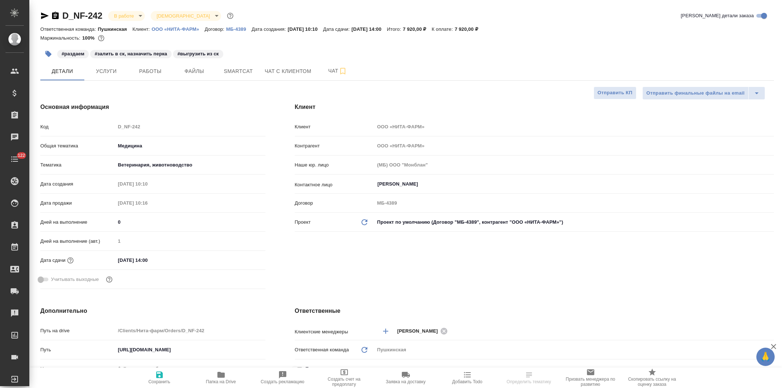
select select "RU"
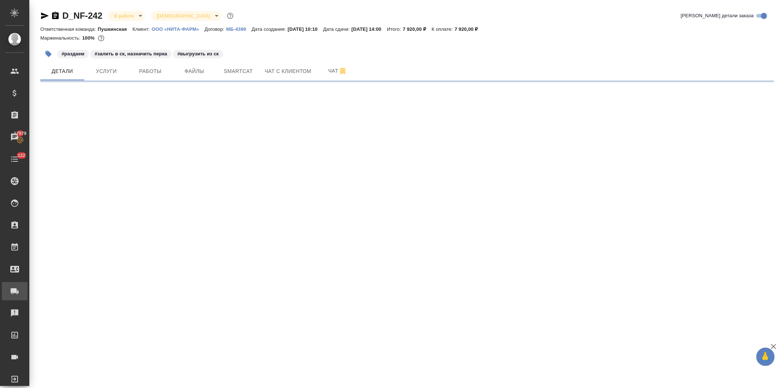
select select "RU"
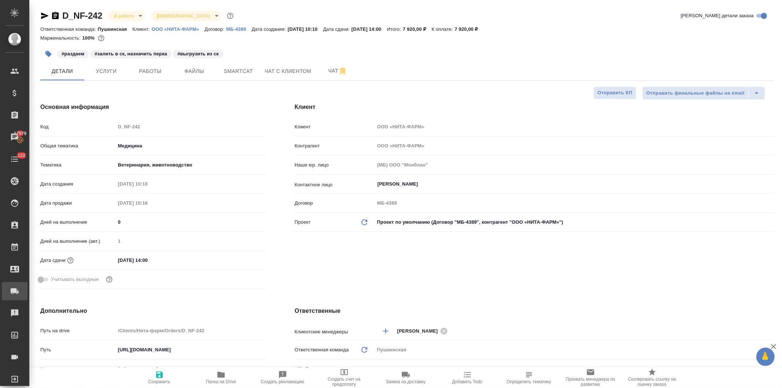
type textarea "x"
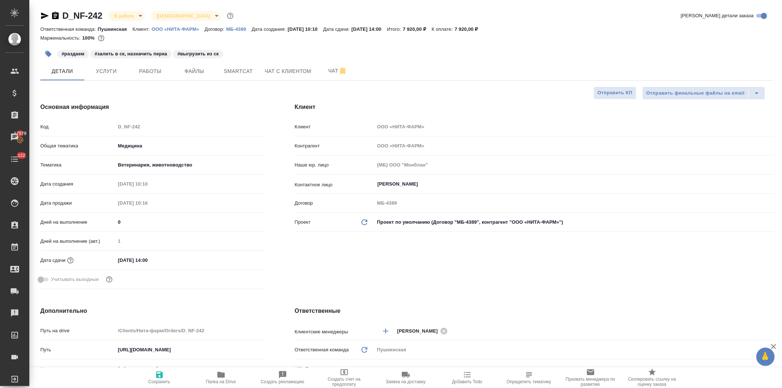
type textarea "x"
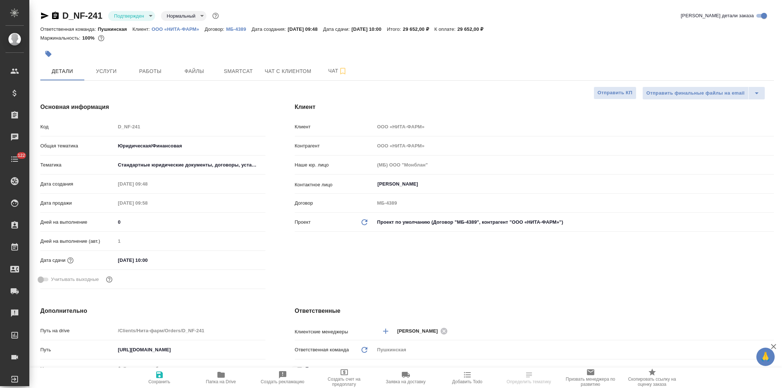
select select "RU"
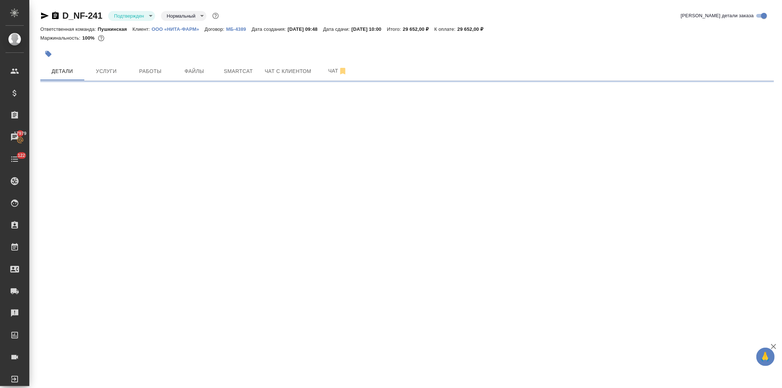
select select "RU"
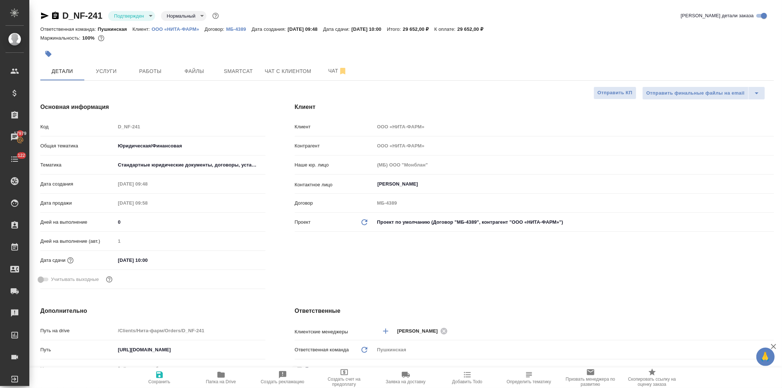
type textarea "x"
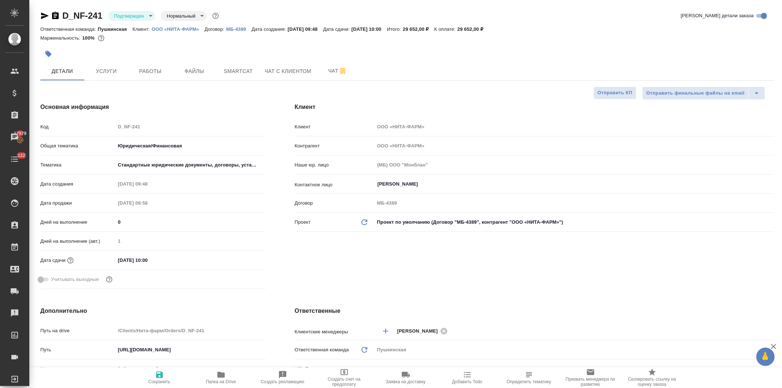
type textarea "x"
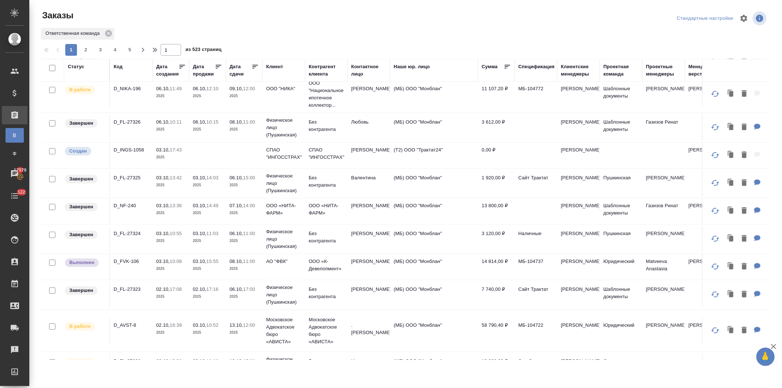
scroll to position [367, 0]
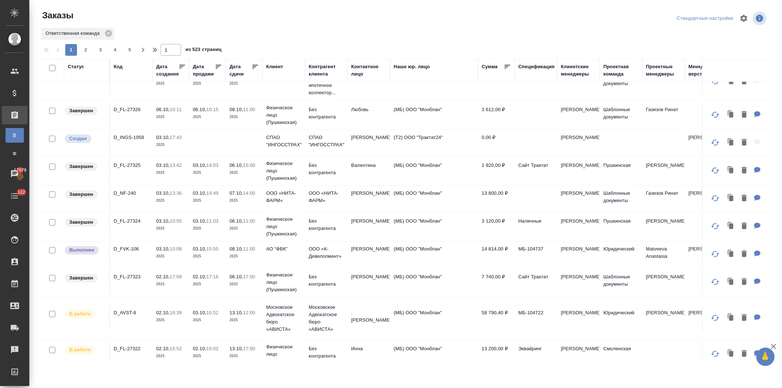
click at [244, 251] on p "11:00" at bounding box center [249, 249] width 12 height 6
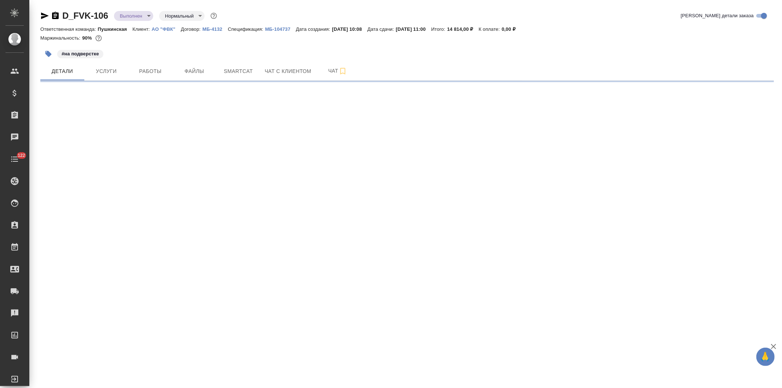
select select "RU"
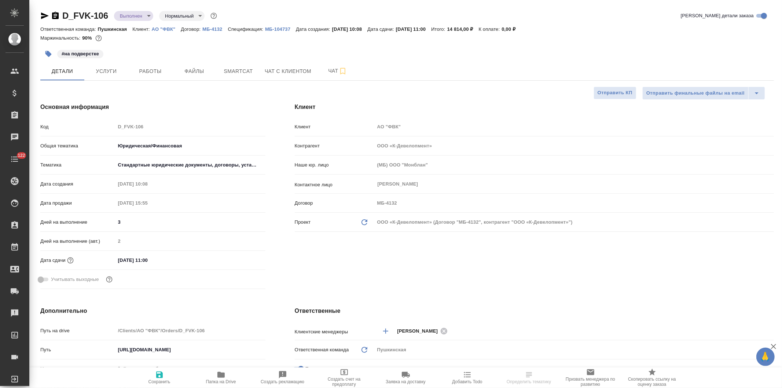
type textarea "x"
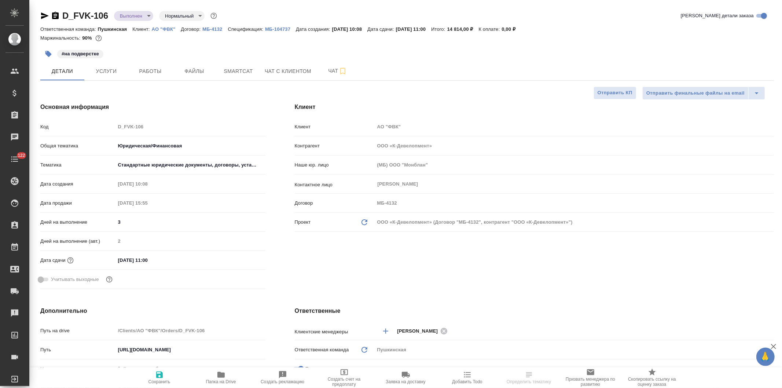
type textarea "x"
select select "RU"
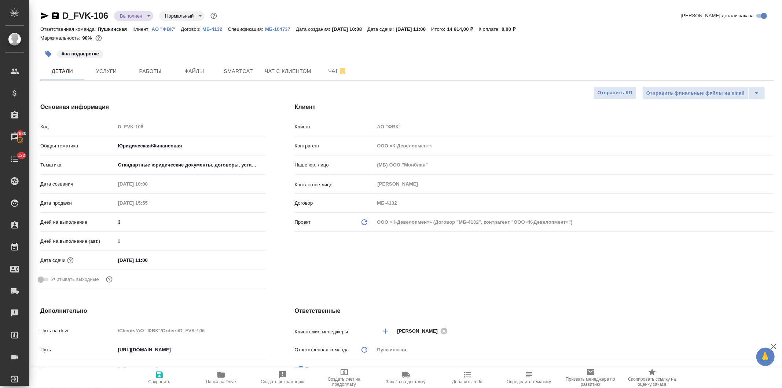
type textarea "x"
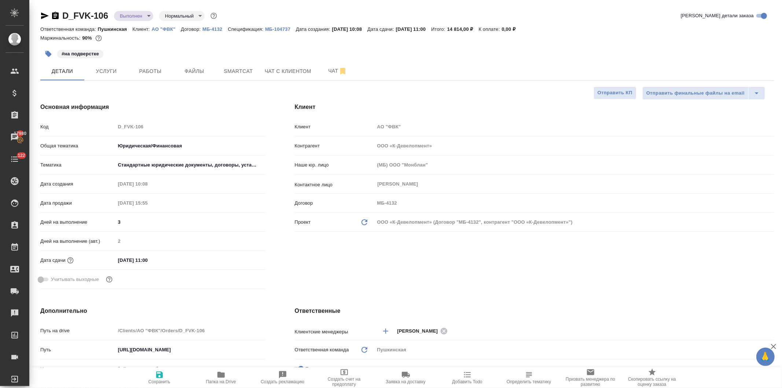
type textarea "x"
click at [107, 131] on div "Код D_FVK-106" at bounding box center [152, 126] width 225 height 13
type textarea "x"
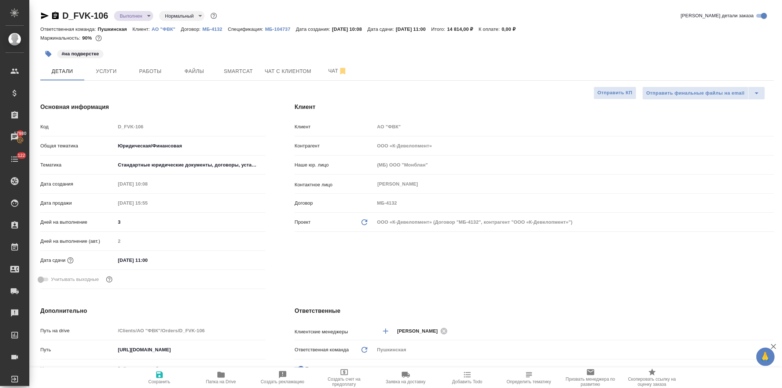
type textarea "x"
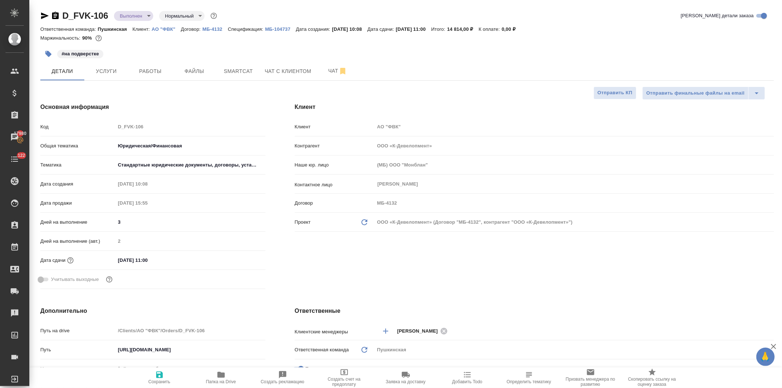
type textarea "x"
click at [222, 376] on icon "button" at bounding box center [220, 375] width 7 height 6
type textarea "x"
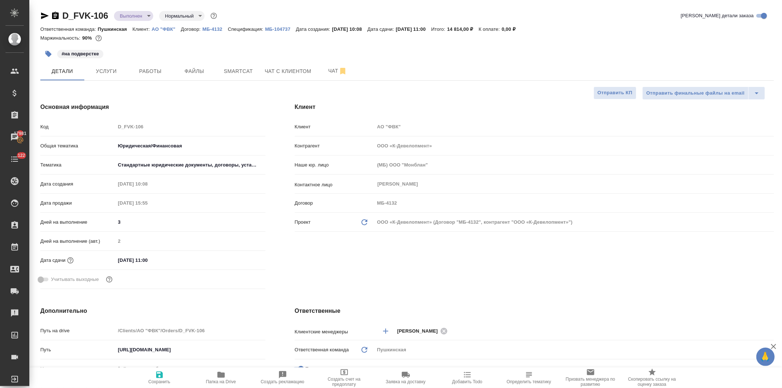
type textarea "x"
click at [109, 70] on span "Услуги" at bounding box center [106, 71] width 35 height 9
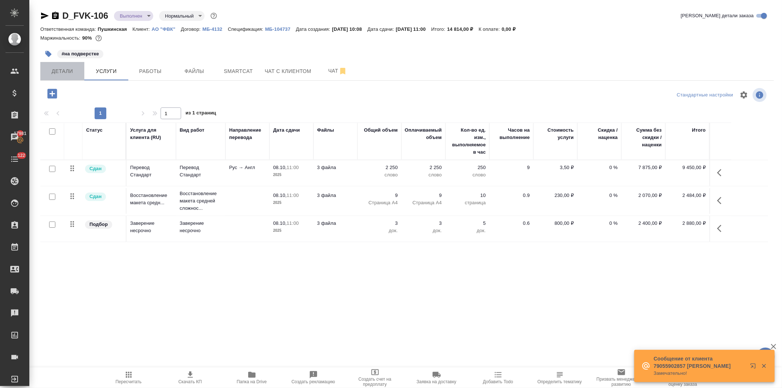
click at [66, 71] on span "Детали" at bounding box center [62, 71] width 35 height 9
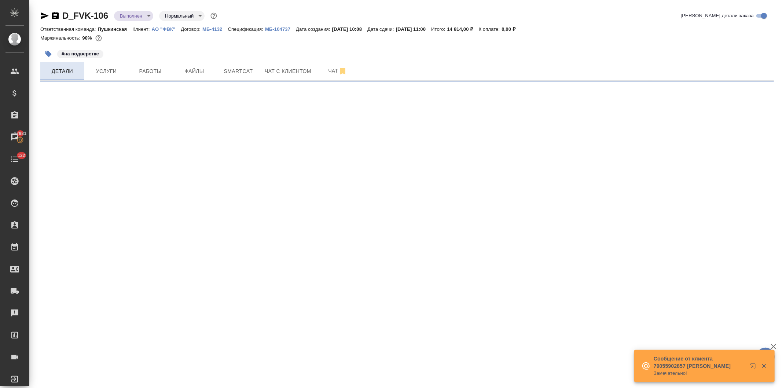
select select "RU"
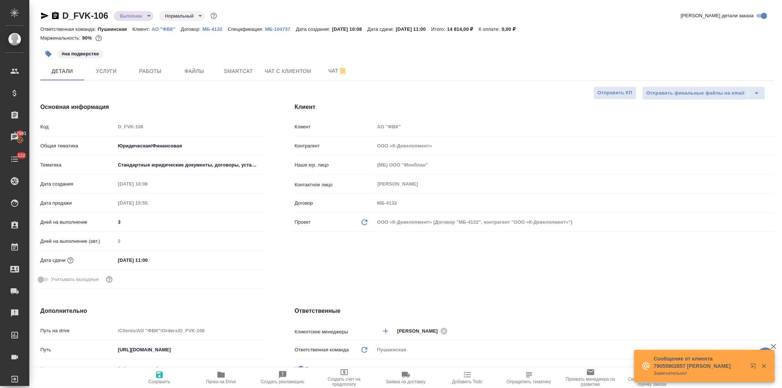
type textarea "x"
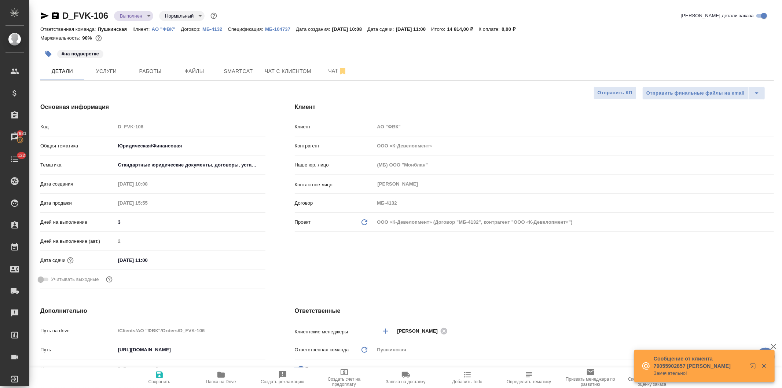
type textarea "x"
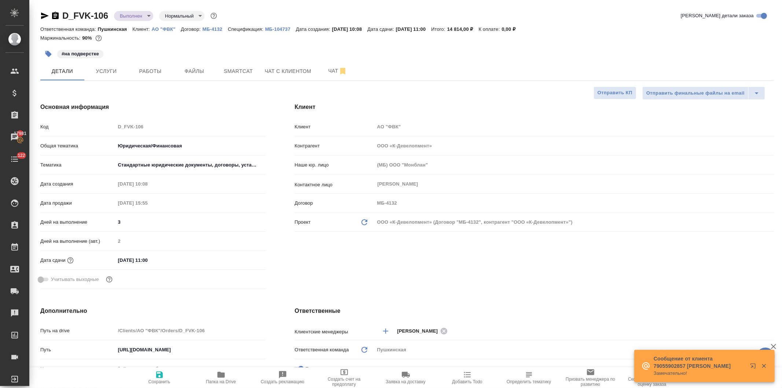
type textarea "x"
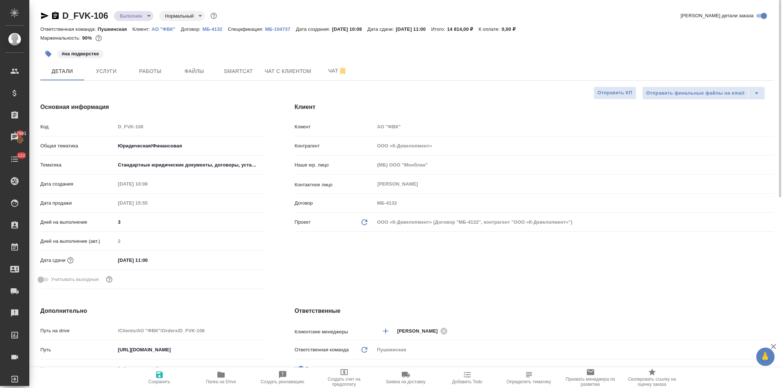
type textarea "x"
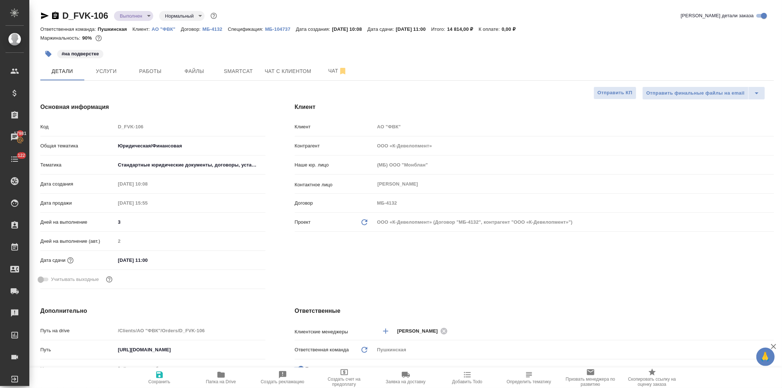
type textarea "x"
click at [222, 377] on icon "button" at bounding box center [220, 375] width 7 height 6
type textarea "x"
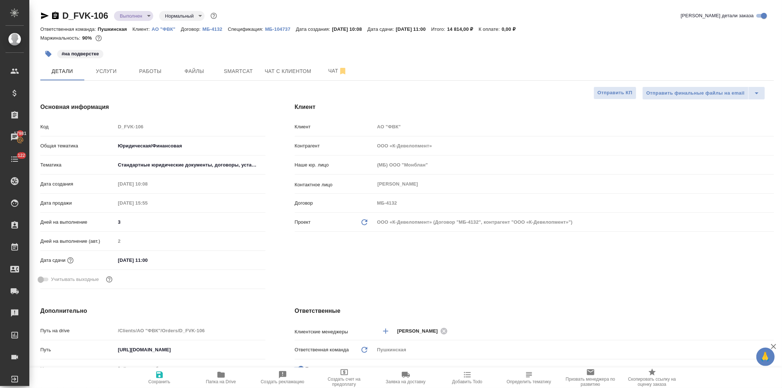
type textarea "x"
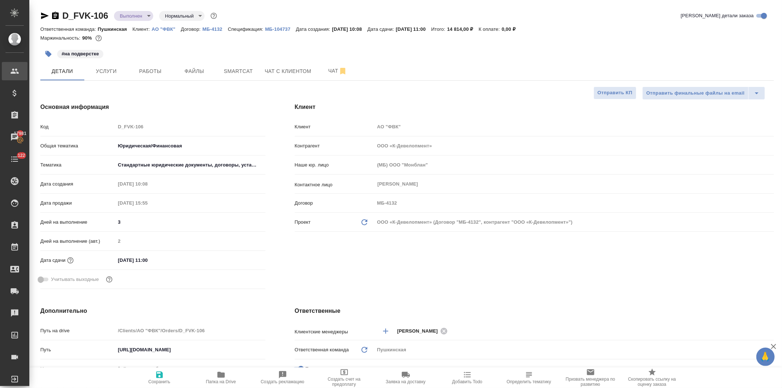
type textarea "x"
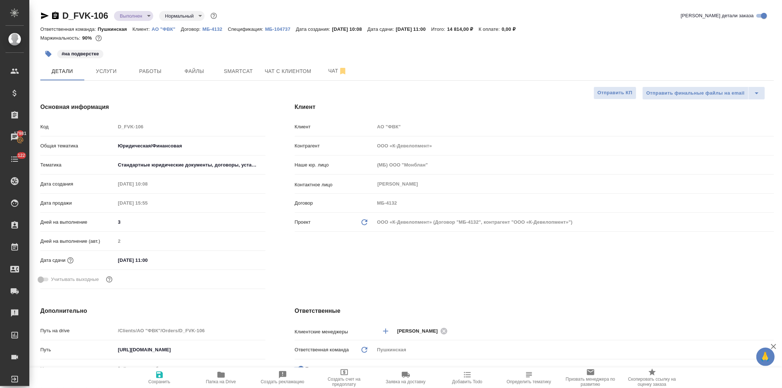
type textarea "x"
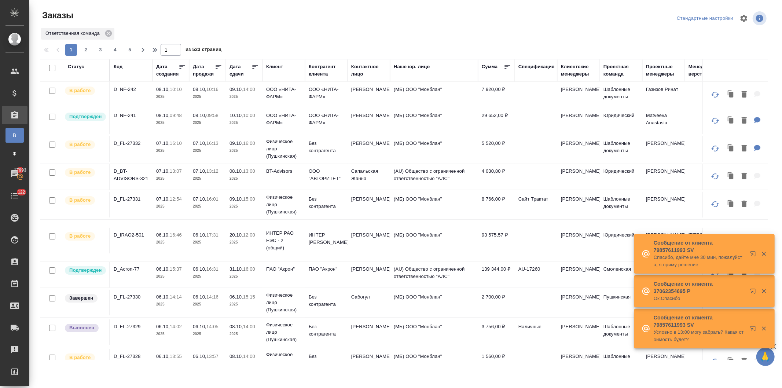
click at [277, 66] on div "Клиент" at bounding box center [274, 66] width 17 height 7
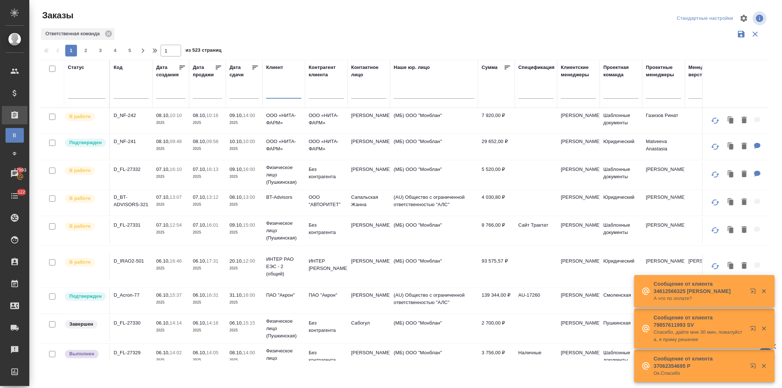
click at [275, 94] on input "text" at bounding box center [283, 93] width 35 height 9
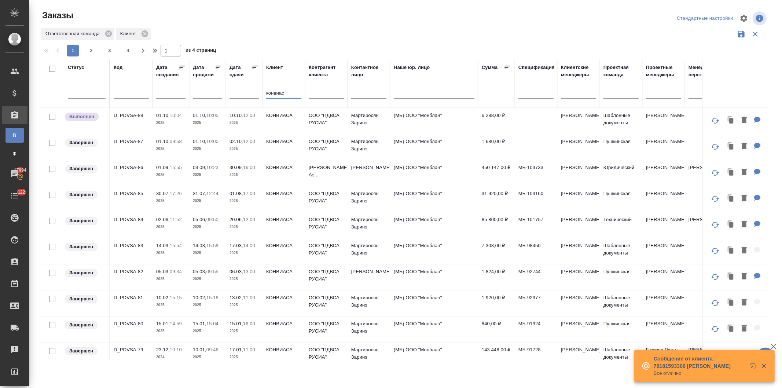
type input "конвиас"
click at [251, 117] on p "12:00" at bounding box center [249, 116] width 12 height 6
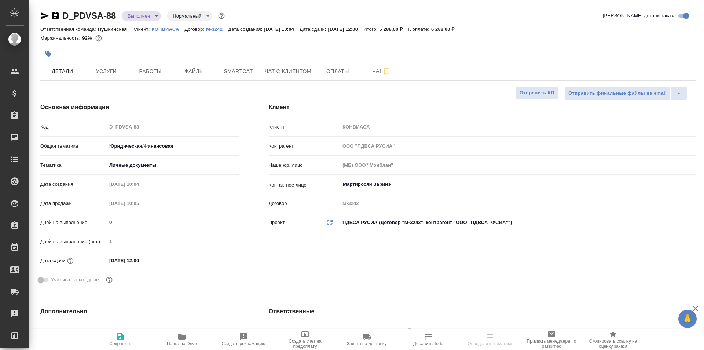
select select "RU"
type textarea "x"
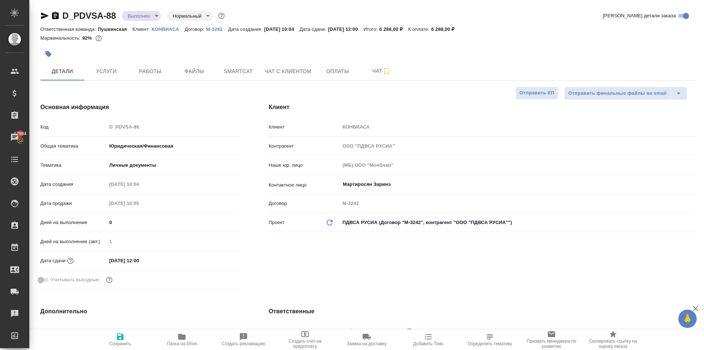
type textarea "x"
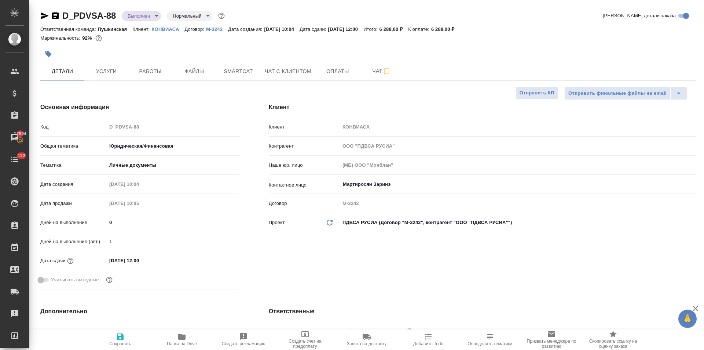
type textarea "x"
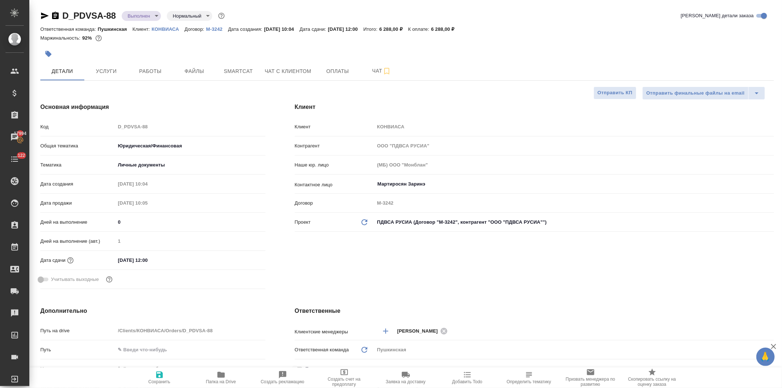
type textarea "x"
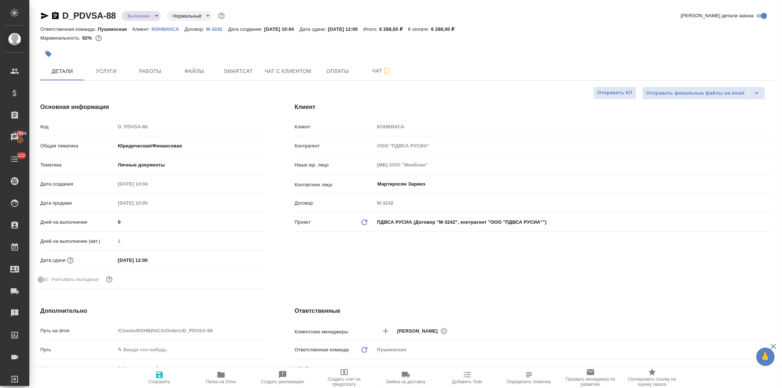
type textarea "x"
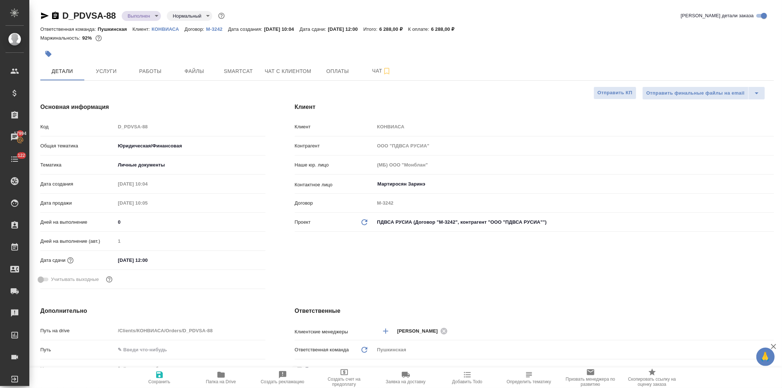
type textarea "x"
click at [224, 349] on icon "button" at bounding box center [220, 375] width 7 height 6
type textarea "x"
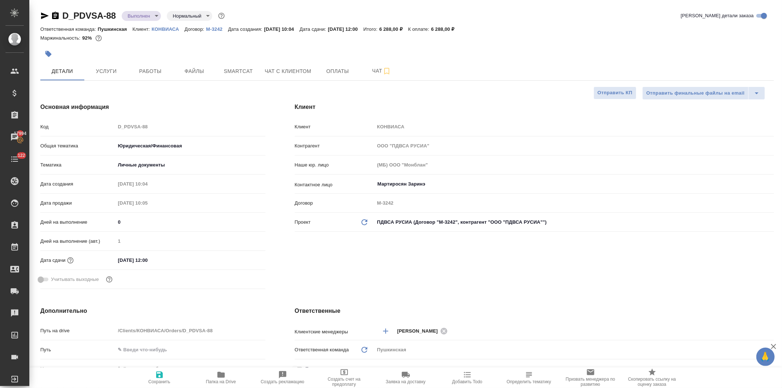
type textarea "x"
click at [101, 72] on span "Услуги" at bounding box center [106, 71] width 35 height 9
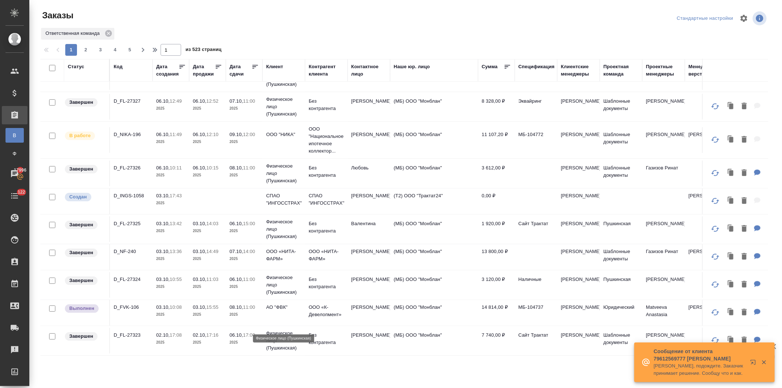
scroll to position [326, 0]
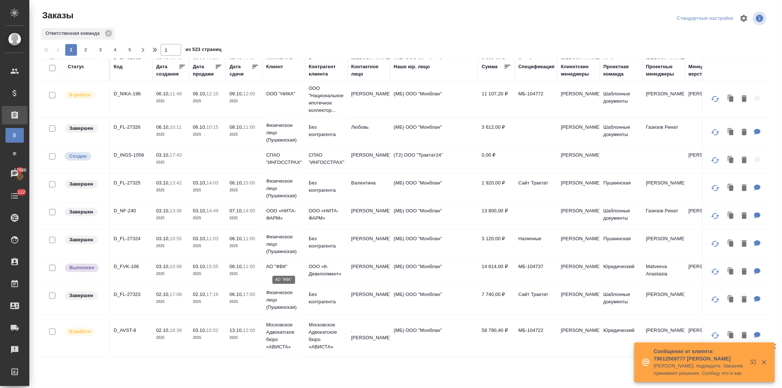
click at [277, 268] on p "АО "ФВК"" at bounding box center [283, 266] width 35 height 7
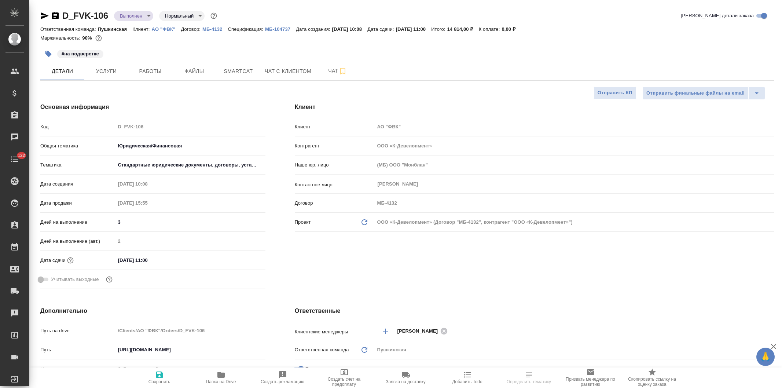
select select "RU"
click at [149, 71] on span "Работы" at bounding box center [150, 71] width 35 height 9
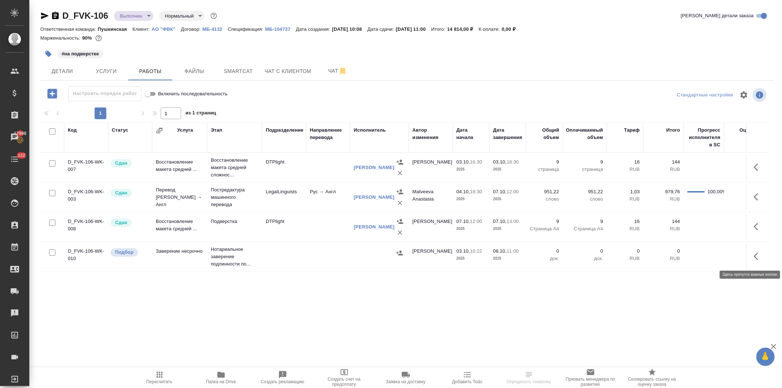
click at [753, 255] on button "button" at bounding box center [759, 257] width 18 height 18
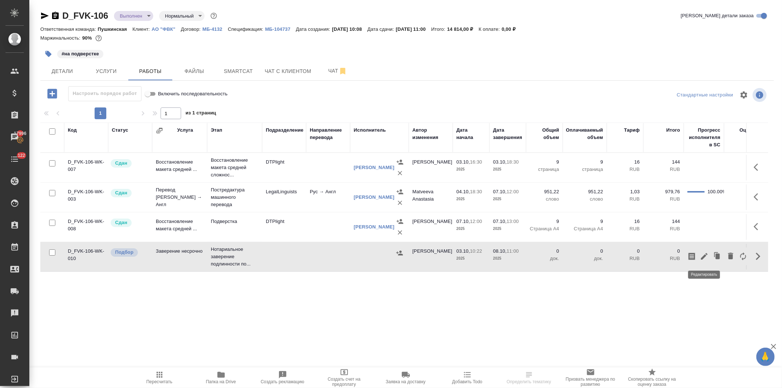
click at [702, 255] on icon "button" at bounding box center [704, 256] width 9 height 9
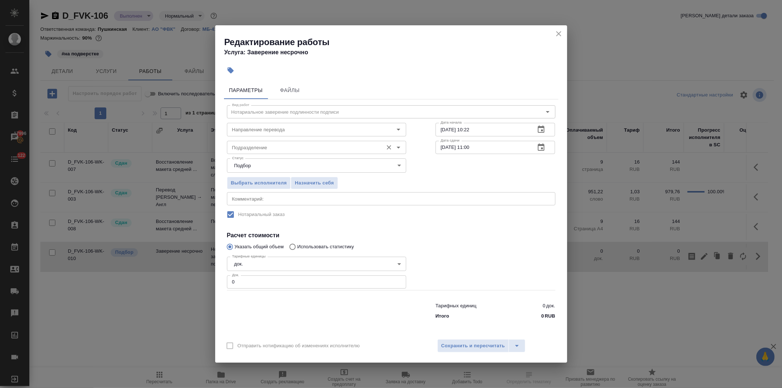
click at [274, 149] on input "Подразделение" at bounding box center [304, 147] width 150 height 9
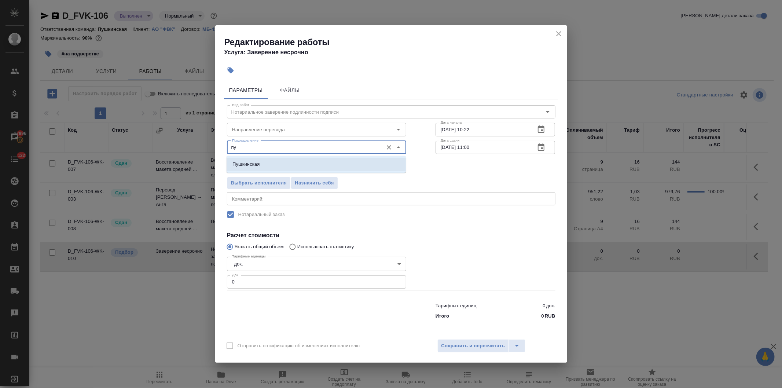
click at [265, 163] on li "Пушкинская" at bounding box center [316, 164] width 179 height 13
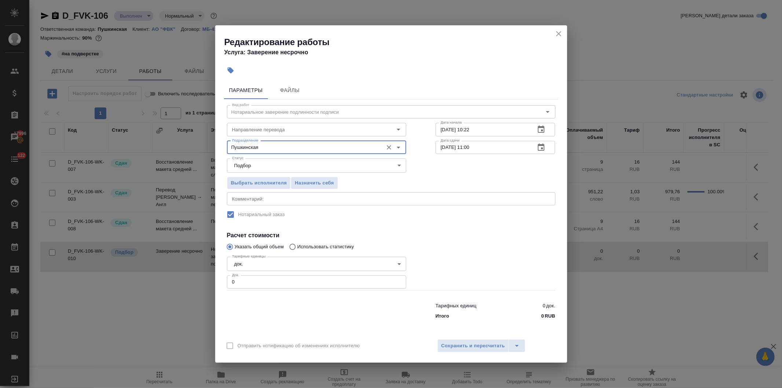
type input "Пушкинская"
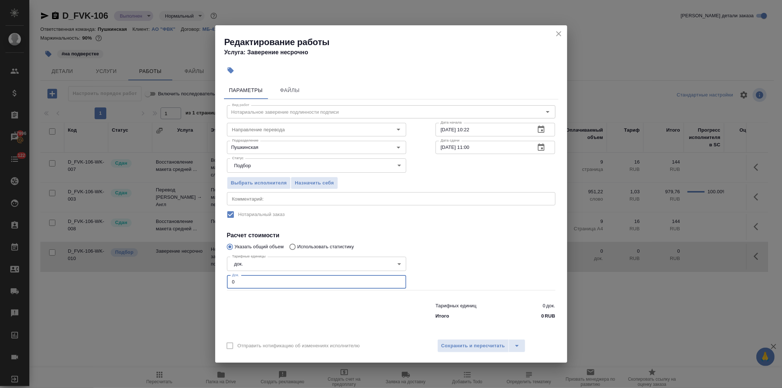
drag, startPoint x: 244, startPoint y: 281, endPoint x: 212, endPoint y: 284, distance: 31.7
click at [212, 284] on div "Редактирование работы Услуга: Заверение несрочно Параметры Файлы Вид работ Нота…" at bounding box center [391, 194] width 782 height 388
type input "3"
click at [472, 345] on span "Сохранить и пересчитать" at bounding box center [474, 346] width 64 height 8
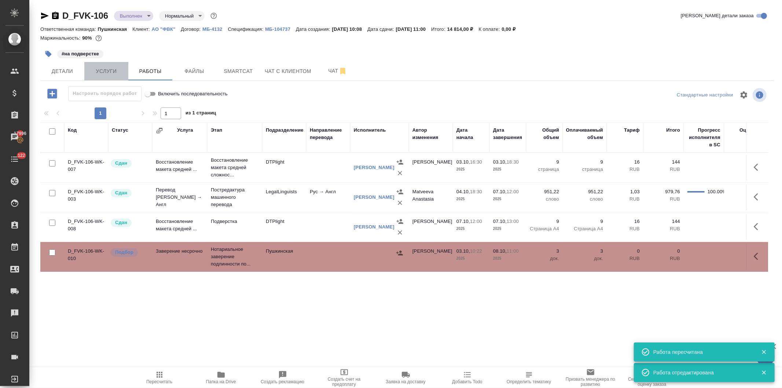
click at [106, 69] on span "Услуги" at bounding box center [106, 71] width 35 height 9
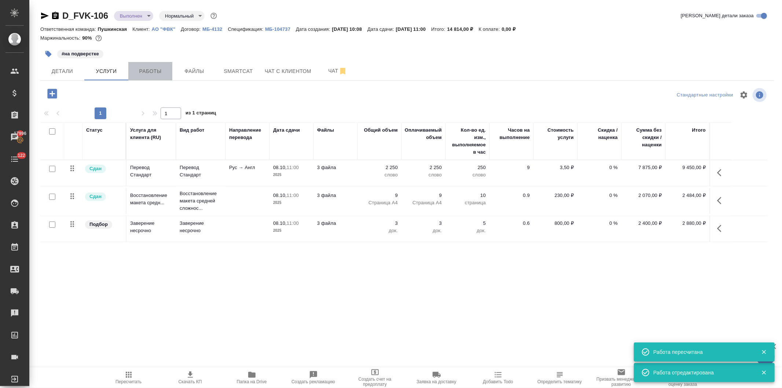
click at [143, 69] on span "Работы" at bounding box center [150, 71] width 35 height 9
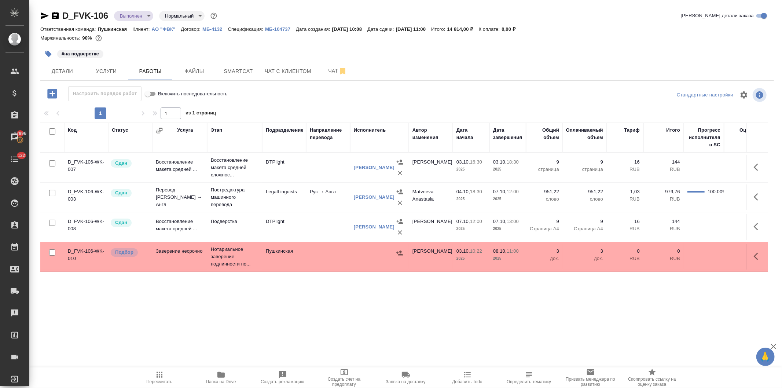
click at [398, 252] on icon "button" at bounding box center [399, 253] width 7 height 5
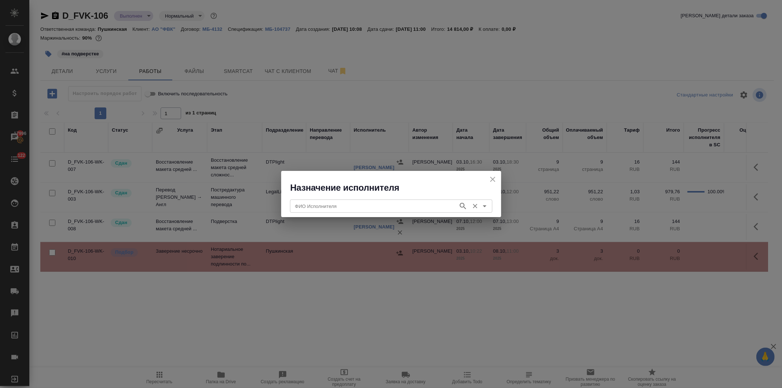
click at [330, 209] on input "ФИО Исполнителя" at bounding box center [373, 206] width 162 height 9
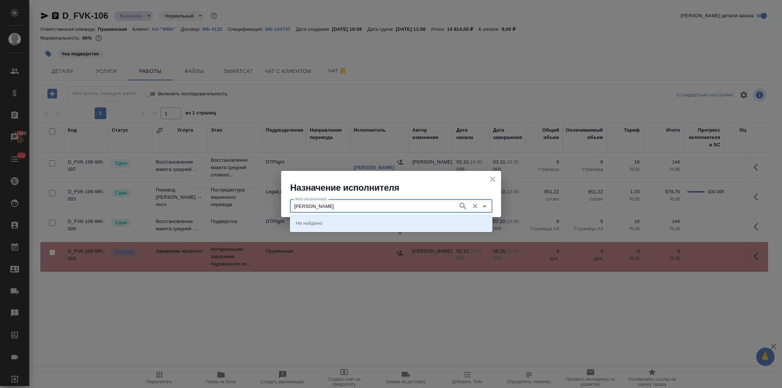
type input "коваль"
type input "е"
type input "коваль евгений"
click at [490, 178] on icon "close" at bounding box center [493, 179] width 9 height 9
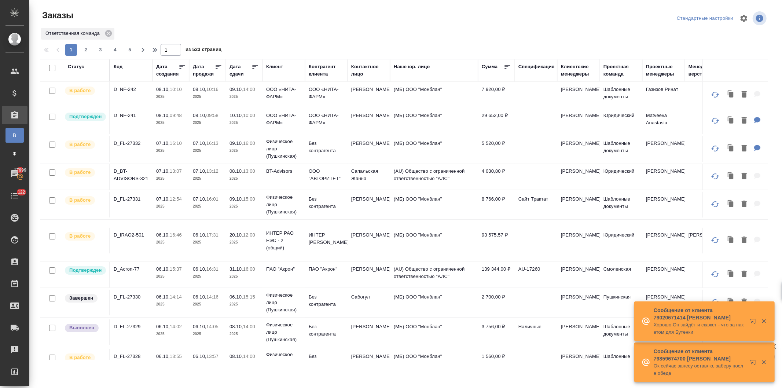
click at [271, 65] on div "Клиент" at bounding box center [274, 66] width 17 height 7
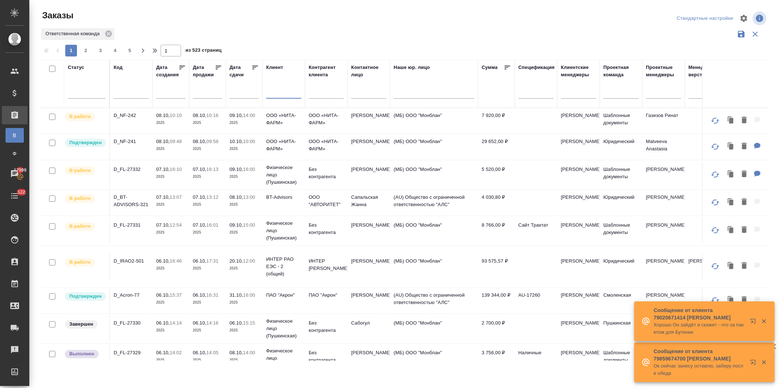
click at [271, 94] on input "text" at bounding box center [283, 93] width 35 height 9
type input "ника"
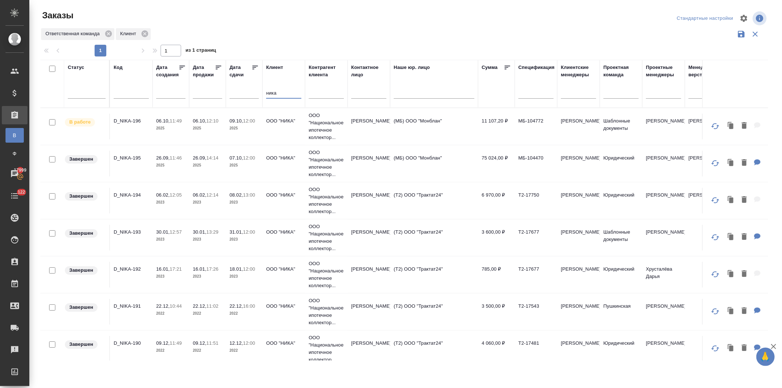
click at [255, 160] on p "12:00" at bounding box center [249, 158] width 12 height 6
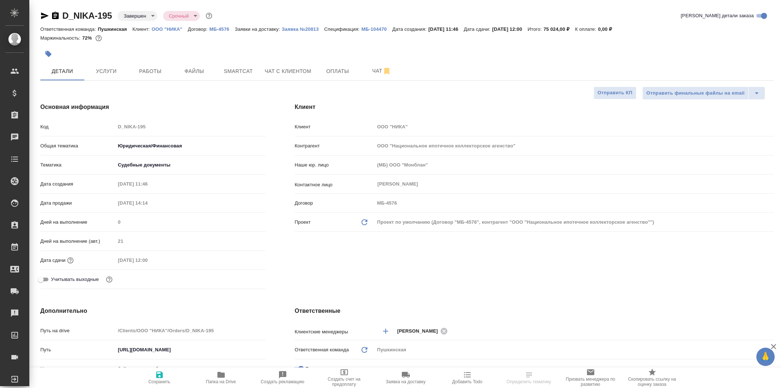
select select "RU"
type input "[PERSON_NAME]"
click at [166, 28] on p "ООО "НИКА"" at bounding box center [170, 29] width 36 height 6
select select "RU"
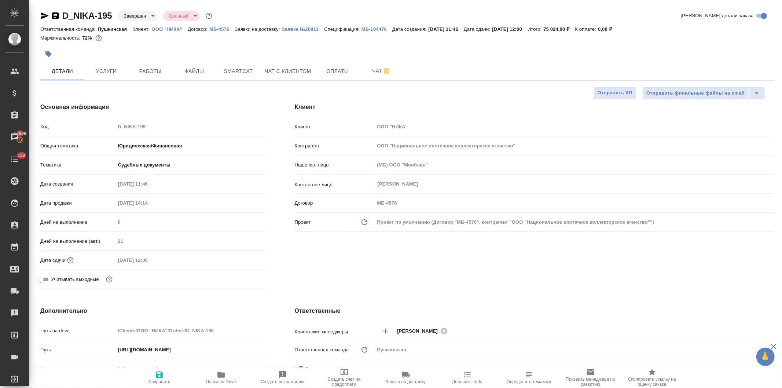
type textarea "x"
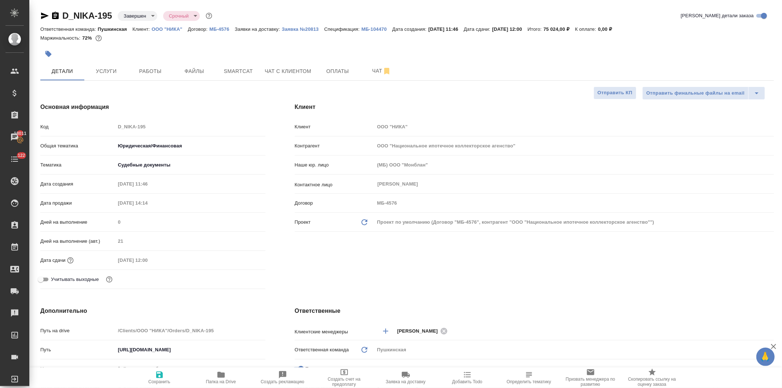
type textarea "x"
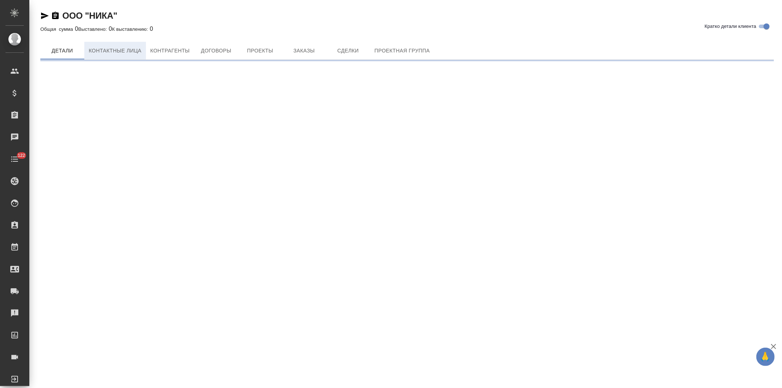
click at [111, 47] on span "Контактные лица" at bounding box center [115, 50] width 53 height 9
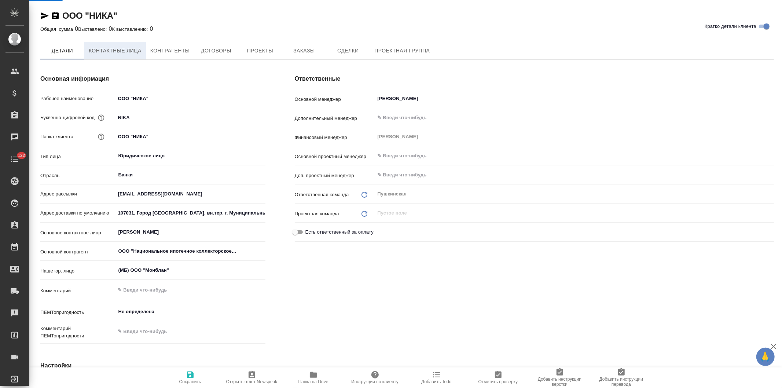
select select "RU"
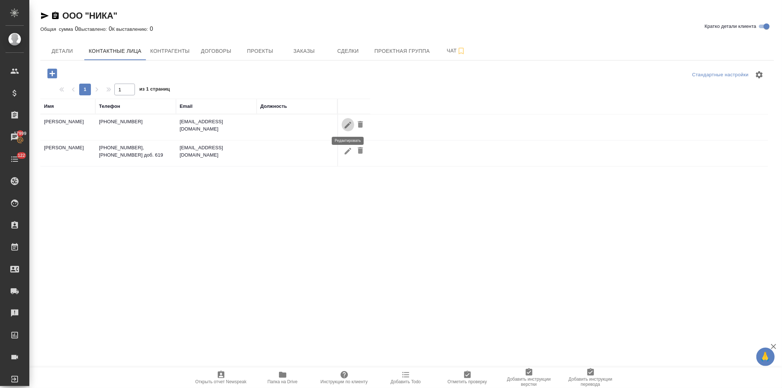
click at [344, 125] on icon "button" at bounding box center [348, 125] width 9 height 9
type input "[PERSON_NAME]"
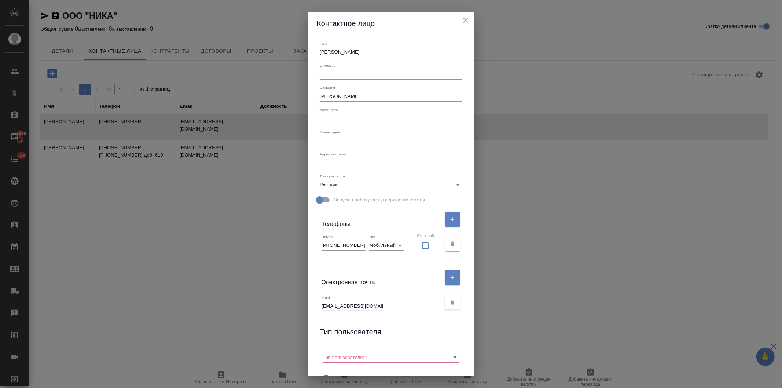
drag, startPoint x: 365, startPoint y: 303, endPoint x: 323, endPoint y: 305, distance: 41.9
click at [311, 304] on div "Контактное лицо Имя [PERSON_NAME] Отчество [PERSON_NAME] Должность Коментарий x…" at bounding box center [391, 194] width 782 height 388
click at [463, 19] on icon "close" at bounding box center [465, 20] width 5 height 5
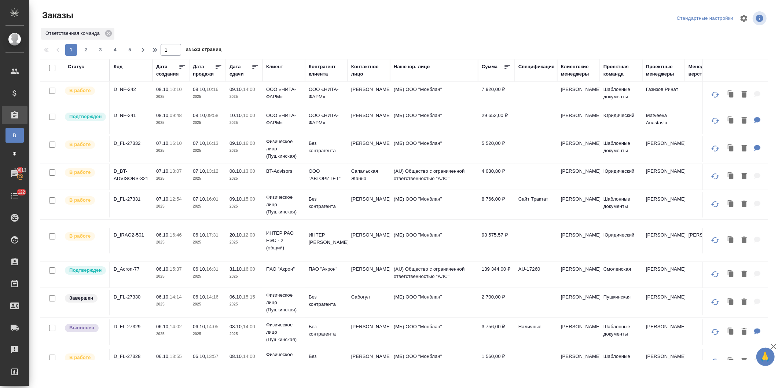
click at [272, 65] on div "Клиент" at bounding box center [274, 66] width 17 height 7
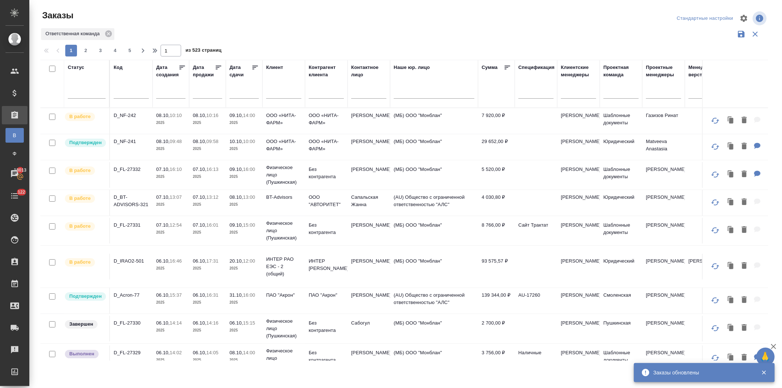
click at [279, 94] on input "text" at bounding box center [283, 93] width 35 height 9
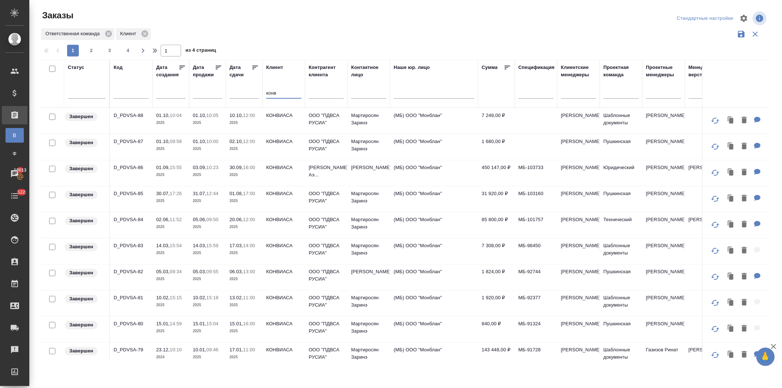
type input "конв"
click at [275, 119] on td "КОНВИАСА" at bounding box center [284, 121] width 43 height 26
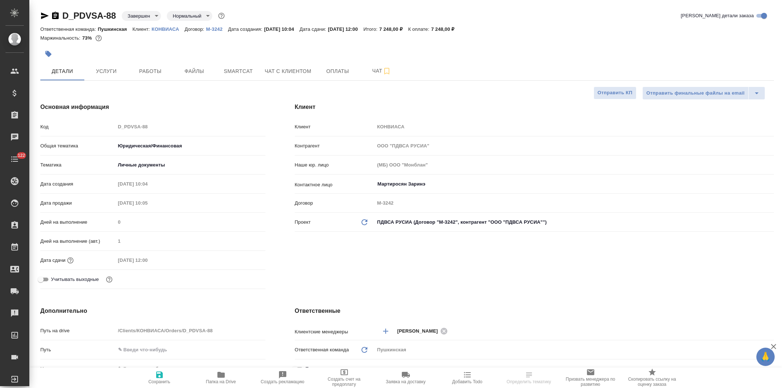
select select "RU"
click at [101, 74] on span "Услуги" at bounding box center [106, 71] width 35 height 9
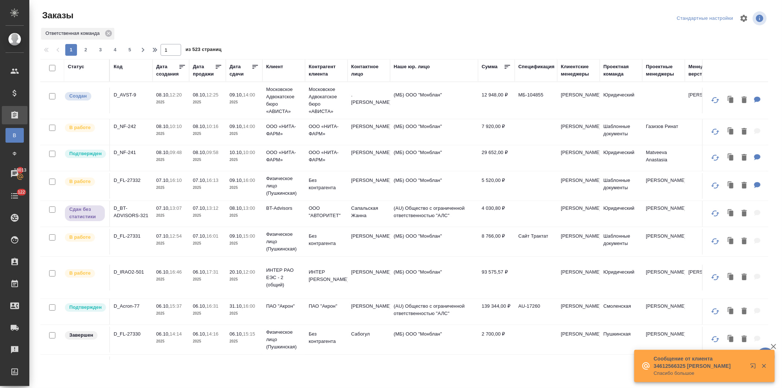
click at [282, 102] on p "Московское Адвокатское бюро «АВИСТА»" at bounding box center [283, 100] width 35 height 29
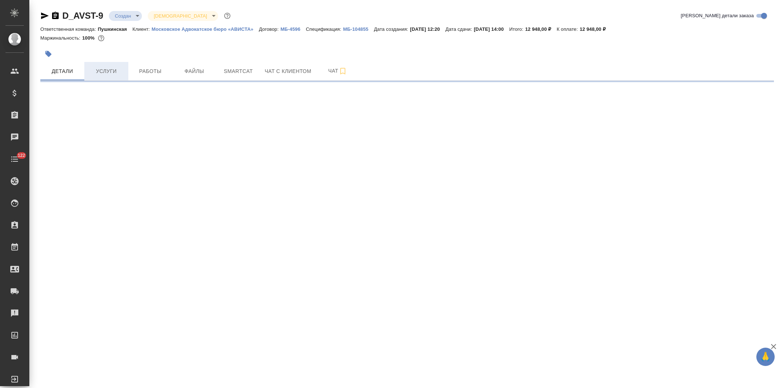
click at [98, 69] on span "Услуги" at bounding box center [106, 71] width 35 height 9
select select "RU"
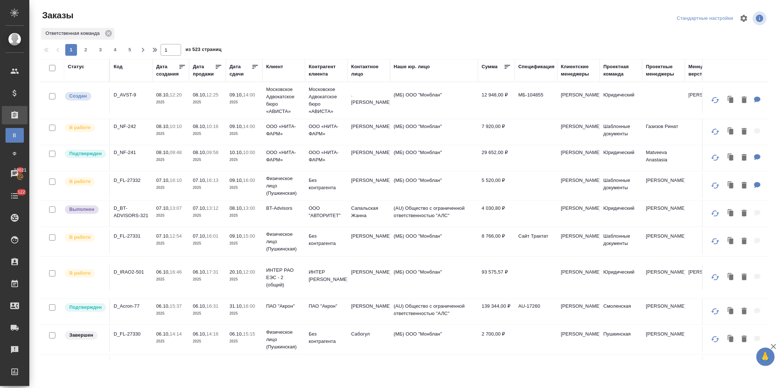
click at [76, 65] on div "Статус" at bounding box center [76, 66] width 17 height 7
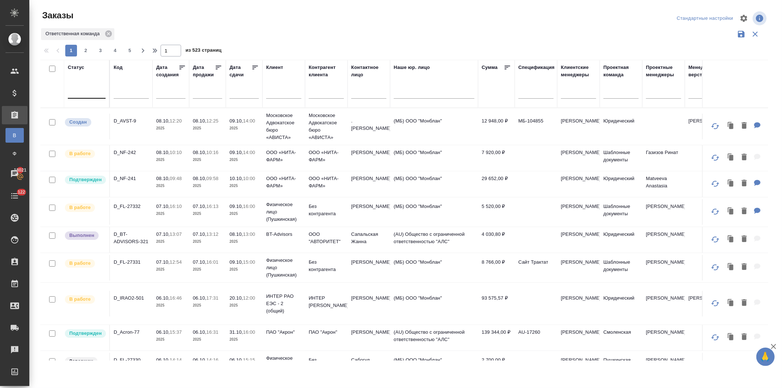
click at [79, 94] on div at bounding box center [87, 91] width 38 height 11
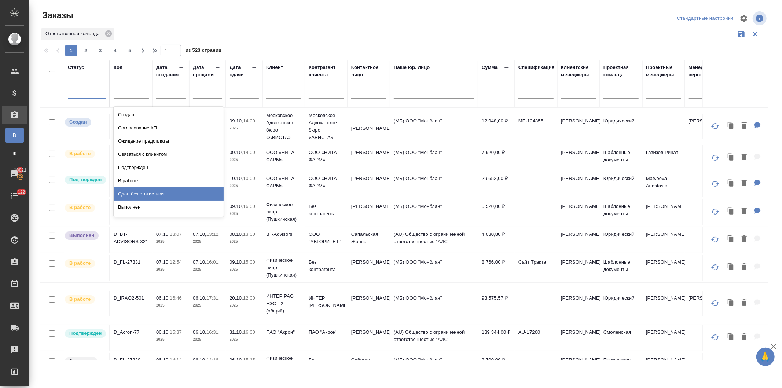
click at [136, 194] on div "Сдан без статистики" at bounding box center [169, 193] width 110 height 13
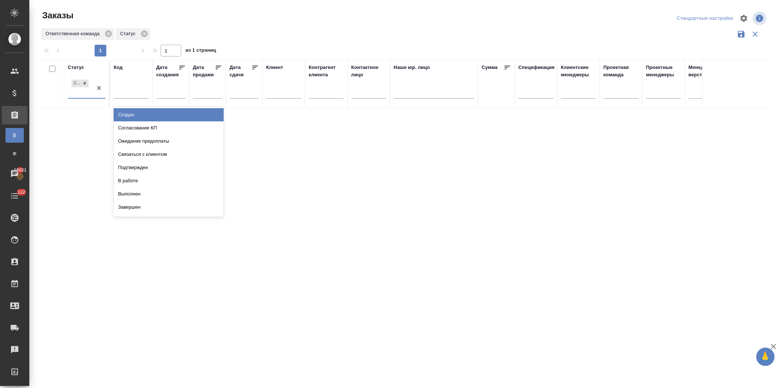
click at [84, 93] on div "Сдан без статистики" at bounding box center [80, 88] width 25 height 20
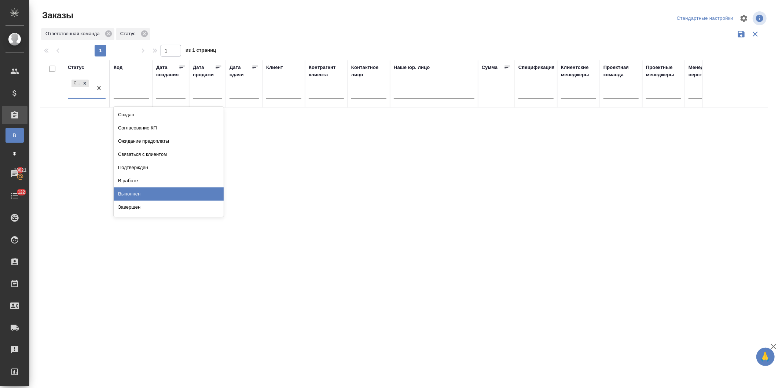
click at [138, 192] on div "Выполнен" at bounding box center [169, 193] width 110 height 13
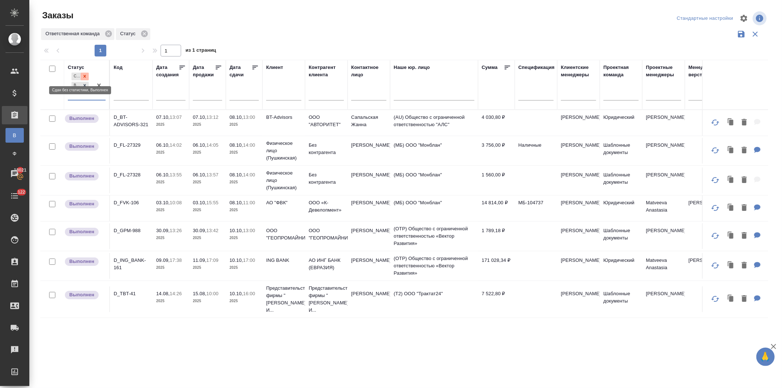
click at [83, 74] on icon at bounding box center [84, 76] width 5 height 5
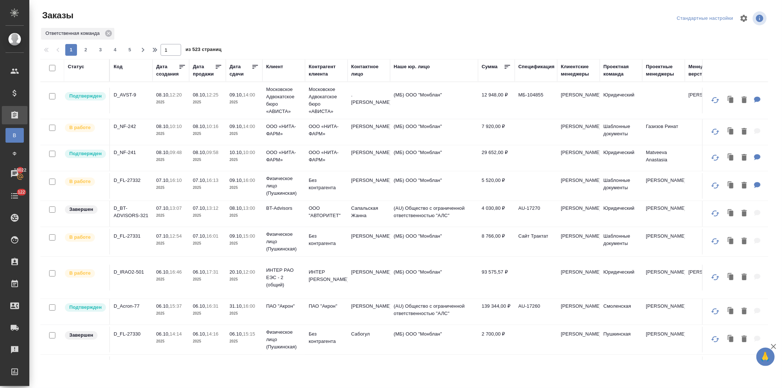
click at [115, 65] on div "Код" at bounding box center [118, 66] width 9 height 7
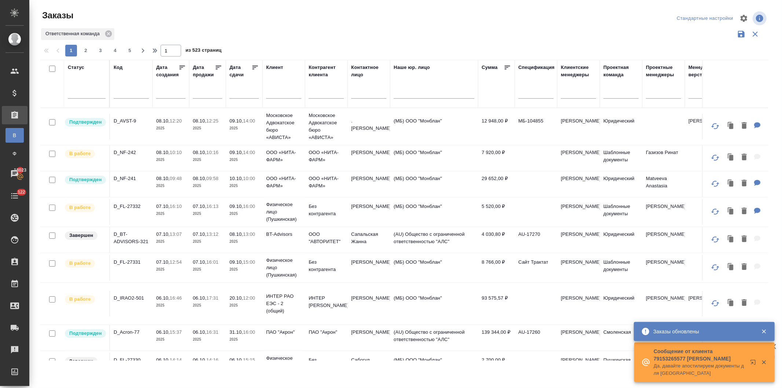
click at [120, 93] on input "text" at bounding box center [131, 93] width 35 height 9
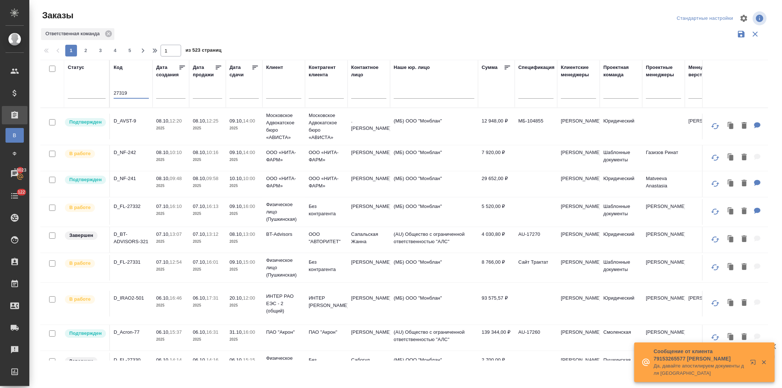
type input "27319"
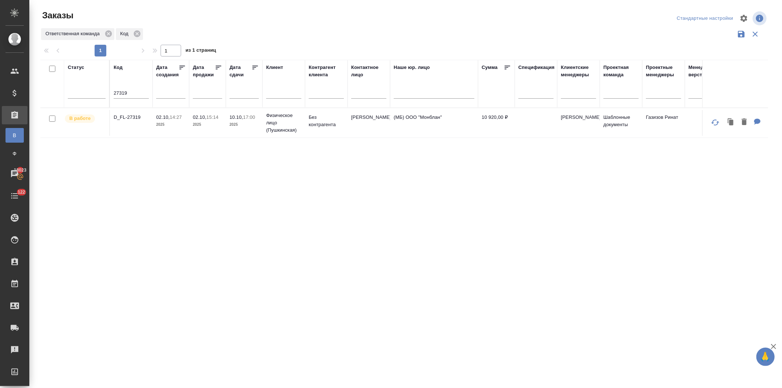
click at [221, 117] on span "02.10, 15:14" at bounding box center [207, 117] width 29 height 7
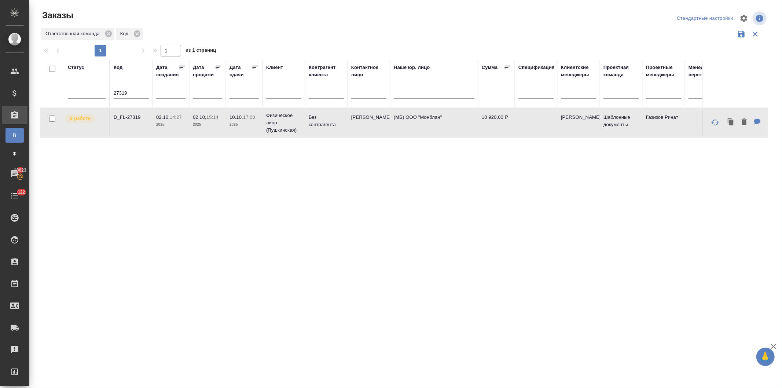
click at [221, 117] on span "02.10, 15:14" at bounding box center [207, 117] width 29 height 7
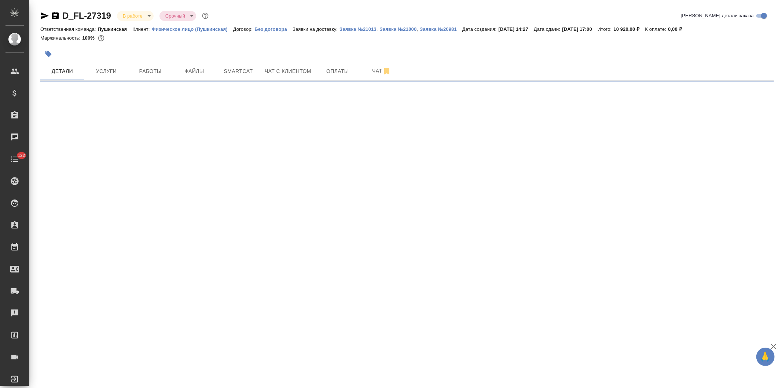
select select "RU"
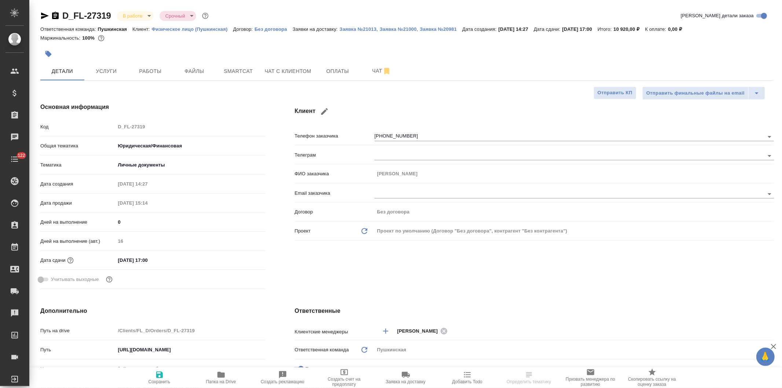
type textarea "x"
type input "Газизов Ринат"
type input "[PERSON_NAME]"
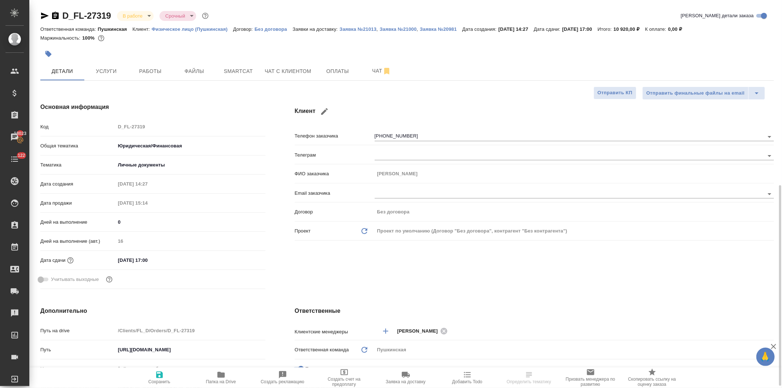
scroll to position [204, 0]
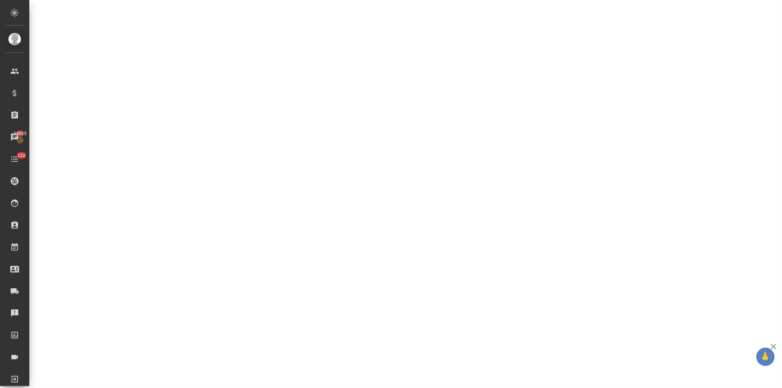
select select "RU"
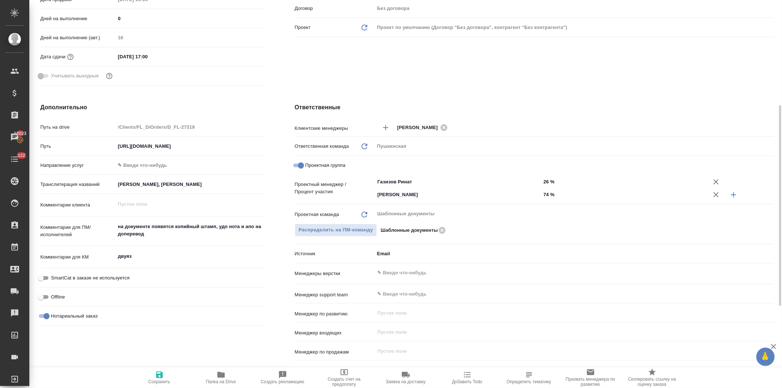
type textarea "x"
click at [220, 376] on icon "button" at bounding box center [220, 375] width 7 height 6
type textarea "x"
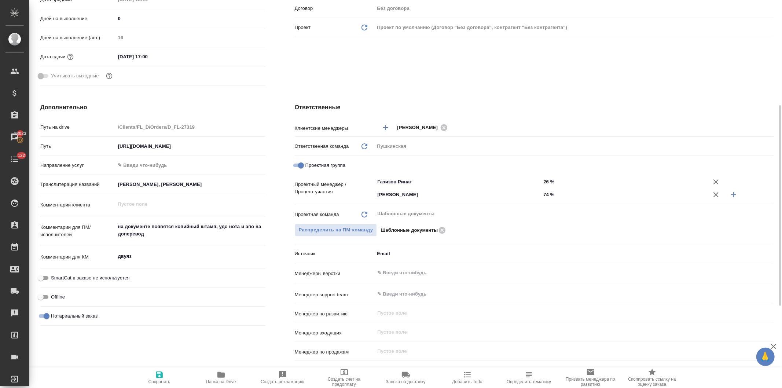
type textarea "x"
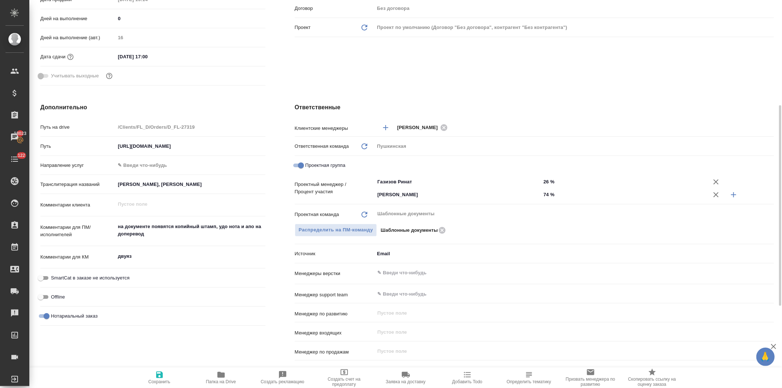
scroll to position [0, 0]
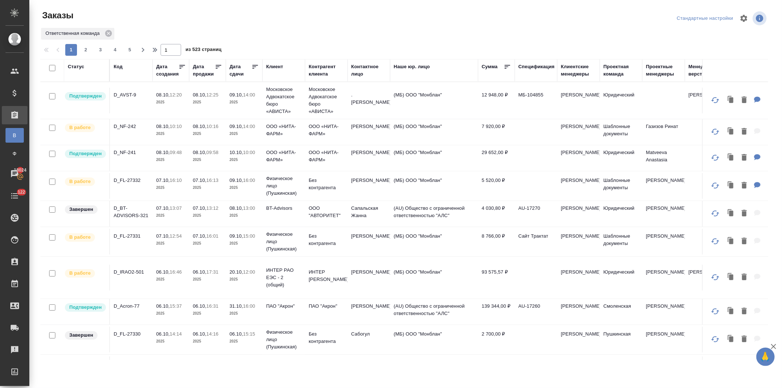
click at [306, 99] on td "Московское Адвокатское бюро «АВИСТА»" at bounding box center [326, 100] width 43 height 37
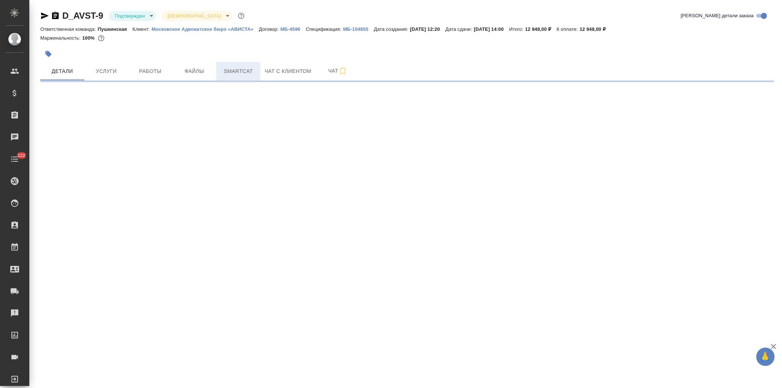
select select "RU"
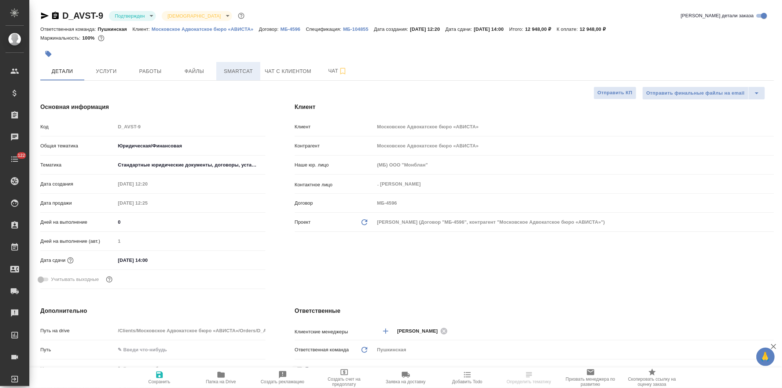
type textarea "x"
click at [242, 74] on span "Smartcat" at bounding box center [238, 71] width 35 height 9
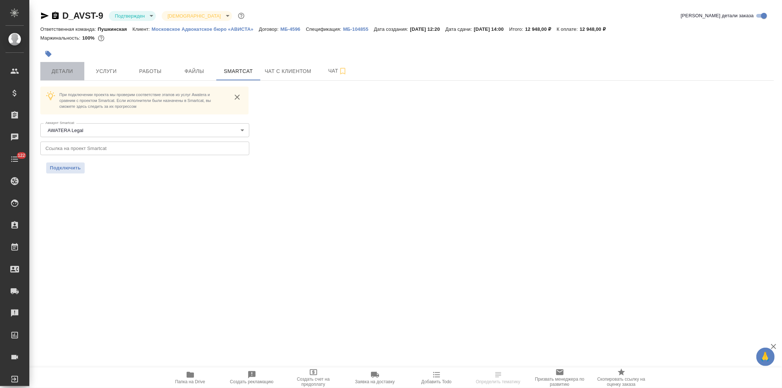
click at [66, 70] on span "Детали" at bounding box center [62, 71] width 35 height 9
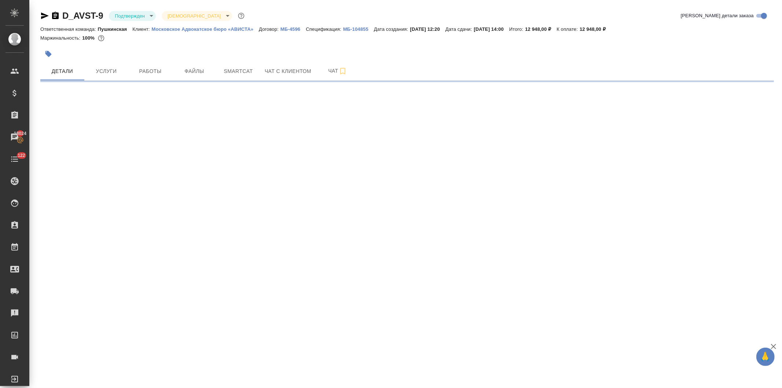
select select "RU"
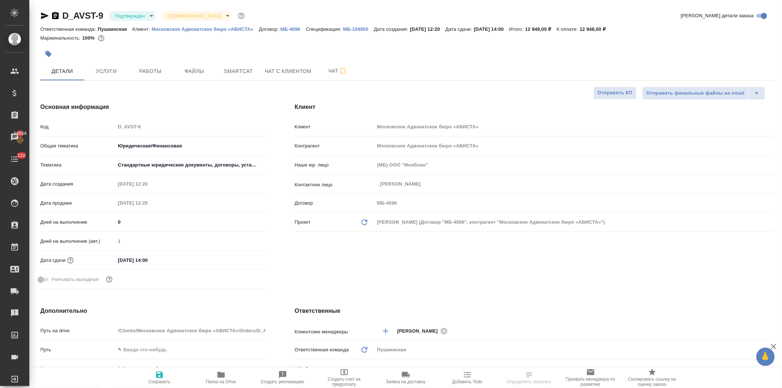
type textarea "x"
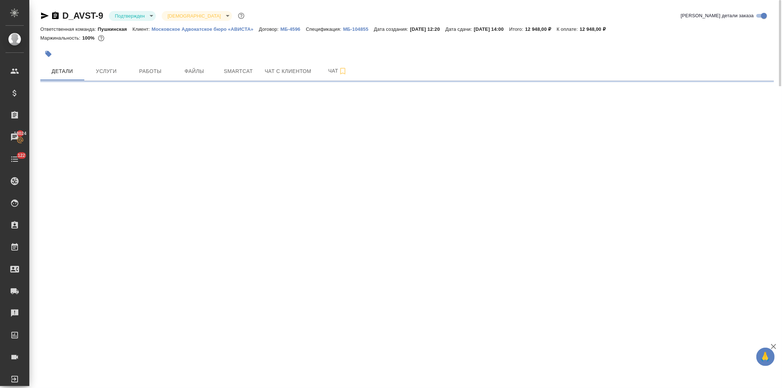
select select "RU"
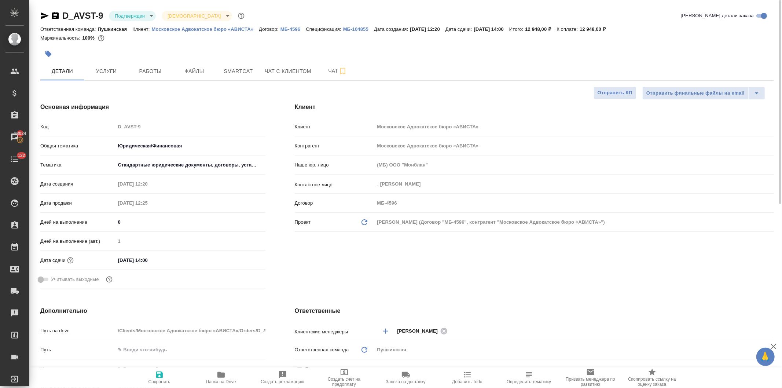
type textarea "x"
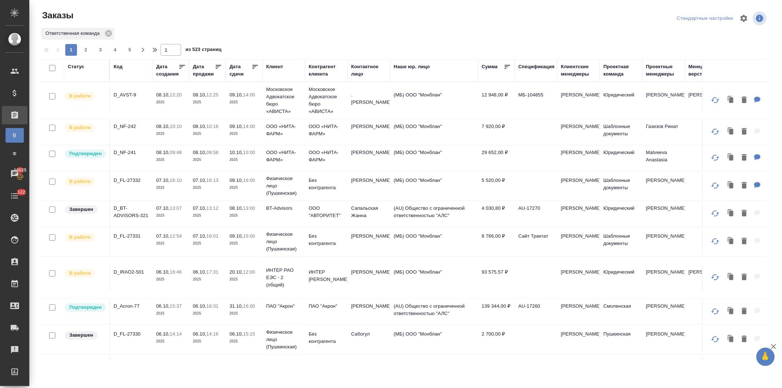
click at [181, 159] on p "2025" at bounding box center [170, 159] width 29 height 7
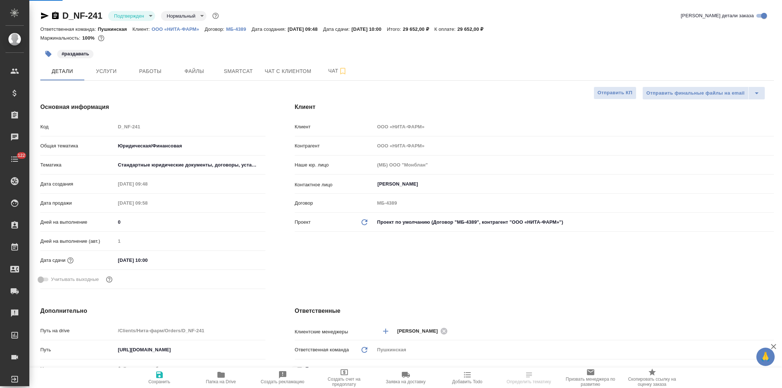
select select "RU"
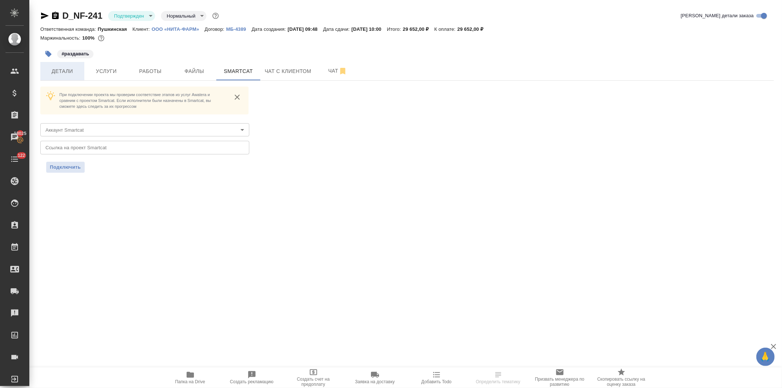
click at [56, 69] on span "Детали" at bounding box center [62, 71] width 35 height 9
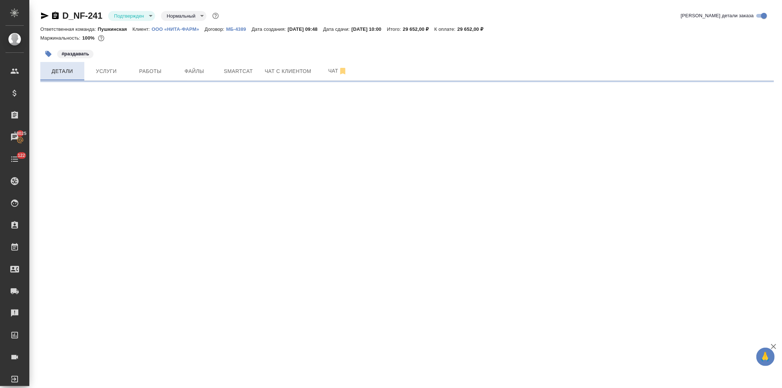
select select "RU"
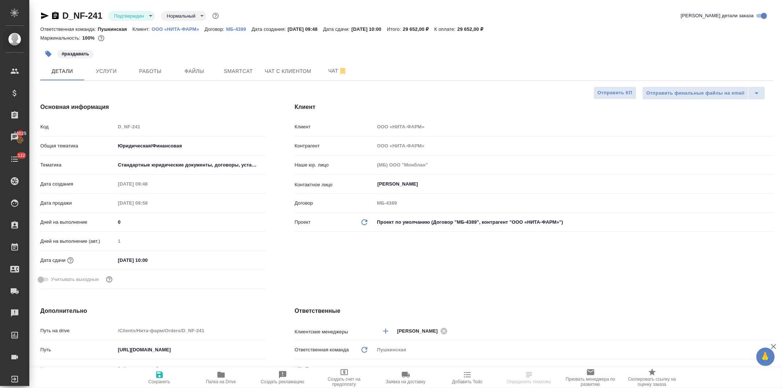
type textarea "x"
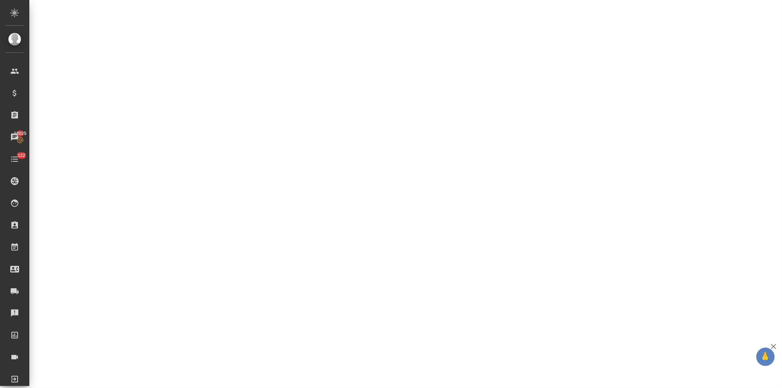
select select "RU"
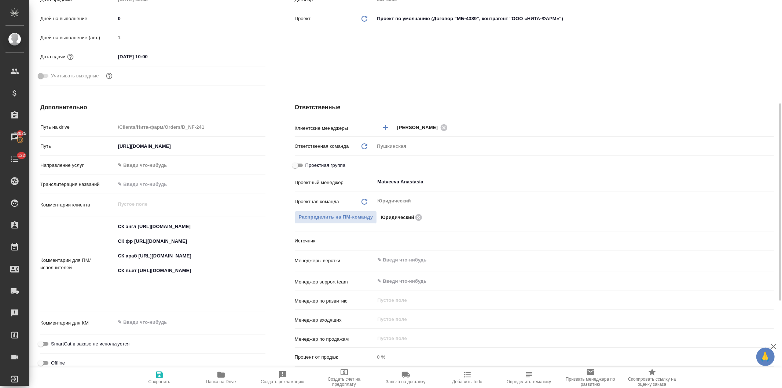
type textarea "x"
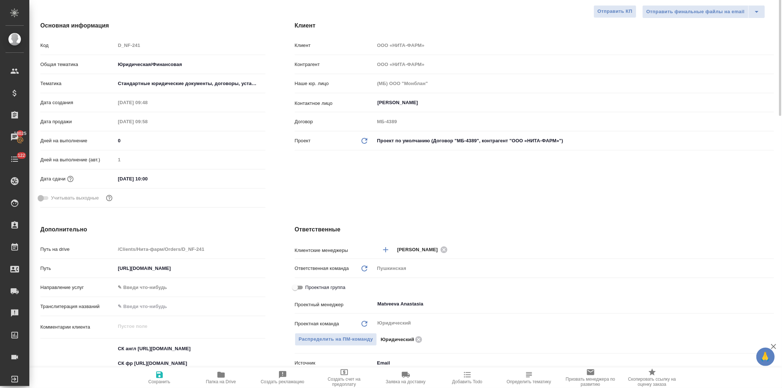
scroll to position [0, 0]
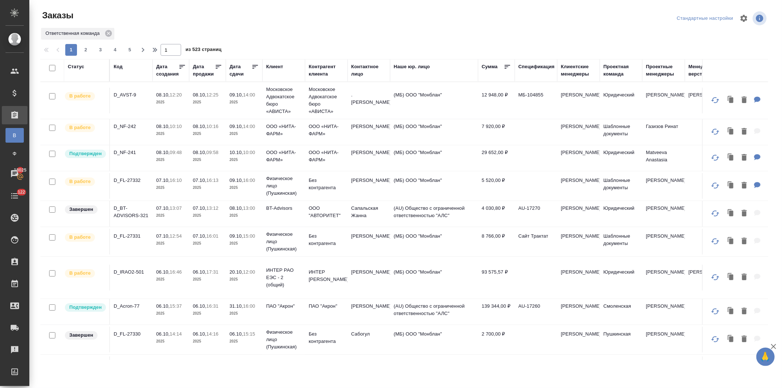
click at [187, 102] on td "08.10, 12:20 2025" at bounding box center [171, 101] width 37 height 26
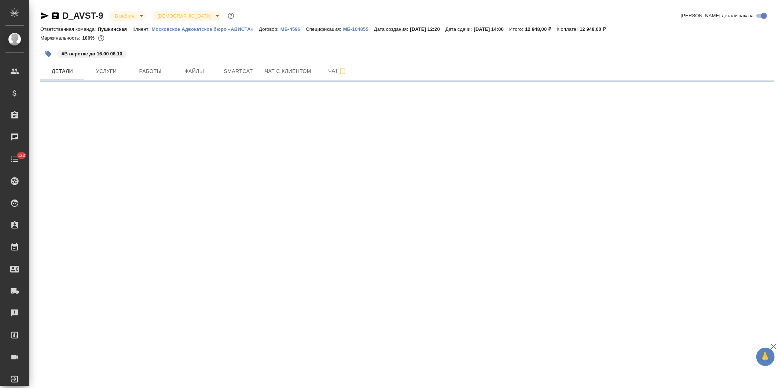
select select "RU"
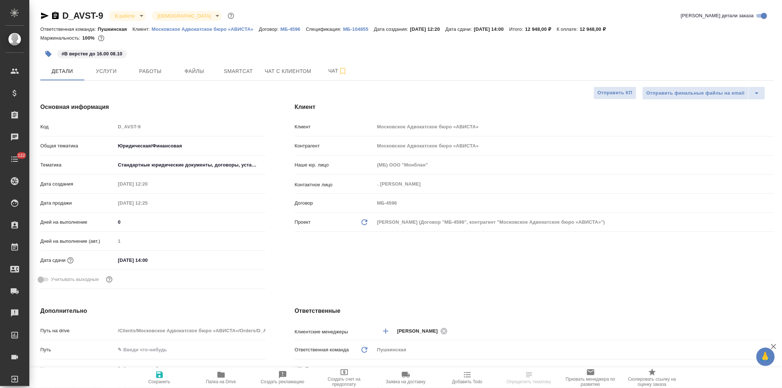
type textarea "x"
click at [241, 72] on span "Smartcat" at bounding box center [238, 71] width 35 height 9
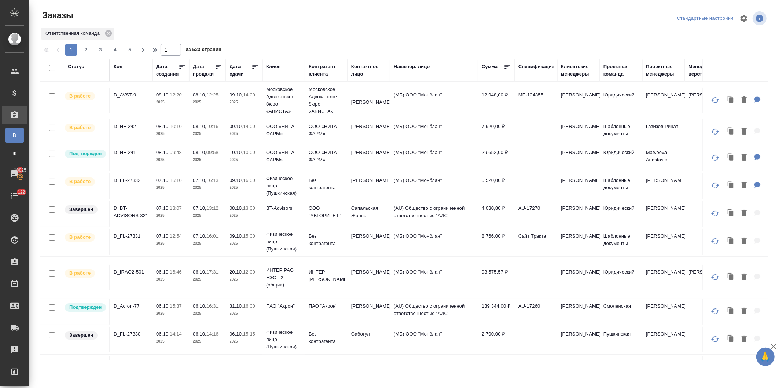
click at [193, 156] on span "08.10, 09:58" at bounding box center [207, 152] width 29 height 7
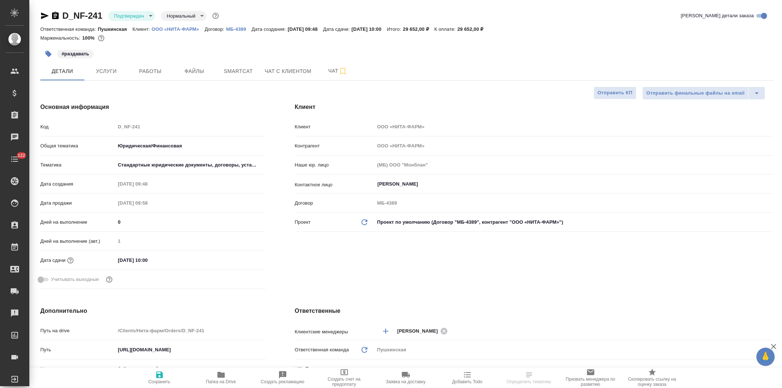
select select "RU"
click at [150, 72] on span "Работы" at bounding box center [150, 71] width 35 height 9
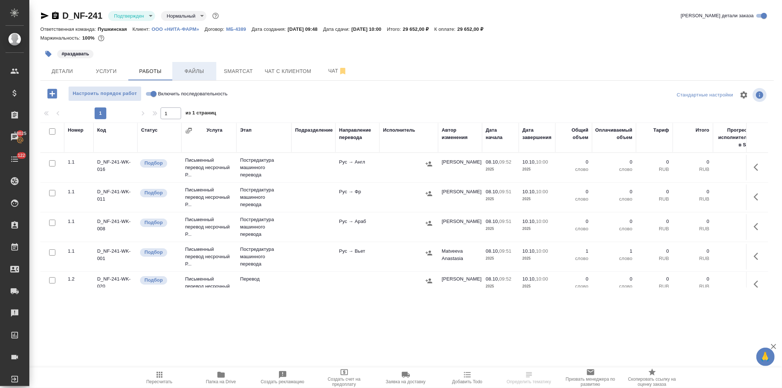
click at [196, 71] on span "Файлы" at bounding box center [194, 71] width 35 height 9
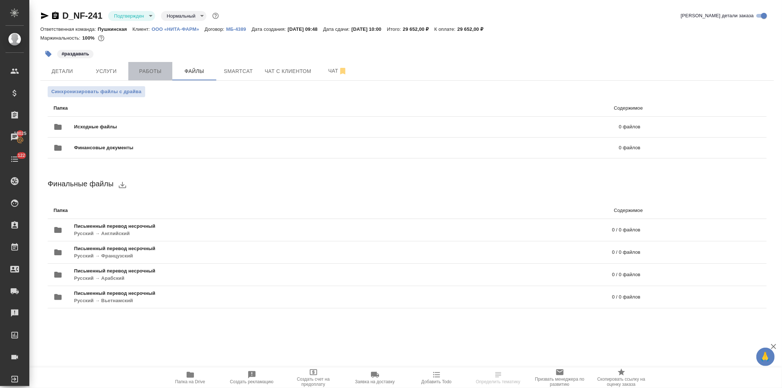
click at [155, 68] on span "Работы" at bounding box center [150, 71] width 35 height 9
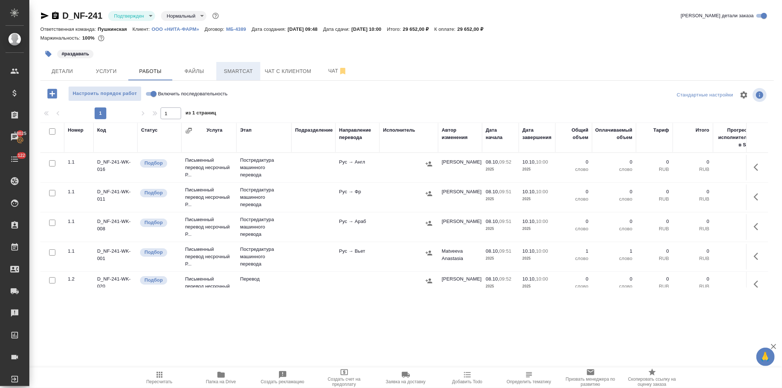
click at [228, 70] on span "Smartcat" at bounding box center [238, 71] width 35 height 9
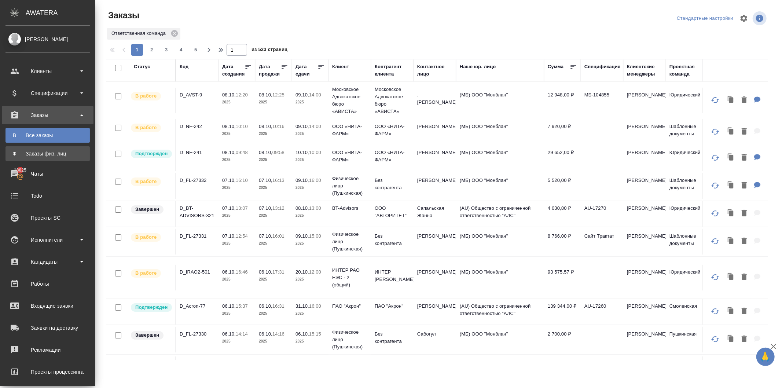
click at [9, 150] on div "Заказы физ. лиц" at bounding box center [47, 153] width 77 height 7
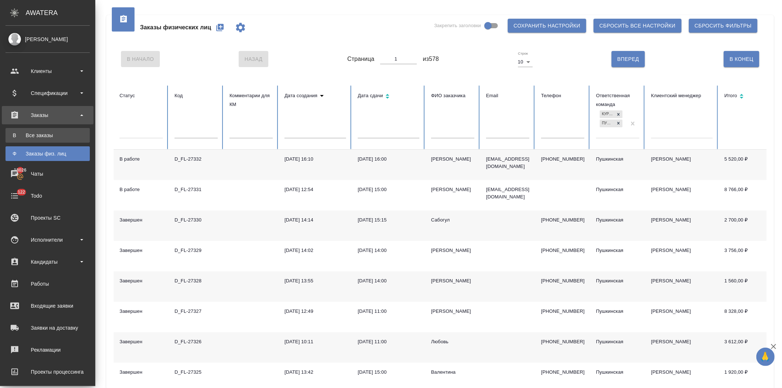
click at [29, 133] on div "Все заказы" at bounding box center [47, 135] width 77 height 7
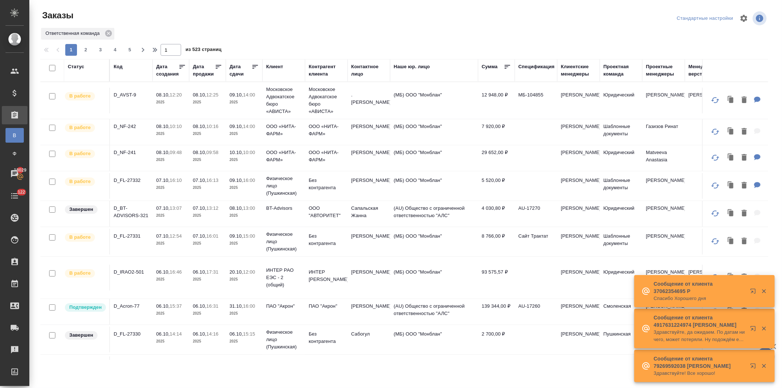
click at [269, 65] on div "Клиент" at bounding box center [274, 66] width 17 height 7
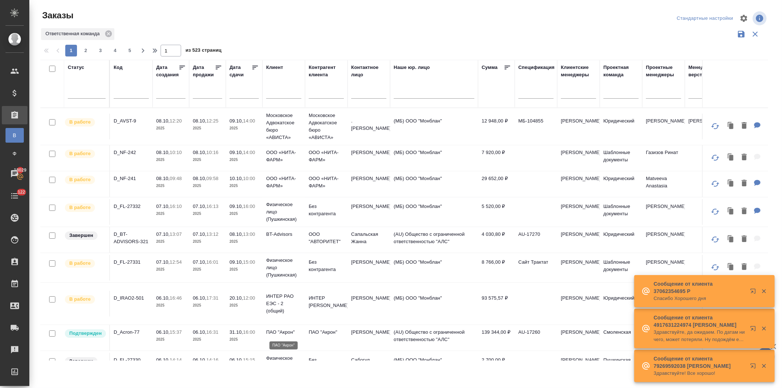
click at [277, 333] on p "ПАО "Акрон"" at bounding box center [283, 332] width 35 height 7
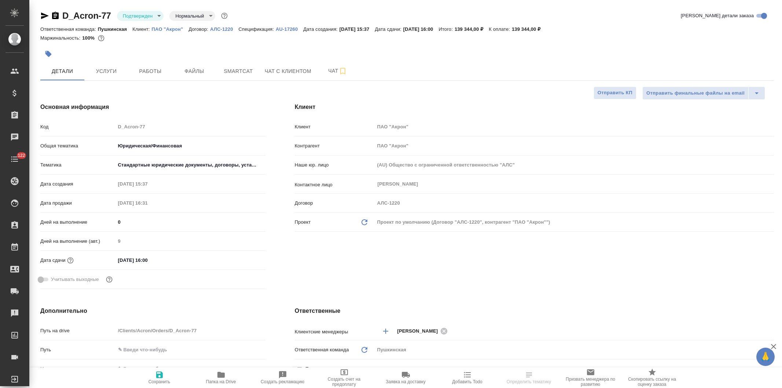
select select "RU"
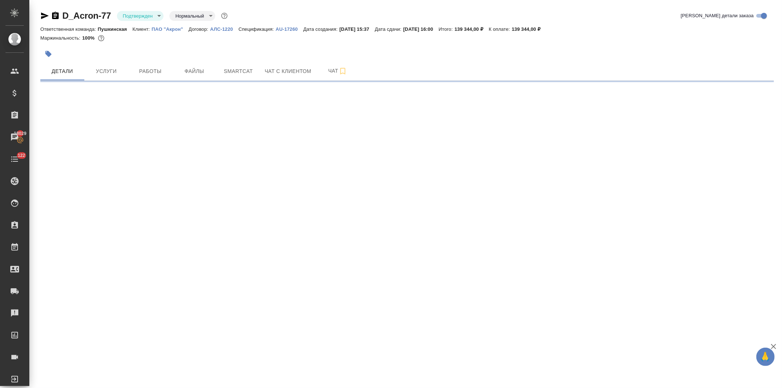
select select "RU"
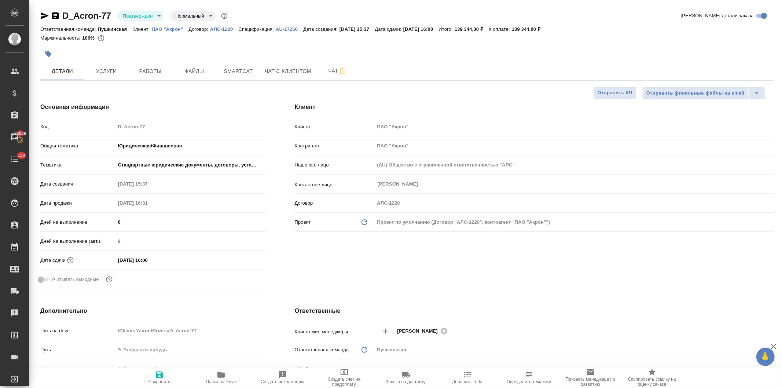
type textarea "x"
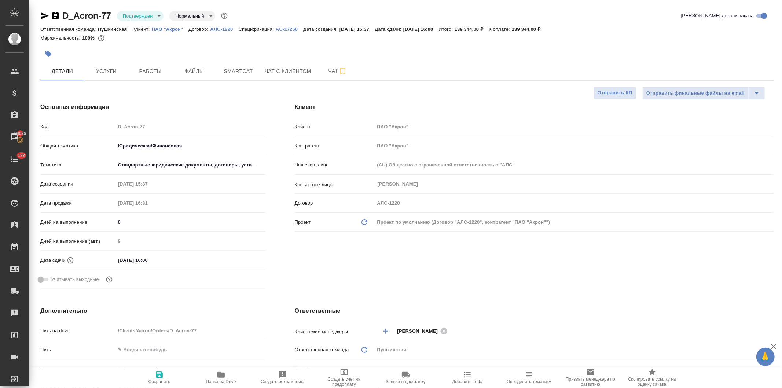
type textarea "x"
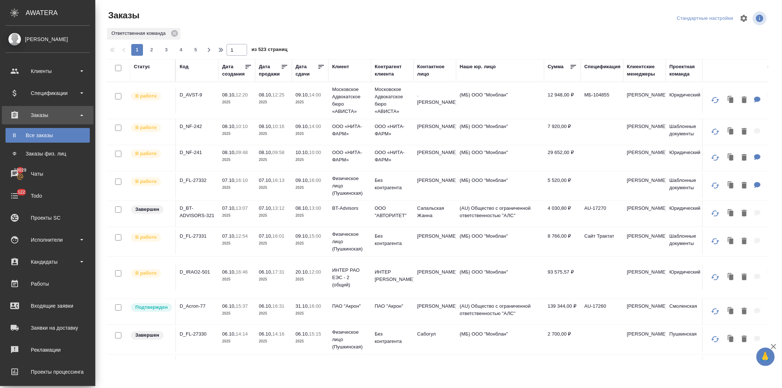
click at [272, 65] on div "Дата продажи" at bounding box center [270, 70] width 22 height 15
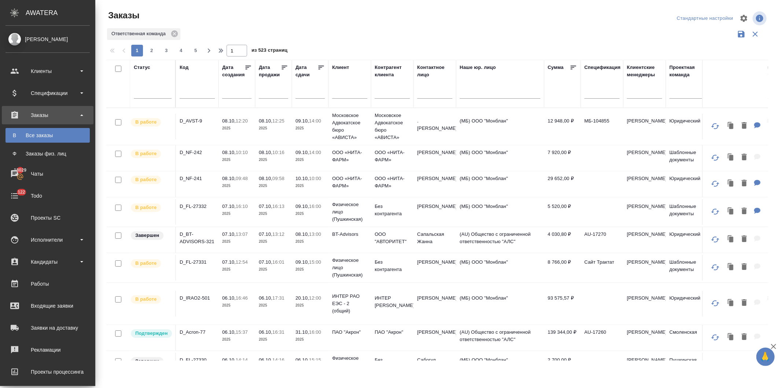
click at [341, 65] on div "Клиент" at bounding box center [340, 67] width 17 height 7
click at [340, 112] on p "Московское Адвокатское бюро «АВИСТА»" at bounding box center [349, 126] width 35 height 29
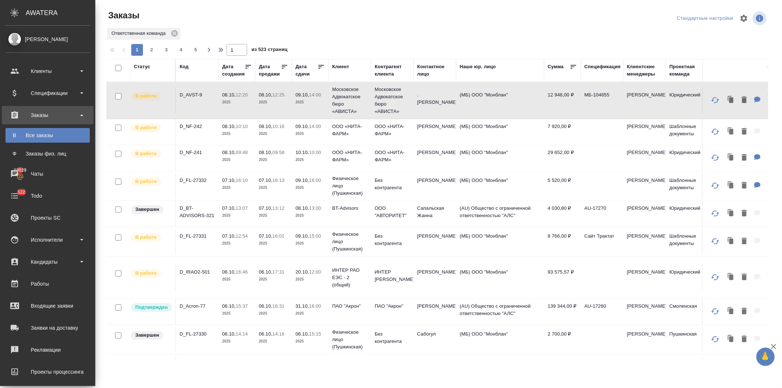
click at [340, 65] on div "Клиент" at bounding box center [340, 66] width 17 height 7
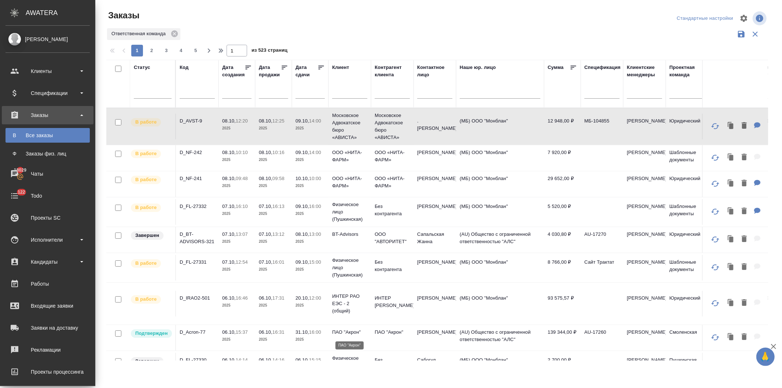
click at [341, 335] on p "ПАО "Акрон"" at bounding box center [349, 332] width 35 height 7
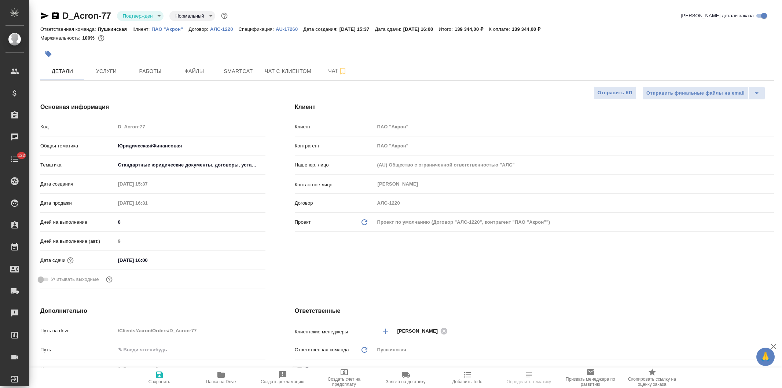
select select "RU"
click at [281, 27] on p "AU-17260" at bounding box center [290, 29] width 28 height 6
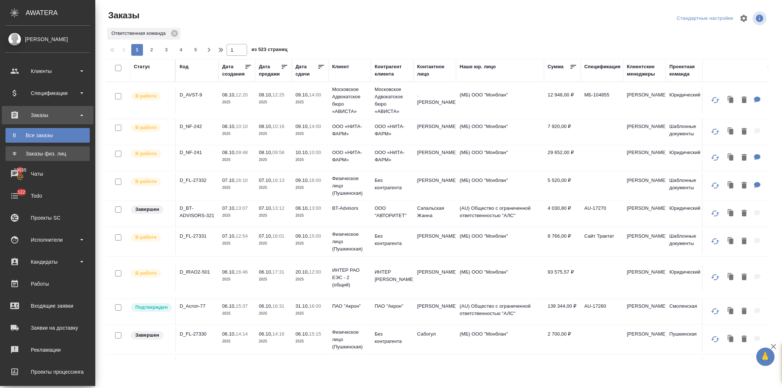
click at [39, 156] on div "Заказы физ. лиц" at bounding box center [47, 153] width 77 height 7
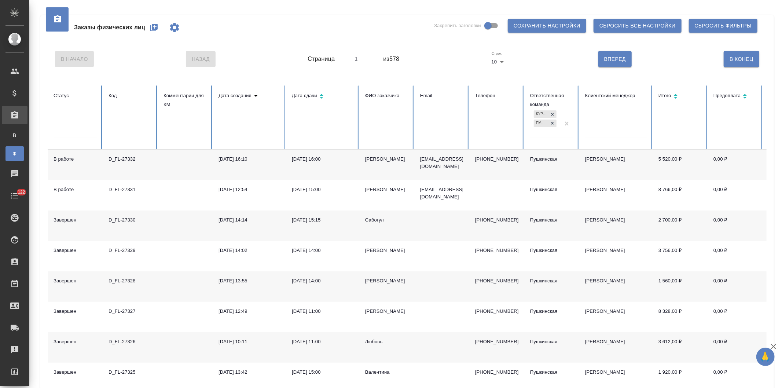
click at [151, 26] on icon "button" at bounding box center [154, 27] width 9 height 9
